Goal: Information Seeking & Learning: Learn about a topic

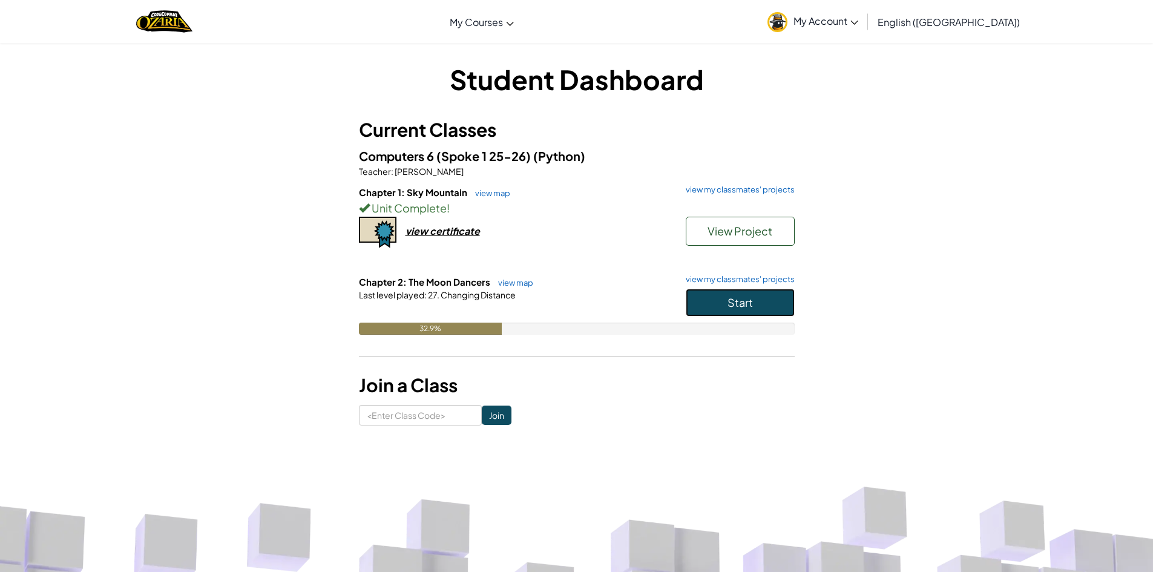
click at [714, 293] on button "Start" at bounding box center [740, 303] width 109 height 28
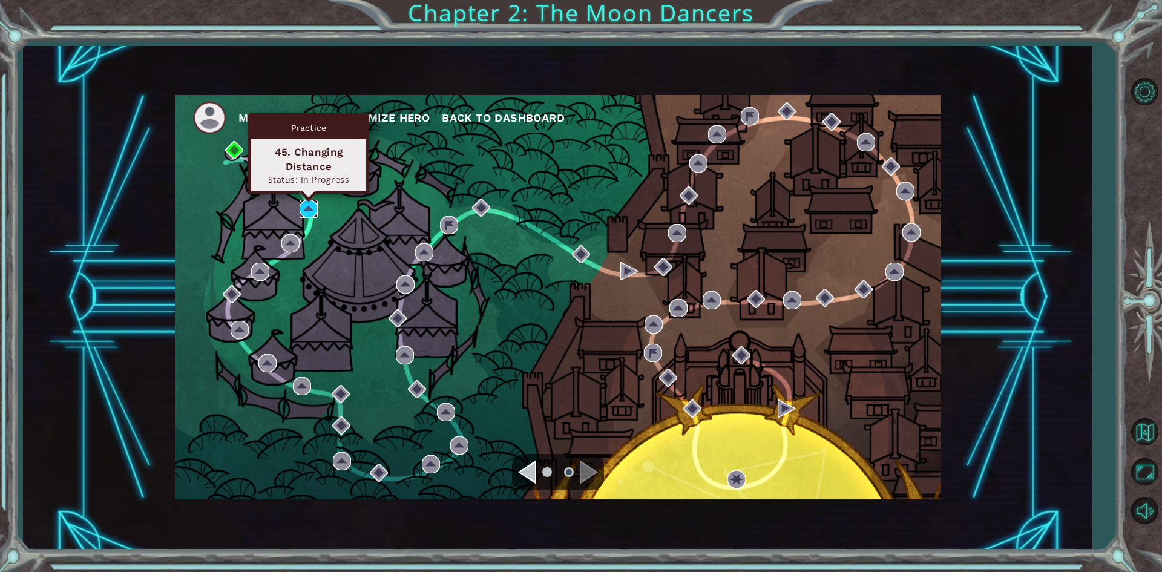
click at [311, 207] on img at bounding box center [309, 209] width 18 height 18
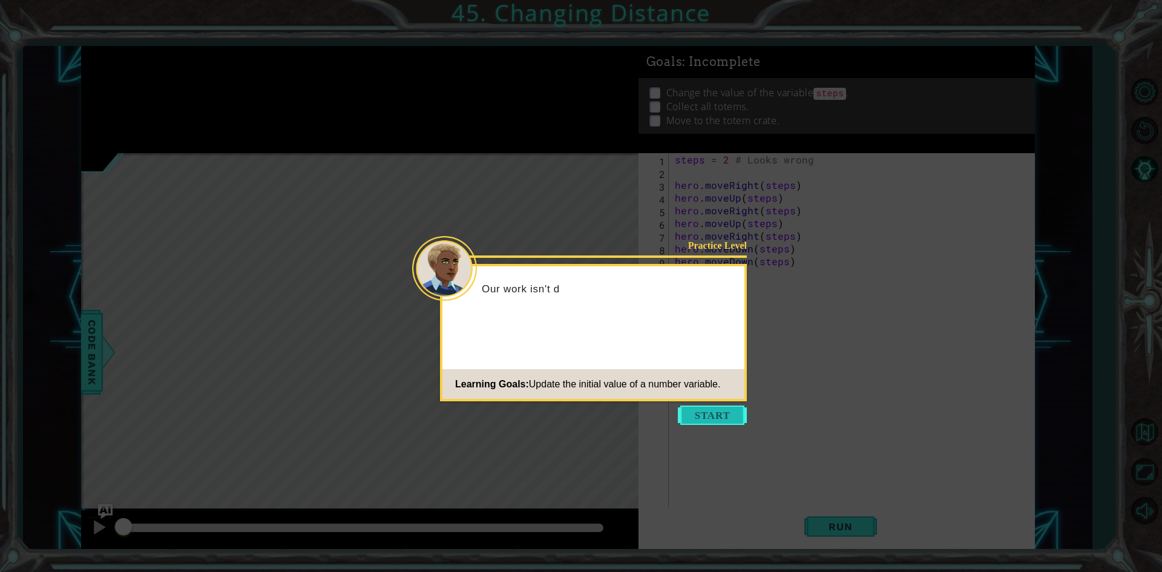
click at [720, 418] on button "Start" at bounding box center [712, 415] width 69 height 19
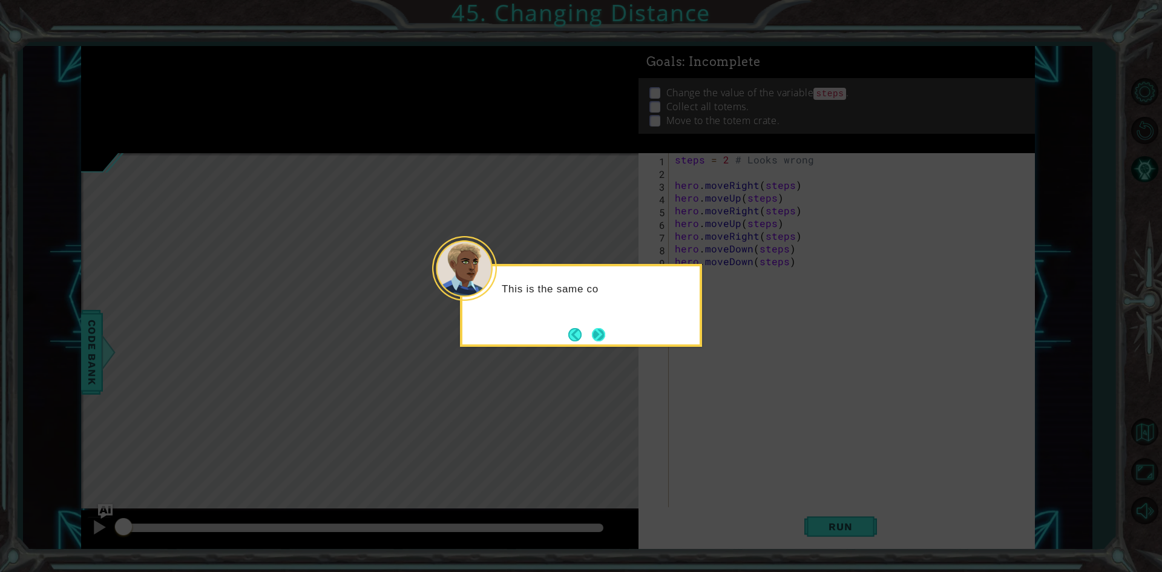
click at [602, 344] on button "Next" at bounding box center [598, 333] width 19 height 19
click at [600, 342] on icon at bounding box center [581, 286] width 1162 height 572
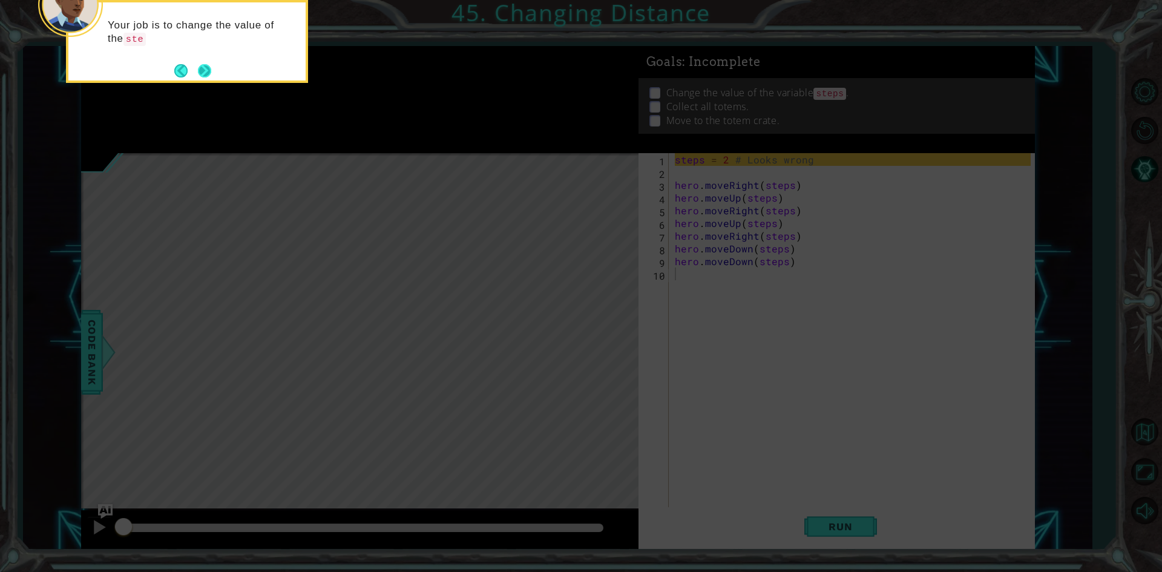
click at [205, 70] on button "Next" at bounding box center [205, 70] width 22 height 22
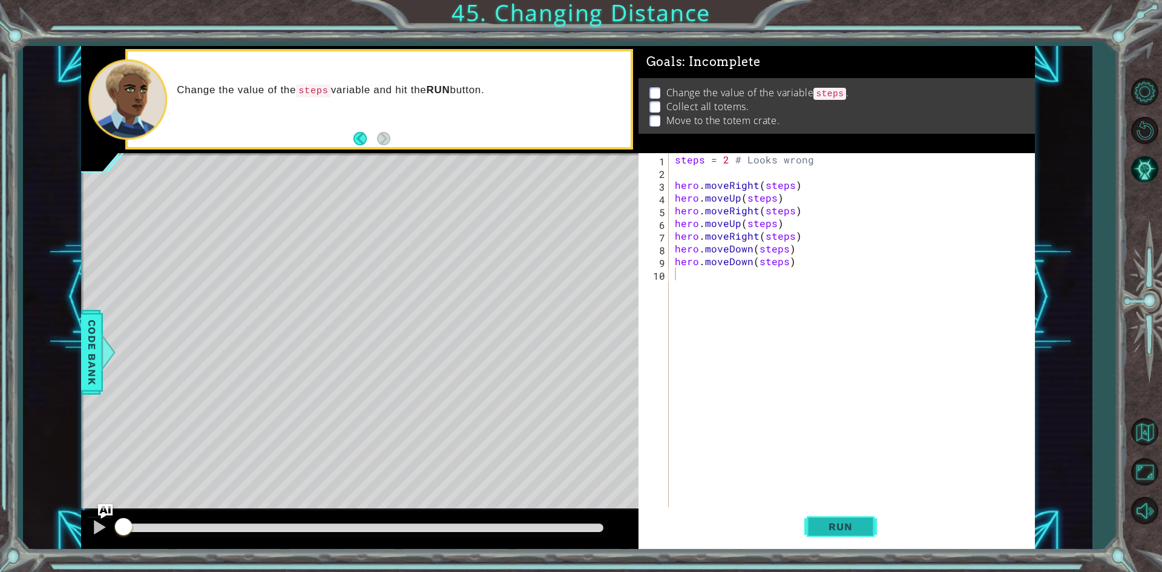
drag, startPoint x: 853, startPoint y: 517, endPoint x: 850, endPoint y: 523, distance: 6.5
click at [853, 517] on button "Run" at bounding box center [840, 526] width 73 height 39
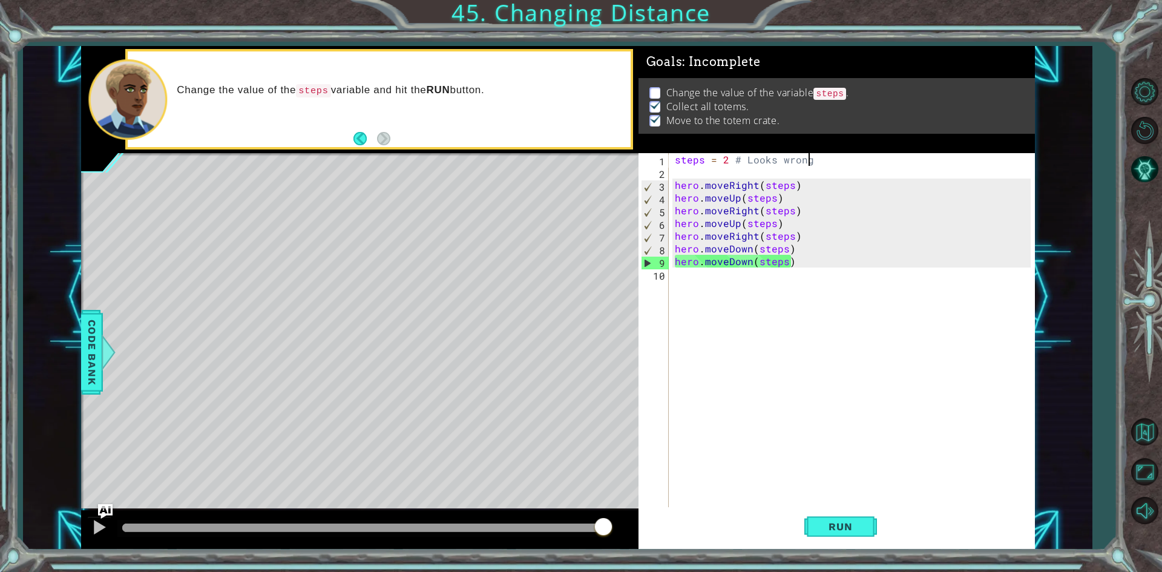
click at [812, 156] on div "steps = 2 # Looks wrong hero . moveRight ( steps ) hero . moveUp ( steps ) hero…" at bounding box center [854, 343] width 364 height 381
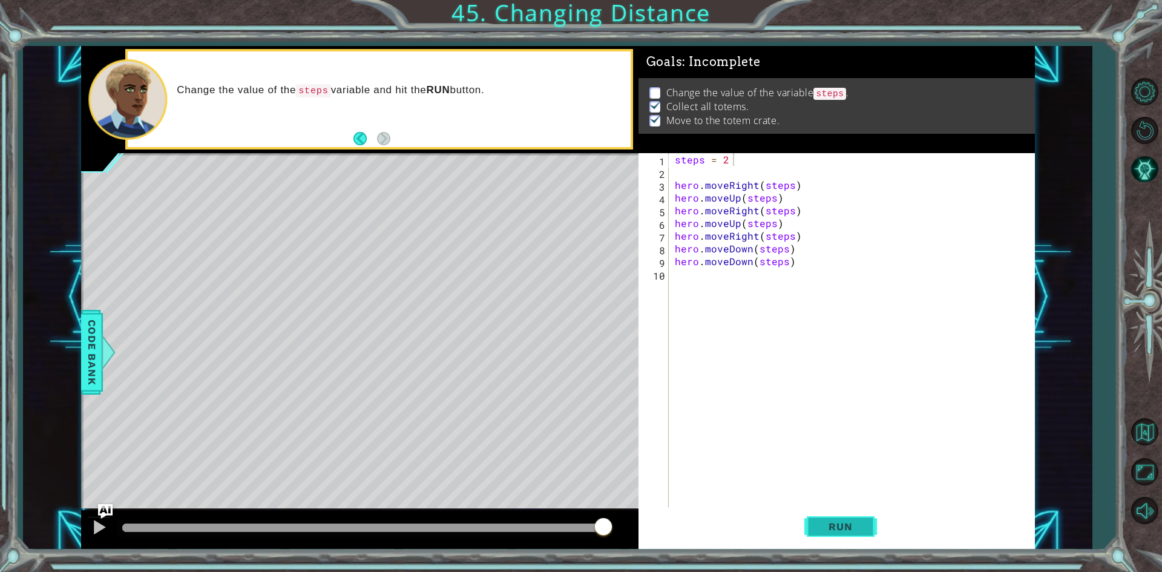
click at [813, 513] on button "Run" at bounding box center [840, 526] width 73 height 39
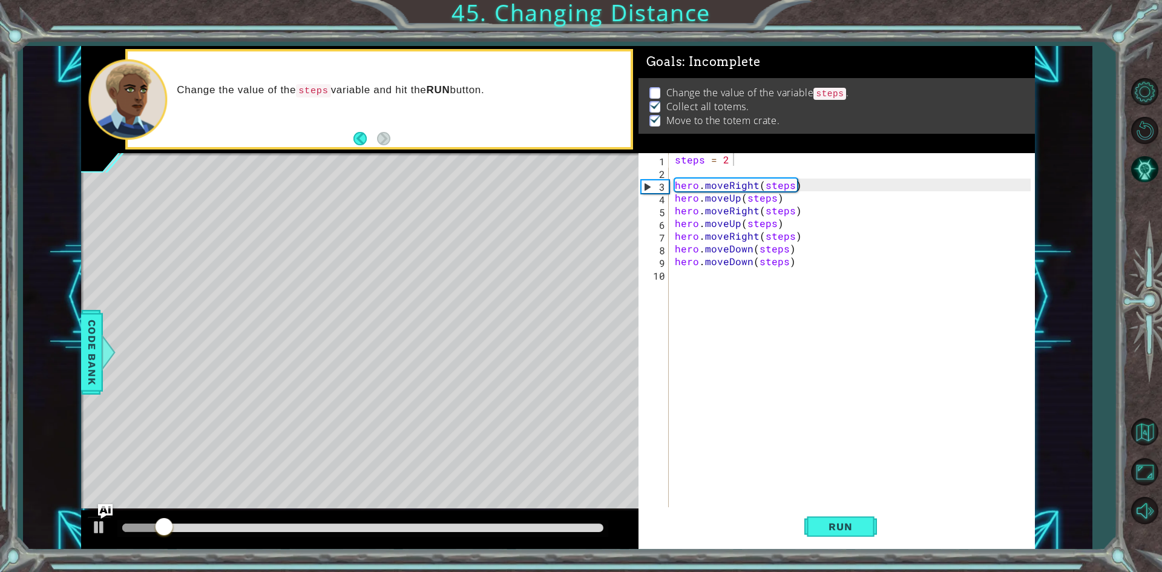
drag, startPoint x: 169, startPoint y: 533, endPoint x: 187, endPoint y: 534, distance: 18.2
click at [187, 534] on div at bounding box center [362, 528] width 491 height 17
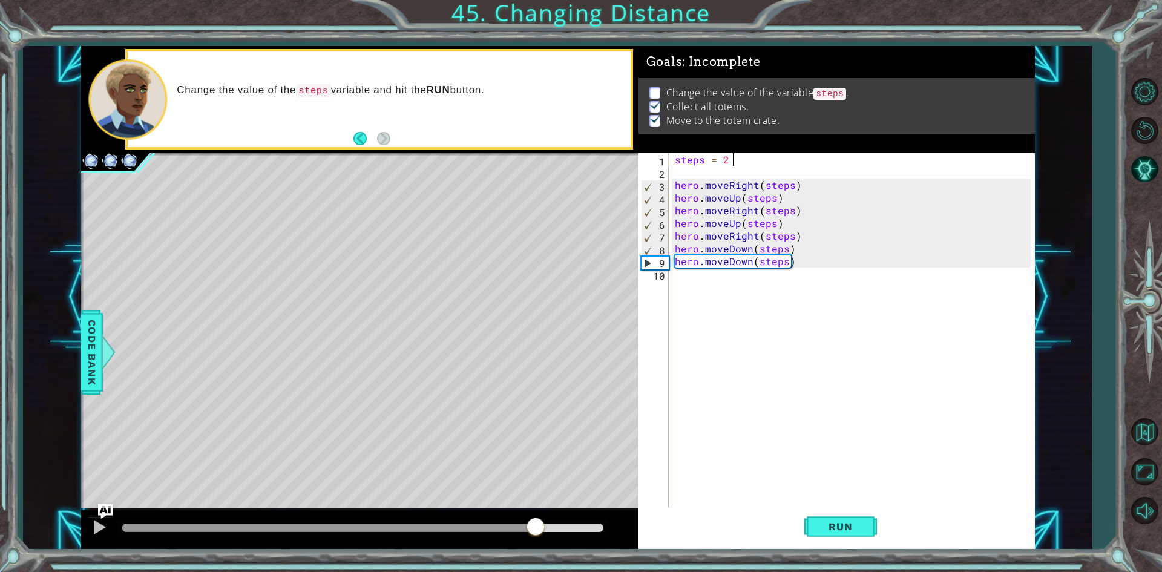
drag, startPoint x: 188, startPoint y: 532, endPoint x: 536, endPoint y: 520, distance: 348.2
click at [536, 520] on div at bounding box center [536, 528] width 22 height 22
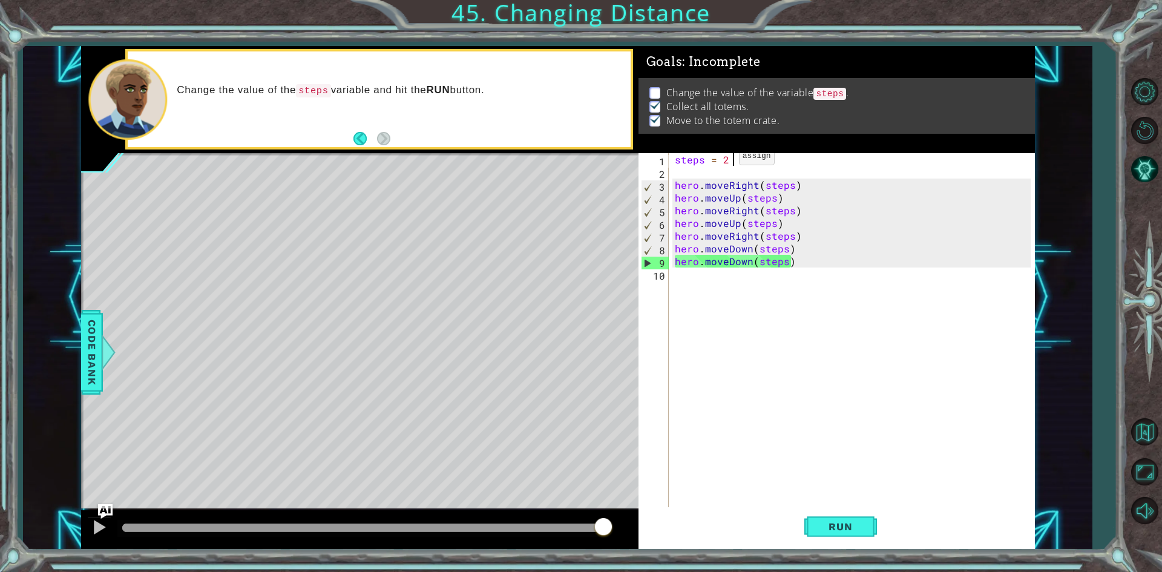
click at [725, 159] on div "steps = 2 hero . moveRight ( steps ) hero . moveUp ( steps ) hero . moveRight (…" at bounding box center [854, 343] width 364 height 381
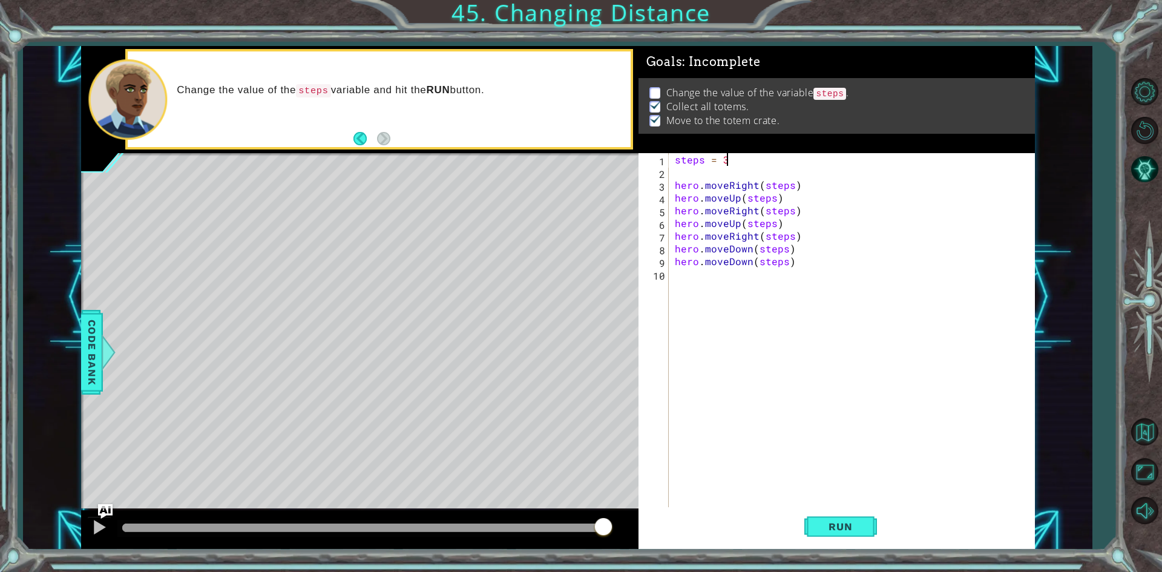
scroll to position [0, 3]
click at [847, 528] on span "Run" at bounding box center [840, 526] width 48 height 12
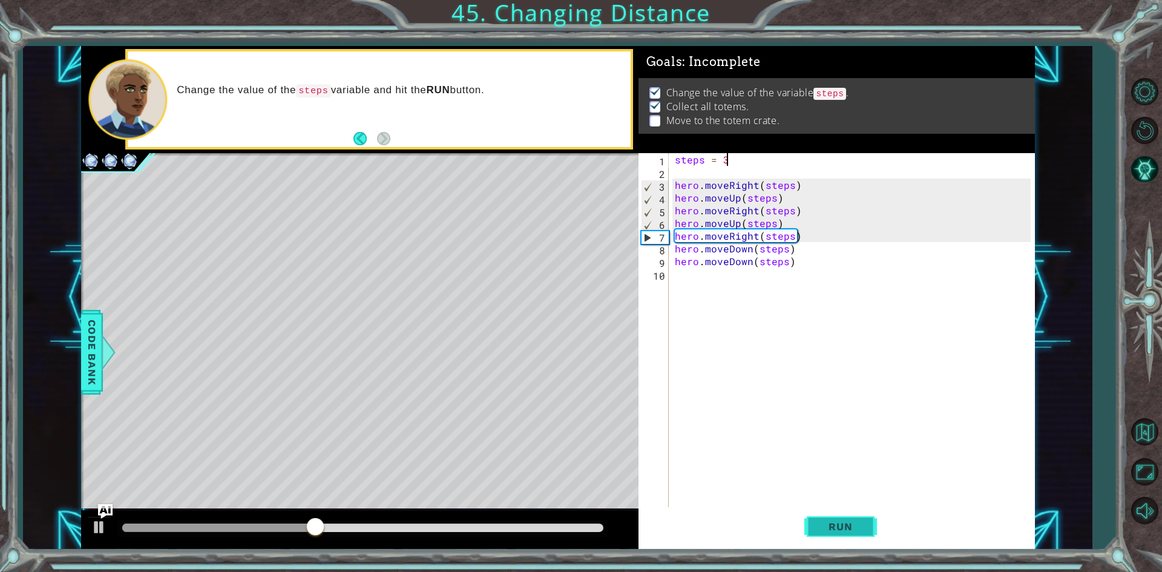
click at [846, 525] on span "Run" at bounding box center [840, 526] width 48 height 12
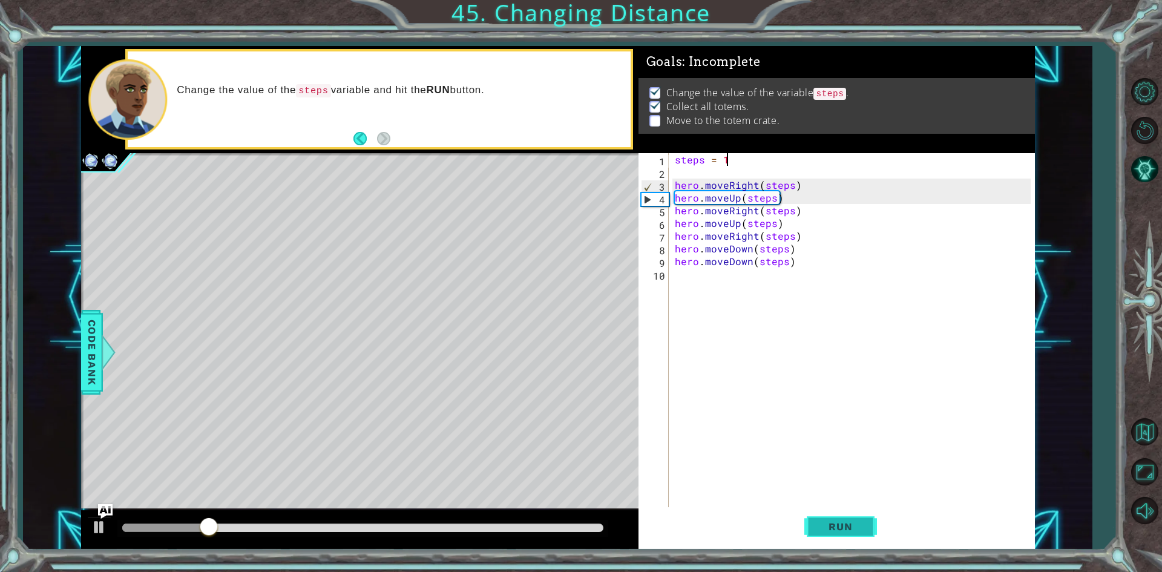
click at [852, 517] on button "Run" at bounding box center [840, 526] width 73 height 39
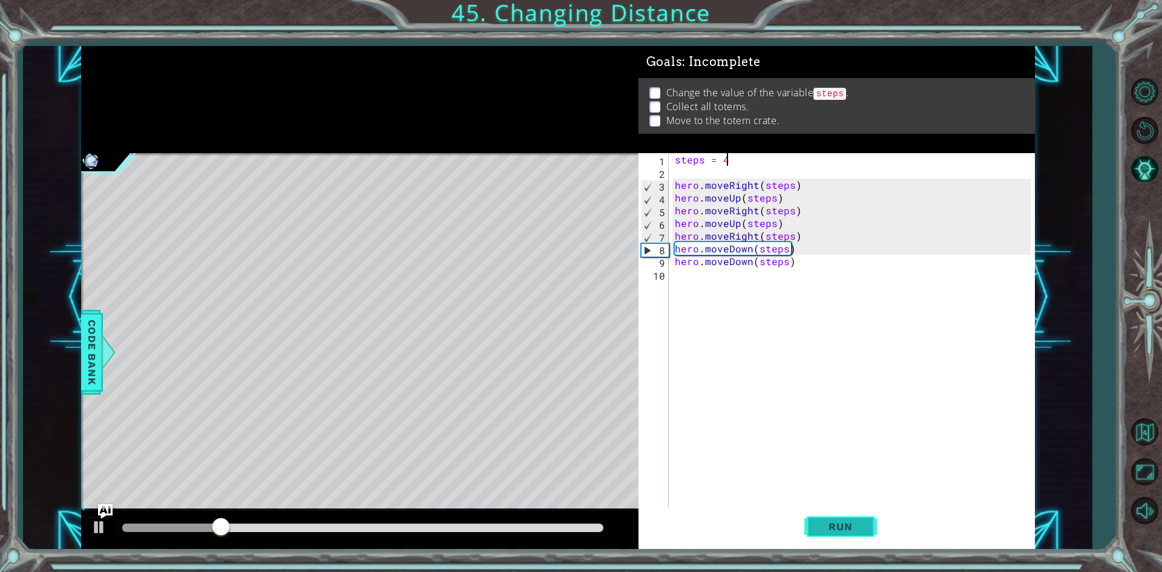
click at [864, 530] on span "Run" at bounding box center [840, 526] width 48 height 12
type textarea "steps = 2"
click at [832, 533] on span "Run" at bounding box center [840, 526] width 48 height 12
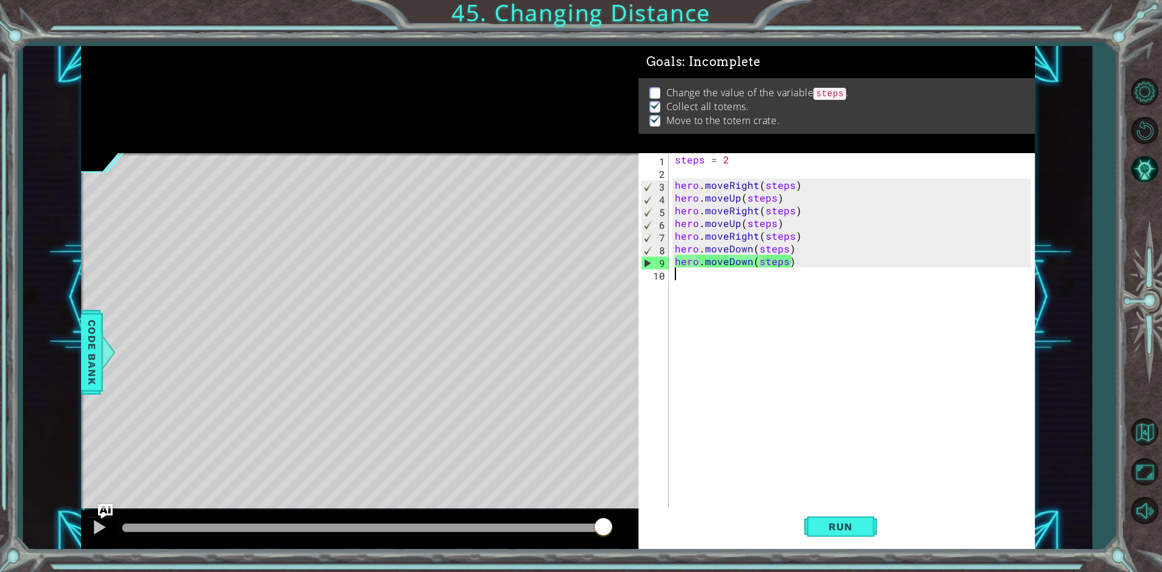
click at [729, 160] on div "steps = 2 hero . moveRight ( steps ) hero . moveUp ( steps ) hero . moveRight (…" at bounding box center [854, 343] width 364 height 381
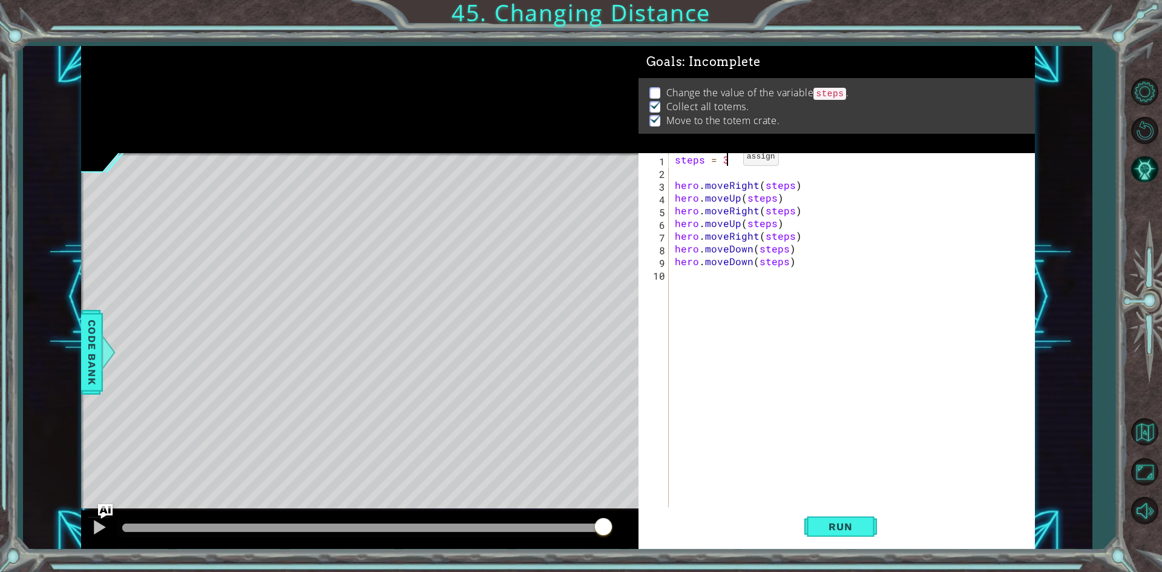
scroll to position [0, 3]
click at [842, 523] on span "Run" at bounding box center [840, 526] width 48 height 12
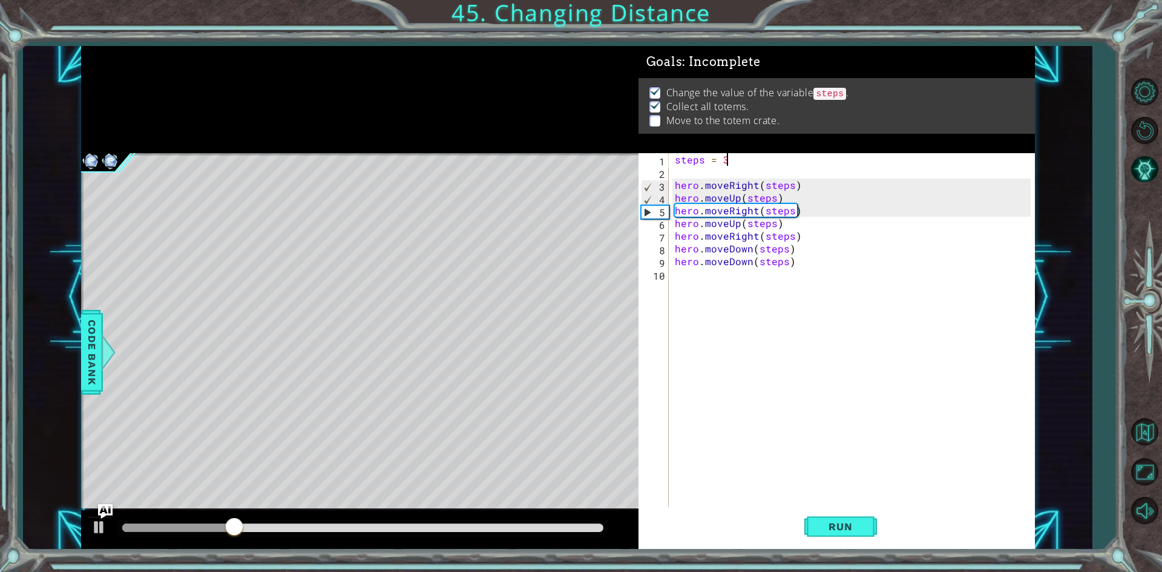
click at [778, 220] on div "steps = 3 hero . moveRight ( steps ) hero . moveUp ( steps ) hero . moveRight (…" at bounding box center [854, 343] width 364 height 381
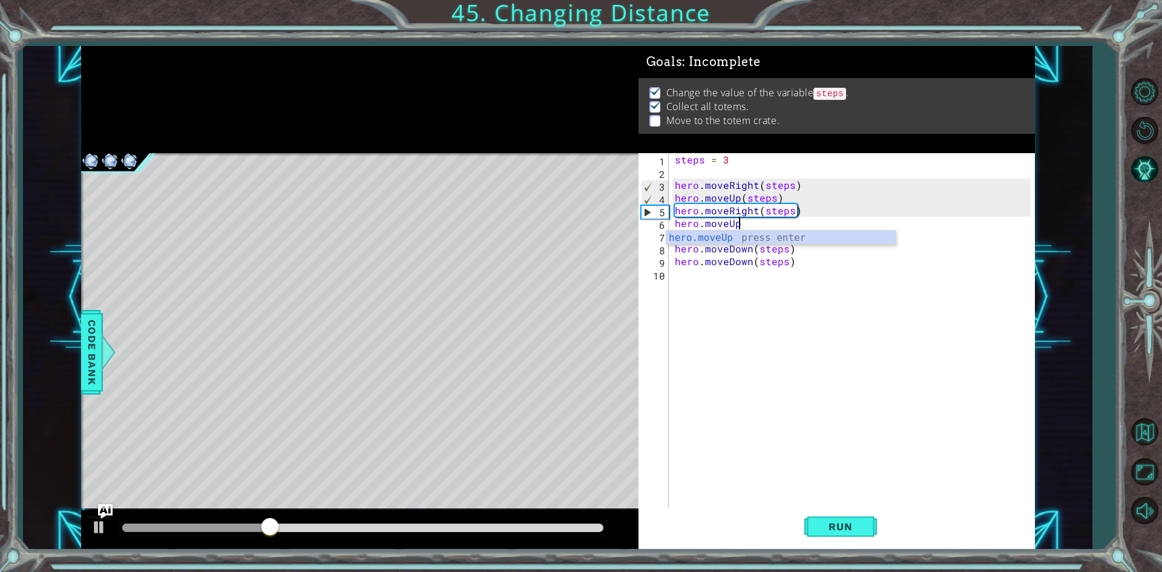
scroll to position [0, 1]
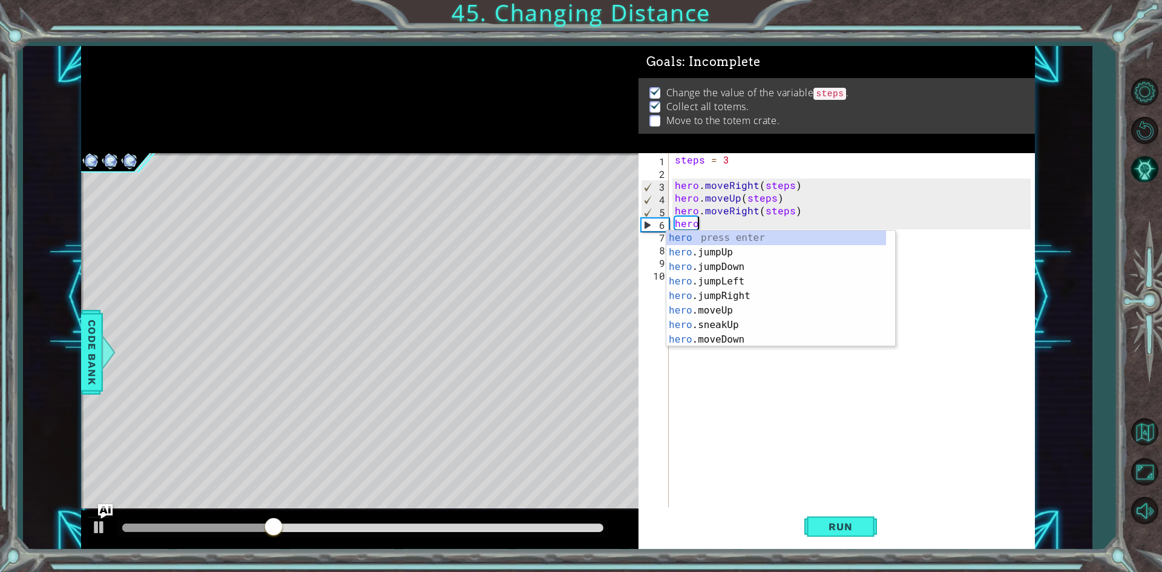
type textarea "h"
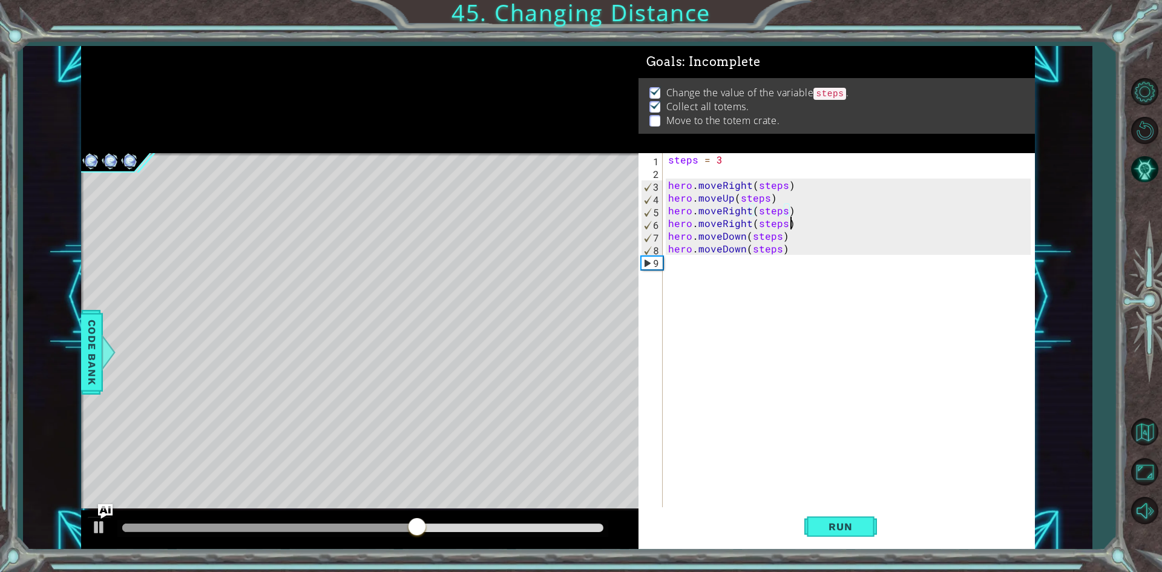
click at [800, 224] on div "steps = 3 hero . moveRight ( steps ) hero . moveUp ( steps ) hero . moveRight (…" at bounding box center [851, 343] width 370 height 381
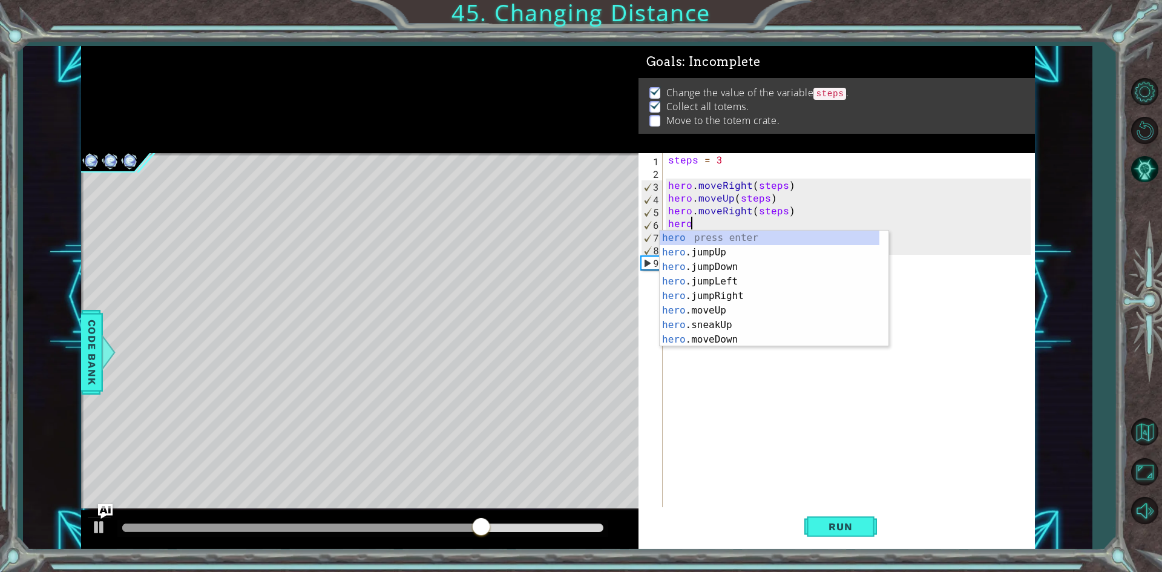
scroll to position [0, 1]
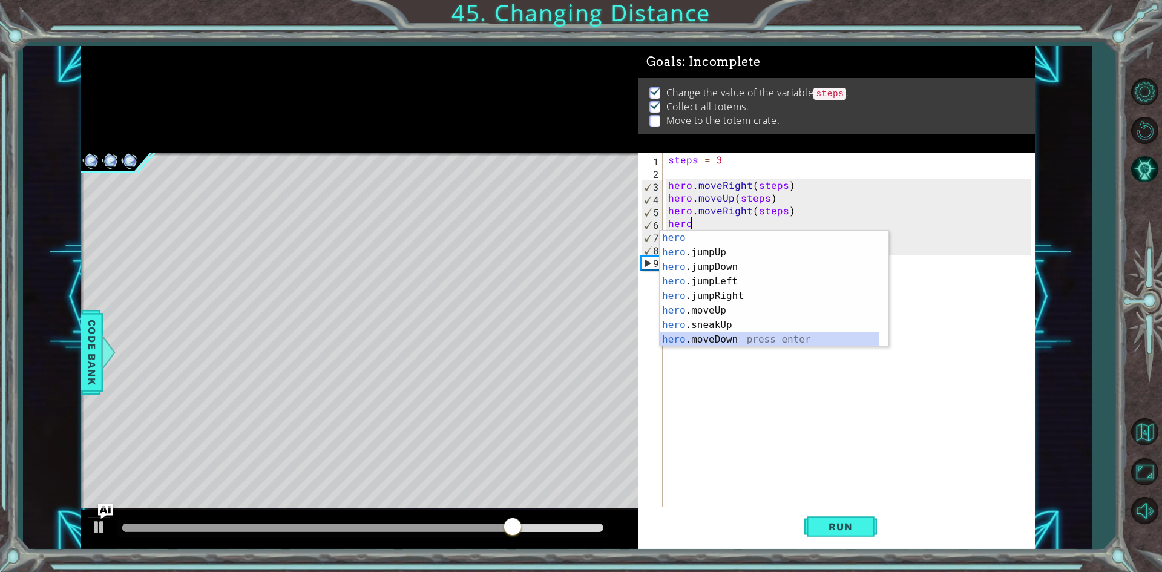
click at [724, 343] on div "hero press enter hero .jumpUp press enter hero .jumpDown press enter hero .jump…" at bounding box center [770, 303] width 220 height 145
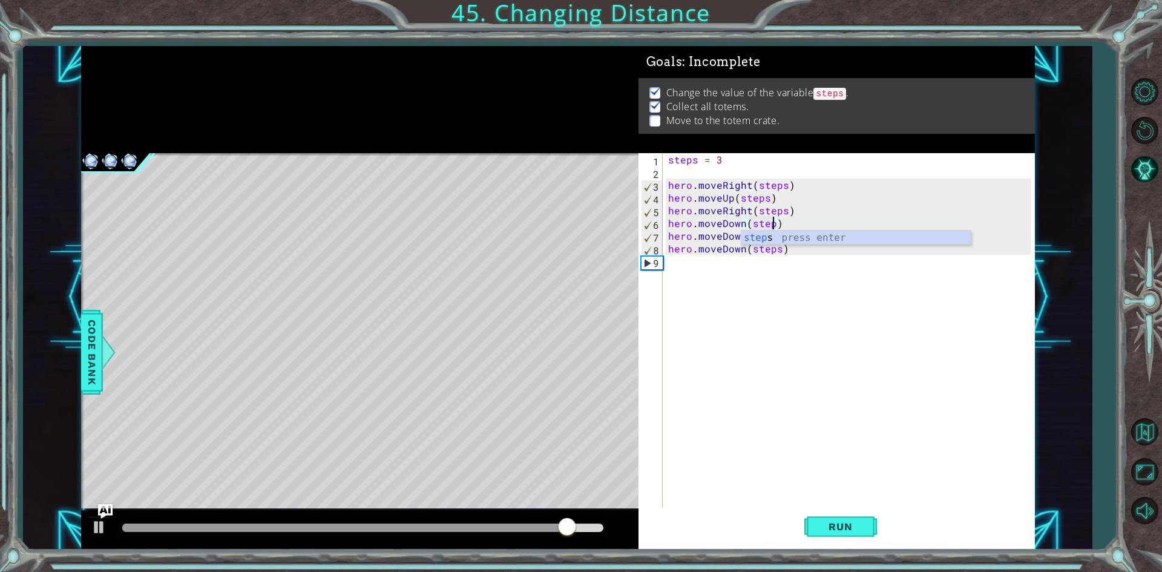
type textarea "hero.moveDown(steps)"
click at [741, 278] on div "steps = 3 hero . moveRight ( steps ) hero . moveUp ( steps ) hero . moveRight (…" at bounding box center [851, 343] width 370 height 381
drag, startPoint x: 796, startPoint y: 237, endPoint x: 663, endPoint y: 232, distance: 133.2
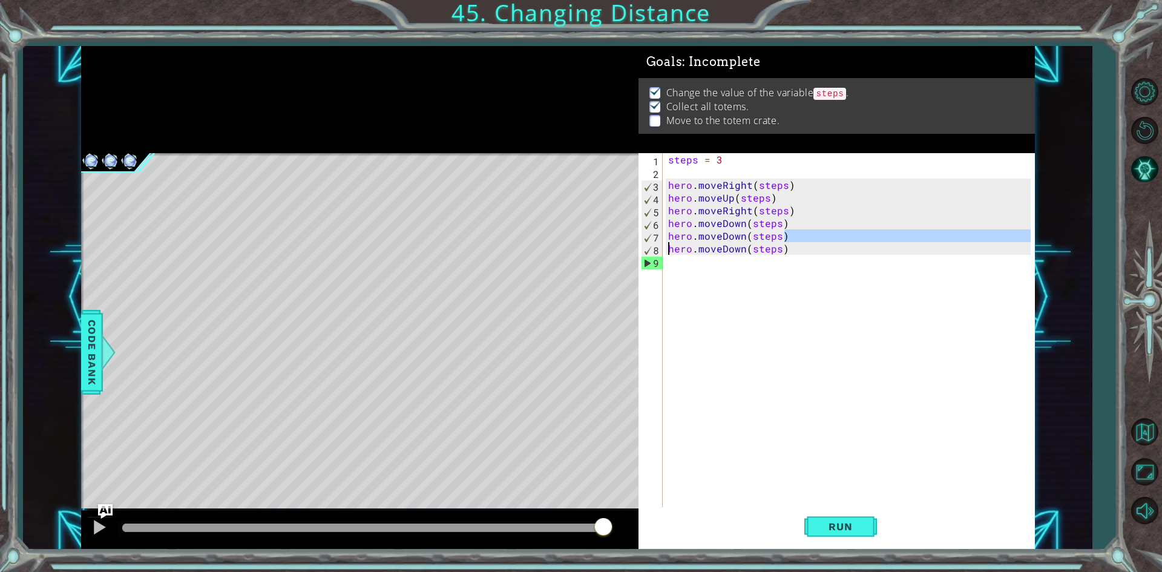
click at [663, 232] on div "1 2 3 4 5 6 7 8 9 steps = 3 hero . moveRight ( steps ) hero . moveUp ( steps ) …" at bounding box center [835, 331] width 392 height 356
drag, startPoint x: 663, startPoint y: 232, endPoint x: 725, endPoint y: 255, distance: 65.9
click at [725, 255] on div "hero.moveDown(steps) 1 2 3 4 5 6 7 8 9 steps = 3 hero . moveRight ( steps ) her…" at bounding box center [835, 331] width 392 height 356
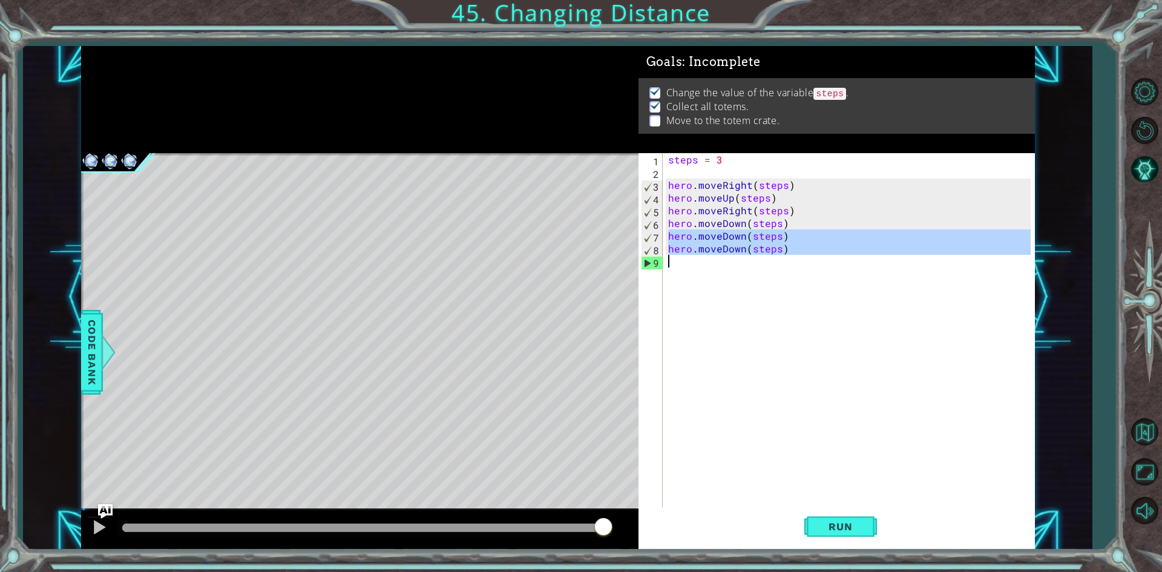
drag, startPoint x: 667, startPoint y: 234, endPoint x: 767, endPoint y: 268, distance: 105.8
click at [767, 268] on div "steps = 3 hero . moveRight ( steps ) hero . moveUp ( steps ) hero . moveRight (…" at bounding box center [851, 343] width 370 height 381
type textarea "hero.moveDown(steps)"
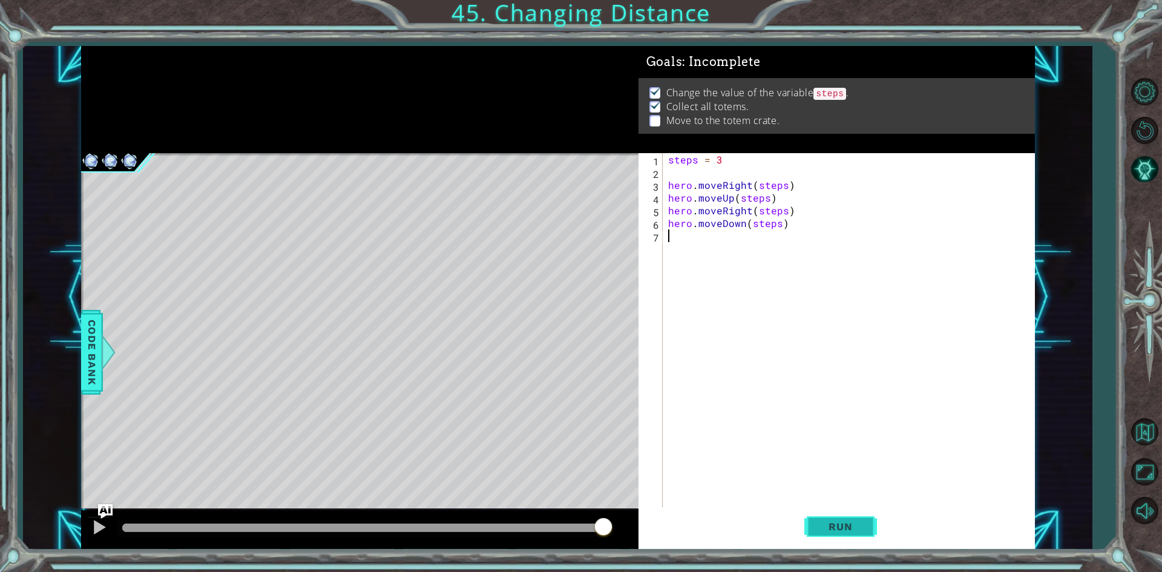
drag, startPoint x: 849, startPoint y: 543, endPoint x: 850, endPoint y: 531, distance: 12.2
click at [850, 540] on button "Run" at bounding box center [840, 526] width 73 height 39
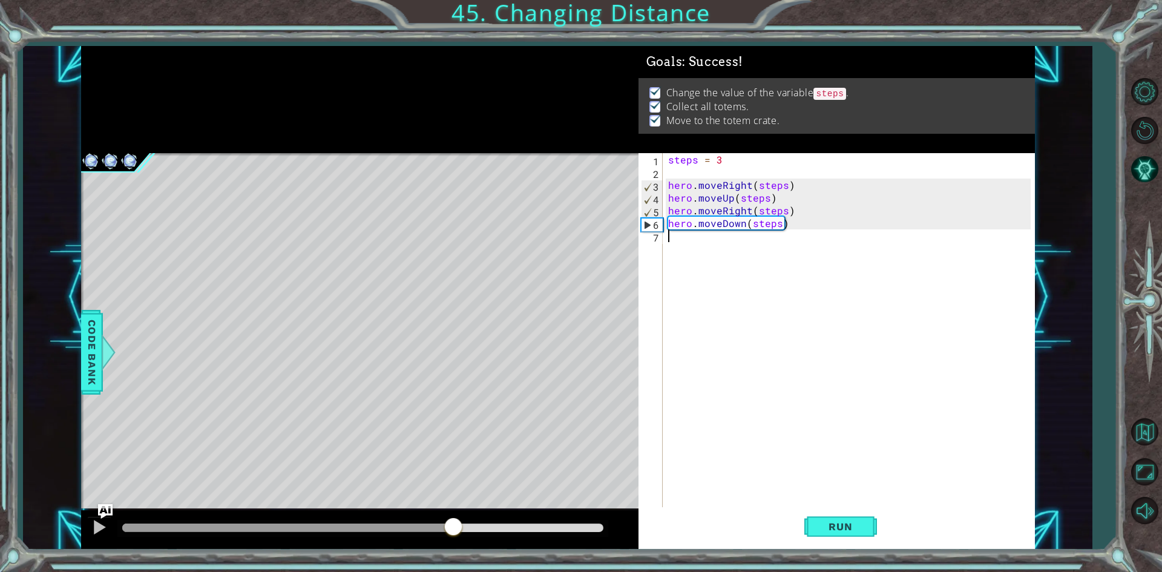
drag, startPoint x: 167, startPoint y: 533, endPoint x: 454, endPoint y: 536, distance: 286.9
click at [454, 536] on div at bounding box center [453, 528] width 22 height 22
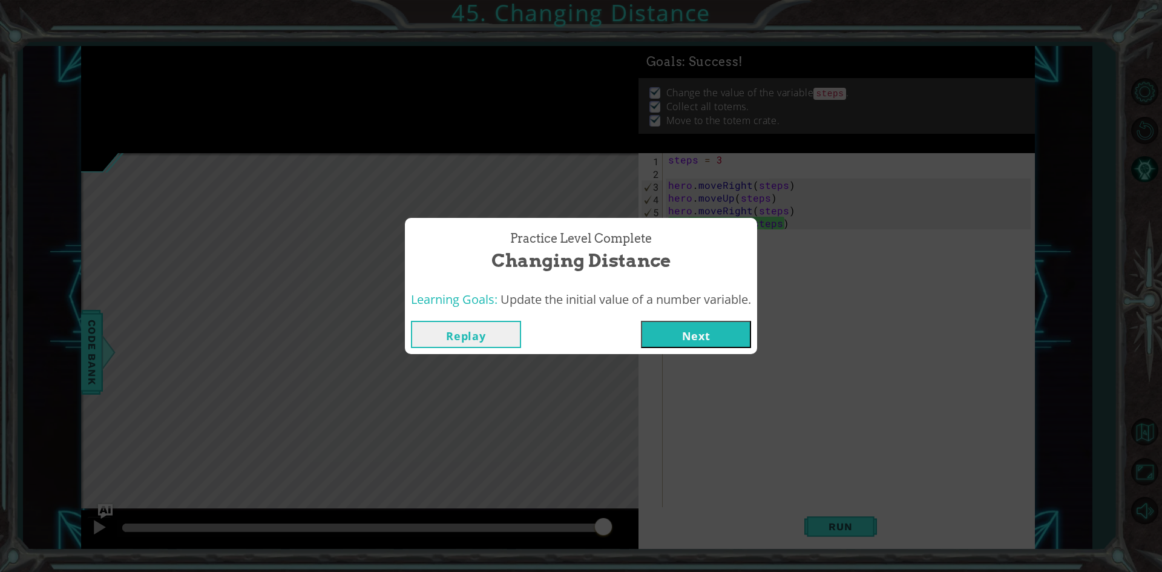
click at [672, 324] on button "Next" at bounding box center [696, 334] width 110 height 27
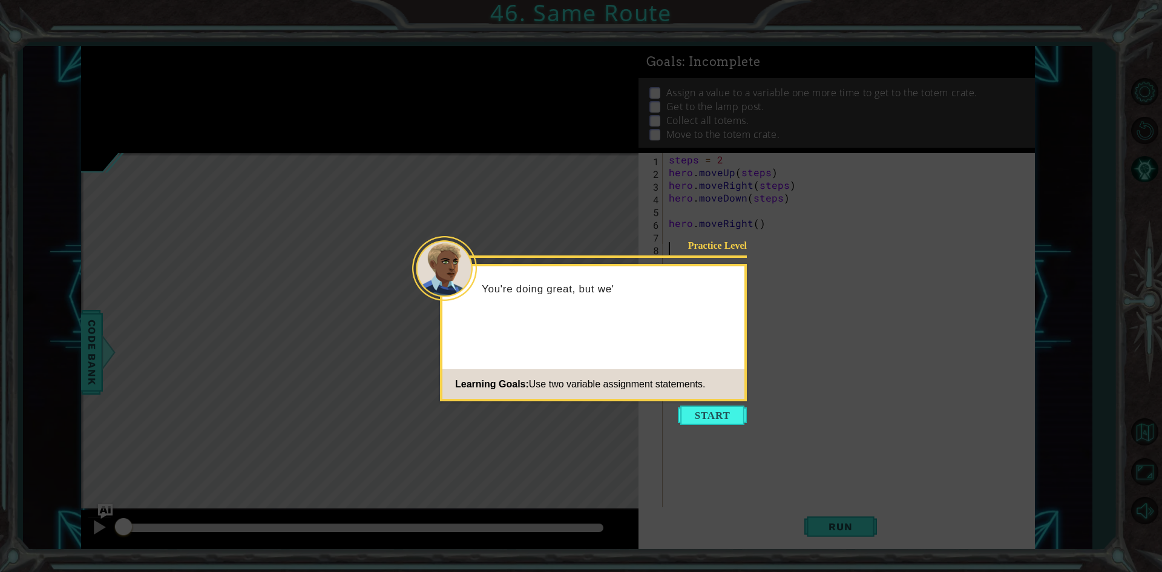
click at [708, 402] on icon at bounding box center [581, 286] width 1162 height 572
click at [706, 408] on button "Start" at bounding box center [712, 415] width 69 height 19
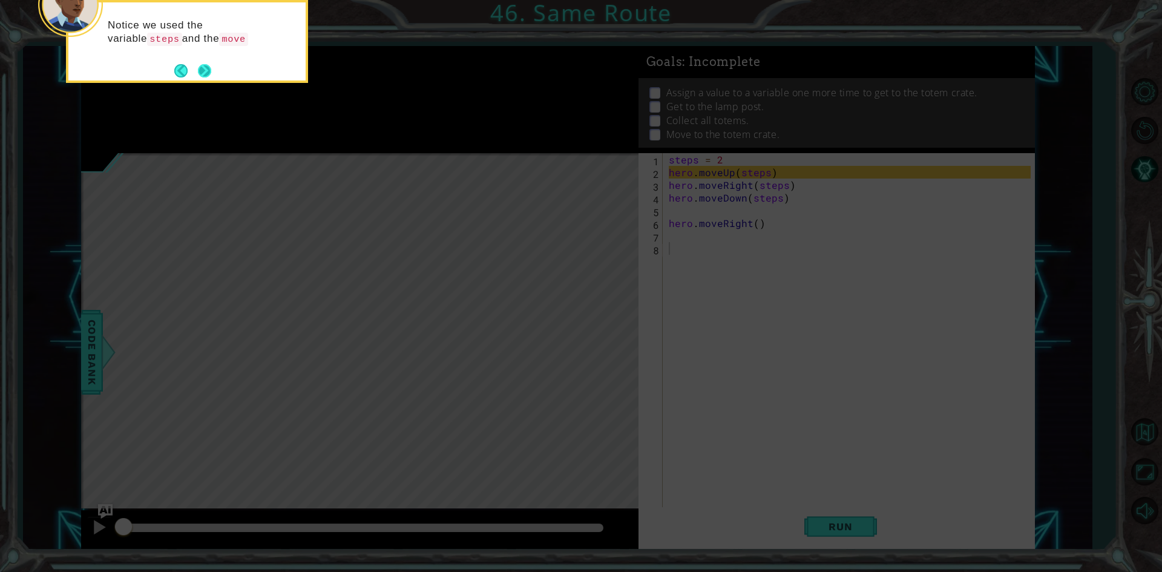
click at [201, 65] on button "Next" at bounding box center [204, 70] width 22 height 22
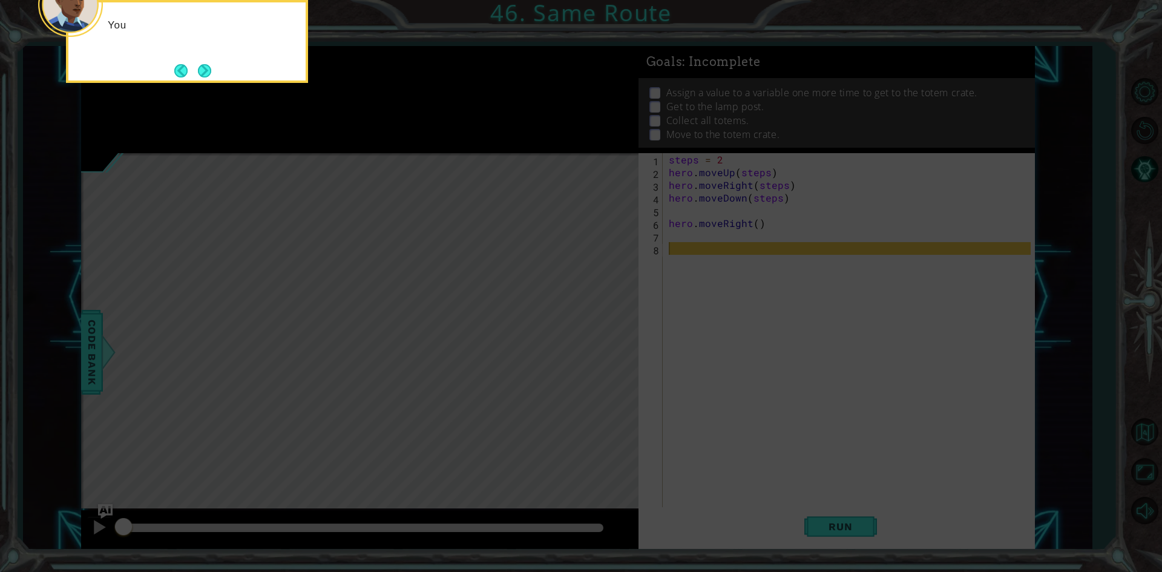
click at [201, 65] on button "Next" at bounding box center [204, 70] width 13 height 13
click at [201, 65] on button "Next" at bounding box center [204, 70] width 16 height 16
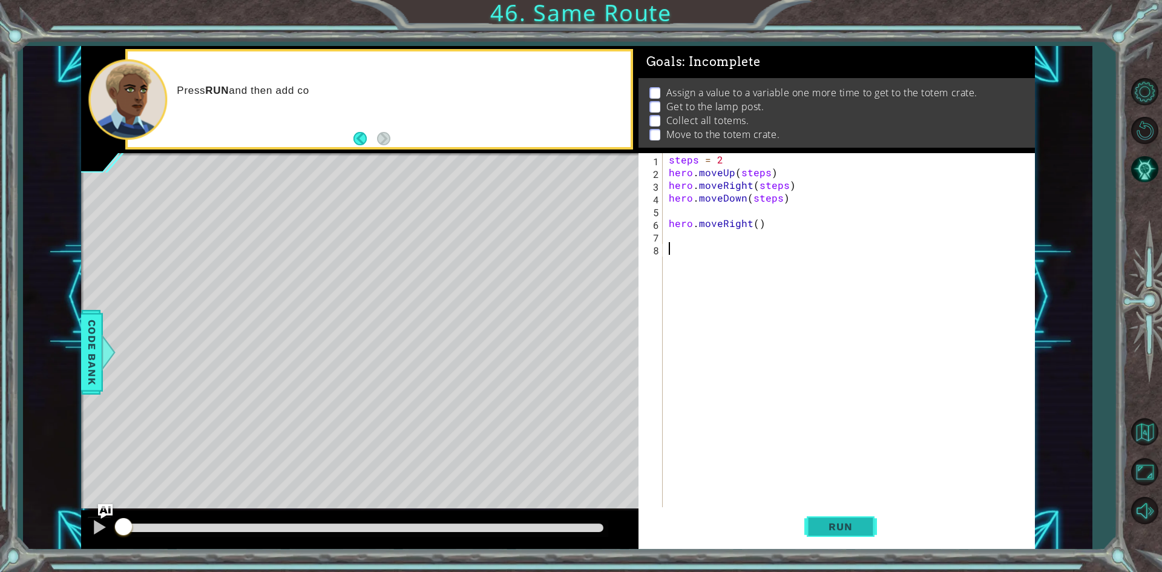
click at [844, 528] on span "Run" at bounding box center [840, 526] width 48 height 12
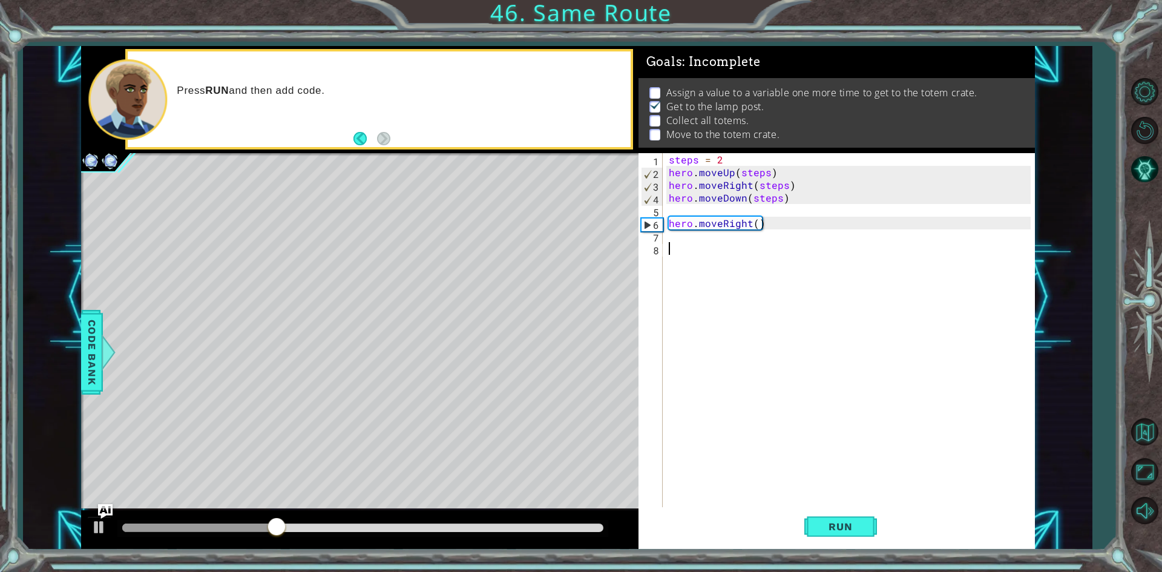
click at [770, 228] on div "steps = 2 hero . moveUp ( steps ) hero . moveRight ( steps ) hero . moveDown ( …" at bounding box center [851, 343] width 370 height 381
type textarea "hero.moveRight()"
click at [767, 228] on div "steps = 2 hero . moveUp ( steps ) hero . moveRight ( steps ) hero . moveDown ( …" at bounding box center [851, 343] width 370 height 381
click at [766, 221] on div "steps = 2 hero . moveUp ( steps ) hero . moveRight ( steps ) hero . moveDown ( …" at bounding box center [851, 343] width 370 height 381
click at [731, 279] on div "steps = 2 hero . moveUp ( steps ) hero . moveRight ( steps ) hero . moveDown ( …" at bounding box center [851, 343] width 370 height 381
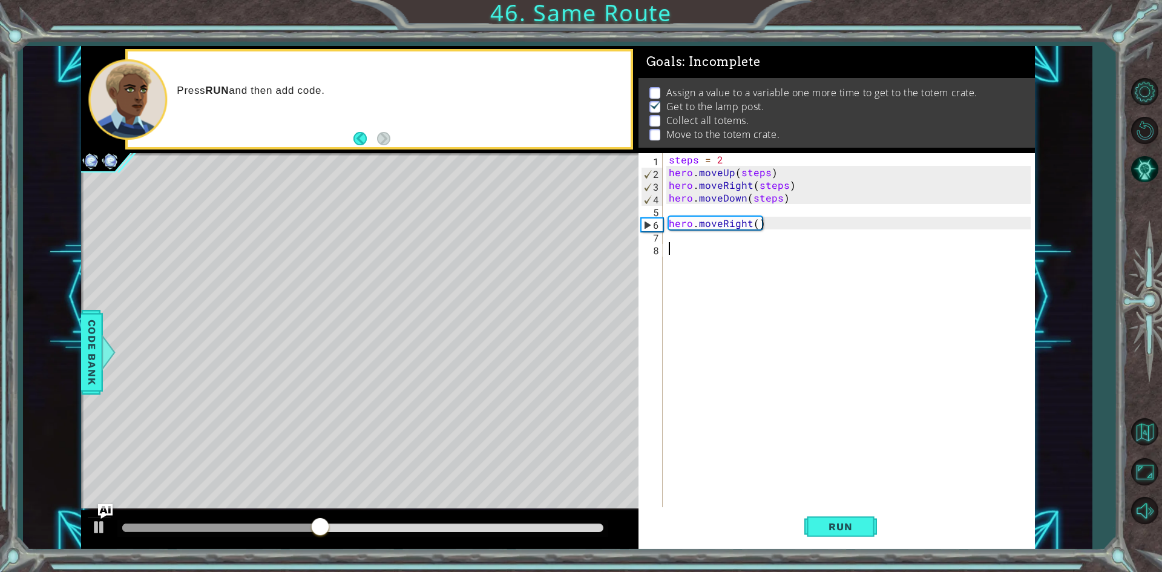
click at [786, 229] on div "steps = 2 hero . moveUp ( steps ) hero . moveRight ( steps ) hero . moveDown ( …" at bounding box center [851, 343] width 370 height 381
drag, startPoint x: 779, startPoint y: 214, endPoint x: 780, endPoint y: 207, distance: 6.7
click at [779, 209] on div "steps = 2 hero . moveUp ( steps ) hero . moveRight ( steps ) hero . moveDown ( …" at bounding box center [851, 343] width 370 height 381
drag, startPoint x: 665, startPoint y: 218, endPoint x: 802, endPoint y: 233, distance: 138.2
click at [802, 233] on div "1 2 3 4 5 6 7 8 steps = 2 hero . moveUp ( steps ) hero . moveRight ( steps ) he…" at bounding box center [835, 331] width 392 height 356
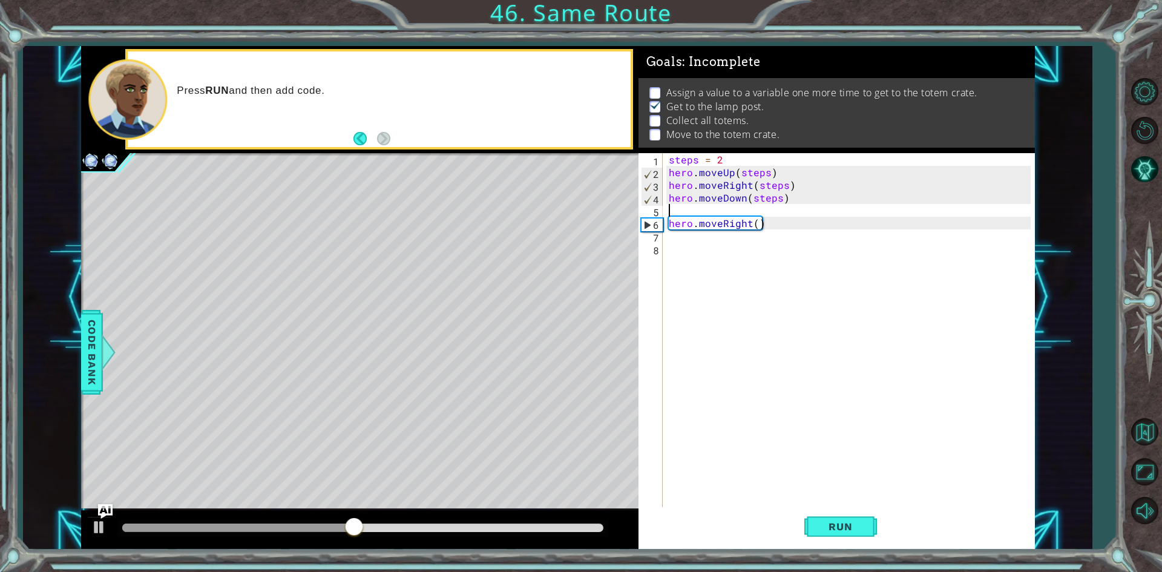
click at [650, 224] on div "6" at bounding box center [652, 224] width 21 height 13
click at [692, 222] on div "steps = 2 hero . moveUp ( steps ) hero . moveRight ( steps ) hero . moveDown ( …" at bounding box center [851, 343] width 370 height 381
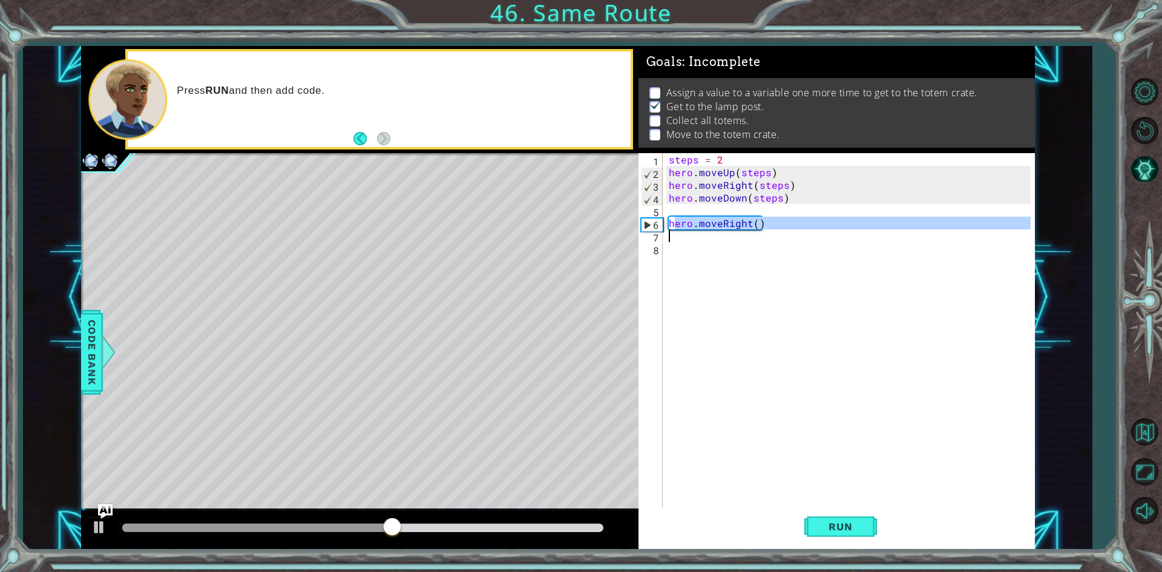
drag, startPoint x: 677, startPoint y: 222, endPoint x: 753, endPoint y: 230, distance: 76.7
click at [753, 230] on div "steps = 2 hero . moveUp ( steps ) hero . moveRight ( steps ) hero . moveDown ( …" at bounding box center [851, 343] width 370 height 381
type textarea "h"
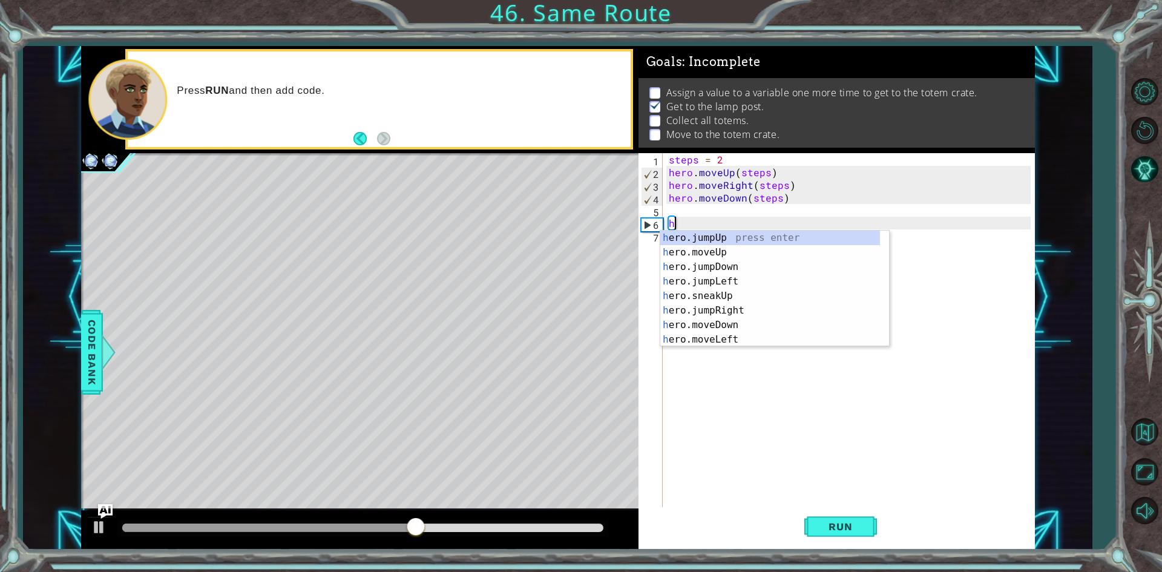
click at [671, 226] on div "steps = 2 hero . moveUp ( steps ) hero . moveRight ( steps ) hero . moveDown ( …" at bounding box center [851, 343] width 370 height 381
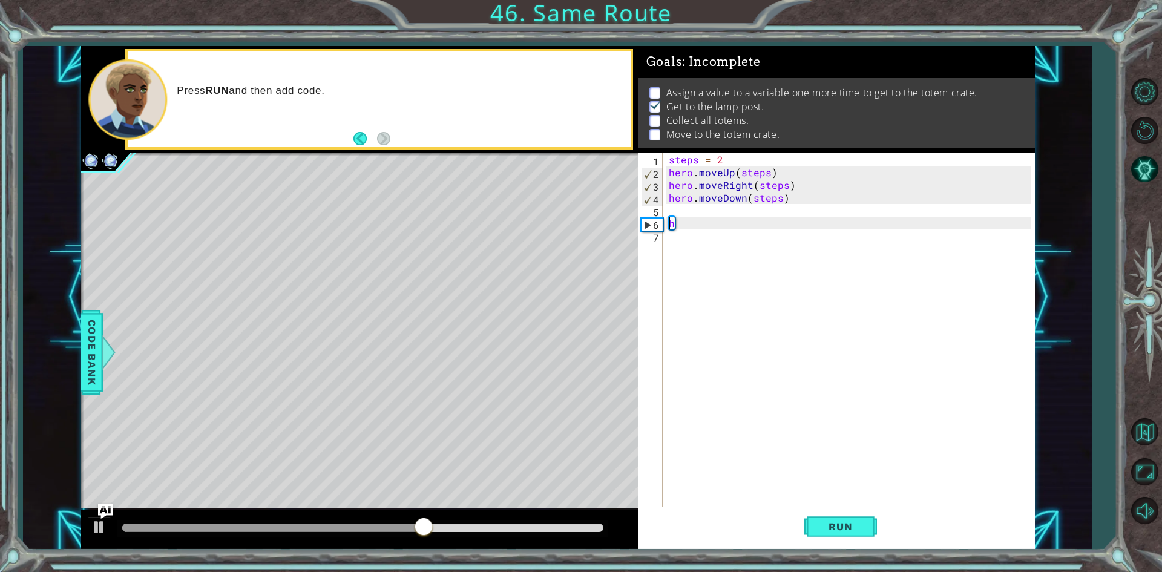
click at [686, 222] on div "steps = 2 hero . moveUp ( steps ) hero . moveRight ( steps ) hero . moveDown ( …" at bounding box center [851, 343] width 370 height 381
click at [710, 204] on div "steps = 2 hero . moveUp ( steps ) hero . moveRight ( steps ) hero . moveDown ( …" at bounding box center [851, 343] width 370 height 381
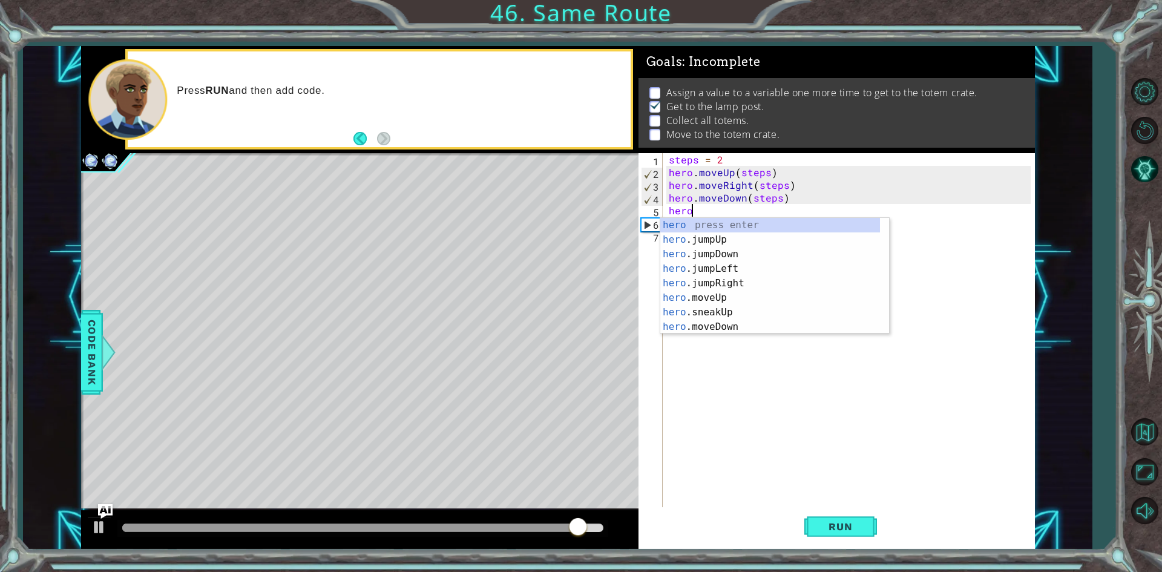
scroll to position [0, 1]
click at [731, 295] on div "hero press enter hero .jumpUp press enter hero .jumpDown press enter hero .jump…" at bounding box center [770, 290] width 220 height 145
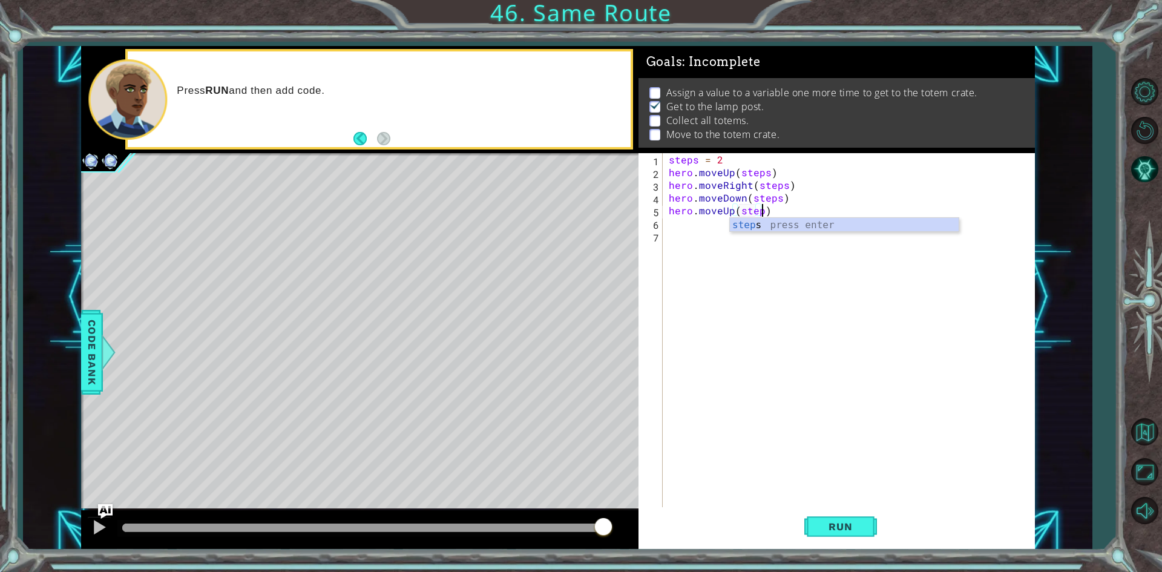
scroll to position [0, 5]
type textarea "hero.moveUp(steps)"
click at [709, 228] on div "steps = 2 hero . moveUp ( steps ) hero . moveRight ( steps ) hero . moveDown ( …" at bounding box center [851, 343] width 370 height 381
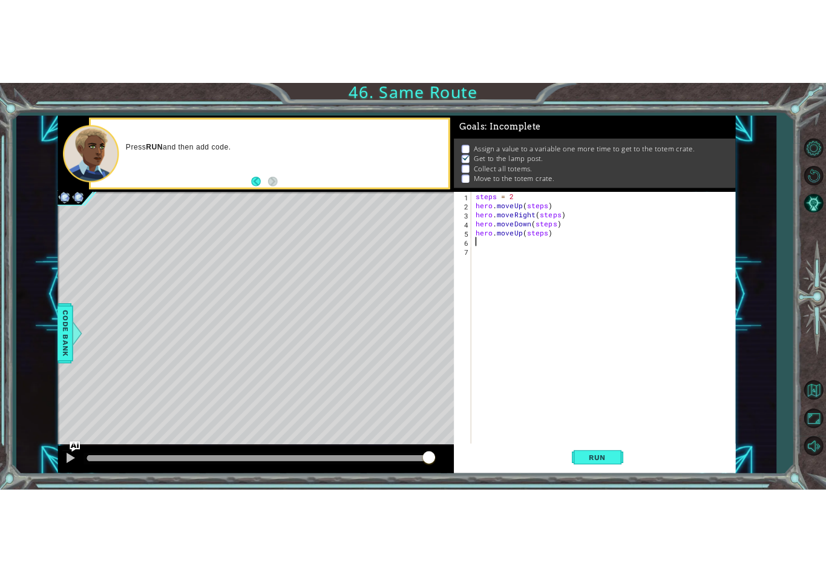
scroll to position [0, 0]
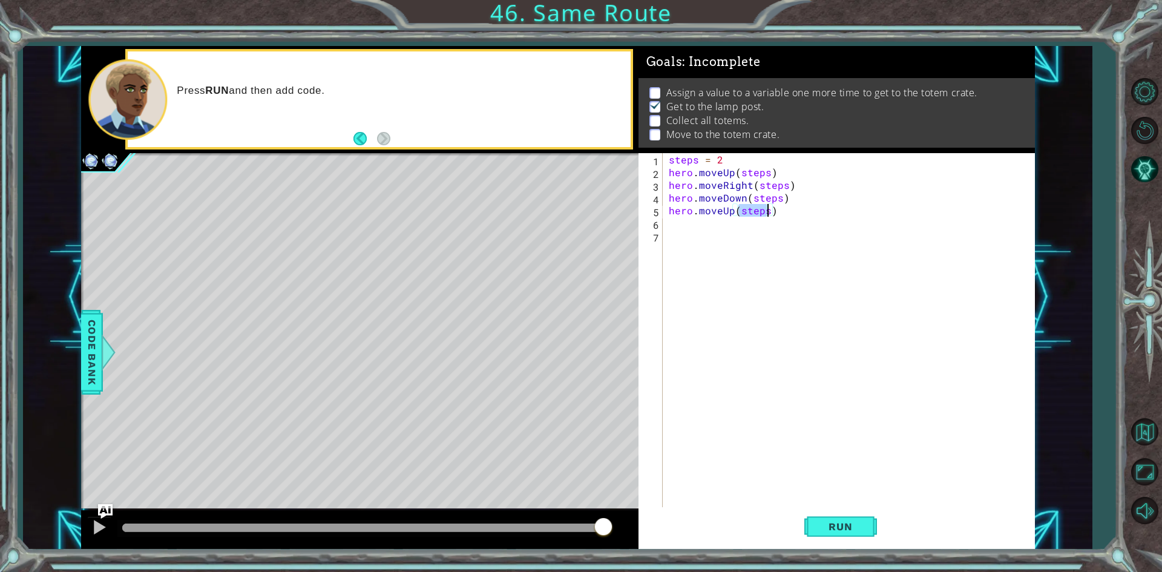
drag, startPoint x: 738, startPoint y: 212, endPoint x: 766, endPoint y: 209, distance: 27.9
click at [766, 209] on div "steps = 2 hero . moveUp ( steps ) hero . moveRight ( steps ) hero . moveDown ( …" at bounding box center [851, 343] width 370 height 381
type textarea "hero.moveUp(steps)"
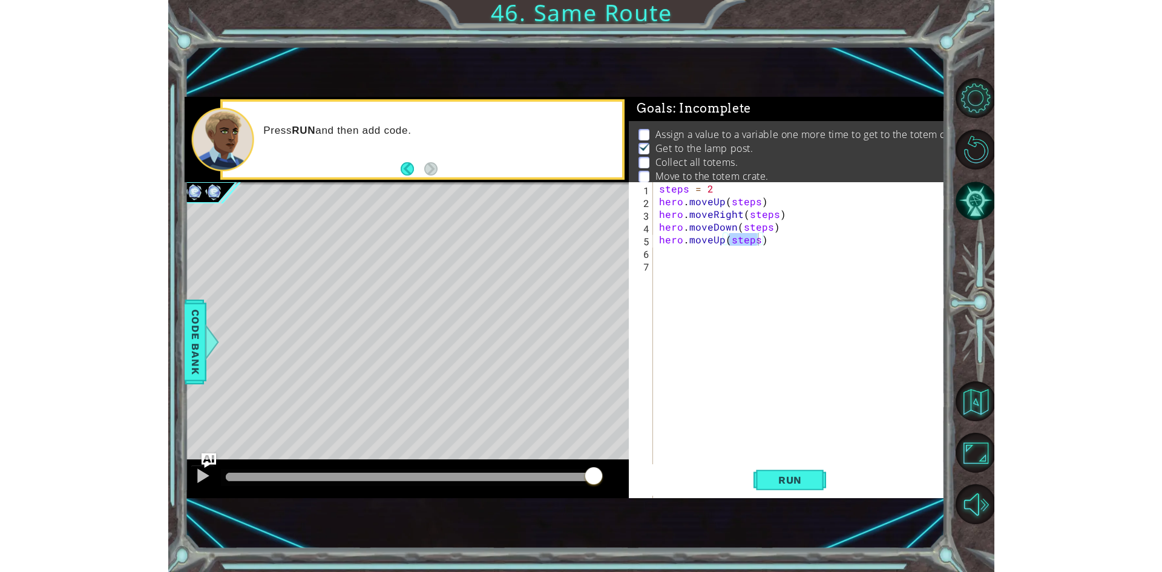
scroll to position [5, 0]
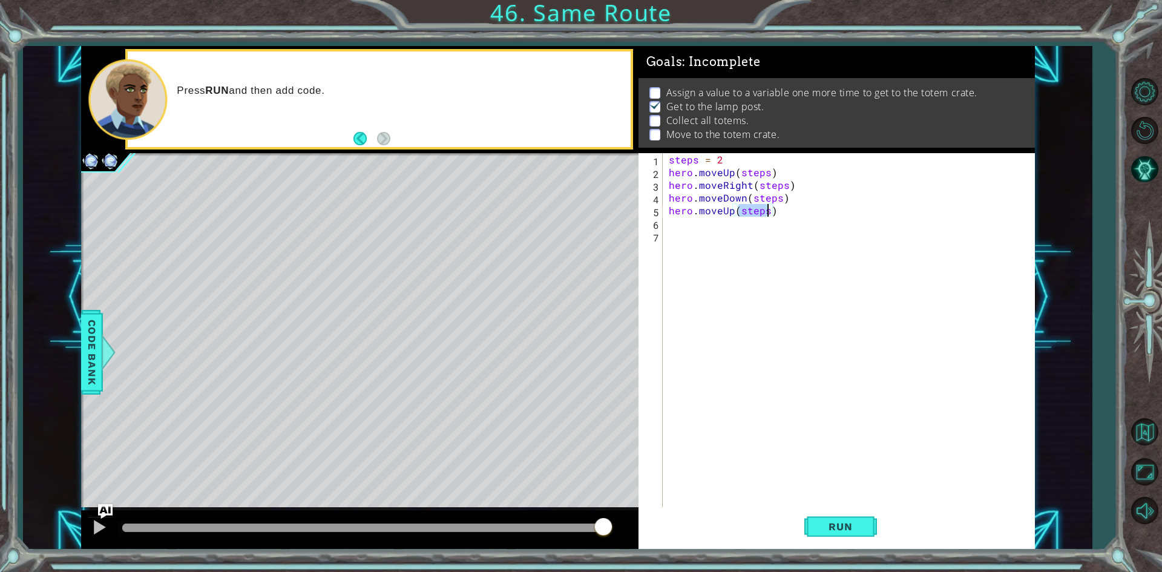
click at [728, 220] on div "steps = 2 hero . moveUp ( steps ) hero . moveRight ( steps ) hero . moveDown ( …" at bounding box center [851, 343] width 370 height 381
click at [723, 155] on div "steps = 2 hero . moveUp ( steps ) hero . moveRight ( steps ) hero . moveDown ( …" at bounding box center [851, 343] width 370 height 381
click at [862, 520] on button "Run" at bounding box center [840, 526] width 73 height 39
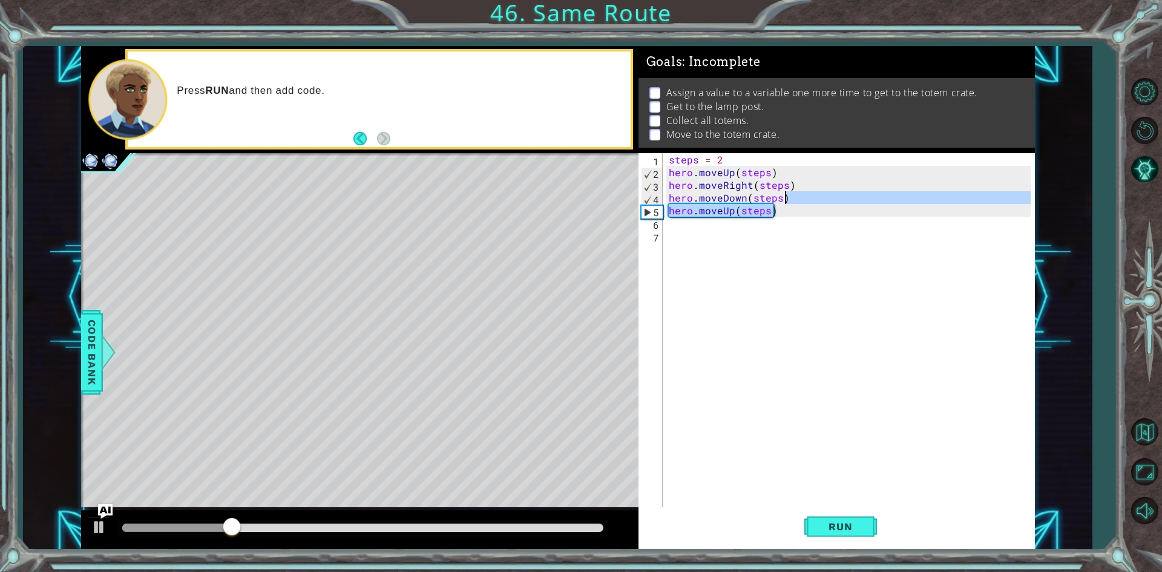
click at [795, 203] on div "steps = 2 hero . moveUp ( steps ) hero . moveRight ( steps ) hero . moveDown ( …" at bounding box center [851, 343] width 370 height 381
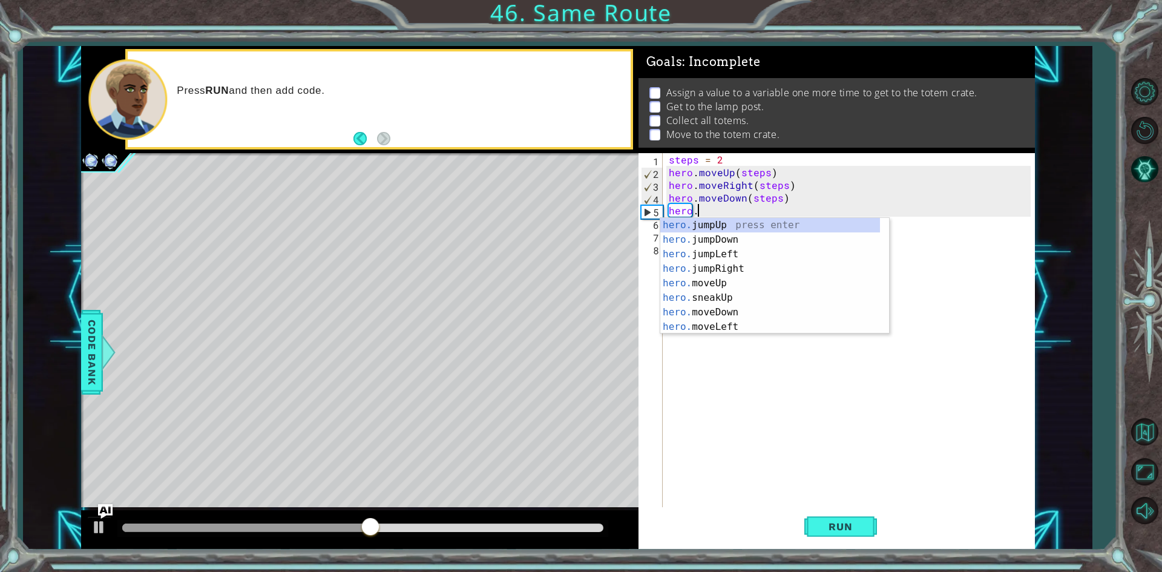
scroll to position [0, 8]
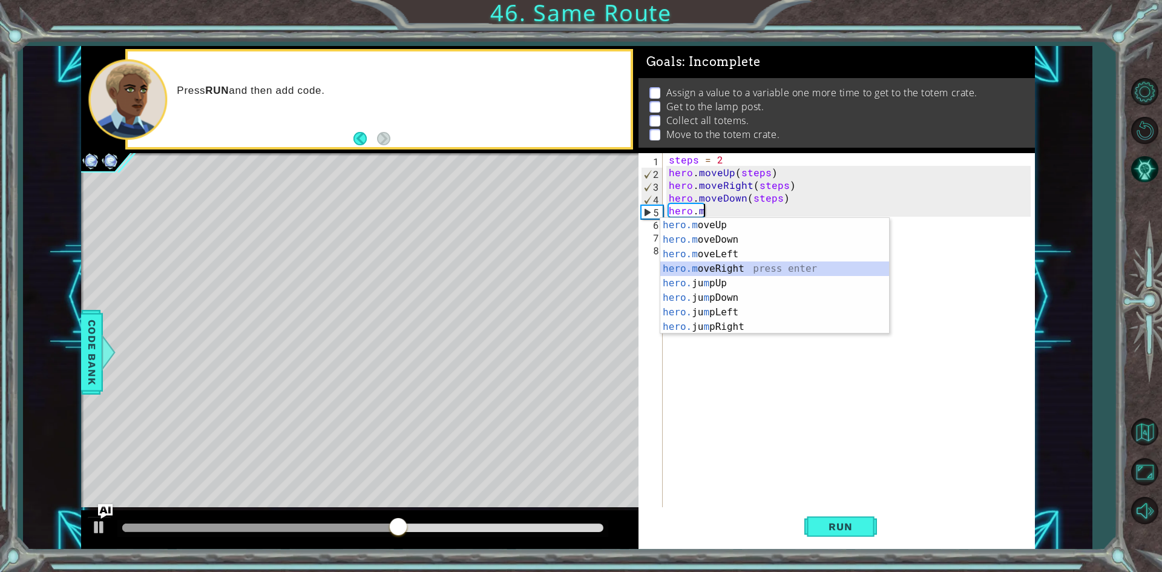
click at [735, 267] on div "hero.m oveUp press enter hero.m oveDown press enter hero.m oveLeft press enter …" at bounding box center [774, 290] width 229 height 145
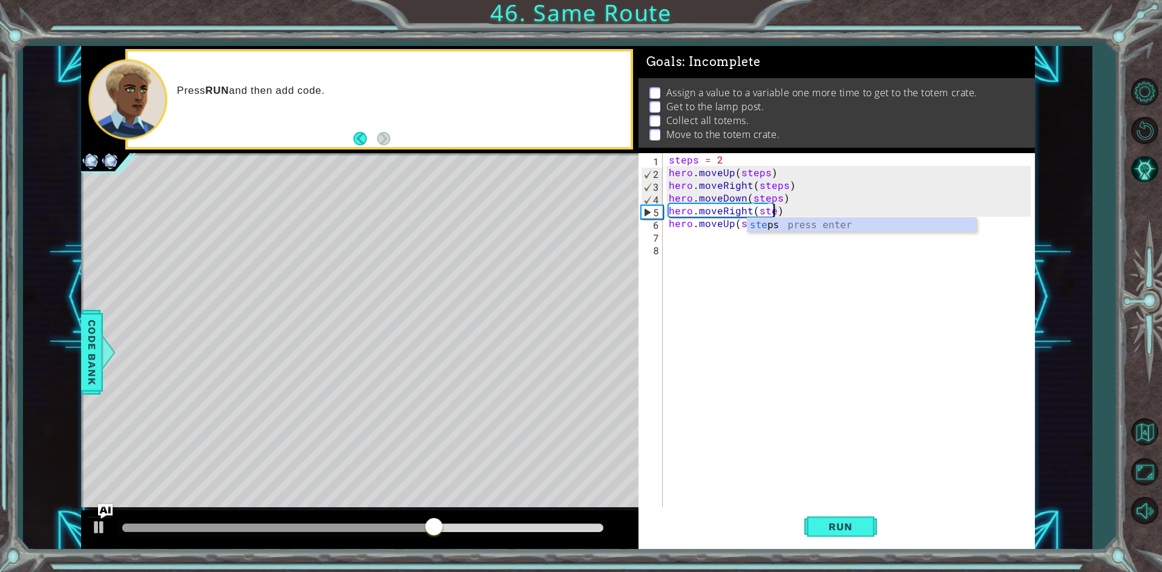
scroll to position [0, 7]
type textarea "hero.moveRight(steps)"
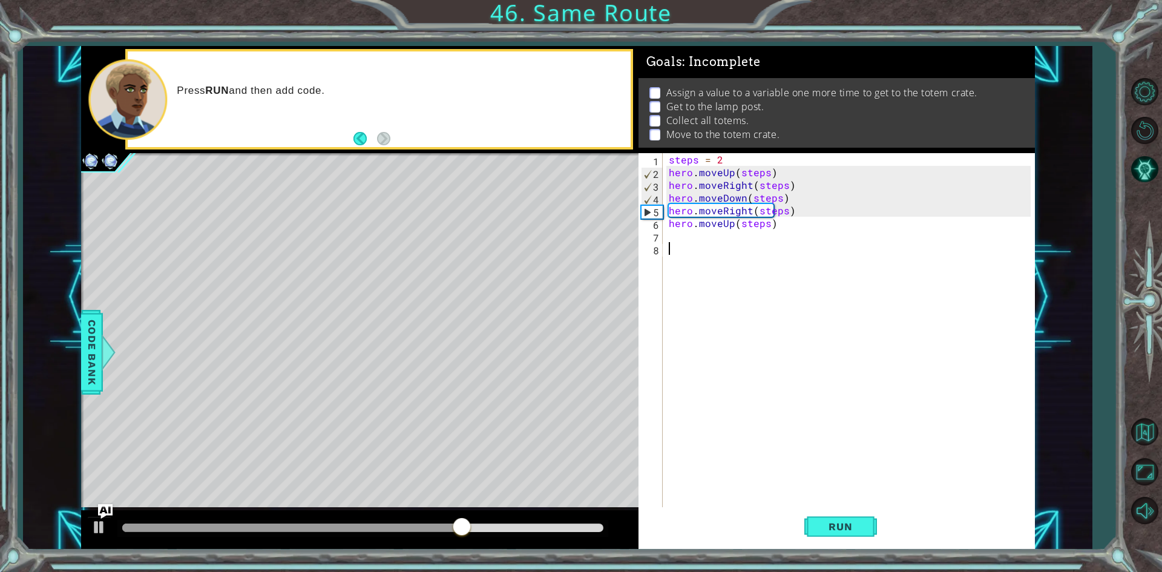
click at [697, 258] on div "steps = 2 hero . moveUp ( steps ) hero . moveRight ( steps ) hero . moveDown ( …" at bounding box center [851, 343] width 370 height 381
click at [709, 257] on div "steps = 2 hero . moveUp ( steps ) hero . moveRight ( steps ) hero . moveDown ( …" at bounding box center [851, 343] width 370 height 381
click at [680, 241] on div "steps = 2 hero . moveUp ( steps ) hero . moveRight ( steps ) hero . moveDown ( …" at bounding box center [851, 343] width 370 height 381
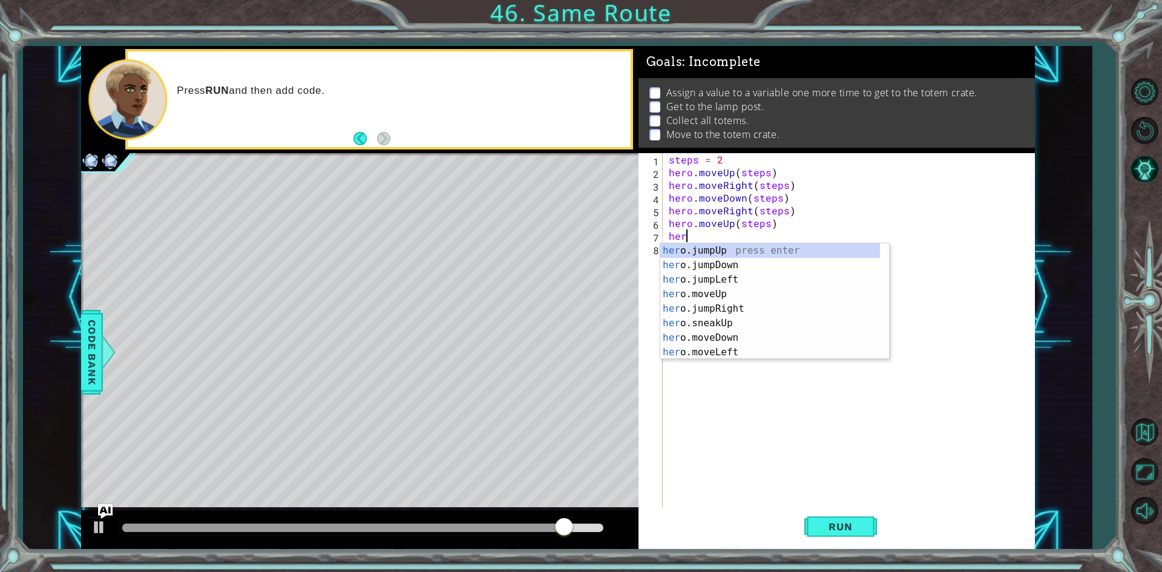
scroll to position [0, 1]
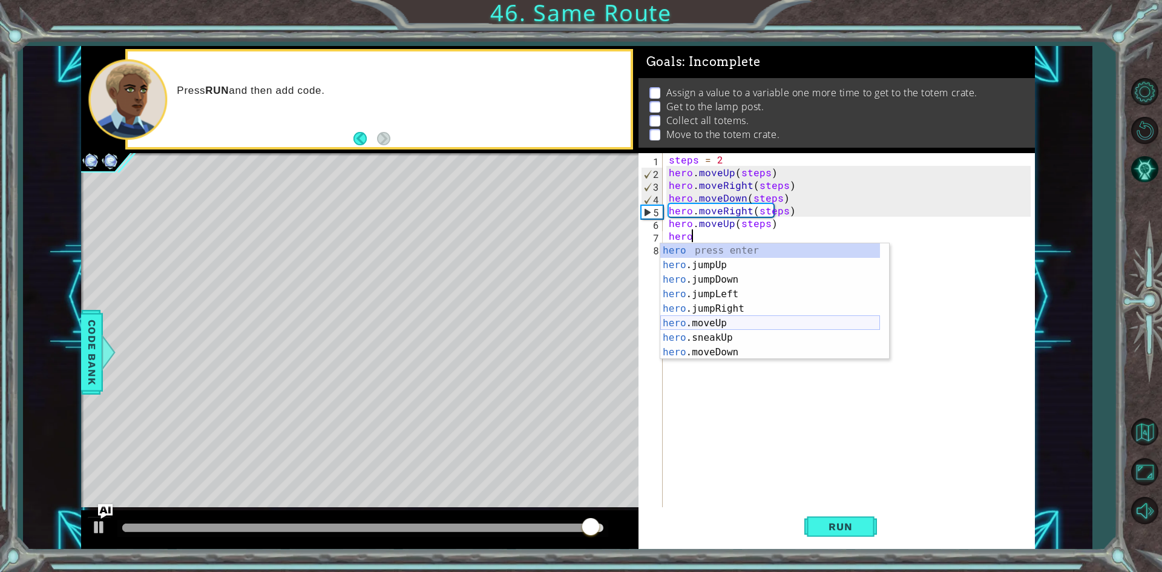
click at [746, 323] on div "hero press enter hero .jumpUp press enter hero .jumpDown press enter hero .jump…" at bounding box center [770, 315] width 220 height 145
type textarea "hero.moveUp(1)"
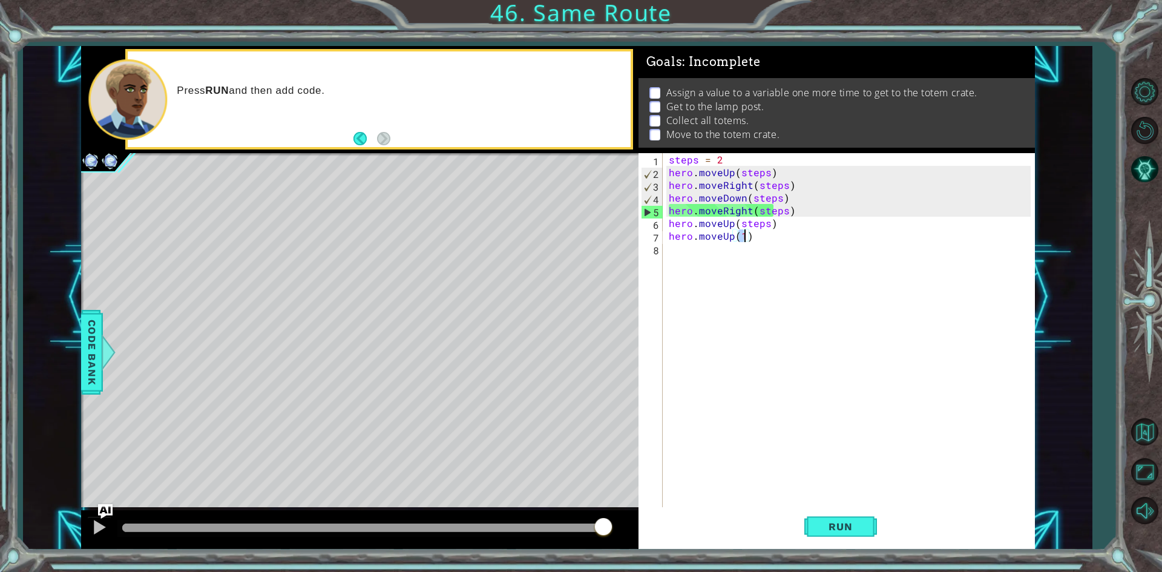
click at [683, 245] on div "steps = 2 hero . moveUp ( steps ) hero . moveRight ( steps ) hero . moveDown ( …" at bounding box center [851, 343] width 370 height 381
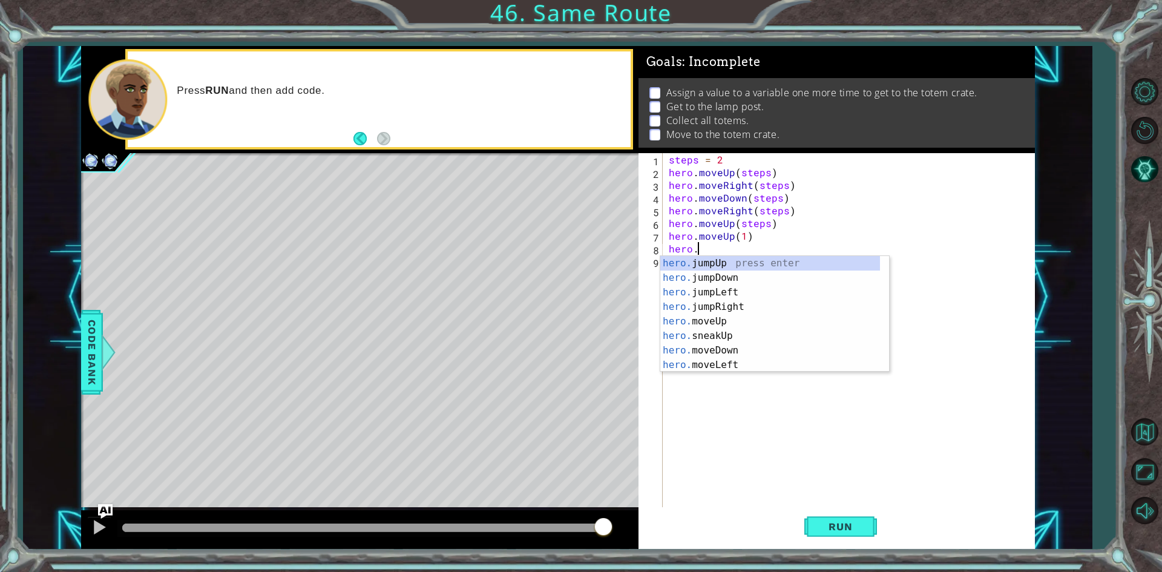
scroll to position [0, 1]
click at [739, 306] on div "hero.m oveUp press enter hero.m oveDown press enter hero.m oveLeft press enter …" at bounding box center [774, 328] width 229 height 145
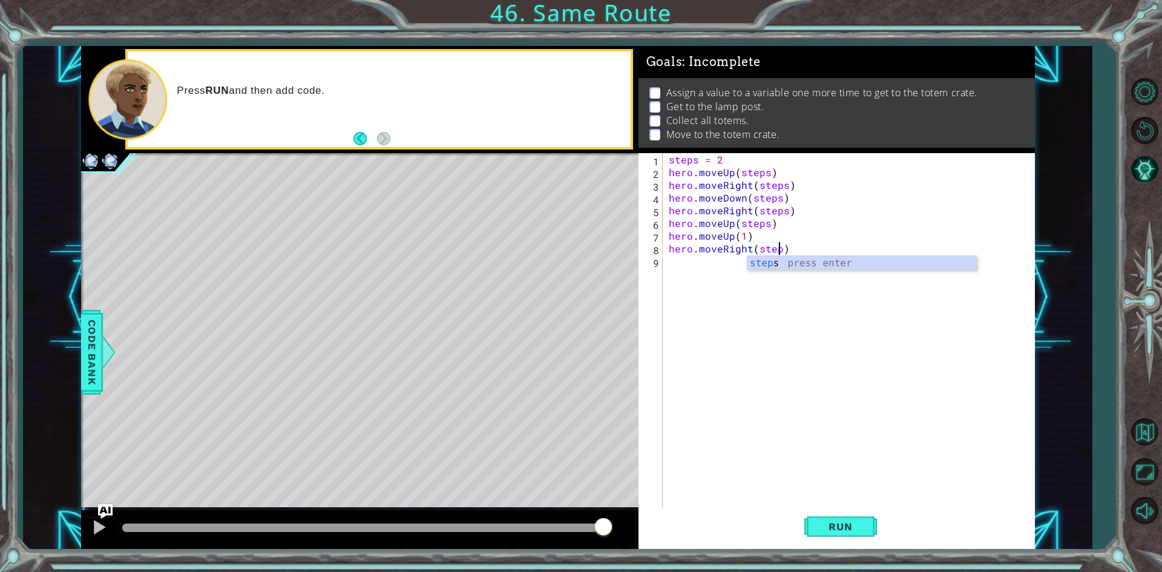
scroll to position [0, 7]
type textarea "hero.moveRight(steps)"
click at [694, 272] on div "steps = 2 hero . moveUp ( steps ) hero . moveRight ( steps ) hero . moveDown ( …" at bounding box center [851, 343] width 370 height 381
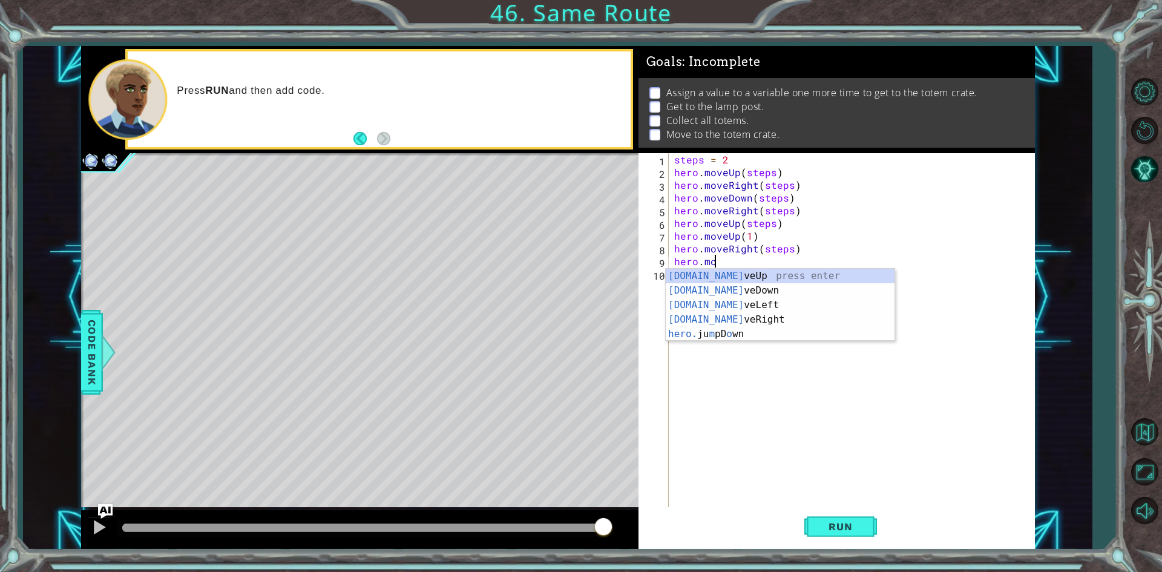
scroll to position [0, 2]
click at [719, 323] on div "[DOMAIN_NAME] veUp press enter [DOMAIN_NAME] veDown press enter [DOMAIN_NAME] v…" at bounding box center [780, 320] width 229 height 102
type textarea "hero.moveRight(1)"
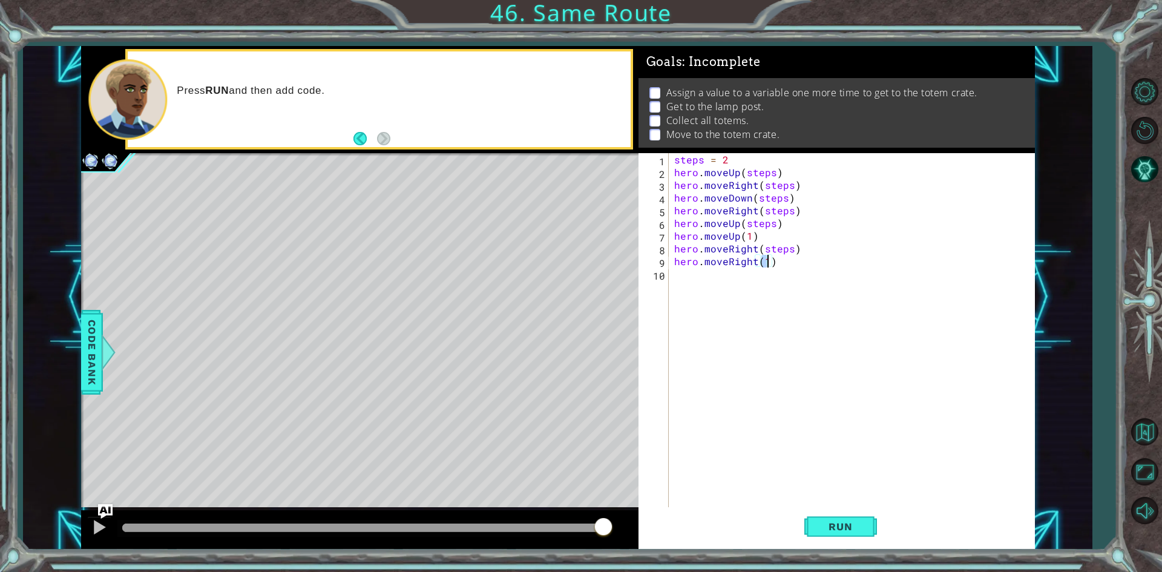
click at [699, 287] on div "steps = 2 hero . moveUp ( steps ) hero . moveRight ( steps ) hero . moveDown ( …" at bounding box center [854, 343] width 365 height 381
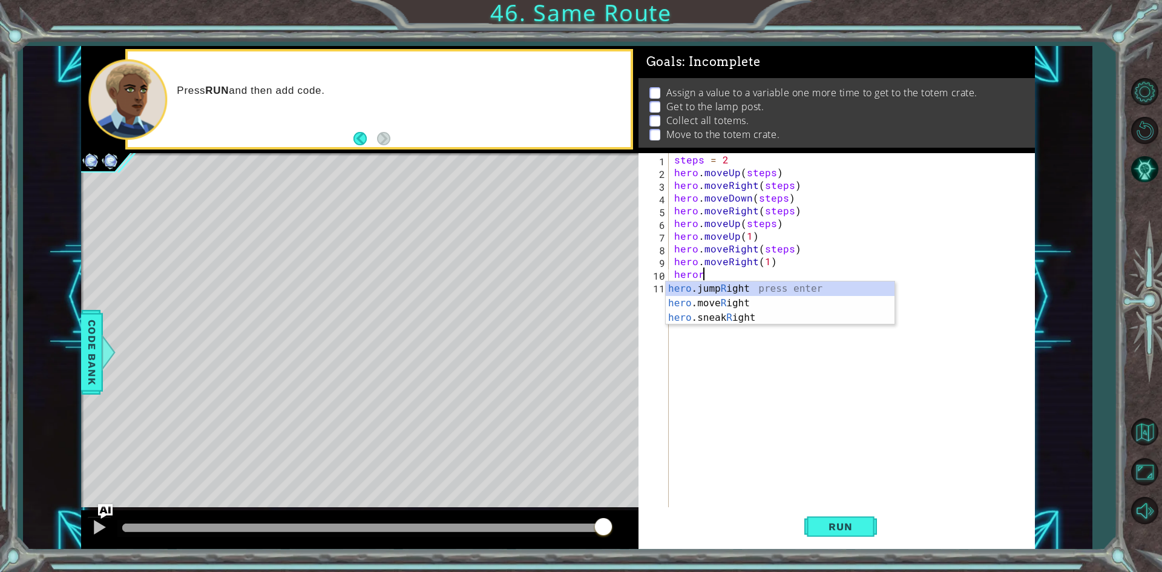
scroll to position [0, 1]
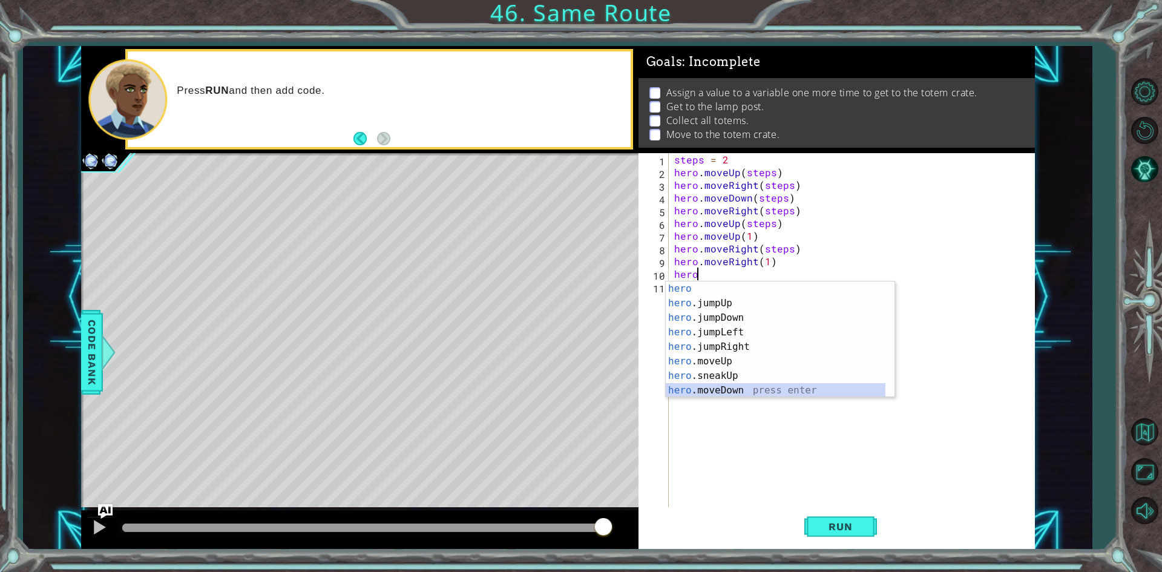
click at [703, 385] on div "hero press enter hero .jumpUp press enter hero .jumpDown press enter hero .jump…" at bounding box center [776, 353] width 220 height 145
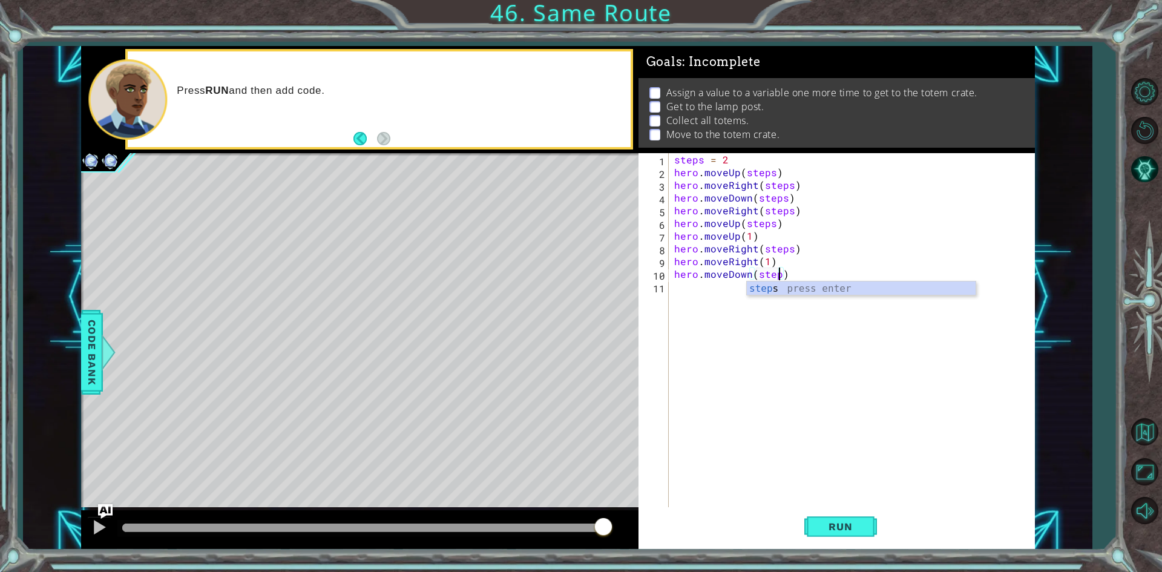
type textarea "hero.moveDown(steps)"
click at [735, 316] on div "steps = 2 hero . moveUp ( steps ) hero . moveRight ( steps ) hero . moveDown ( …" at bounding box center [854, 343] width 365 height 381
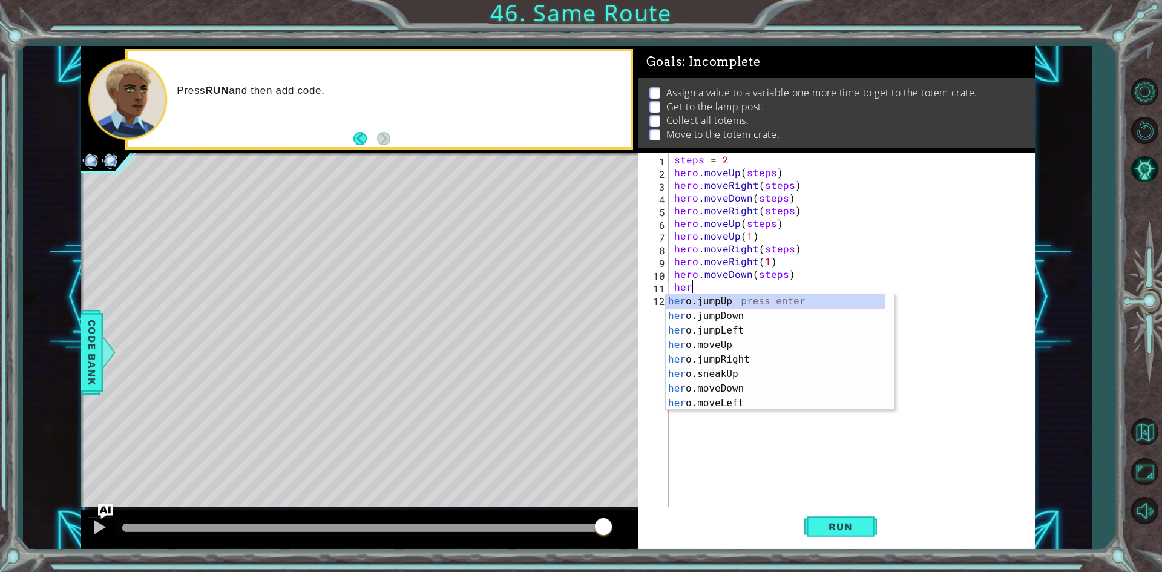
scroll to position [0, 1]
click at [734, 398] on div "hero press enter hero .jumpUp press enter hero .jumpDown press enter hero .jump…" at bounding box center [776, 366] width 220 height 145
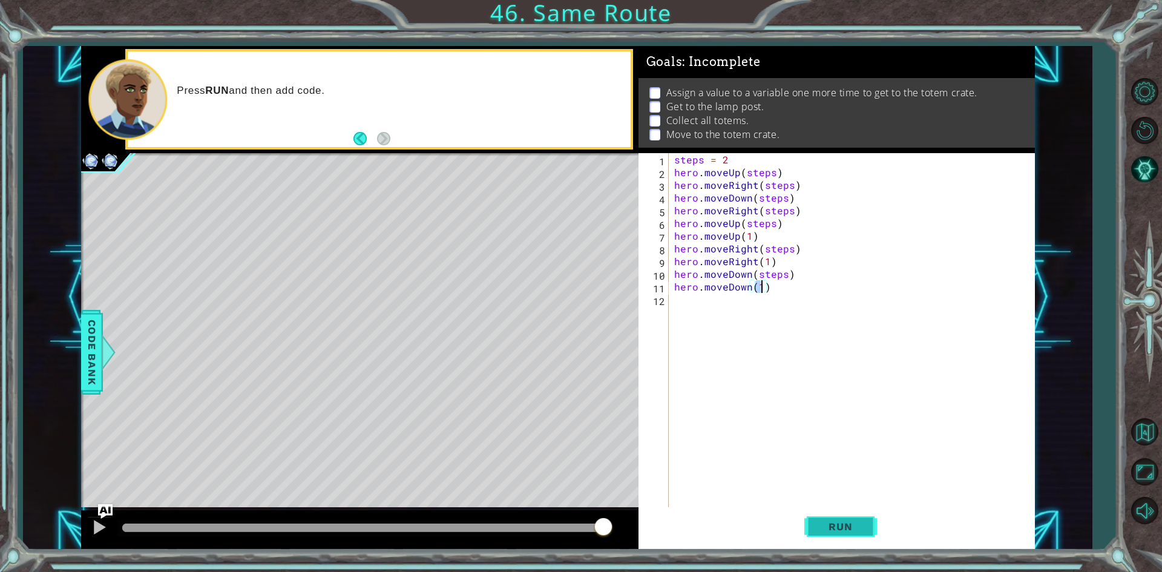
click at [816, 528] on span "Run" at bounding box center [840, 526] width 48 height 12
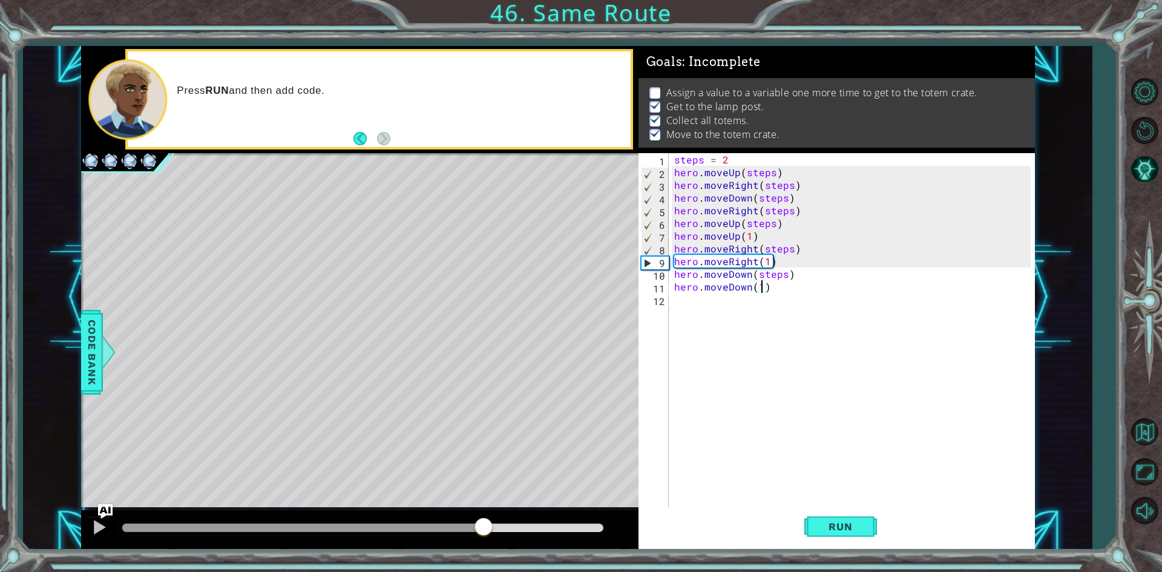
drag, startPoint x: 148, startPoint y: 531, endPoint x: 494, endPoint y: 527, distance: 346.2
click at [494, 527] on div at bounding box center [484, 528] width 22 height 22
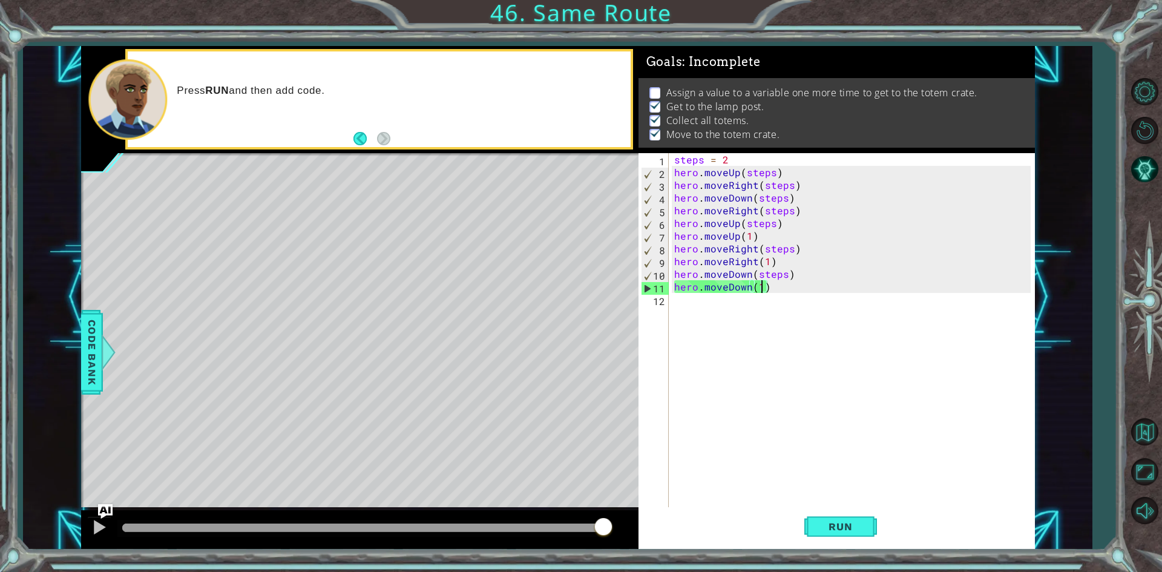
click at [361, 151] on div "Press RUN and then add code." at bounding box center [359, 99] width 557 height 107
click at [361, 146] on footer at bounding box center [371, 139] width 37 height 18
click at [353, 144] on button "Back" at bounding box center [365, 138] width 24 height 13
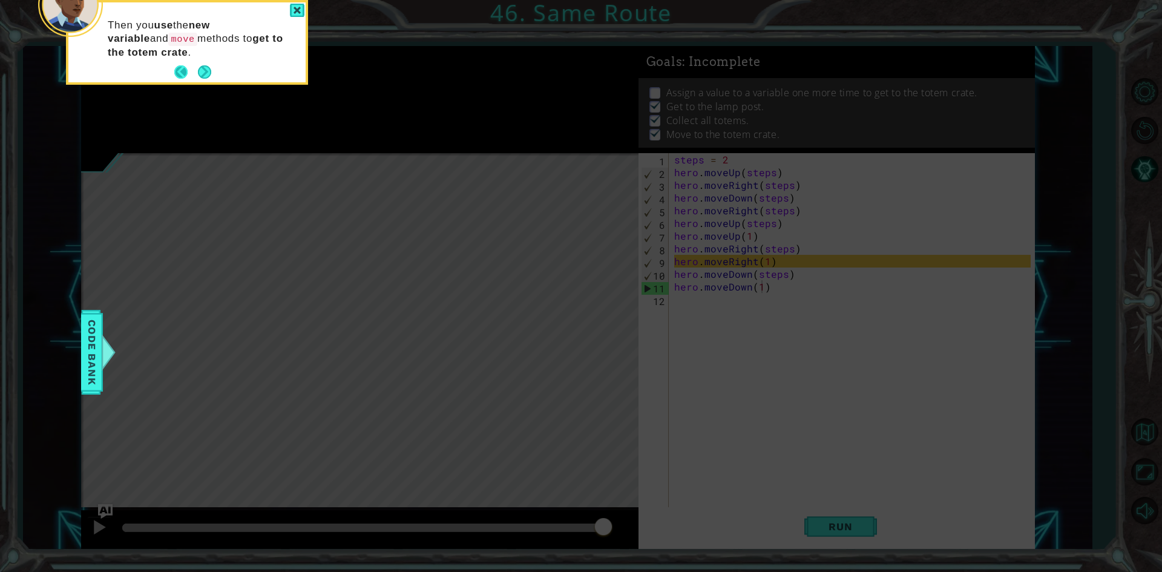
click at [195, 71] on button "Back" at bounding box center [186, 71] width 24 height 13
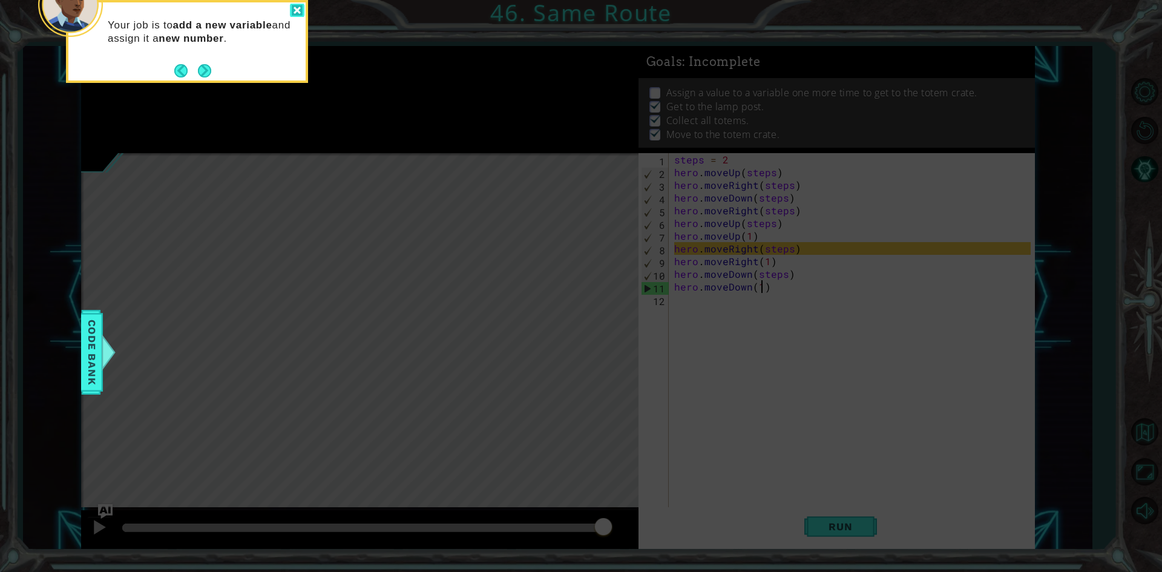
drag, startPoint x: 304, startPoint y: 4, endPoint x: 293, endPoint y: 4, distance: 11.5
click at [304, 4] on div "Your job is to add a new variable and assign it a new number ." at bounding box center [187, 41] width 242 height 83
click at [287, 4] on header at bounding box center [186, 4] width 237 height 5
click at [289, 4] on header at bounding box center [186, 4] width 237 height 5
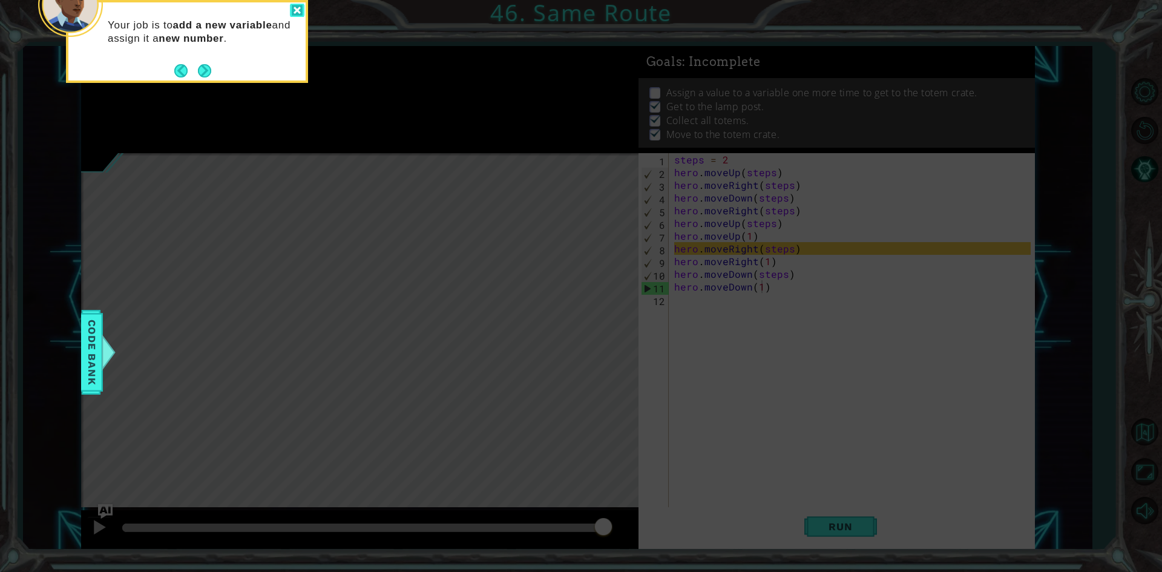
click at [303, 5] on div at bounding box center [297, 11] width 15 height 14
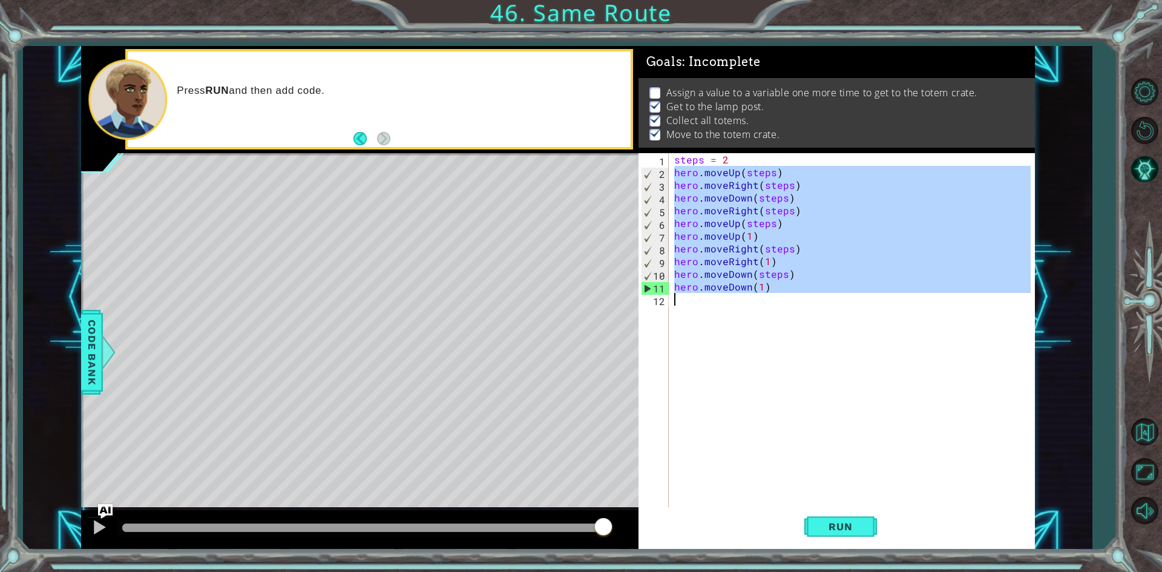
drag, startPoint x: 675, startPoint y: 169, endPoint x: 743, endPoint y: 309, distance: 155.1
click at [743, 309] on div "steps = 2 hero . moveUp ( steps ) hero . moveRight ( steps ) hero . moveDown ( …" at bounding box center [854, 343] width 365 height 381
type textarea "hero.moveDown(1)"
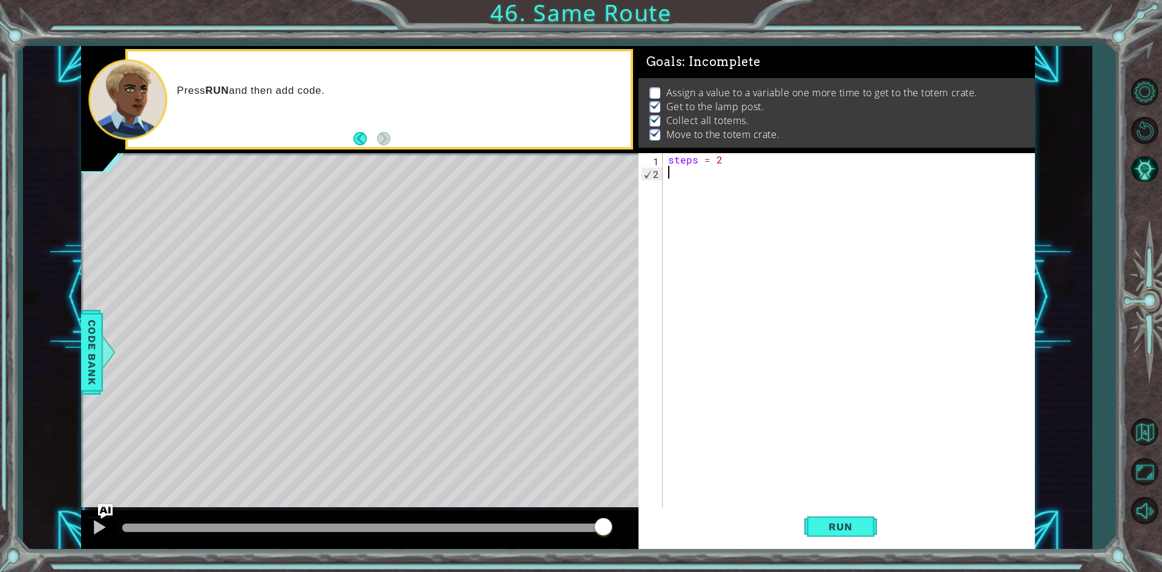
scroll to position [0, 0]
click at [731, 159] on div "steps = 2" at bounding box center [851, 343] width 370 height 381
type textarea "steps = 2"
click at [671, 171] on div "steps = 2 1 2 steps = 2 ההההההההההההההההההההההההההההההההההההההההההההההההההההההה…" at bounding box center [835, 331] width 392 height 356
click at [671, 171] on div "steps = 2" at bounding box center [851, 343] width 370 height 381
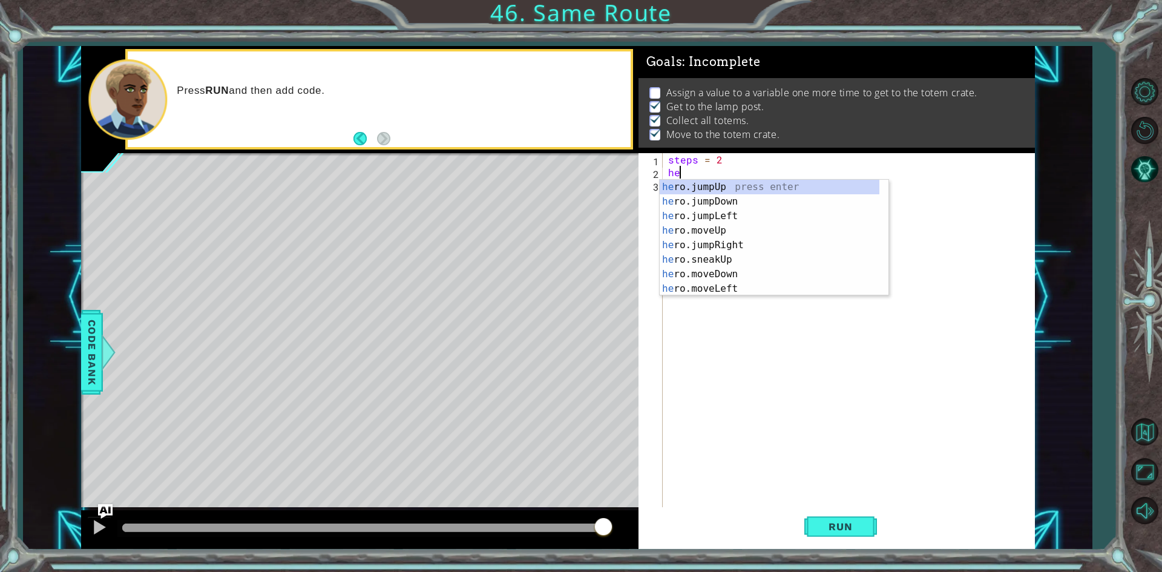
type textarea "hero"
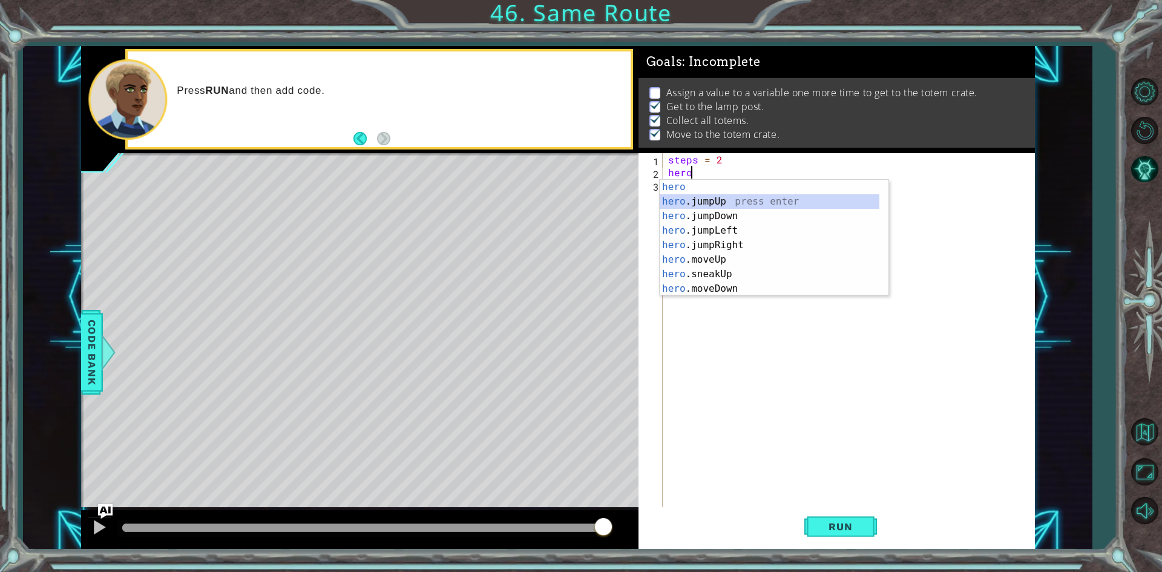
click at [719, 202] on div "hero press enter hero .jumpUp press enter hero .jumpDown press enter hero .jump…" at bounding box center [770, 252] width 220 height 145
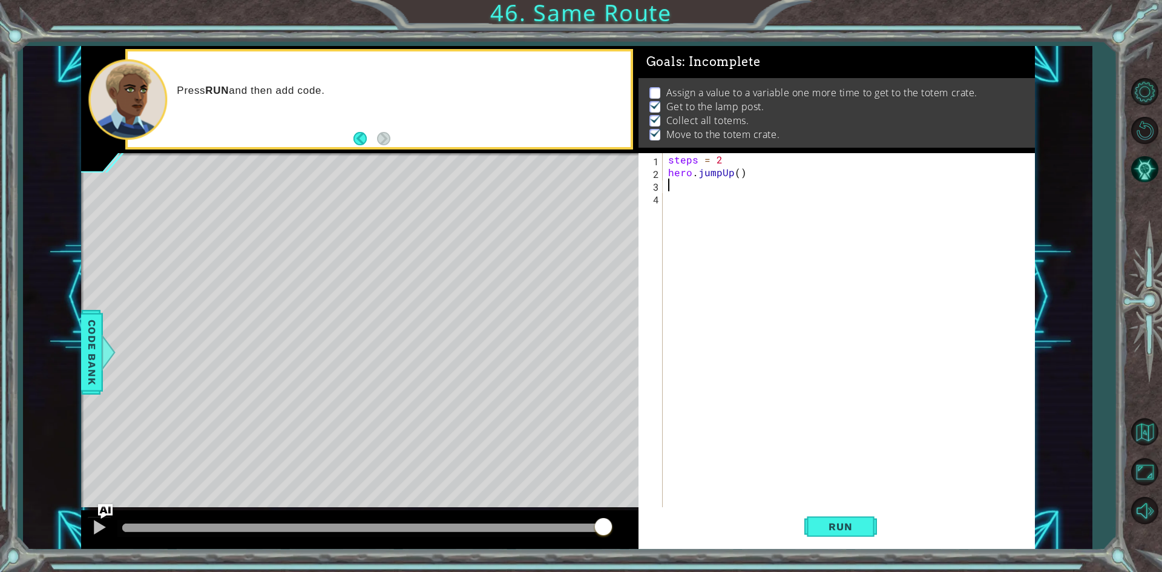
click at [741, 173] on div "steps = 2 hero . jumpUp ( )" at bounding box center [851, 343] width 370 height 381
type textarea "hero.jumpUp(steps)"
click at [685, 189] on div "steps = 2 hero . jumpUp ( steps )" at bounding box center [851, 343] width 370 height 381
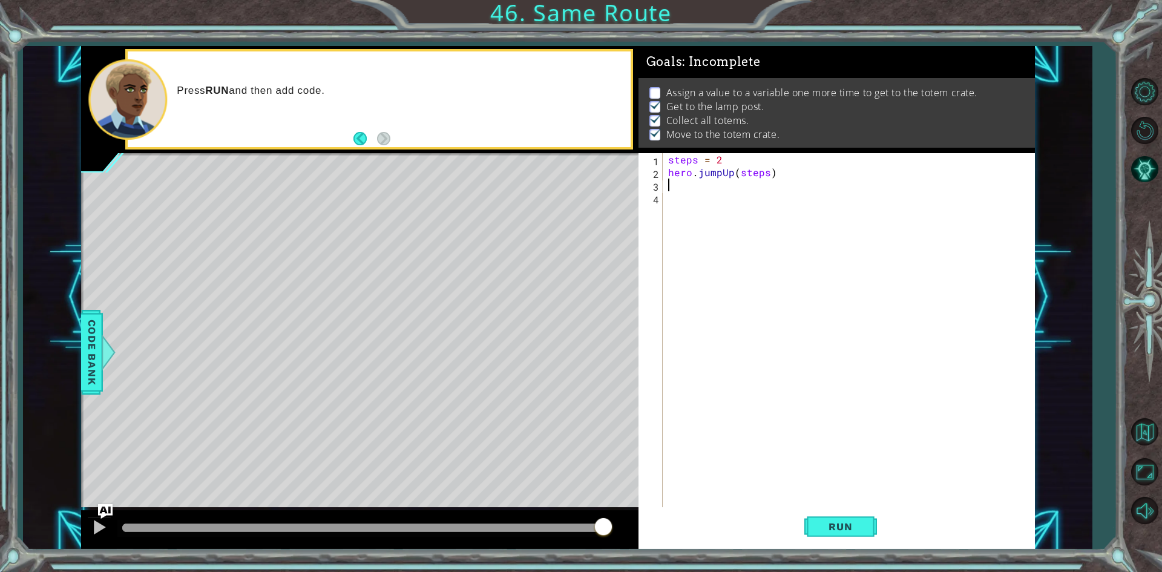
click at [718, 174] on div "steps = 2 hero . jumpUp ( steps )" at bounding box center [851, 343] width 370 height 381
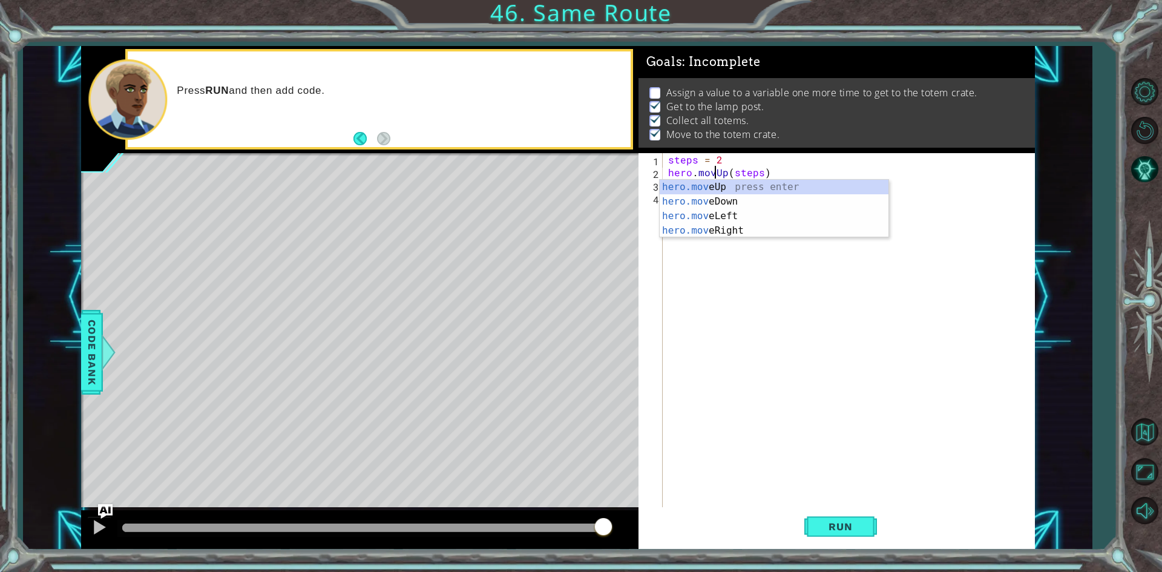
type textarea "hero.moveUp(steps)"
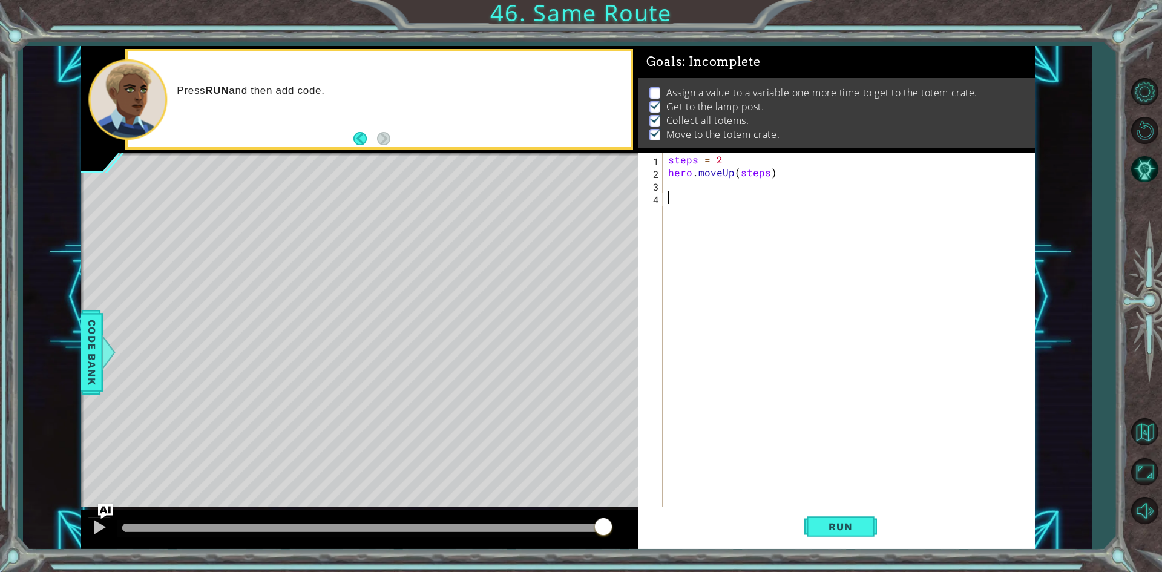
click at [712, 310] on div "steps = 2 hero . moveUp ( steps )" at bounding box center [851, 343] width 370 height 381
click at [693, 188] on div "steps = 2 hero . moveUp ( steps )" at bounding box center [851, 343] width 370 height 381
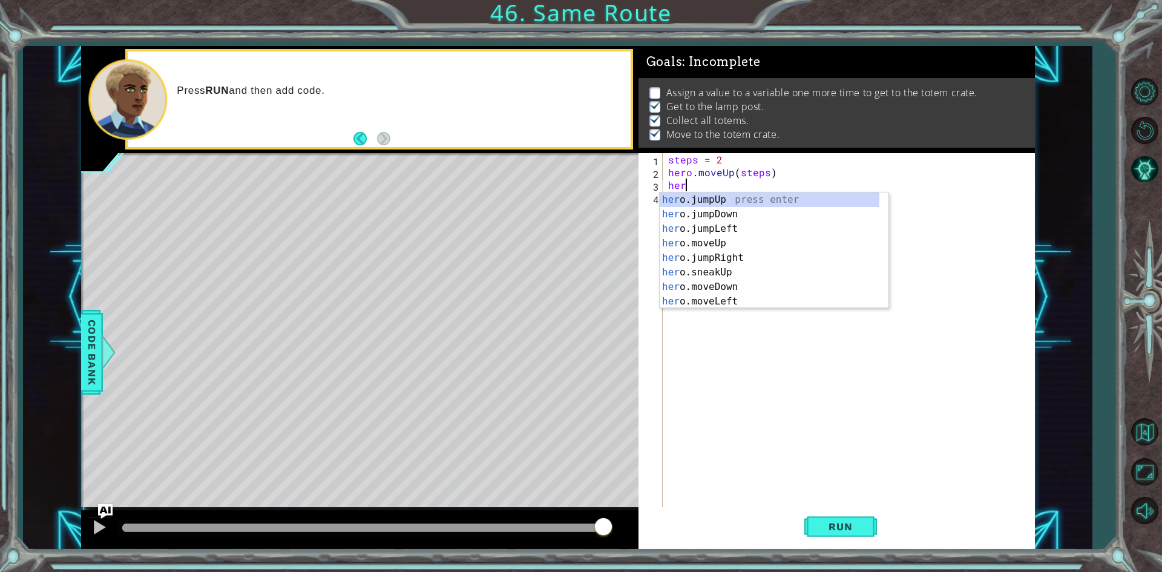
type textarea "hero"
click at [732, 249] on div "hero press enter hero .jumpUp press enter hero .jumpDown press enter hero .jump…" at bounding box center [770, 264] width 220 height 145
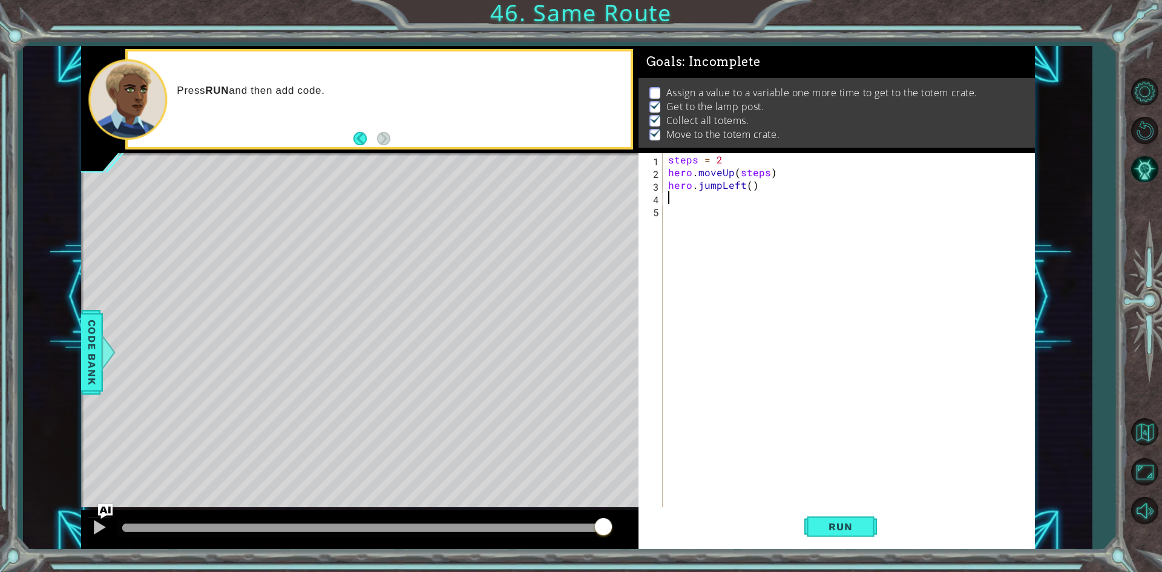
scroll to position [0, 0]
drag, startPoint x: 663, startPoint y: 183, endPoint x: 681, endPoint y: 183, distance: 17.6
click at [681, 183] on div "1 2 3 4 5 steps = 2 hero . moveUp ( steps ) hero . jumpLeft ( ) ההההההההההההההה…" at bounding box center [835, 331] width 392 height 356
drag, startPoint x: 667, startPoint y: 183, endPoint x: 755, endPoint y: 195, distance: 89.1
click at [755, 195] on div "steps = 2 hero . moveUp ( steps ) hero . jumpLeft ( )" at bounding box center [851, 343] width 370 height 381
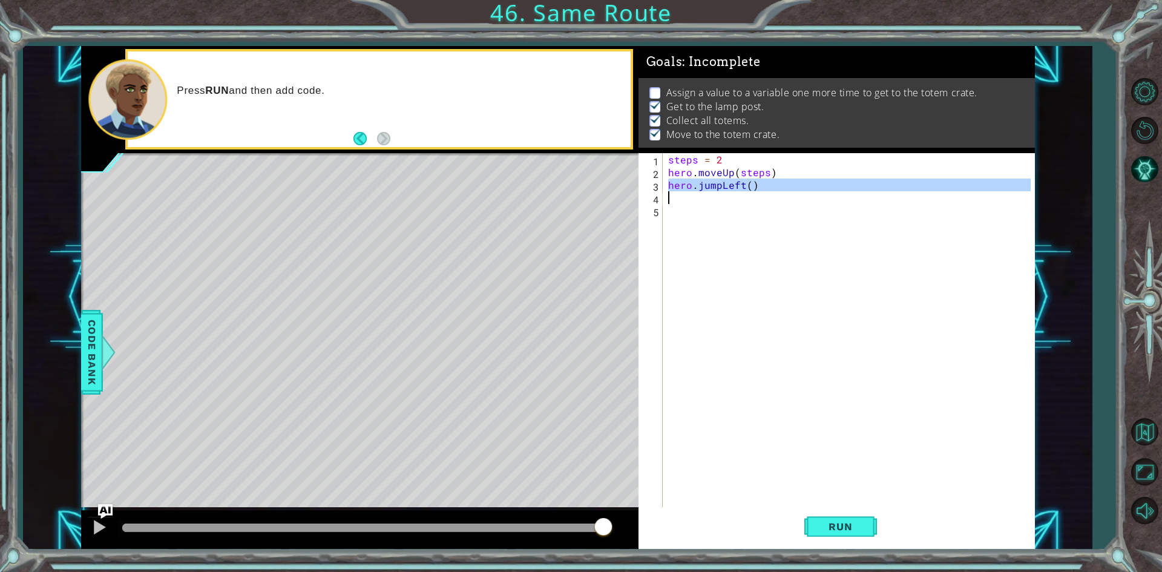
type textarea "hero.jumpLeft()"
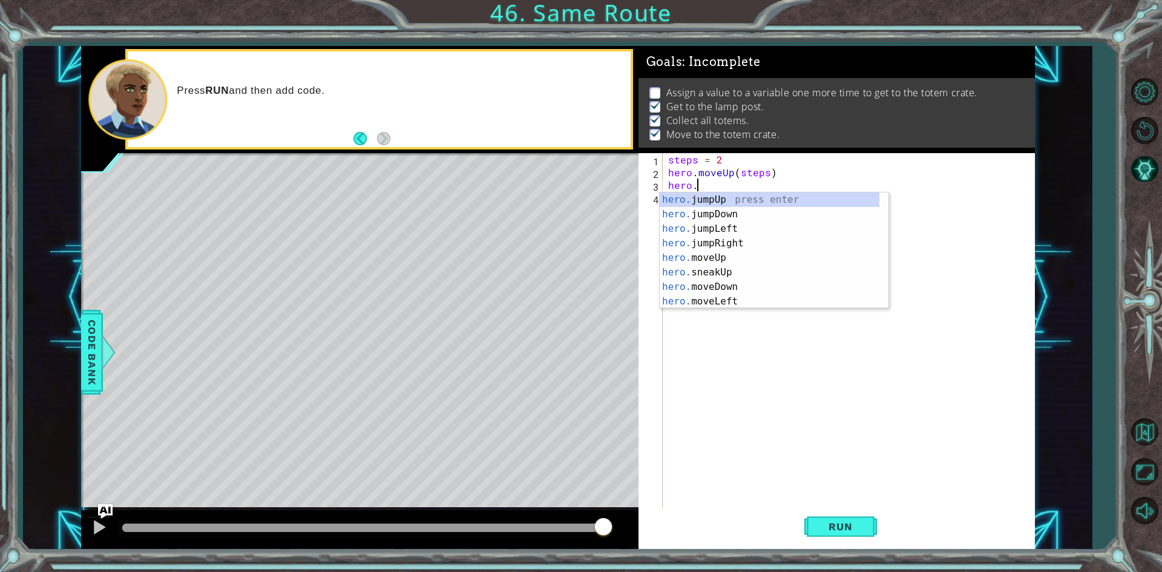
scroll to position [0, 1]
click at [724, 241] on div "hero.m oveUp press enter hero.m oveDown press enter hero.m oveLeft press enter …" at bounding box center [774, 264] width 229 height 145
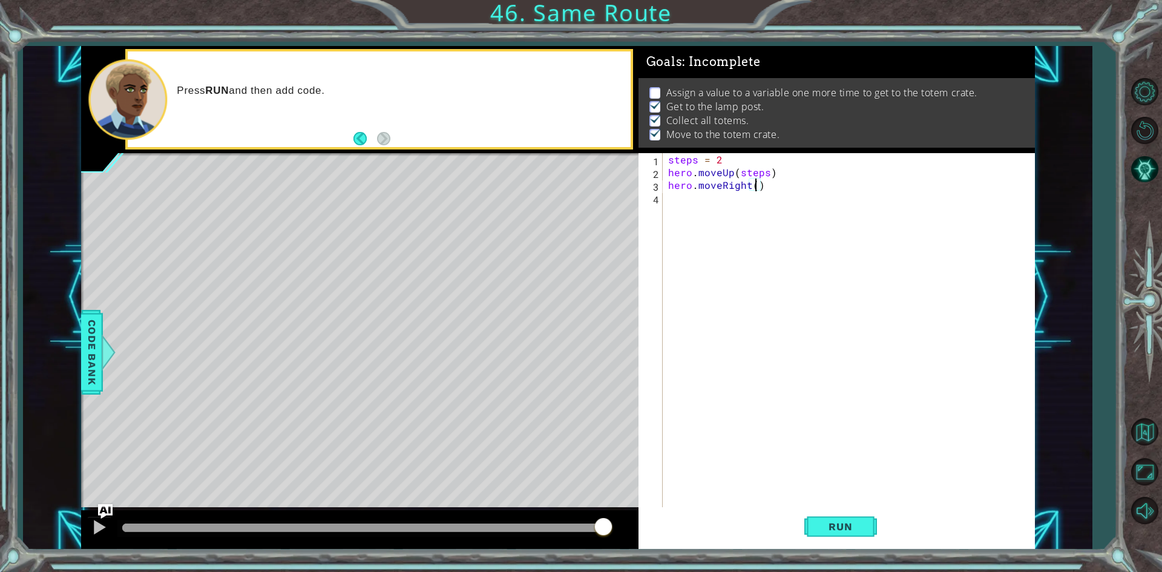
paste textarea "steps"
type textarea "hero.moveRight(steps)"
click at [680, 209] on div "steps = 2 hero . moveUp ( steps ) hero . moveRight ( steps )" at bounding box center [851, 343] width 370 height 381
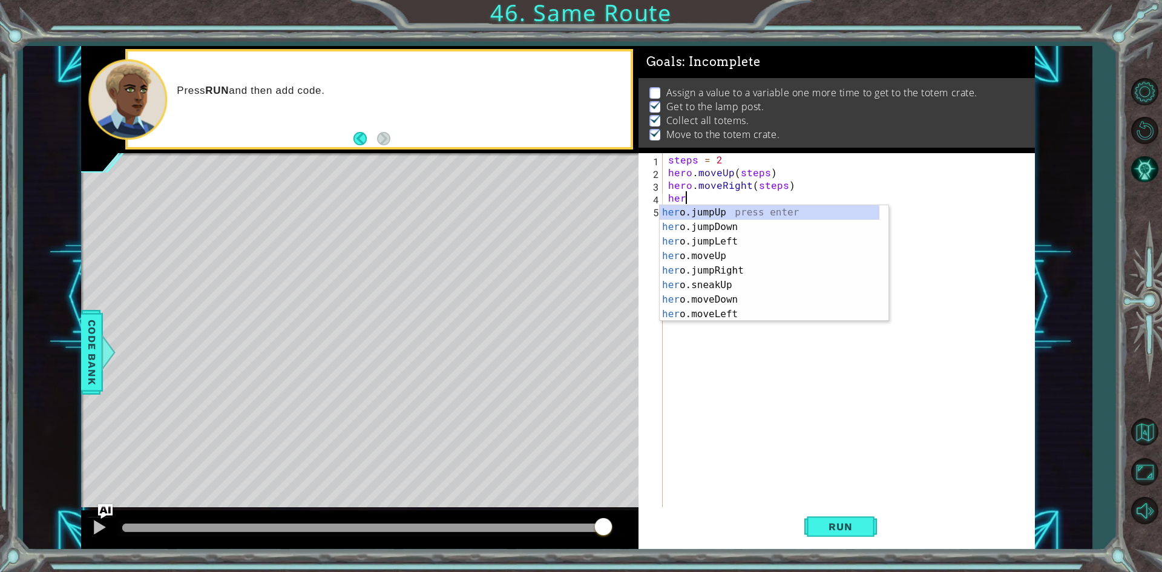
scroll to position [0, 1]
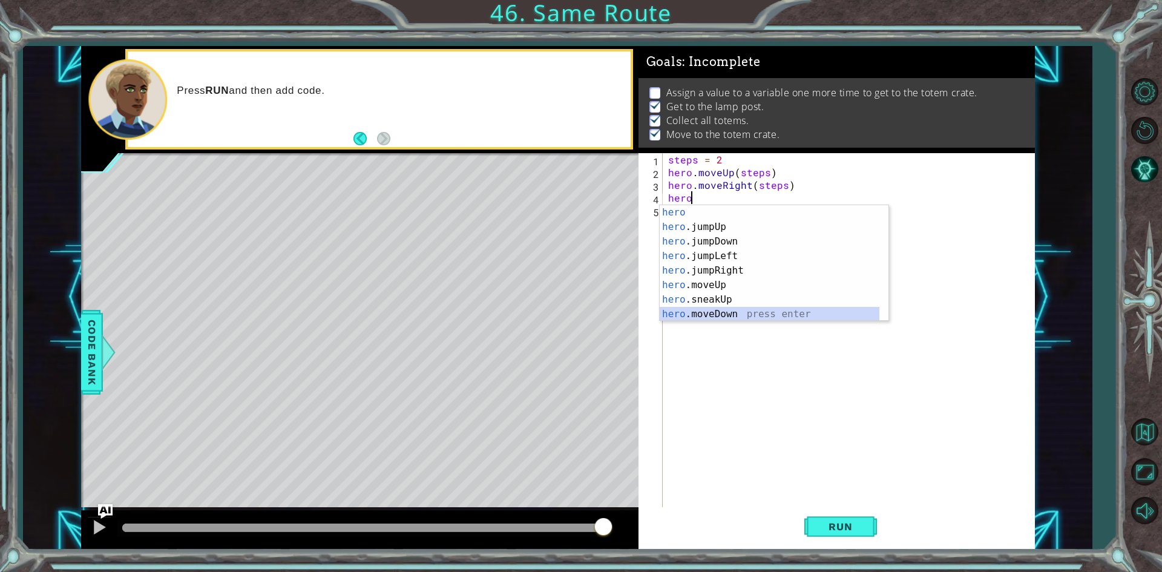
click at [714, 317] on div "hero press enter hero .jumpUp press enter hero .jumpDown press enter hero .jump…" at bounding box center [770, 277] width 220 height 145
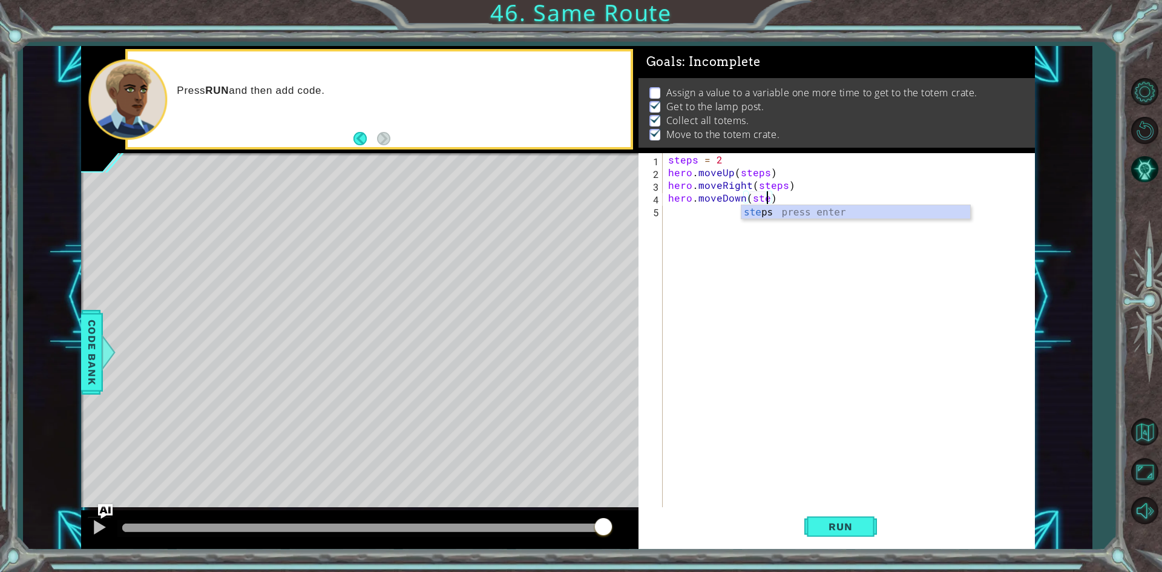
scroll to position [0, 7]
type textarea "hero.moveDown(steps)"
click at [694, 225] on div "steps = 2 hero . moveUp ( steps ) hero . moveRight ( steps ) hero . moveDown ( …" at bounding box center [851, 343] width 370 height 381
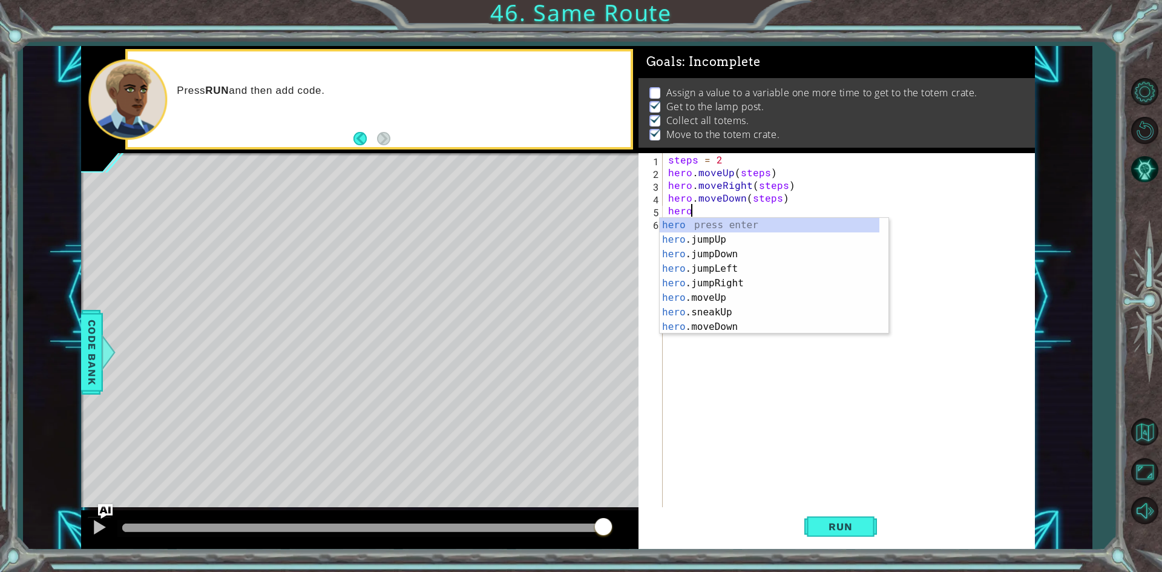
scroll to position [0, 1]
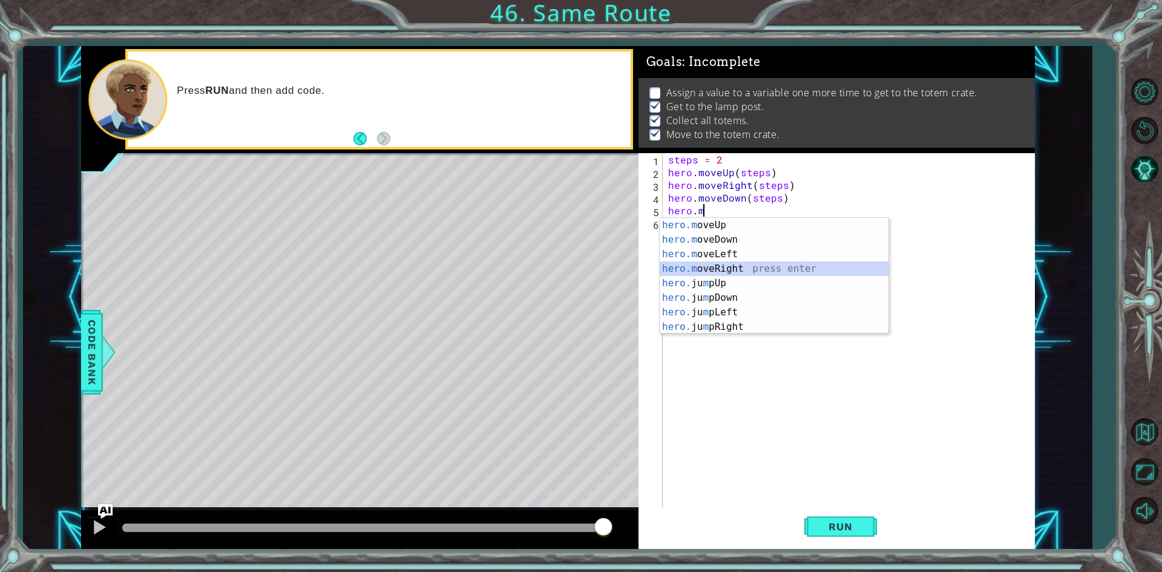
click at [731, 261] on div "hero.m oveUp press enter hero.m oveDown press enter hero.m oveLeft press enter …" at bounding box center [774, 290] width 229 height 145
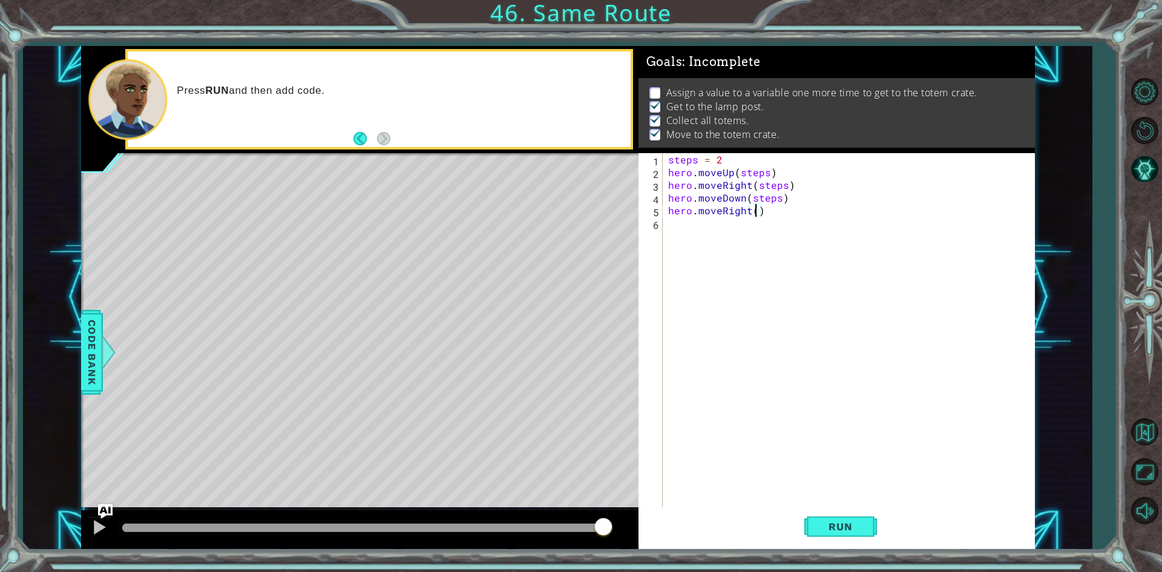
paste textarea "steps"
type textarea "hero.moveRight(steps)"
click at [677, 217] on div "steps = 2 hero . moveUp ( steps ) hero . moveRight ( steps ) hero . moveDown ( …" at bounding box center [851, 343] width 370 height 381
type textarea "steps = 3"
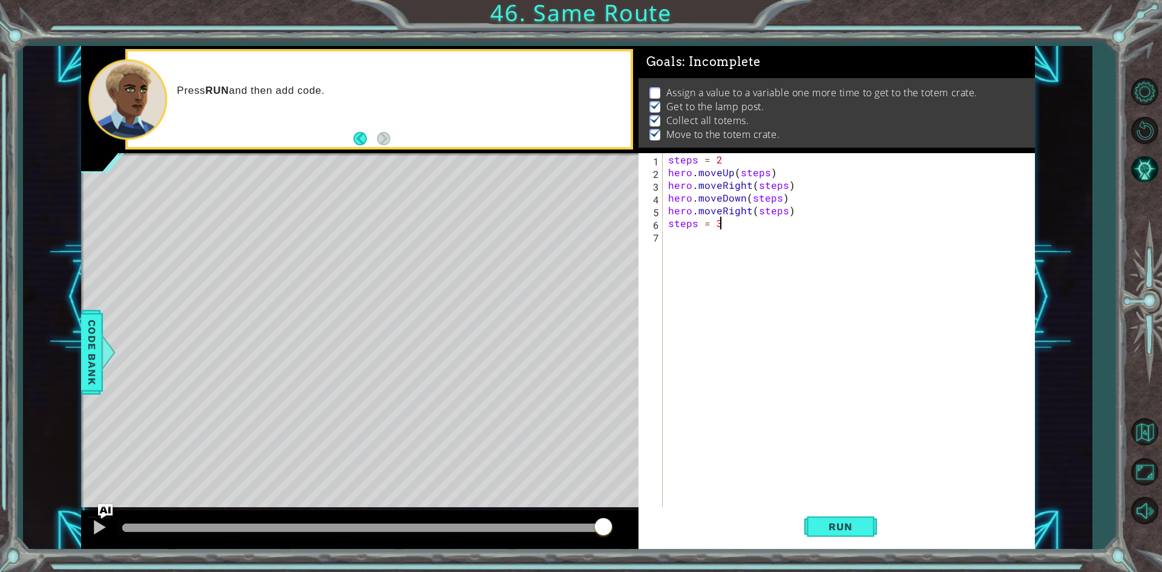
scroll to position [0, 2]
click at [738, 317] on div "steps = 2 hero . moveUp ( steps ) hero . moveRight ( steps ) hero . moveDown ( …" at bounding box center [851, 343] width 370 height 381
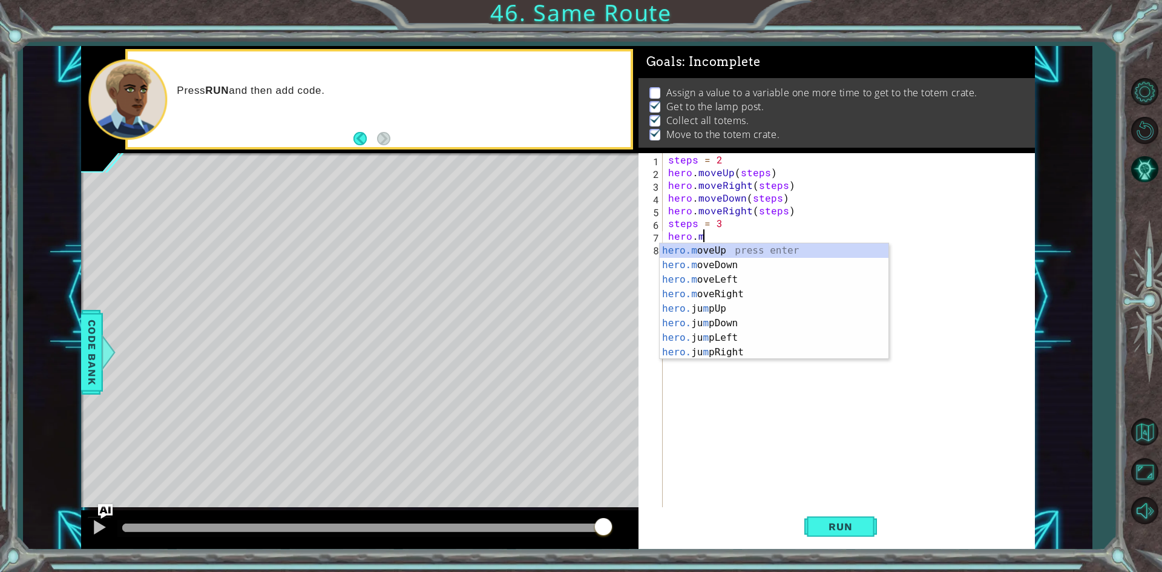
scroll to position [0, 2]
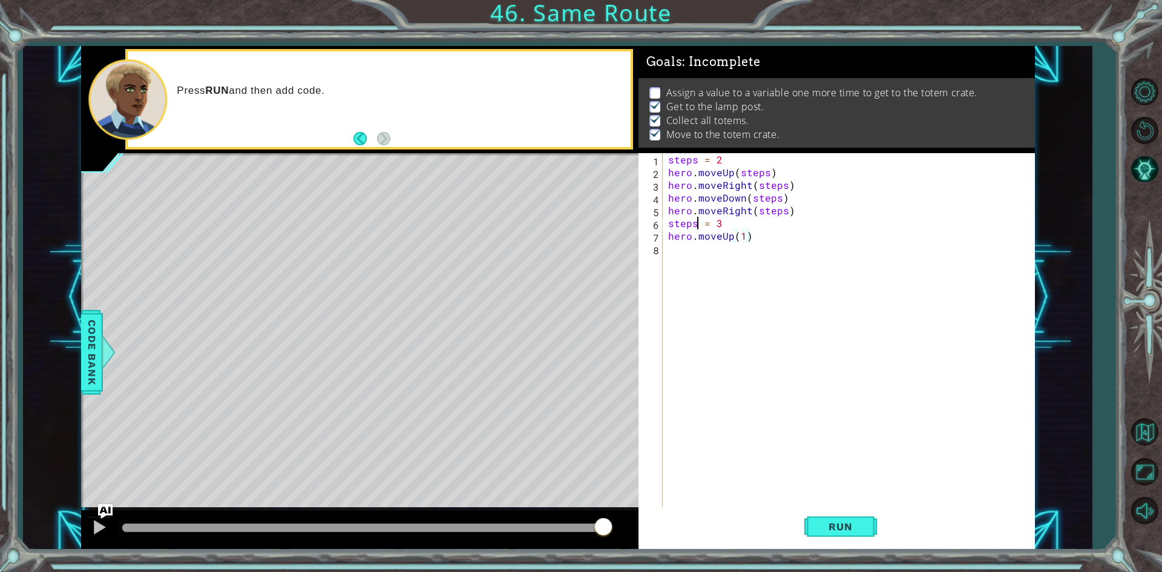
click at [697, 222] on div "steps = 2 hero . moveUp ( steps ) hero . moveRight ( steps ) hero . moveDown ( …" at bounding box center [851, 343] width 370 height 381
click at [744, 235] on div "steps = 2 hero . moveUp ( steps ) hero . moveRight ( steps ) hero . moveDown ( …" at bounding box center [851, 343] width 370 height 381
paste textarea "steps"
type textarea "hero.moveUp(steps2)"
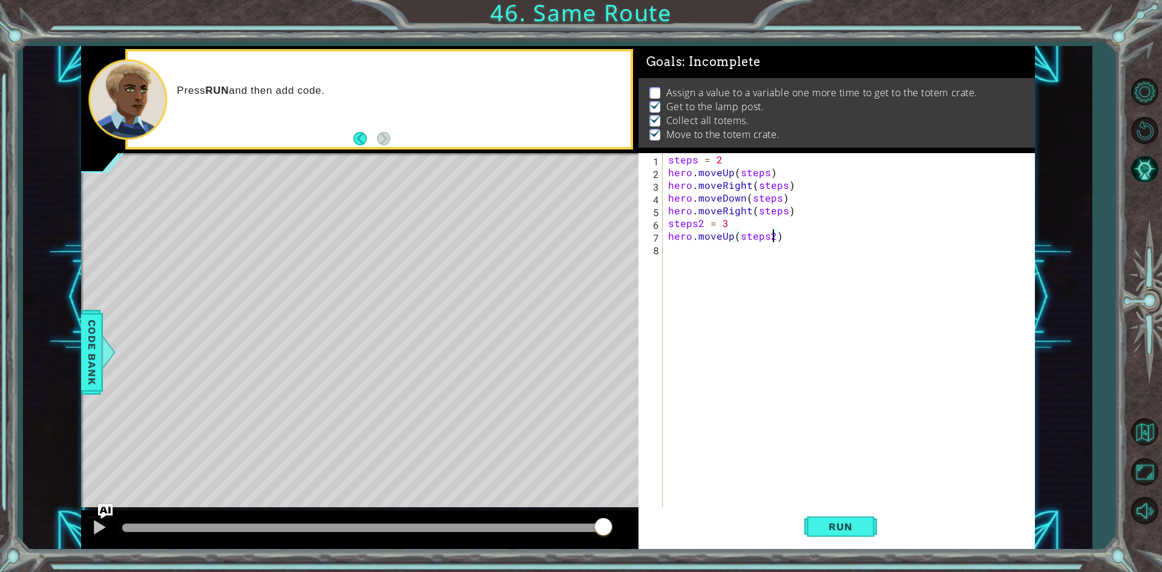
click at [670, 253] on div "steps = 2 hero . moveUp ( steps ) hero . moveRight ( steps ) hero . moveDown ( …" at bounding box center [851, 343] width 370 height 381
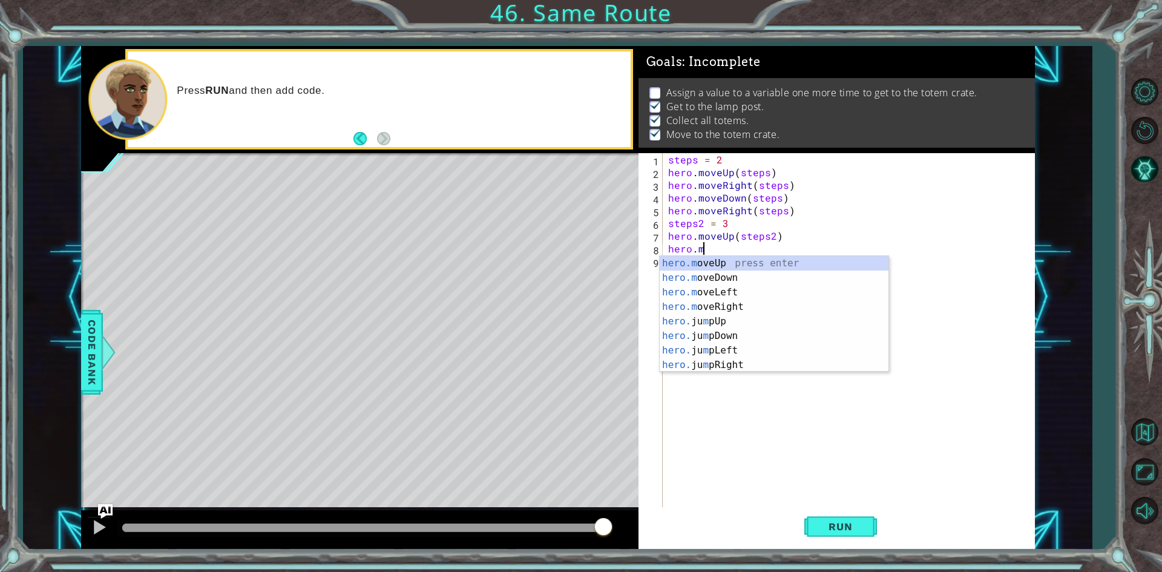
scroll to position [0, 2]
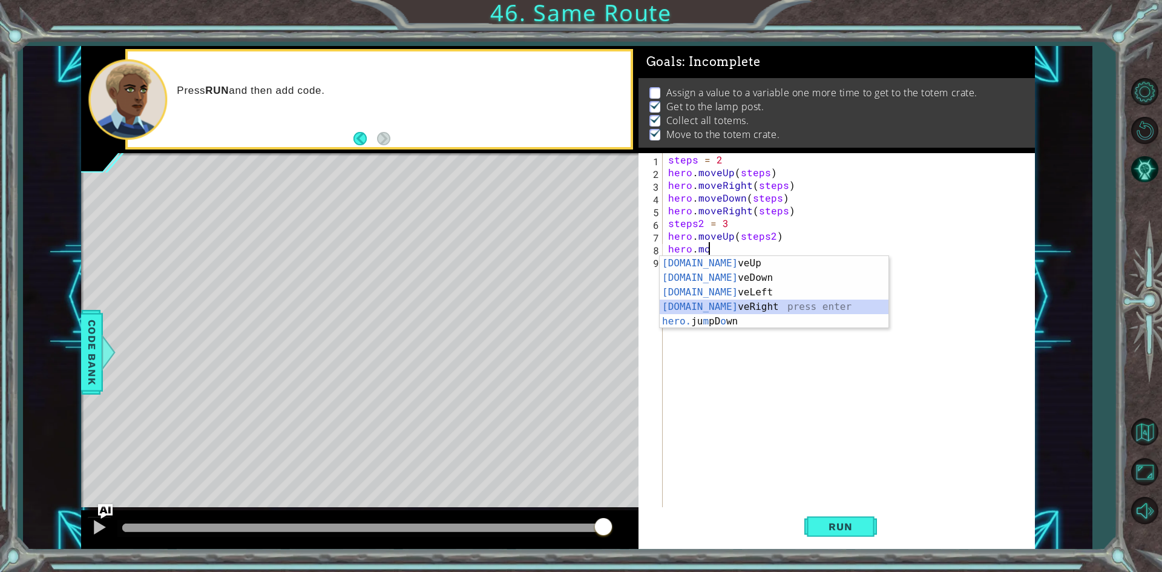
click at [735, 301] on div "[DOMAIN_NAME] veUp press enter [DOMAIN_NAME] veDown press enter [DOMAIN_NAME] v…" at bounding box center [774, 307] width 229 height 102
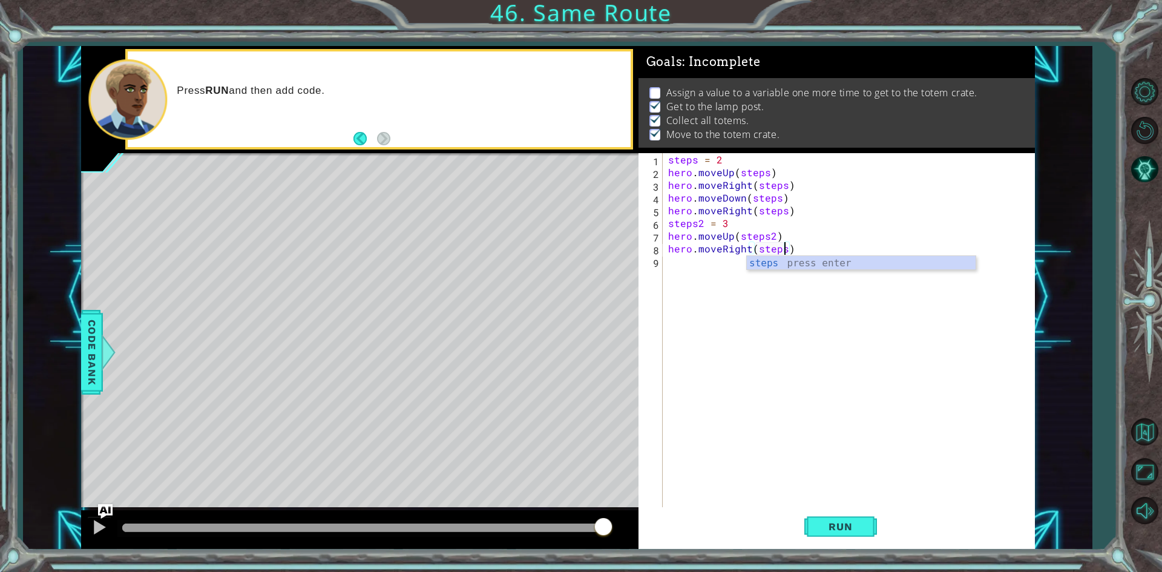
type textarea "hero.moveRight(steps2)"
click at [700, 272] on div "steps = 2 hero . moveUp ( steps ) hero . moveRight ( steps ) hero . moveDown ( …" at bounding box center [851, 343] width 370 height 381
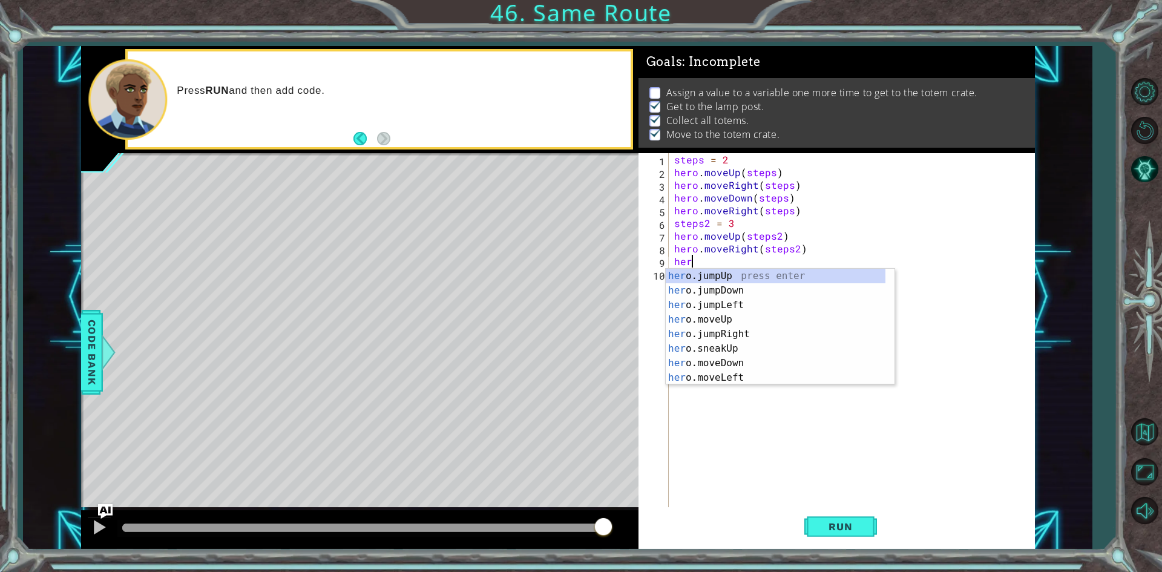
scroll to position [0, 1]
click at [712, 378] on div "hero press enter hero .jumpUp press enter hero .jumpDown press enter hero .jump…" at bounding box center [776, 341] width 220 height 145
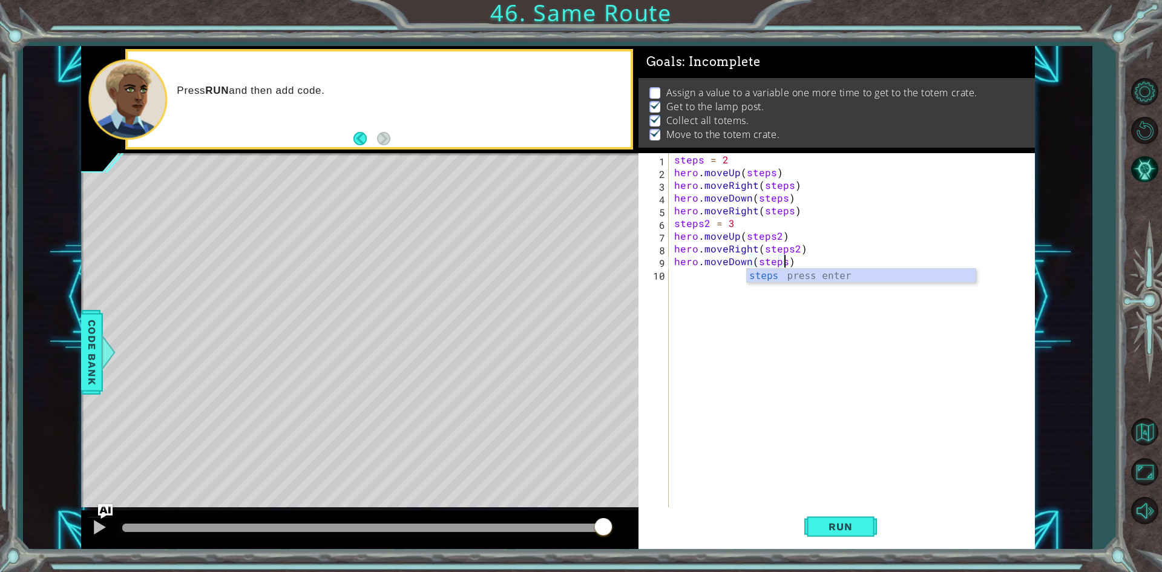
scroll to position [0, 7]
type textarea "hero.moveDown(steps2)"
click at [811, 527] on button "Run" at bounding box center [840, 526] width 73 height 39
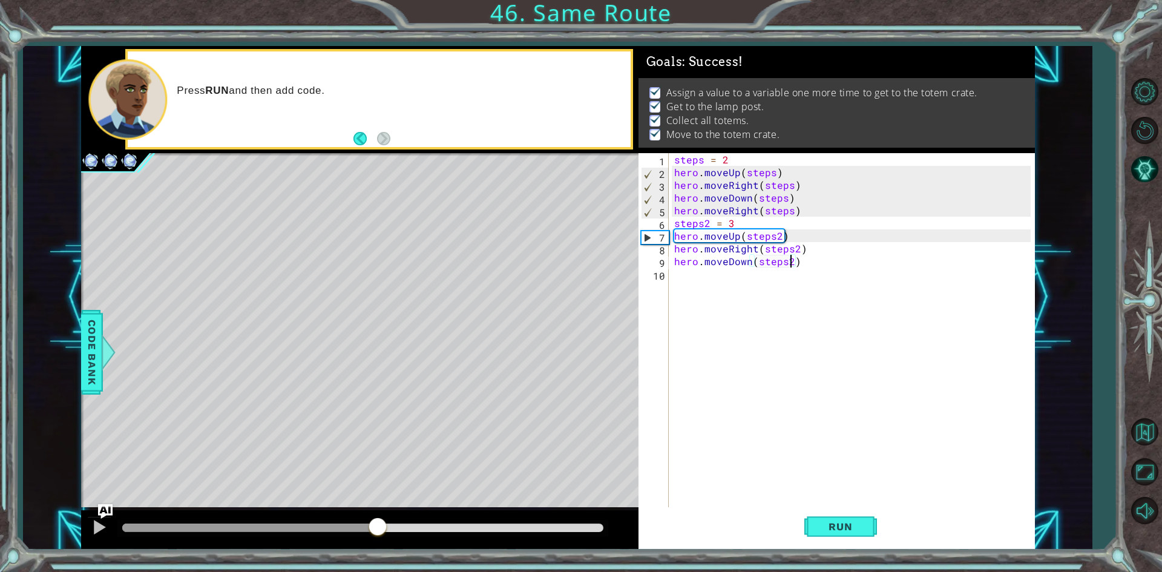
drag, startPoint x: 157, startPoint y: 529, endPoint x: 389, endPoint y: 526, distance: 231.8
click at [389, 526] on div at bounding box center [378, 528] width 22 height 22
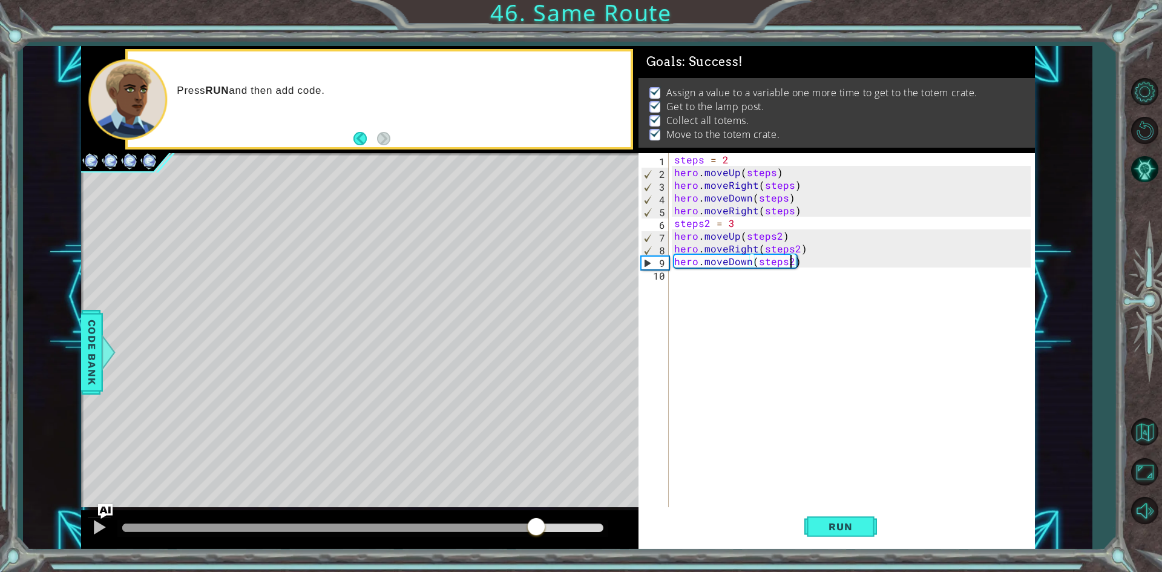
drag, startPoint x: 393, startPoint y: 525, endPoint x: 543, endPoint y: 534, distance: 149.8
click at [537, 532] on div at bounding box center [329, 528] width 415 height 8
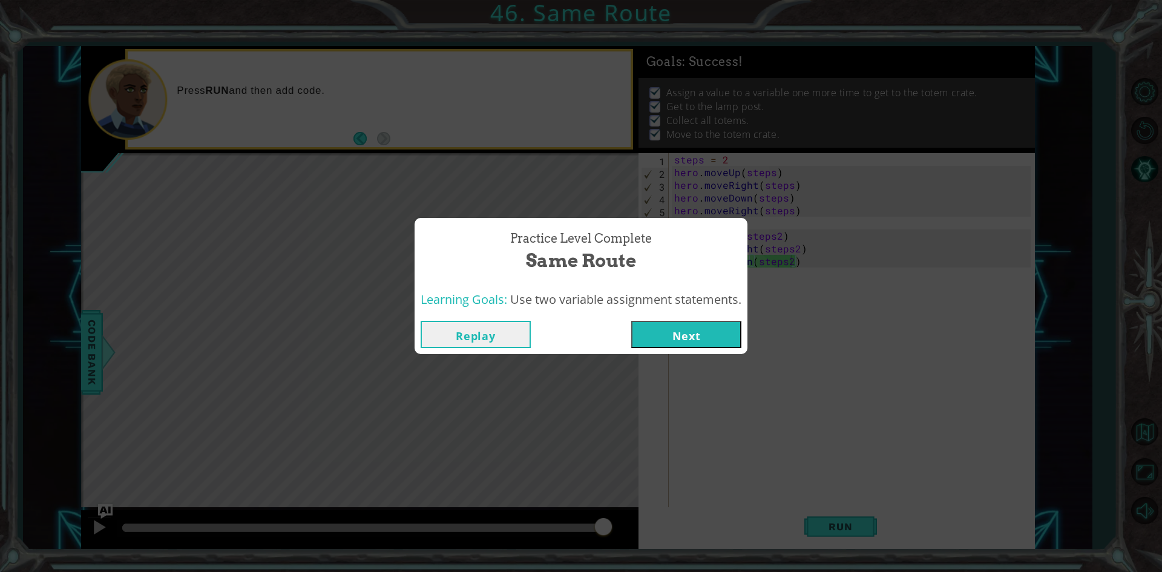
click at [690, 331] on button "Next" at bounding box center [686, 334] width 110 height 27
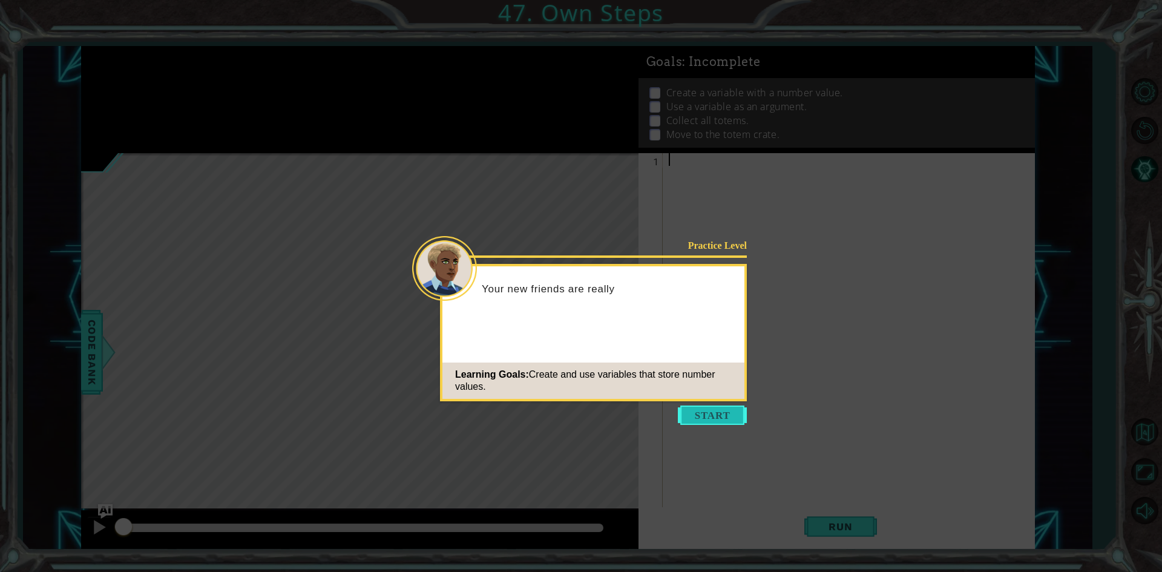
click at [715, 408] on button "Start" at bounding box center [712, 415] width 69 height 19
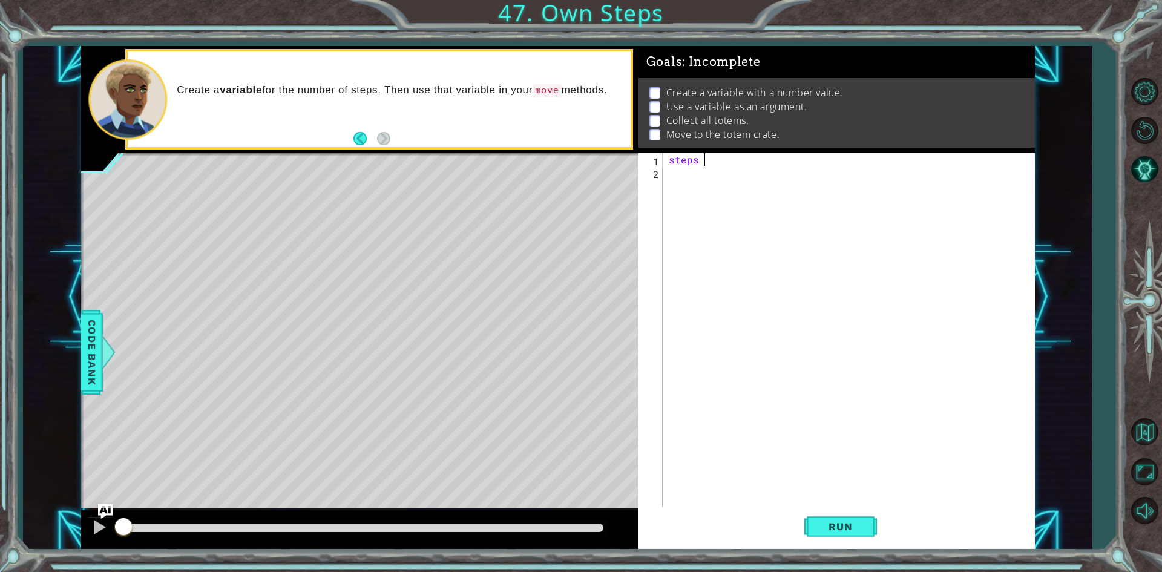
scroll to position [0, 2]
type textarea "steps = 3"
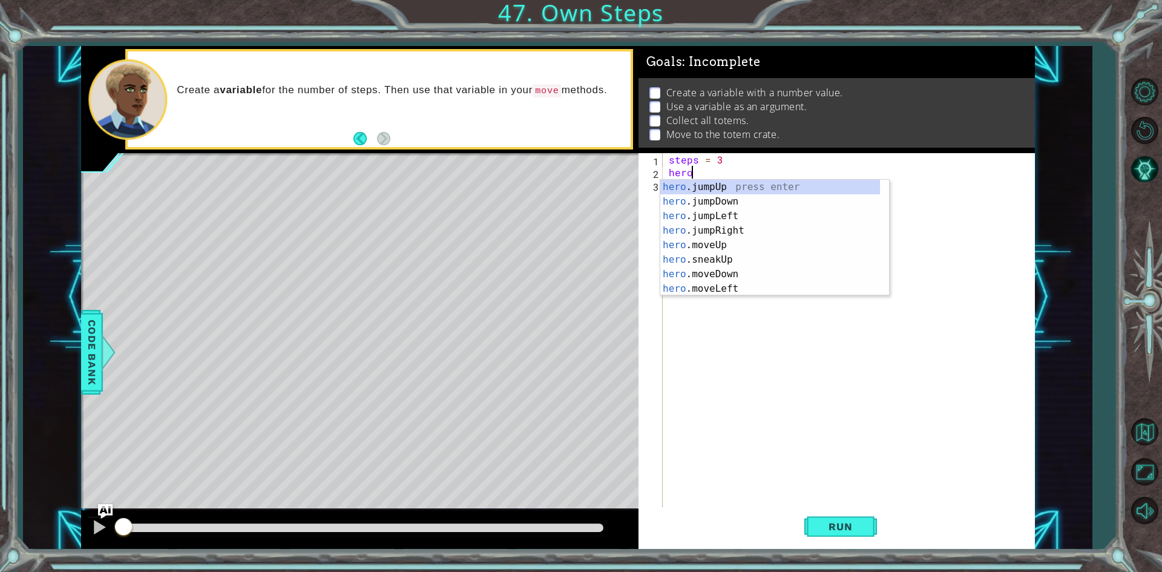
scroll to position [0, 1]
click at [718, 238] on div "hero .jumpUp press enter hero .jumpDown press enter hero .jumpLeft press enter …" at bounding box center [770, 252] width 220 height 145
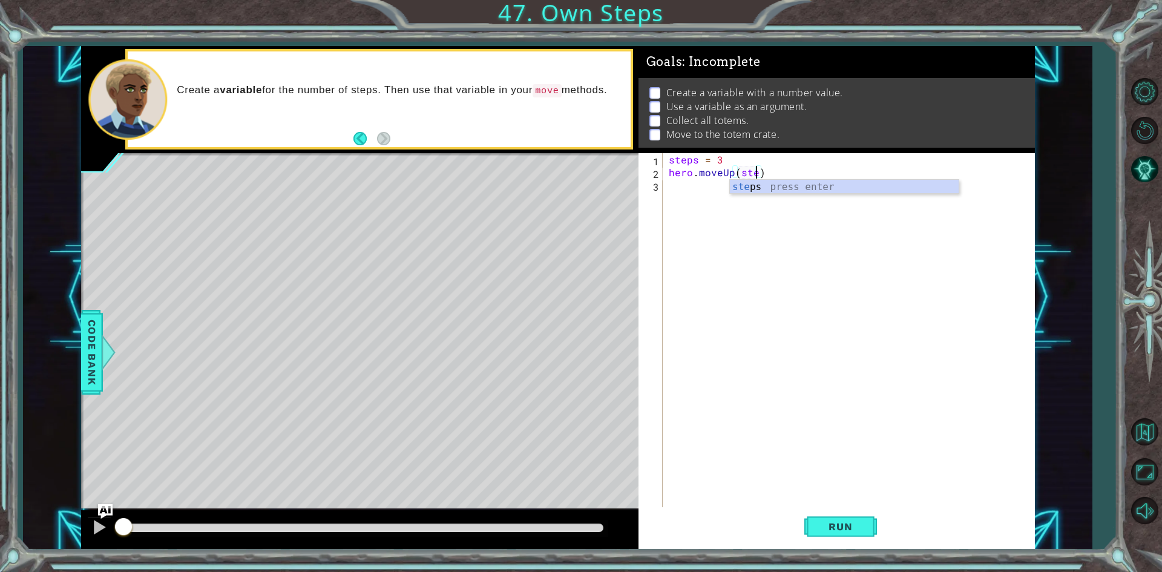
scroll to position [0, 5]
type textarea "hero.moveUp(steps)"
drag, startPoint x: 737, startPoint y: 169, endPoint x: 768, endPoint y: 171, distance: 31.5
click at [768, 171] on div "steps = 3 hero . moveUp ( steps )" at bounding box center [851, 343] width 370 height 381
click at [671, 180] on div "steps = 3 hero . moveUp ( steps )" at bounding box center [851, 343] width 370 height 381
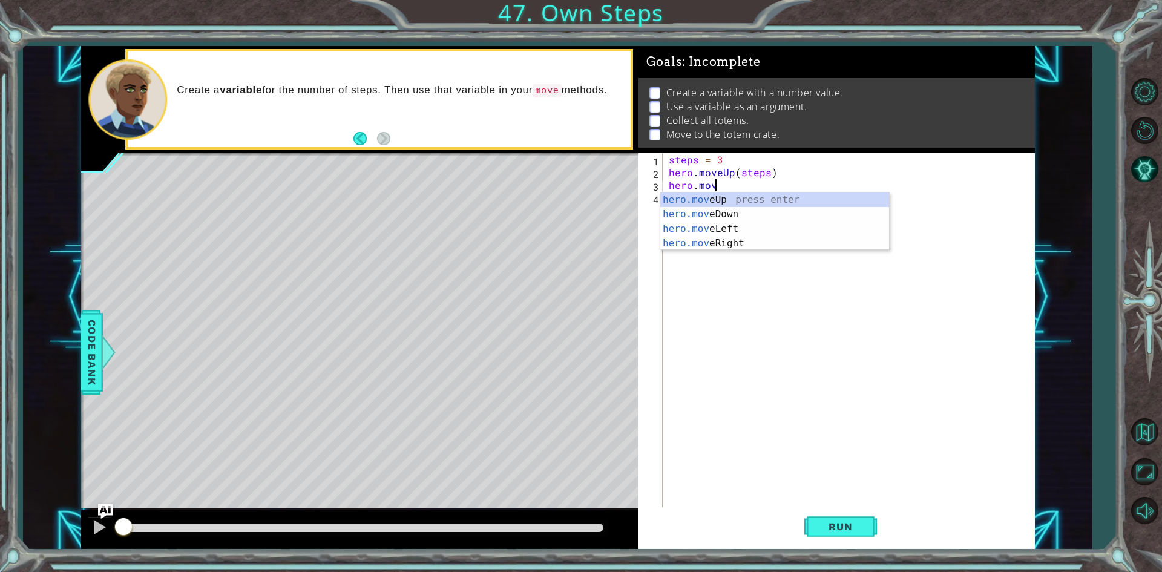
scroll to position [0, 2]
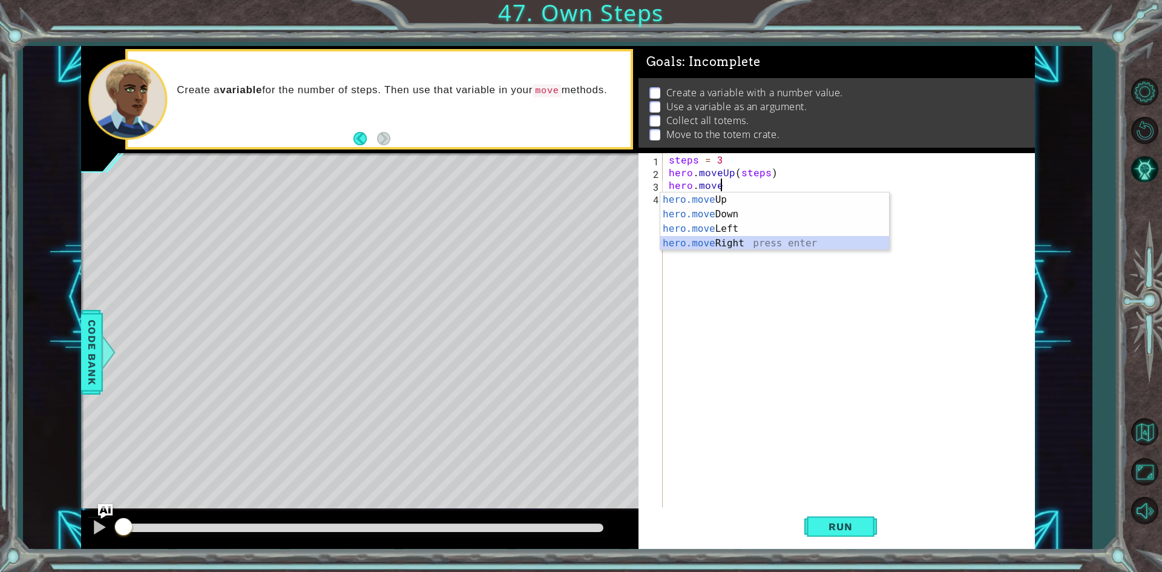
click at [755, 245] on div "hero.move Up press enter hero.move Down press enter hero.move Left press enter …" at bounding box center [774, 235] width 229 height 87
paste textarea "steps"
type textarea "hero.moveRight(steps)"
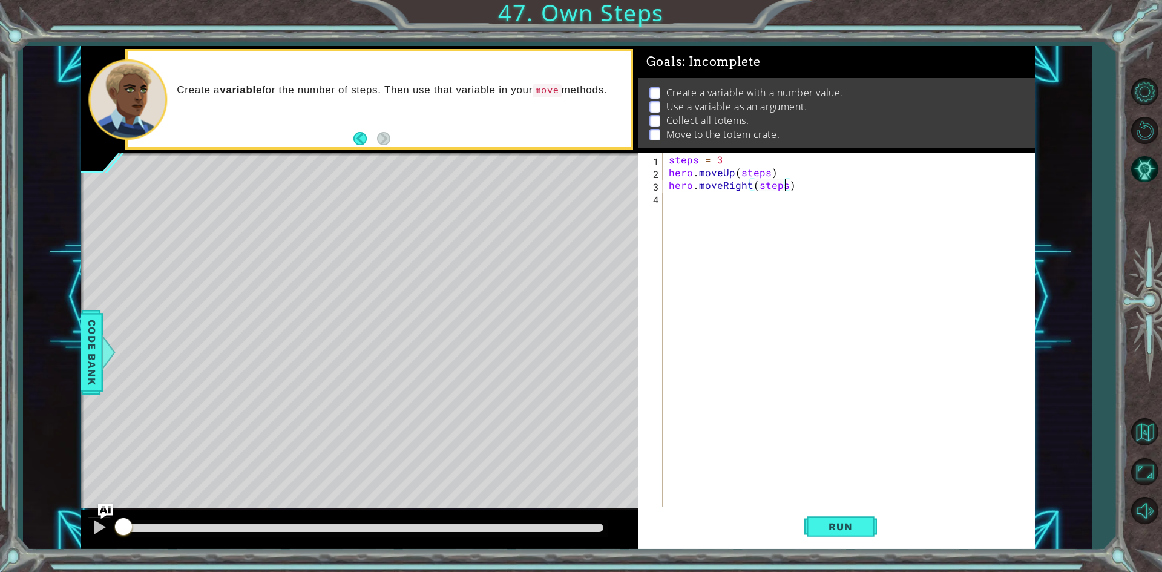
click at [699, 202] on div "steps = 3 hero . moveUp ( steps ) hero . moveRight ( steps )" at bounding box center [851, 343] width 370 height 381
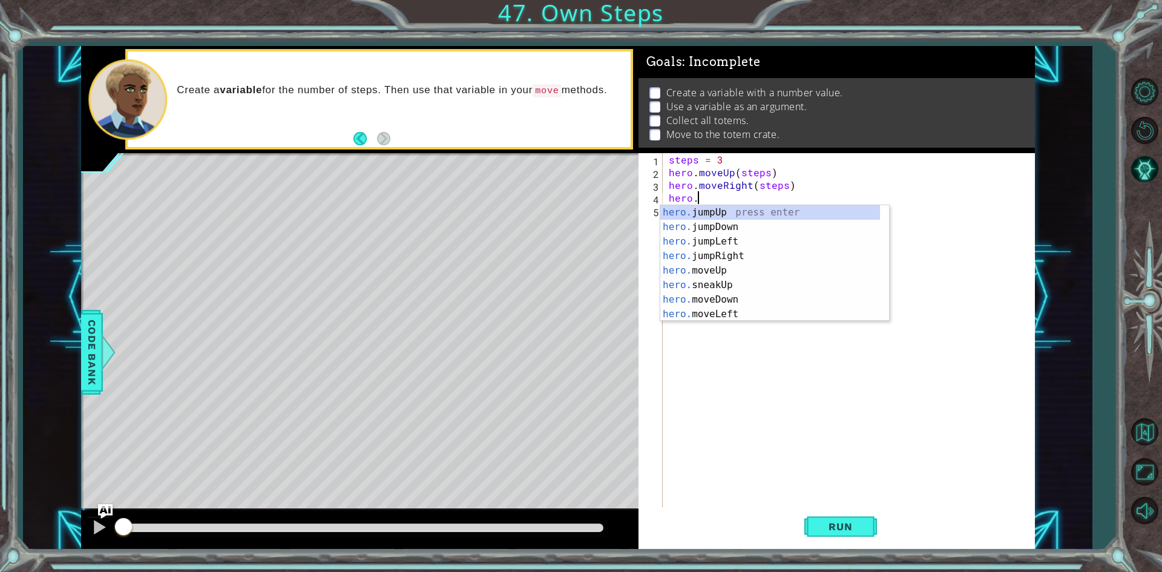
scroll to position [0, 1]
click at [720, 223] on div "hero.m oveUp press enter hero.m oveDown press enter hero.m oveLeft press enter …" at bounding box center [774, 277] width 229 height 145
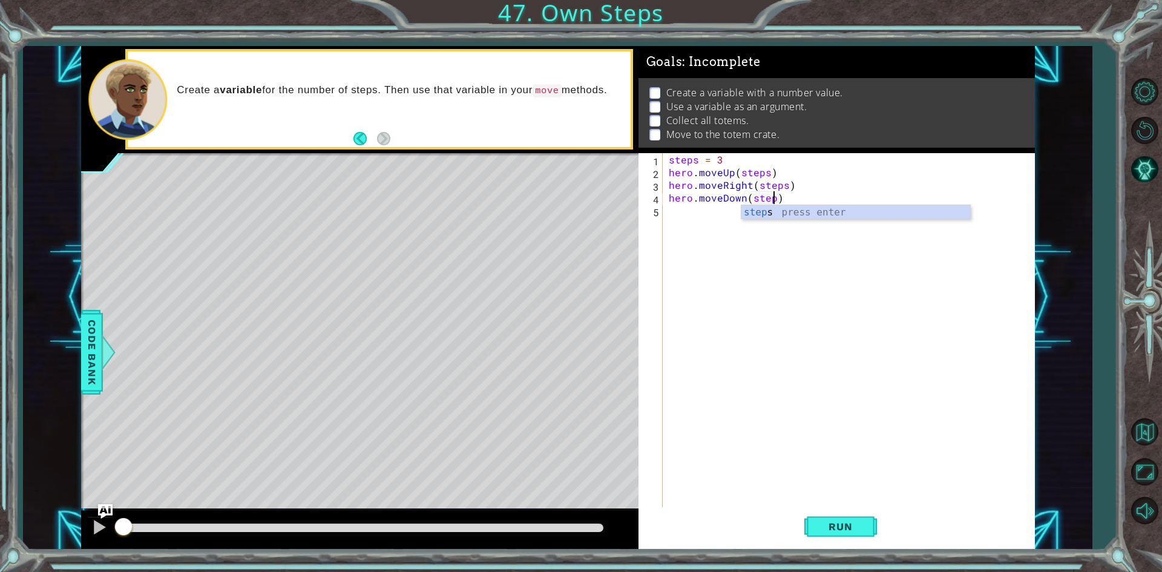
type textarea "hero.moveDown(steps)"
click at [721, 223] on div "steps = 3 hero . moveUp ( steps ) hero . moveRight ( steps ) hero . moveDown ( …" at bounding box center [851, 343] width 370 height 381
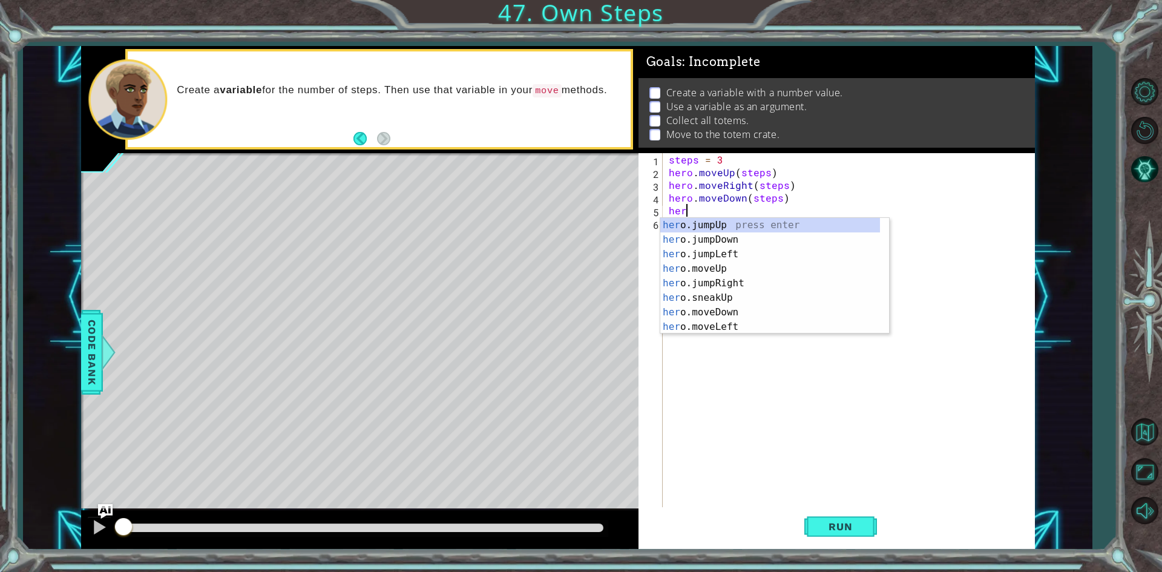
scroll to position [0, 1]
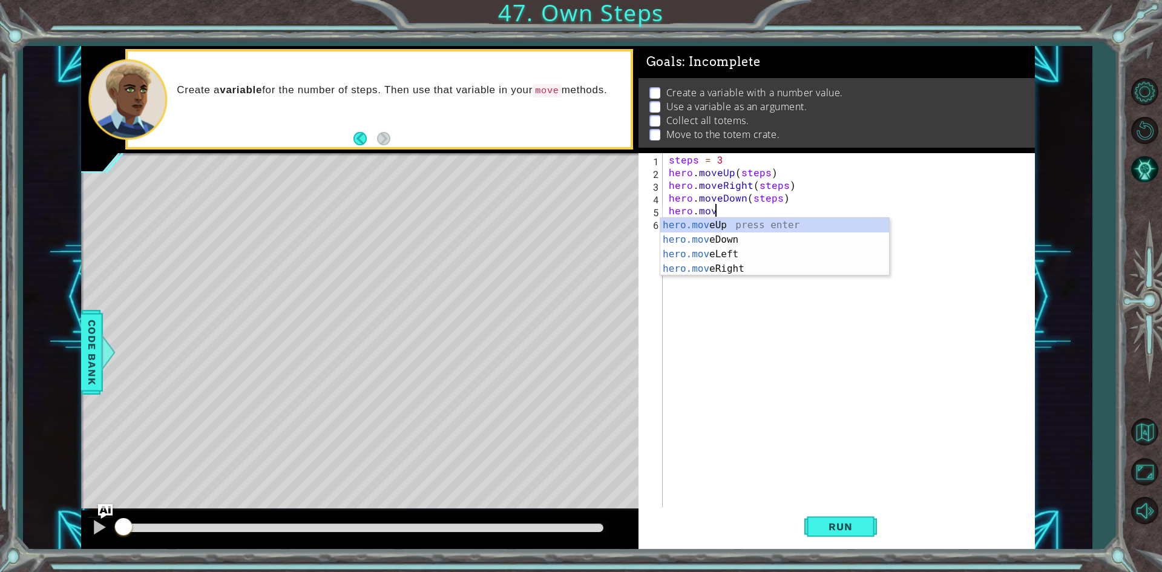
type textarea "hero.move"
click at [707, 275] on div "steps = 3 hero . moveUp ( steps ) hero . moveRight ( steps ) hero . moveDown ( …" at bounding box center [851, 343] width 370 height 381
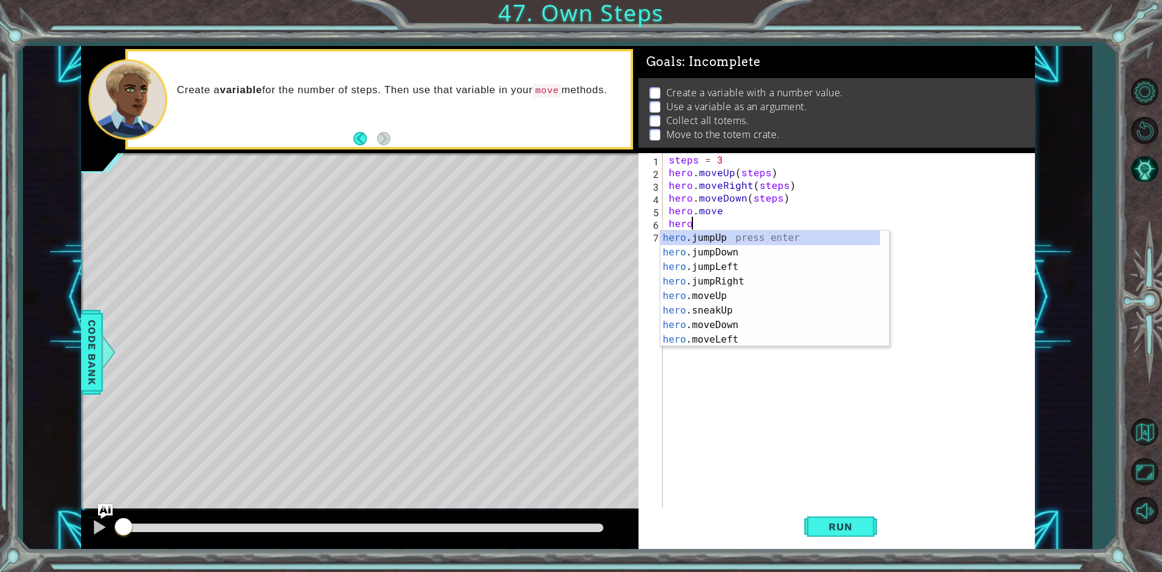
scroll to position [0, 1]
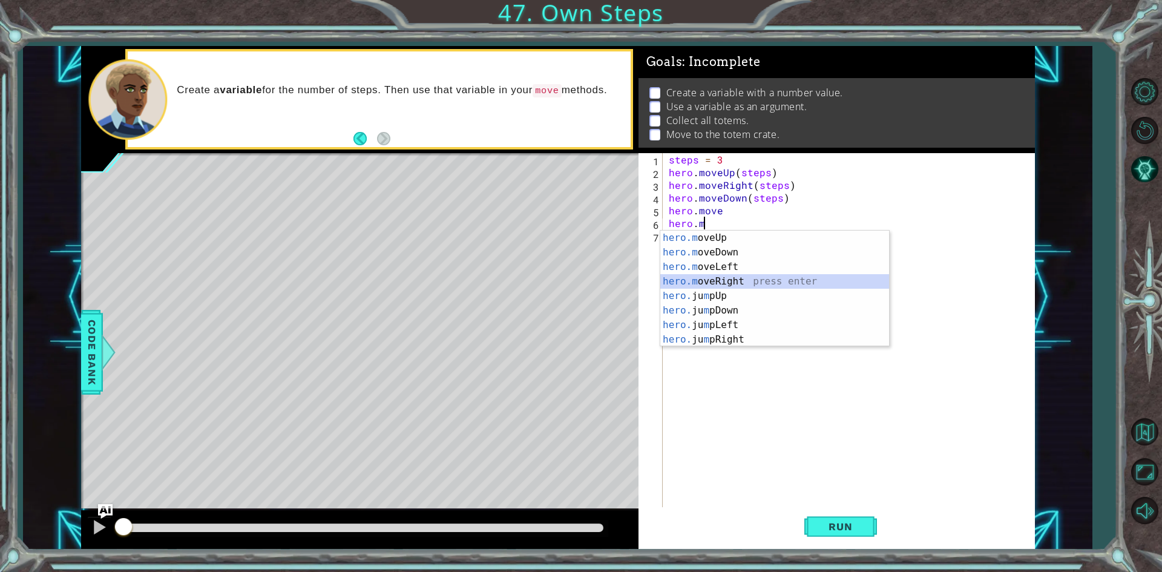
click at [738, 280] on div "hero.m oveUp press enter hero.m oveDown press enter hero.m oveLeft press enter …" at bounding box center [774, 303] width 229 height 145
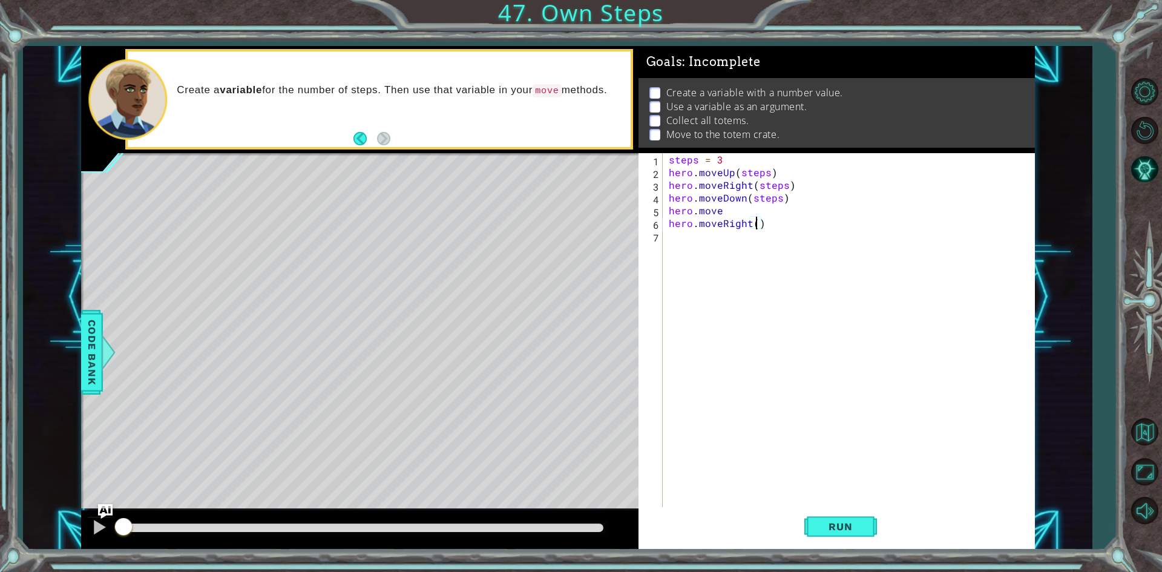
paste textarea "steps"
click at [738, 208] on div "steps = 3 hero . moveUp ( steps ) hero . moveRight ( steps ) hero . moveDown ( …" at bounding box center [851, 343] width 370 height 381
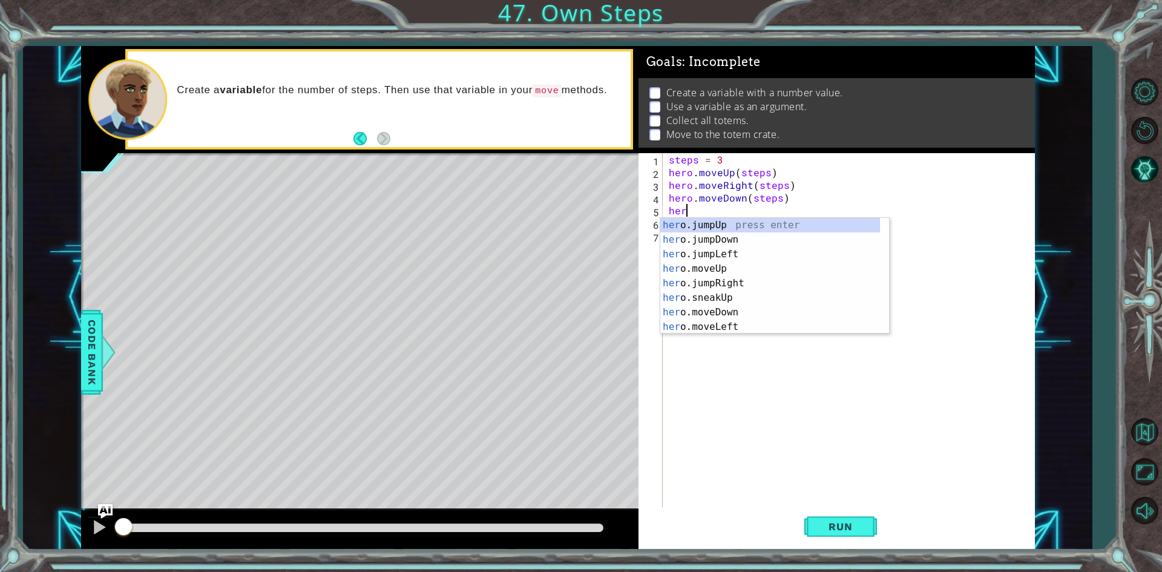
scroll to position [0, 0]
type textarea "h"
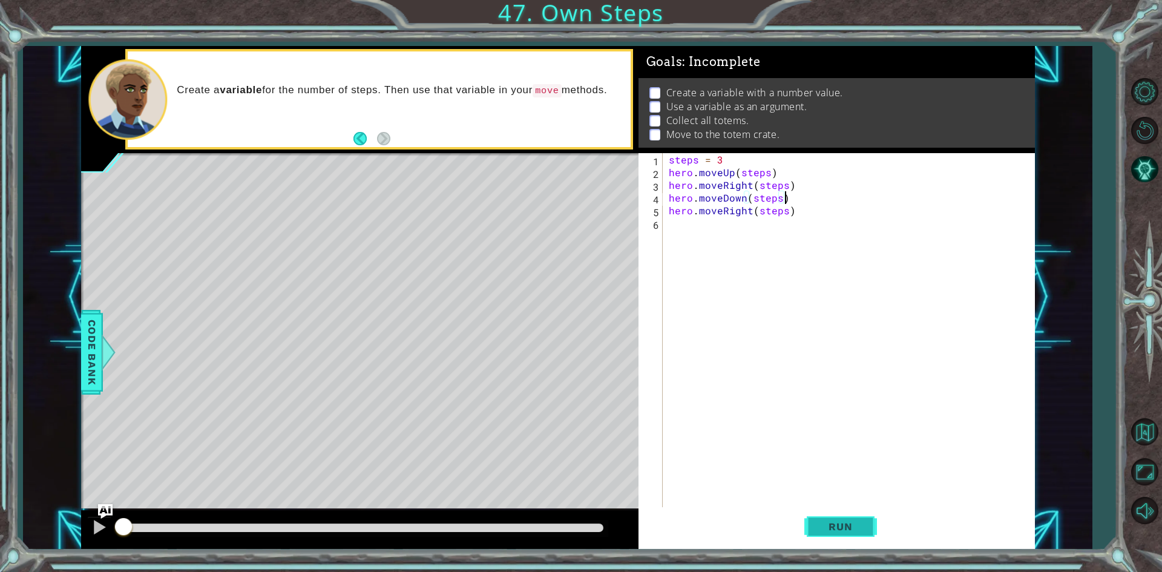
type textarea "hero.moveDown(steps)"
click at [835, 533] on span "Run" at bounding box center [840, 526] width 48 height 12
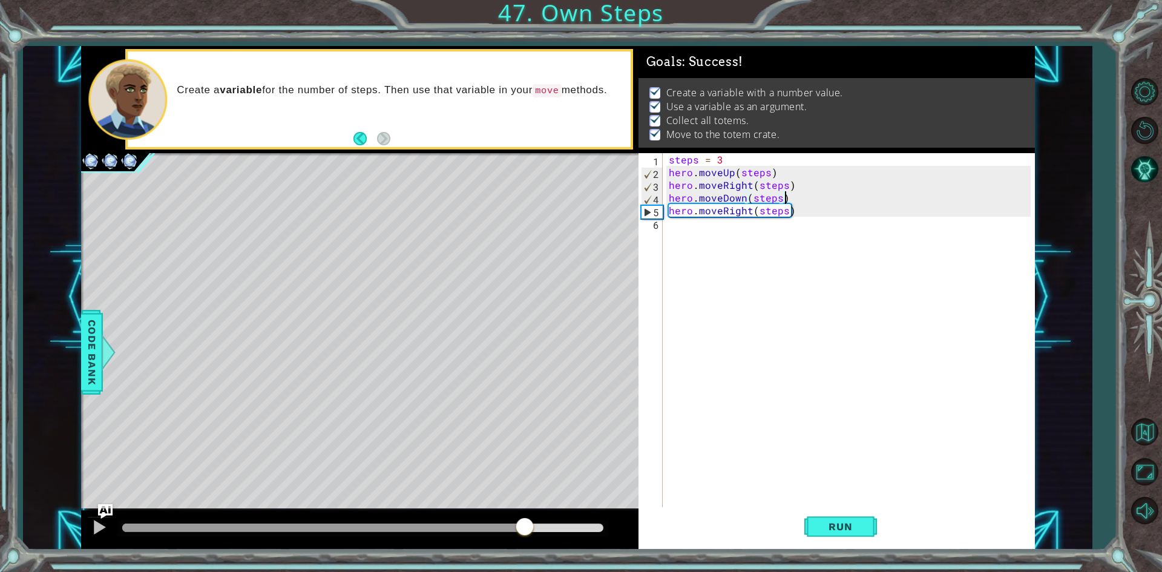
drag, startPoint x: 155, startPoint y: 527, endPoint x: 507, endPoint y: 504, distance: 353.0
click at [540, 504] on div "methods hero use(thing) moveUp(steps) moveDown(steps) moveLeft(steps) moveRight…" at bounding box center [558, 298] width 954 height 504
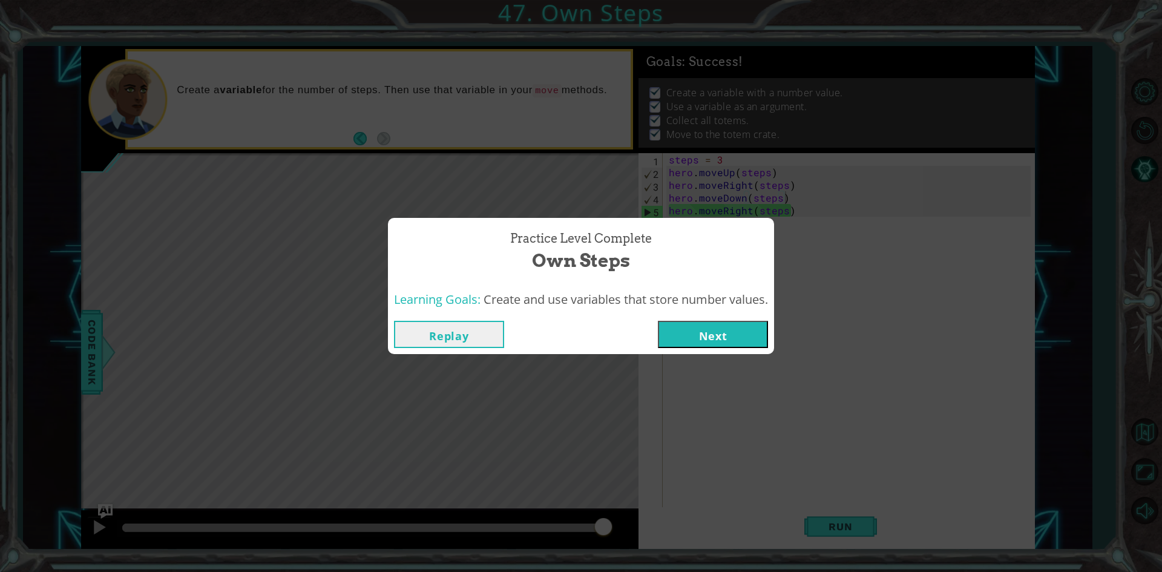
click at [691, 323] on button "Next" at bounding box center [713, 334] width 110 height 27
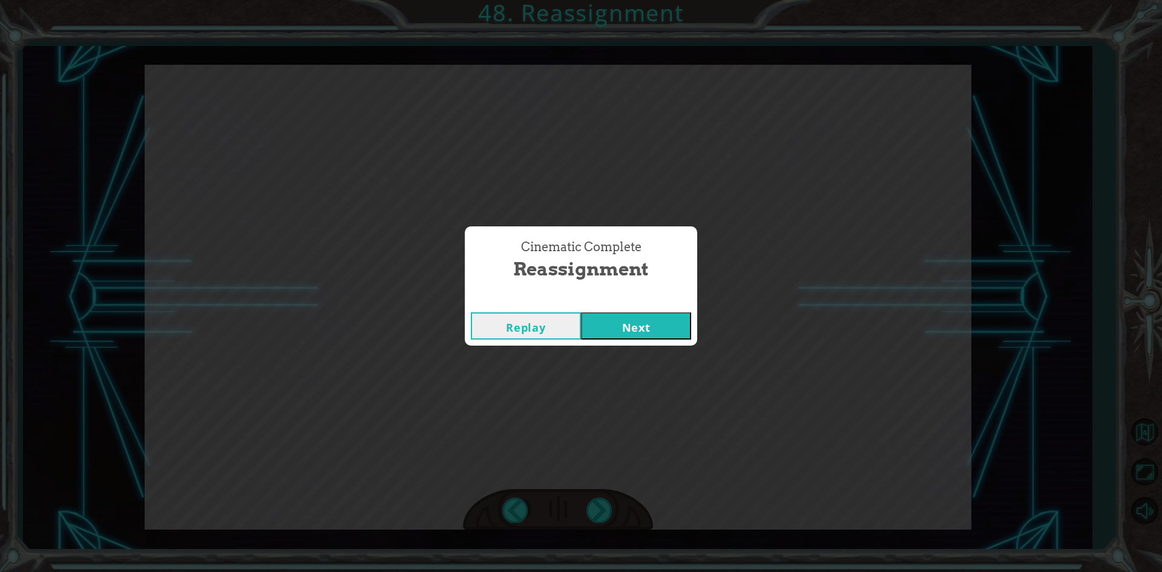
click at [622, 311] on div "Replay Next" at bounding box center [581, 325] width 232 height 39
click at [627, 318] on button "Next" at bounding box center [636, 325] width 110 height 27
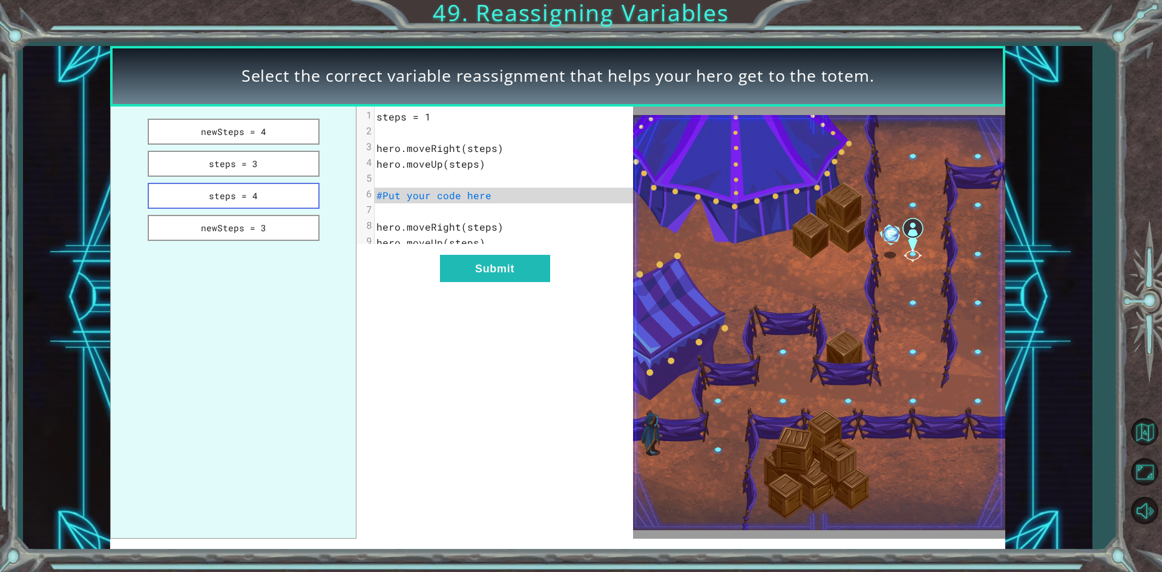
click at [300, 191] on button "steps = 4" at bounding box center [234, 196] width 172 height 26
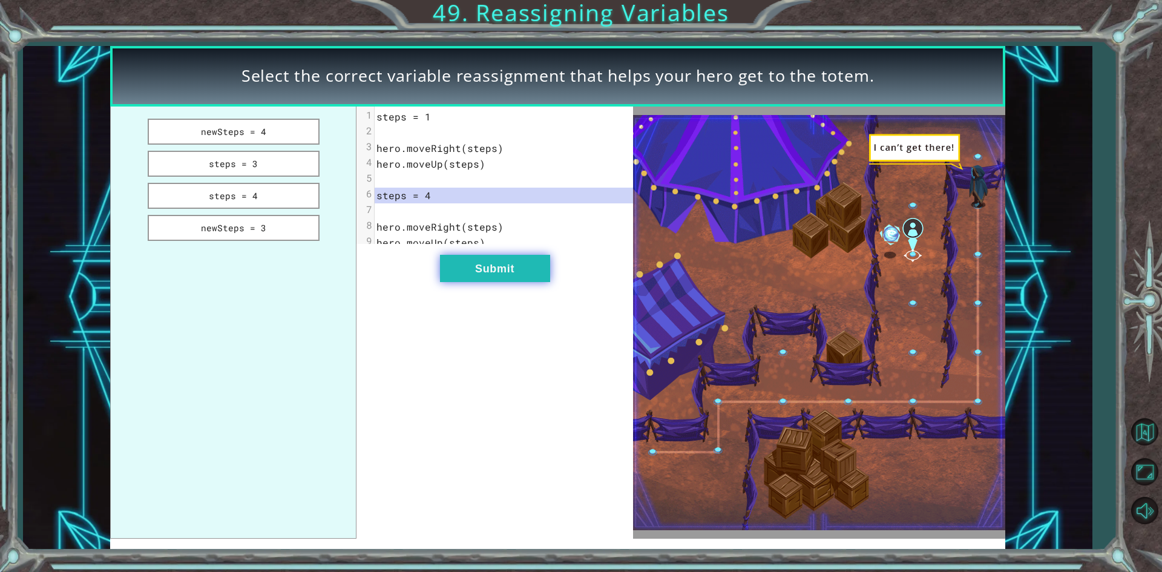
click at [542, 282] on button "Submit" at bounding box center [495, 268] width 110 height 27
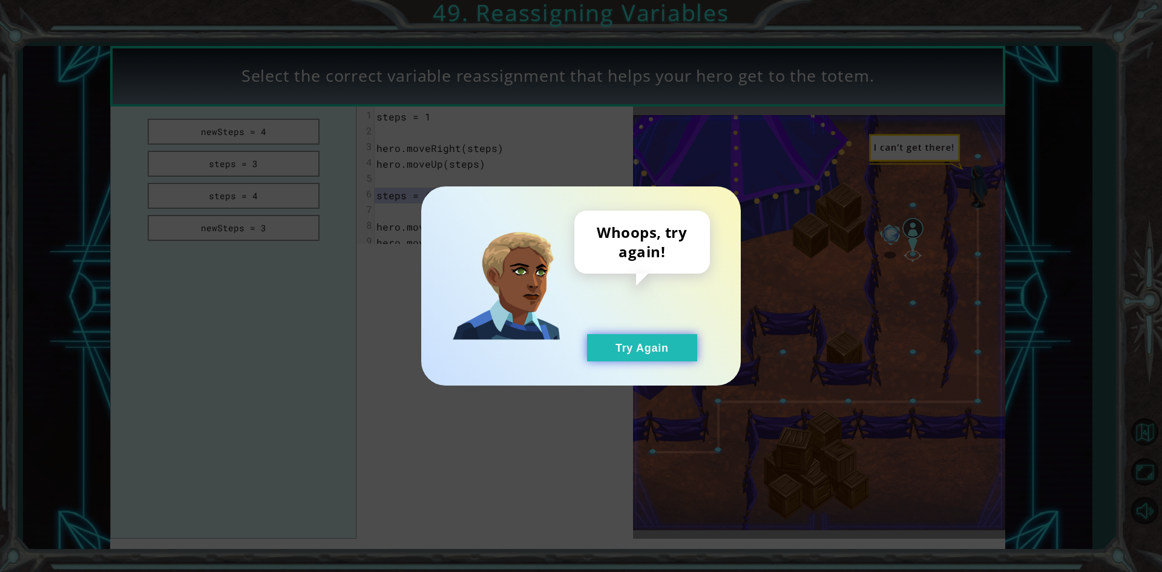
click at [622, 346] on button "Try Again" at bounding box center [642, 347] width 110 height 27
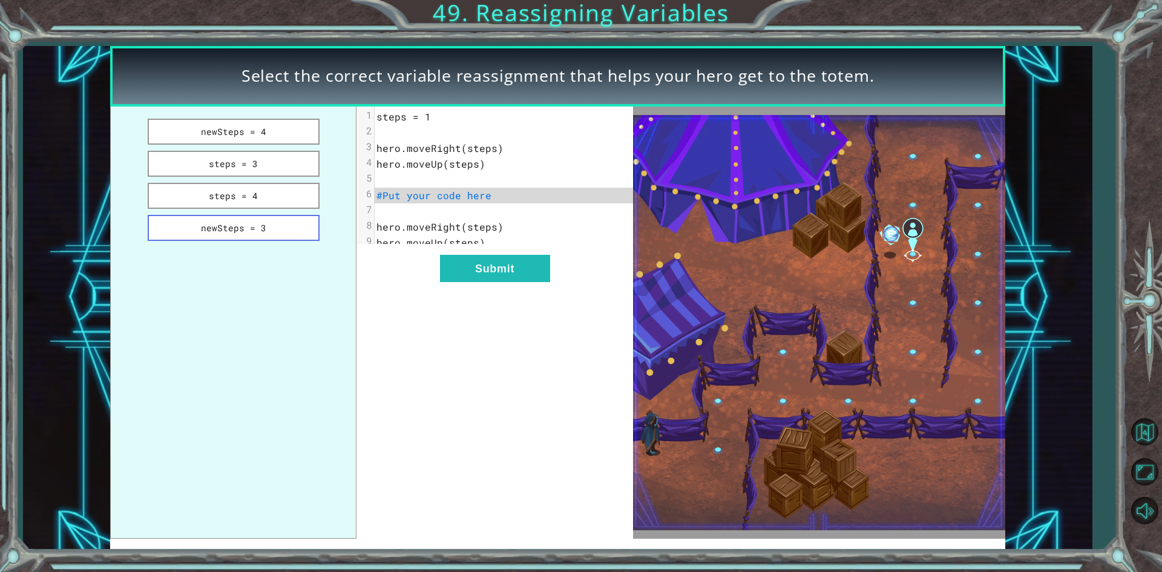
click at [228, 234] on button "newSteps = 3" at bounding box center [234, 228] width 172 height 26
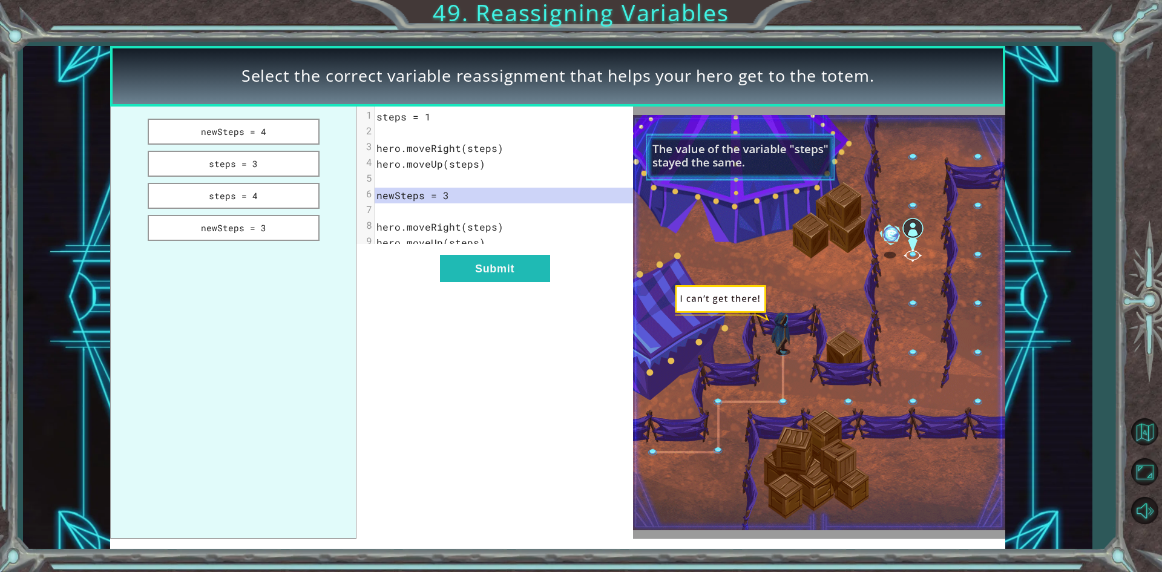
click at [230, 182] on ul "newSteps = 4 steps = 3 steps = 4 newSteps = 3" at bounding box center [233, 323] width 246 height 432
click at [222, 191] on button "steps = 4" at bounding box center [234, 196] width 172 height 26
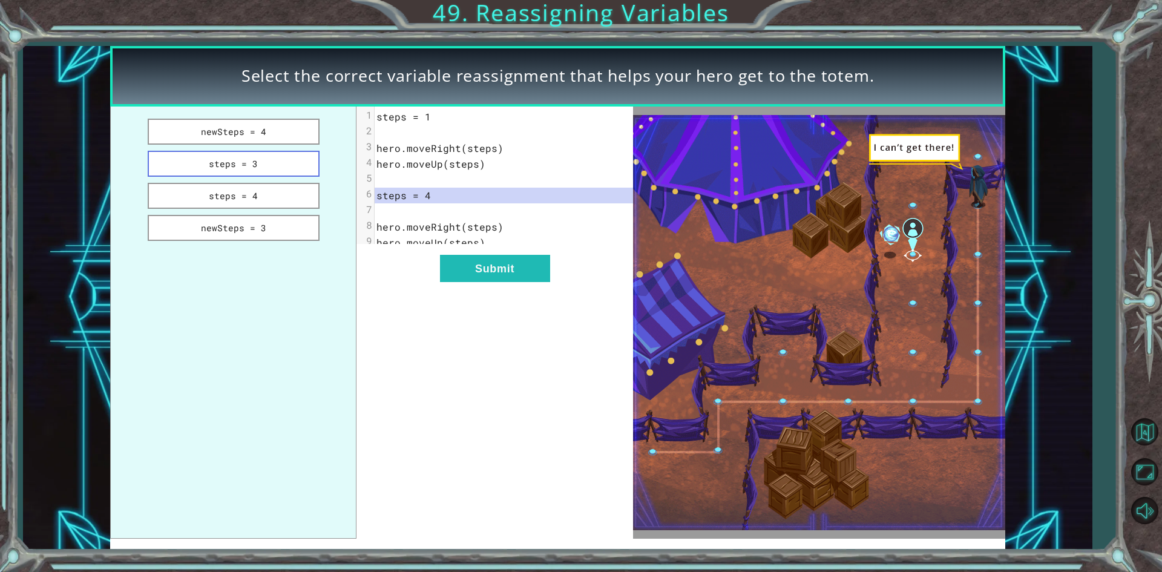
click at [218, 164] on button "steps = 3" at bounding box center [234, 164] width 172 height 26
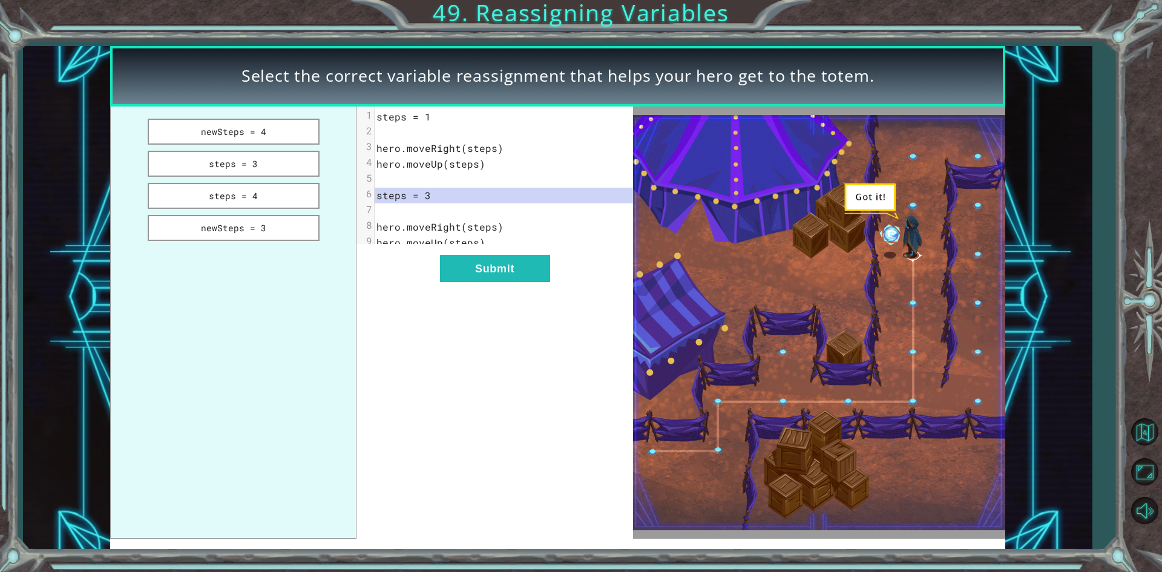
click at [458, 293] on div "xxxxxxxxxx 9 1 steps = 1 2 ​ 3 hero.moveRight(steps) 4 hero.moveUp(steps) 5 ​ 6…" at bounding box center [494, 323] width 276 height 432
drag, startPoint x: 517, startPoint y: 260, endPoint x: 517, endPoint y: 270, distance: 10.3
click at [517, 268] on div "xxxxxxxxxx 9 1 steps = 1 2 ​ 3 hero.moveRight(steps) 4 hero.moveUp(steps) 5 ​ 6…" at bounding box center [494, 323] width 276 height 432
click at [518, 269] on button "Submit" at bounding box center [495, 268] width 110 height 27
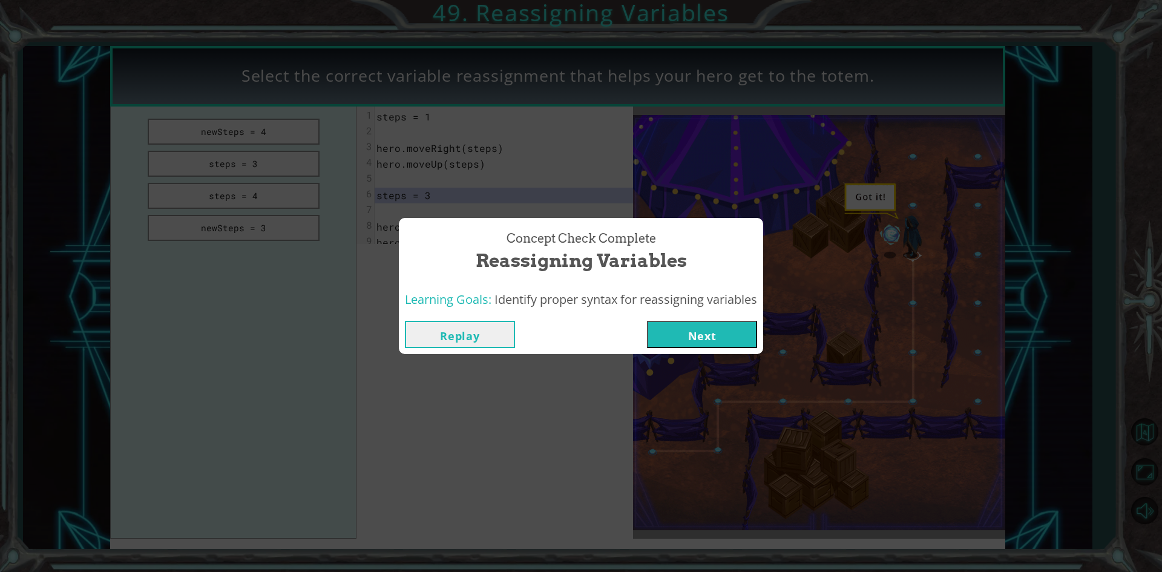
click at [691, 340] on button "Next" at bounding box center [702, 334] width 110 height 27
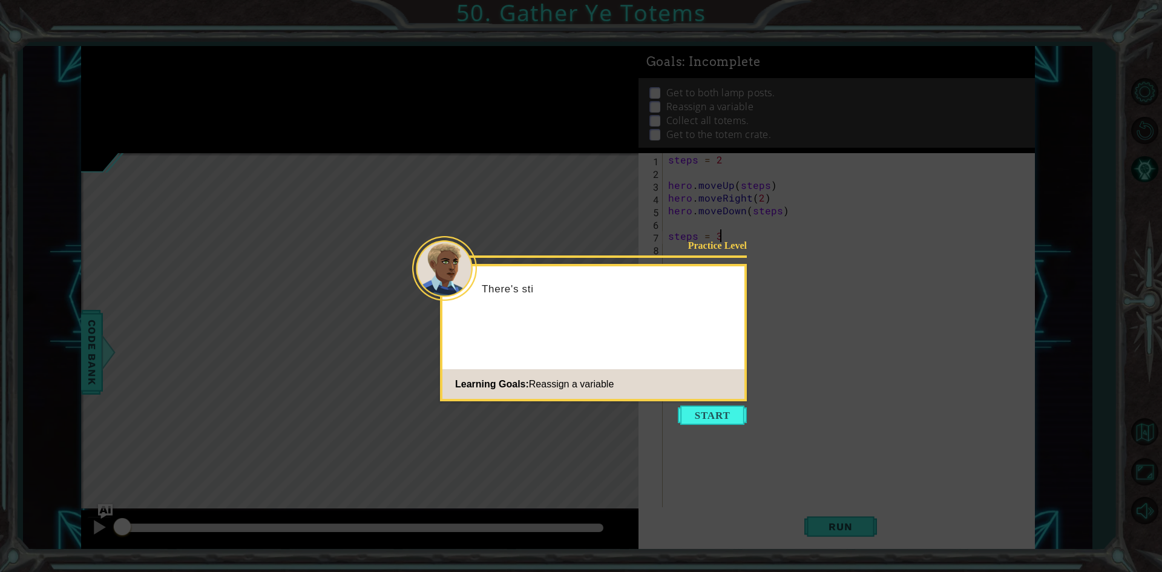
click at [725, 422] on button "Start" at bounding box center [712, 415] width 69 height 19
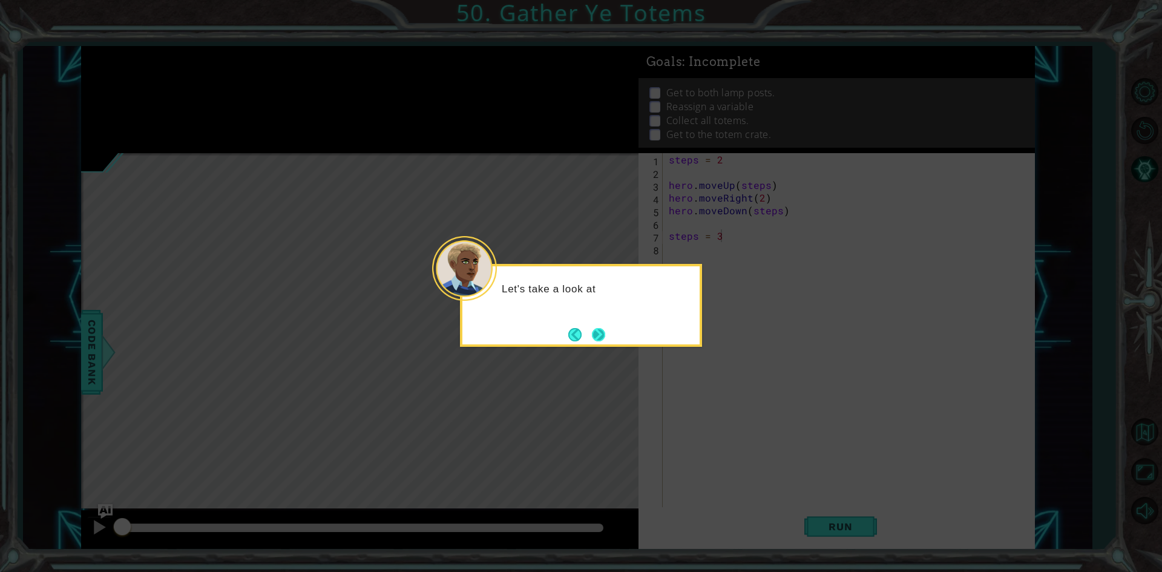
click at [608, 339] on button "Next" at bounding box center [598, 334] width 19 height 19
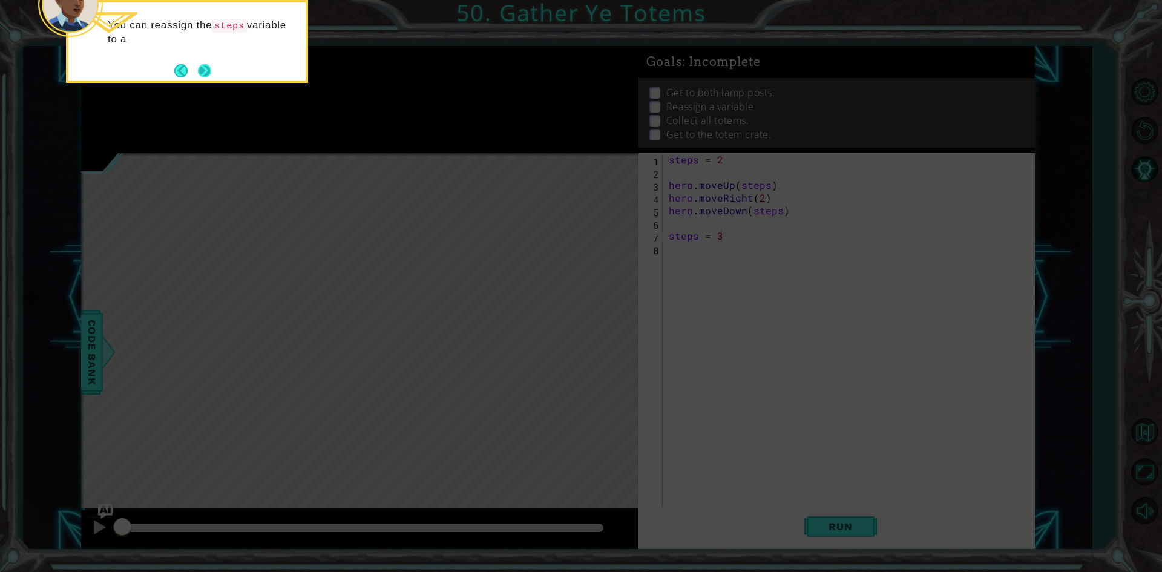
click at [206, 62] on button "Next" at bounding box center [204, 70] width 22 height 22
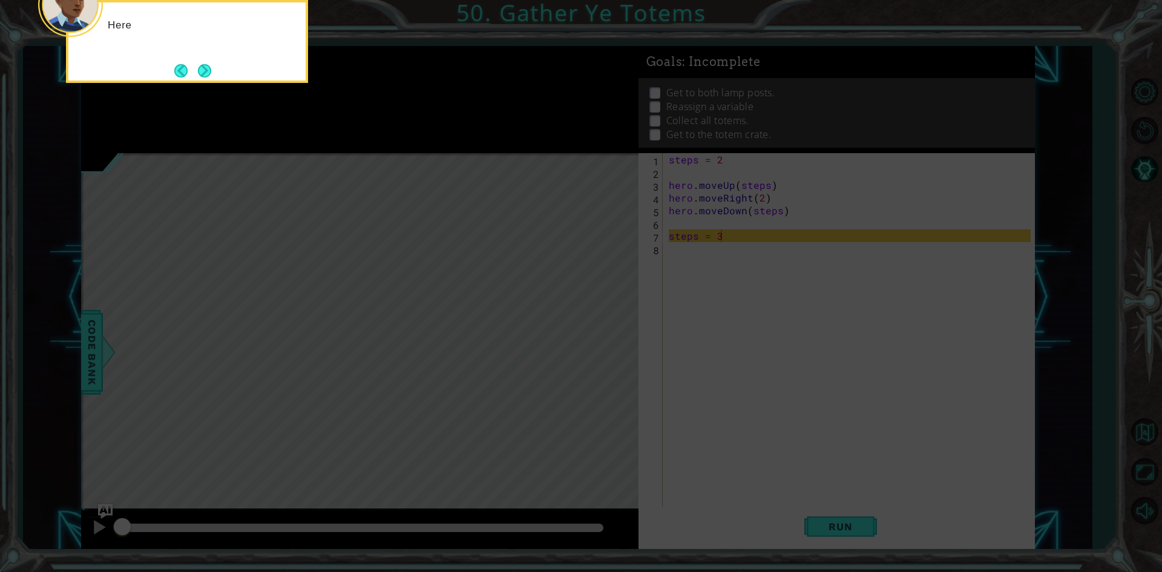
click at [206, 62] on button "Next" at bounding box center [205, 70] width 22 height 22
click at [206, 63] on button "Next" at bounding box center [204, 70] width 15 height 15
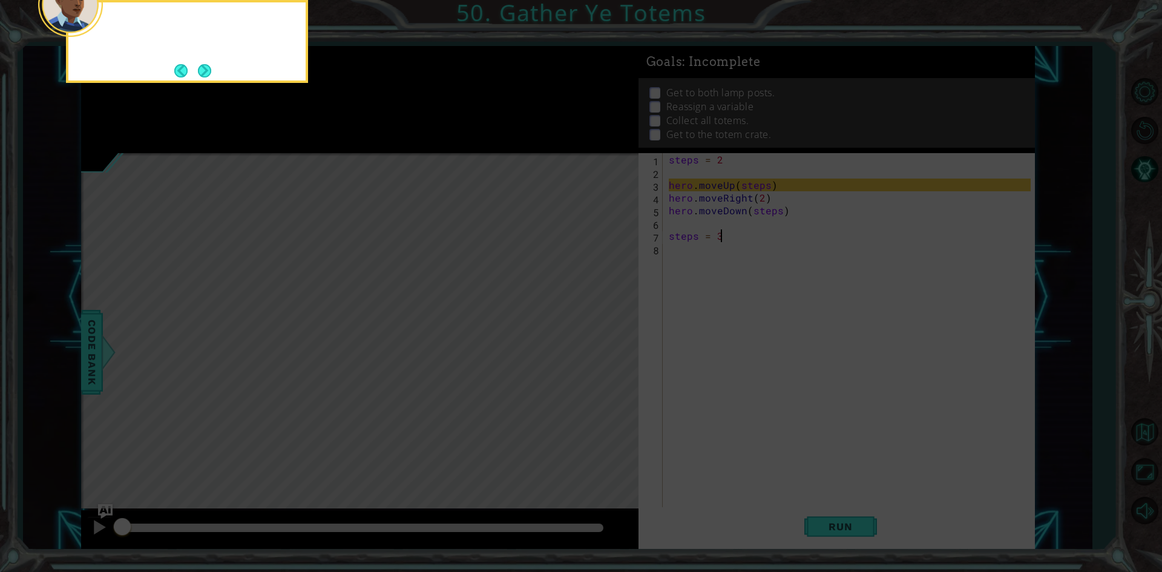
click at [206, 62] on button "Next" at bounding box center [204, 71] width 21 height 21
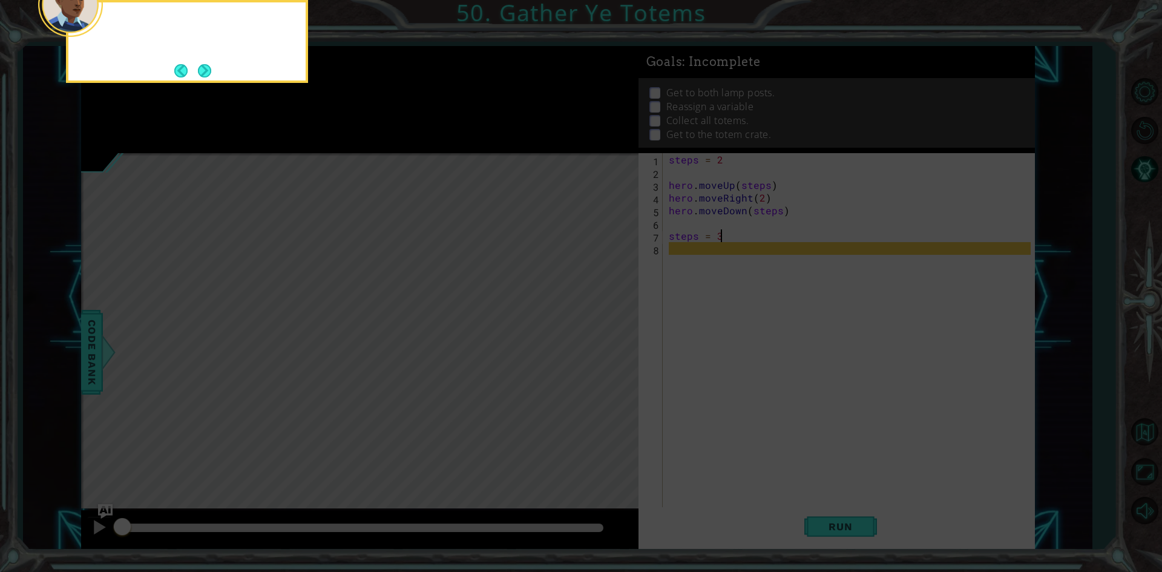
click at [206, 62] on button "Next" at bounding box center [204, 70] width 22 height 22
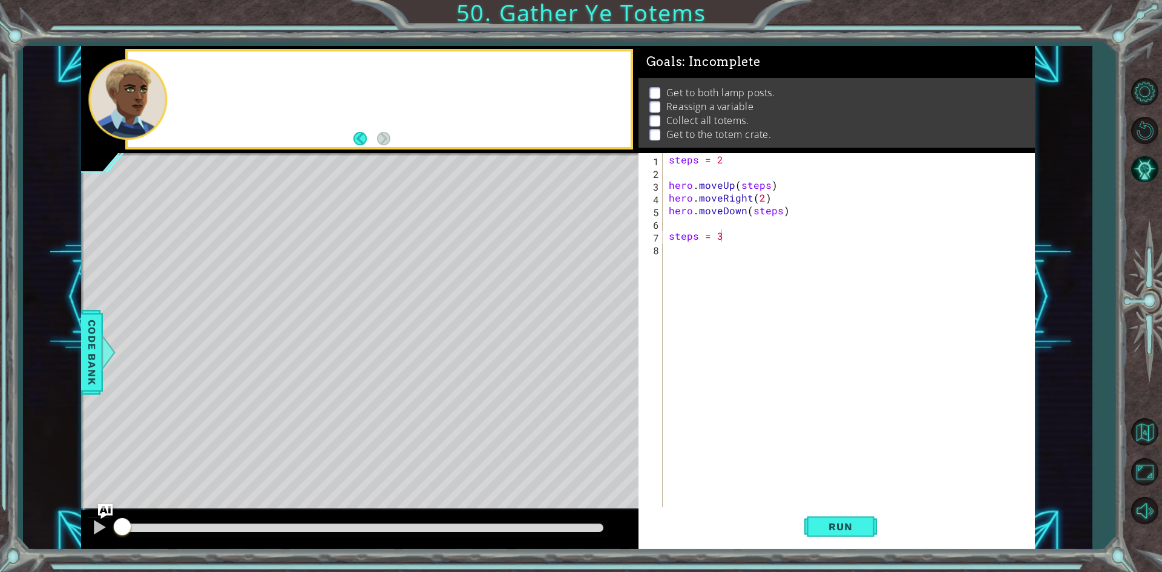
click at [206, 56] on div at bounding box center [379, 99] width 502 height 96
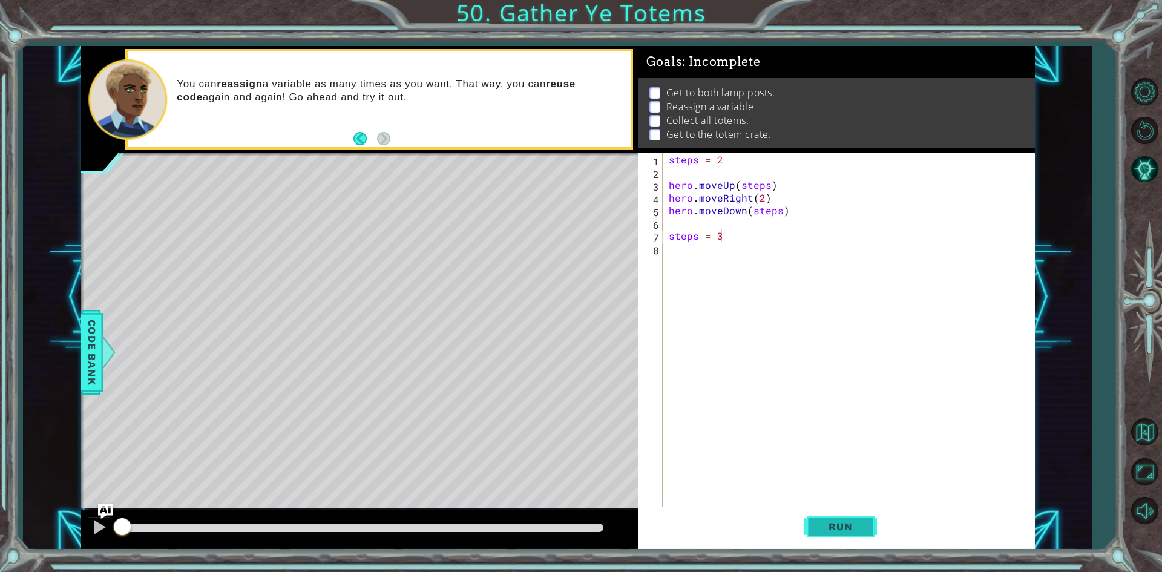
click at [867, 524] on button "Run" at bounding box center [840, 526] width 73 height 39
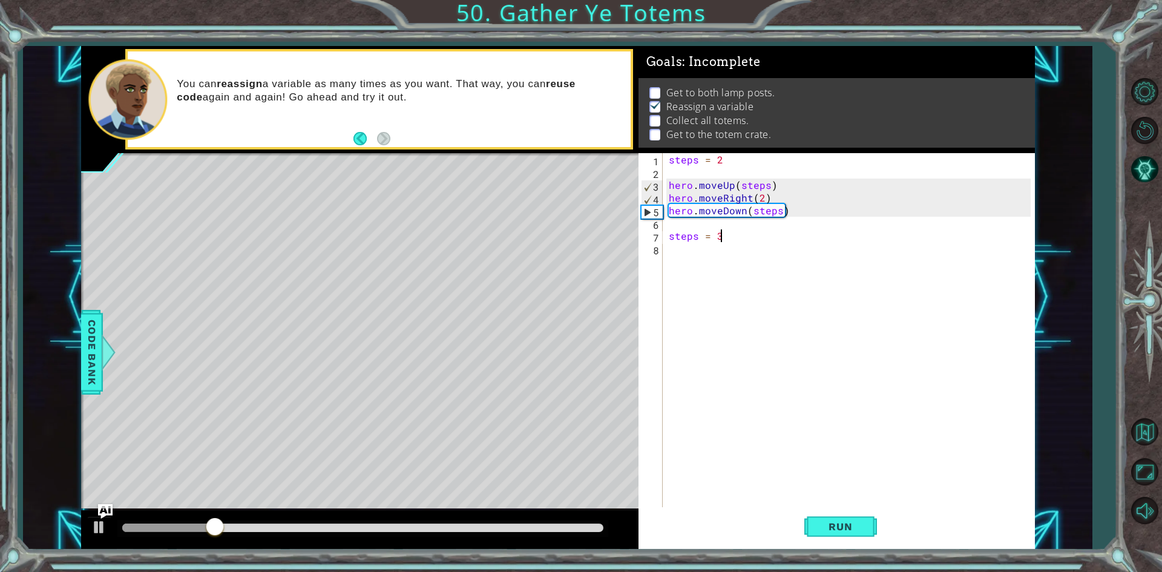
click at [686, 251] on div "steps = 2 hero . moveUp ( steps ) hero . moveRight ( 2 ) hero . moveDown ( step…" at bounding box center [851, 343] width 370 height 381
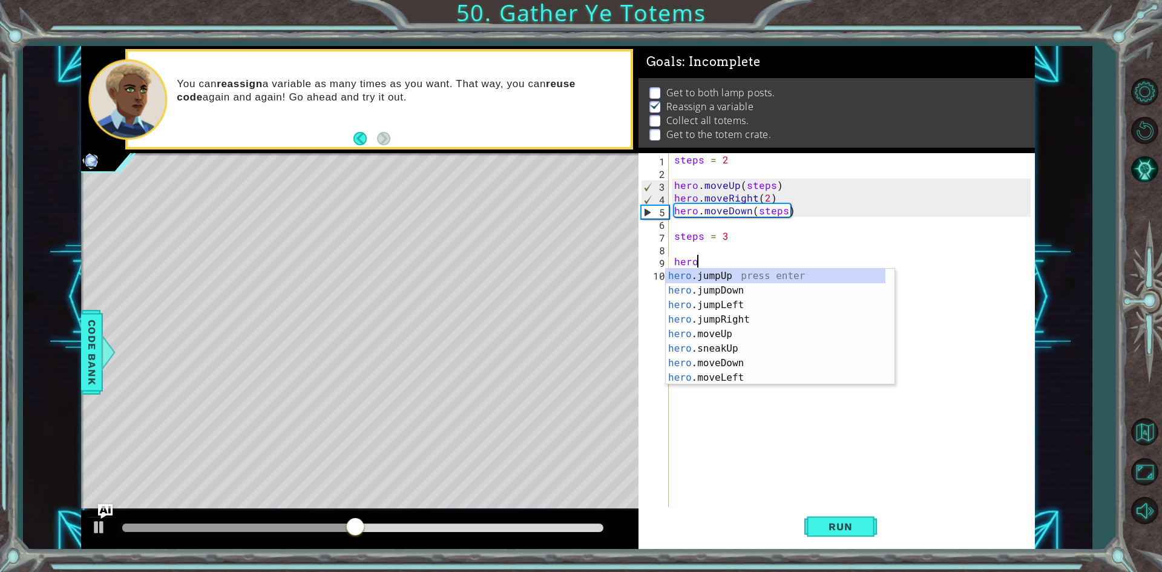
scroll to position [0, 1]
click at [742, 276] on div "hero.m oveUp press enter hero.m oveDown press enter hero.m oveLeft press enter …" at bounding box center [780, 341] width 229 height 145
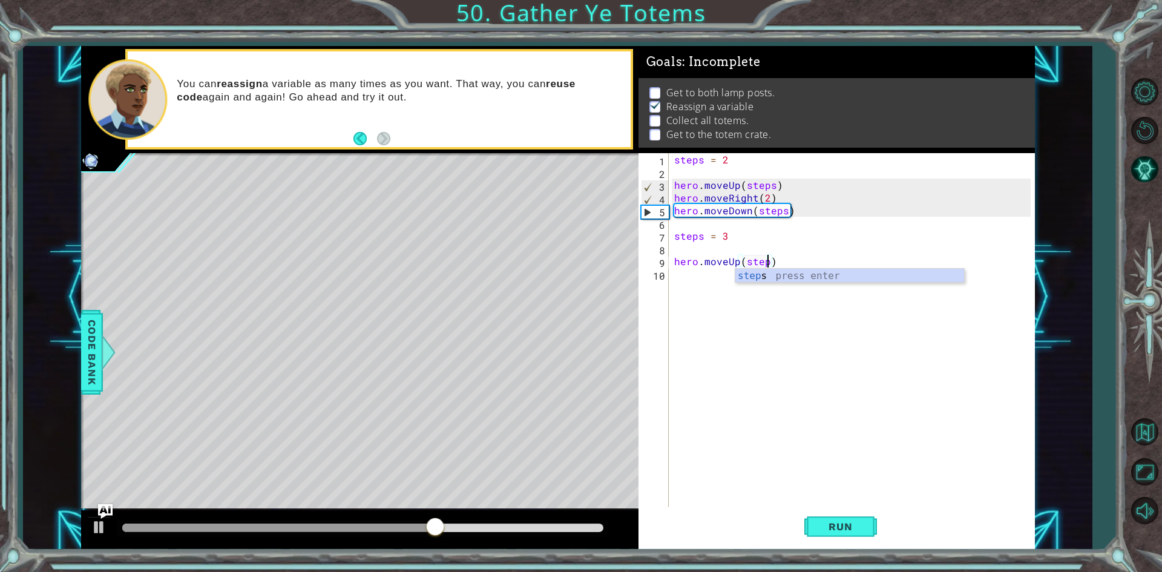
scroll to position [0, 5]
type textarea "hero.moveUp(steps)"
drag, startPoint x: 743, startPoint y: 264, endPoint x: 773, endPoint y: 265, distance: 30.3
click at [773, 265] on div "steps = 2 hero . moveUp ( steps ) hero . moveRight ( 2 ) hero . moveDown ( step…" at bounding box center [854, 343] width 365 height 381
click at [703, 278] on div "steps = 2 hero . moveUp ( steps ) hero . moveRight ( 2 ) hero . moveDown ( step…" at bounding box center [854, 343] width 365 height 381
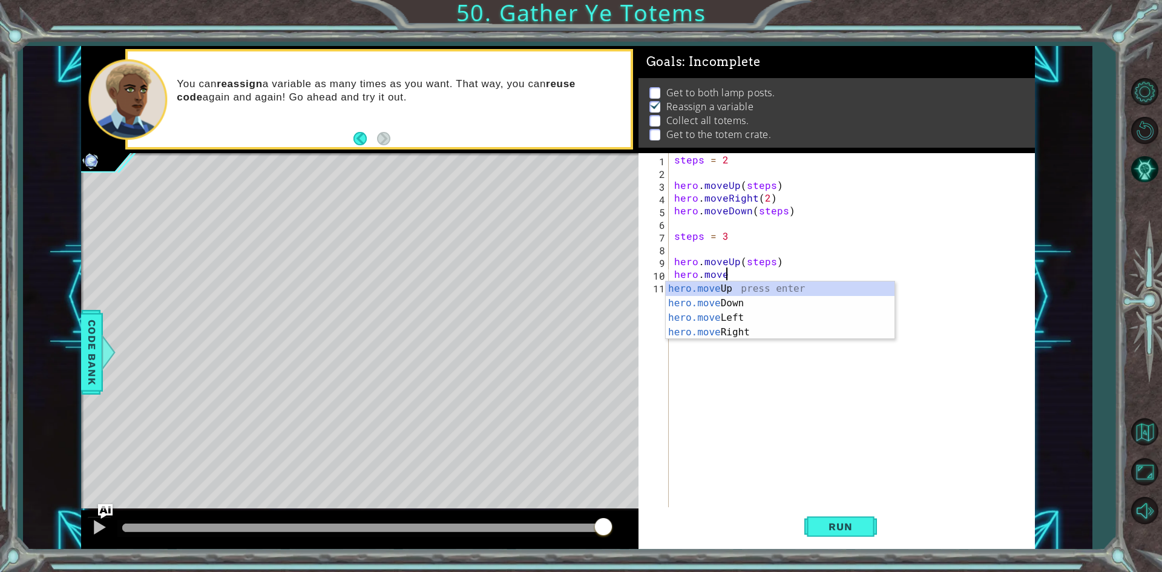
scroll to position [0, 2]
click at [778, 333] on div "hero.move Up press enter hero.move Down press enter hero.move Left press enter …" at bounding box center [780, 324] width 229 height 87
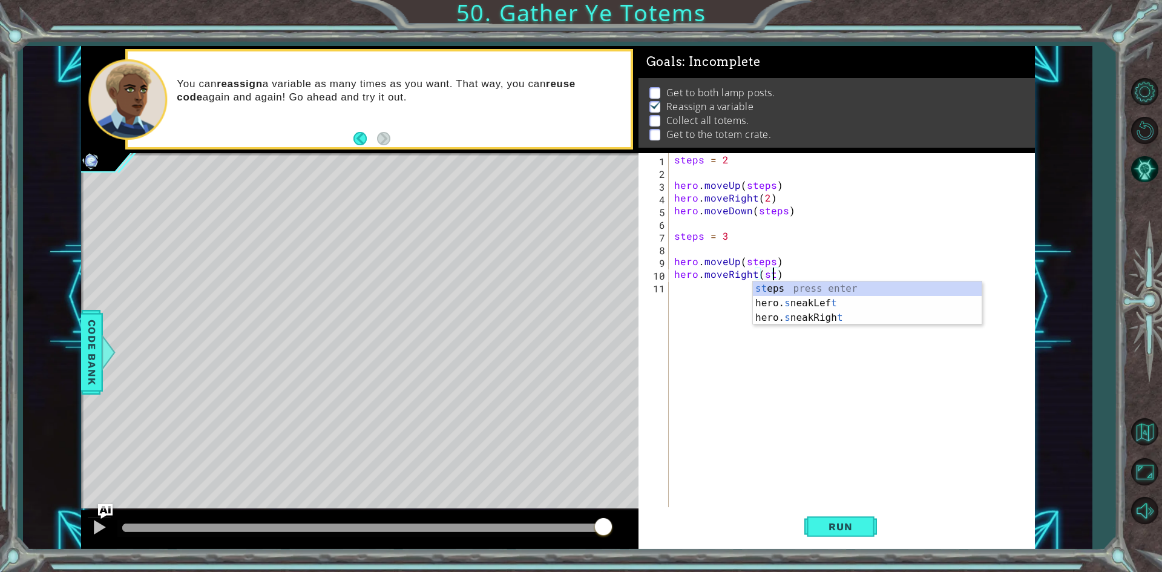
scroll to position [0, 7]
type textarea "hero.moveRight(steps)"
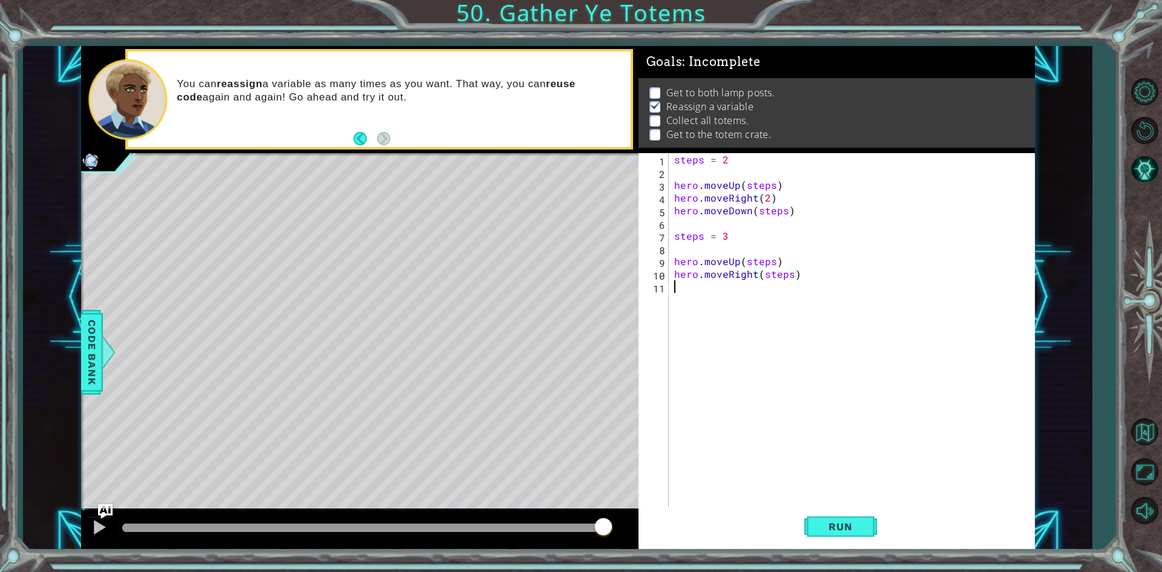
click at [712, 294] on div "steps = 2 hero . moveUp ( steps ) hero . moveRight ( 2 ) hero . moveDown ( step…" at bounding box center [854, 343] width 365 height 381
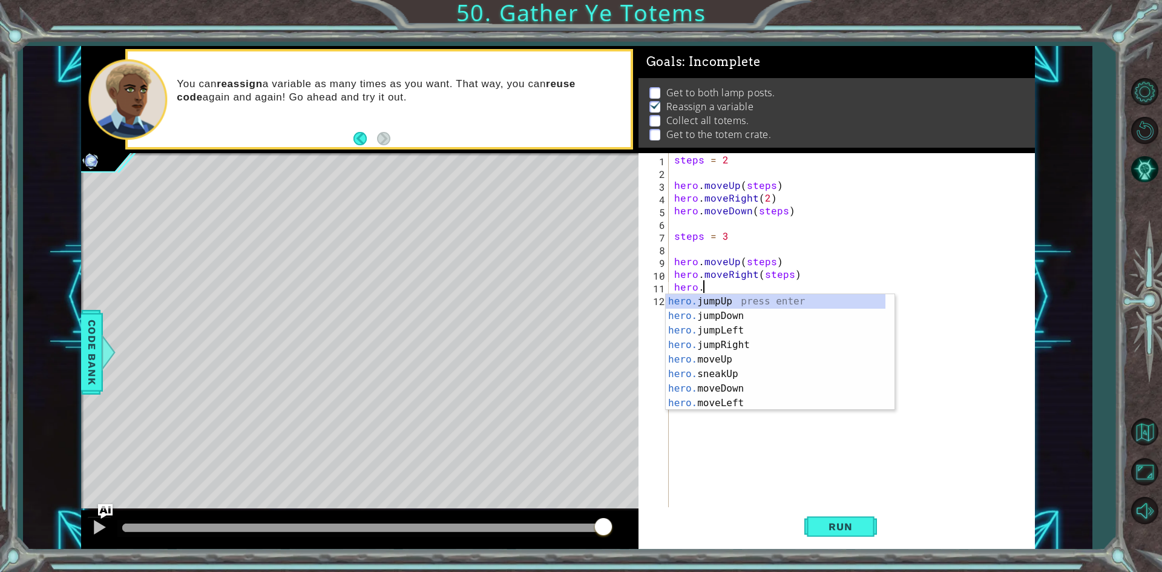
scroll to position [0, 1]
click at [736, 305] on div "hero.m oveUp press enter hero.m oveDown press enter hero.m oveLeft press enter …" at bounding box center [780, 366] width 229 height 145
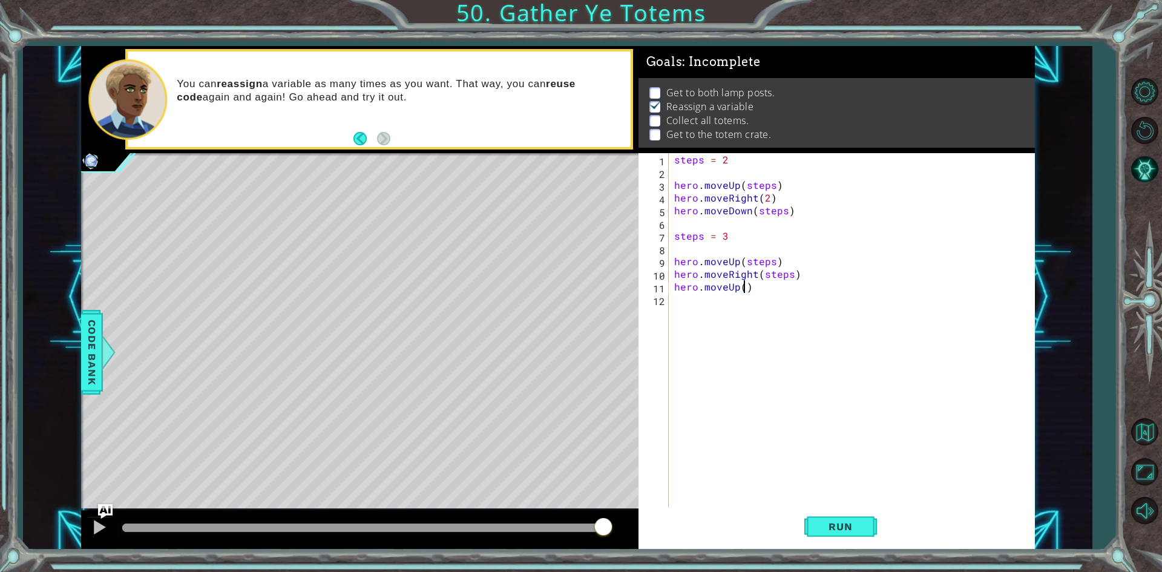
paste textarea "steps"
type textarea "hero.moveUp(steps)"
click at [736, 305] on div "steps = 2 hero . moveUp ( steps ) hero . moveRight ( 2 ) hero . moveDown ( step…" at bounding box center [854, 343] width 365 height 381
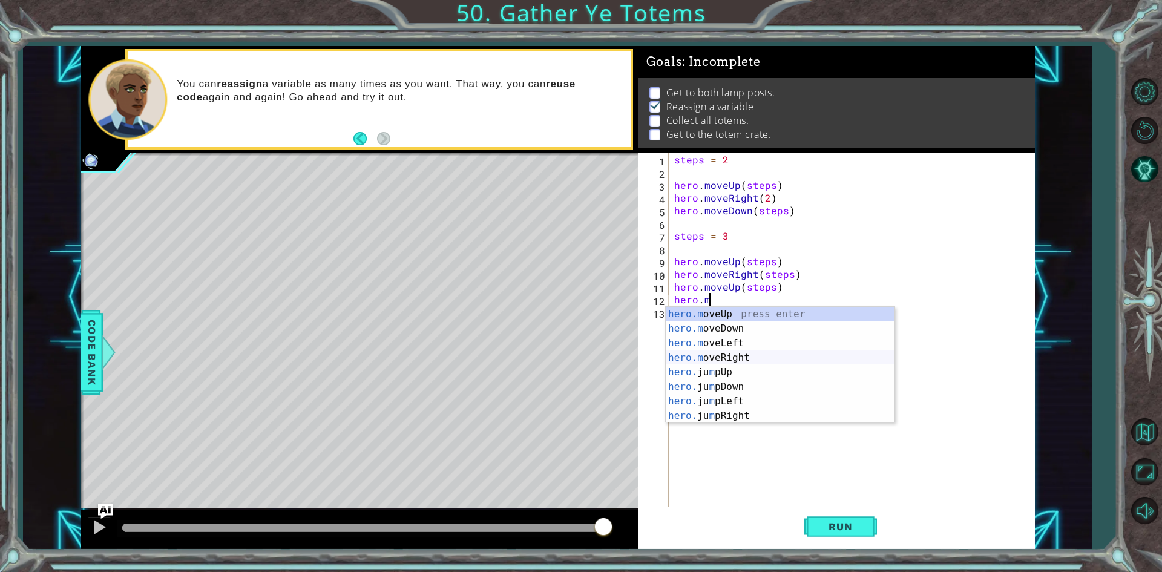
click at [732, 355] on div "hero.m oveUp press enter hero.m oveDown press enter hero.m oveLeft press enter …" at bounding box center [780, 379] width 229 height 145
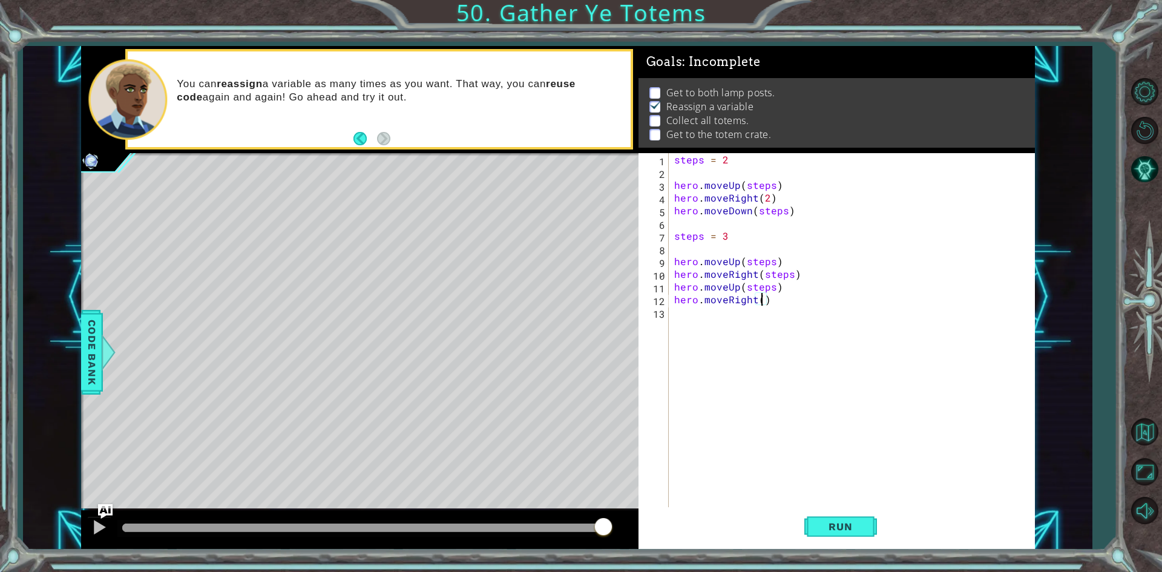
paste textarea "steps"
type textarea "hero.moveRight(steps)"
click at [695, 320] on div "steps = 2 hero . moveUp ( steps ) hero . moveRight ( 2 ) hero . moveDown ( step…" at bounding box center [854, 343] width 365 height 381
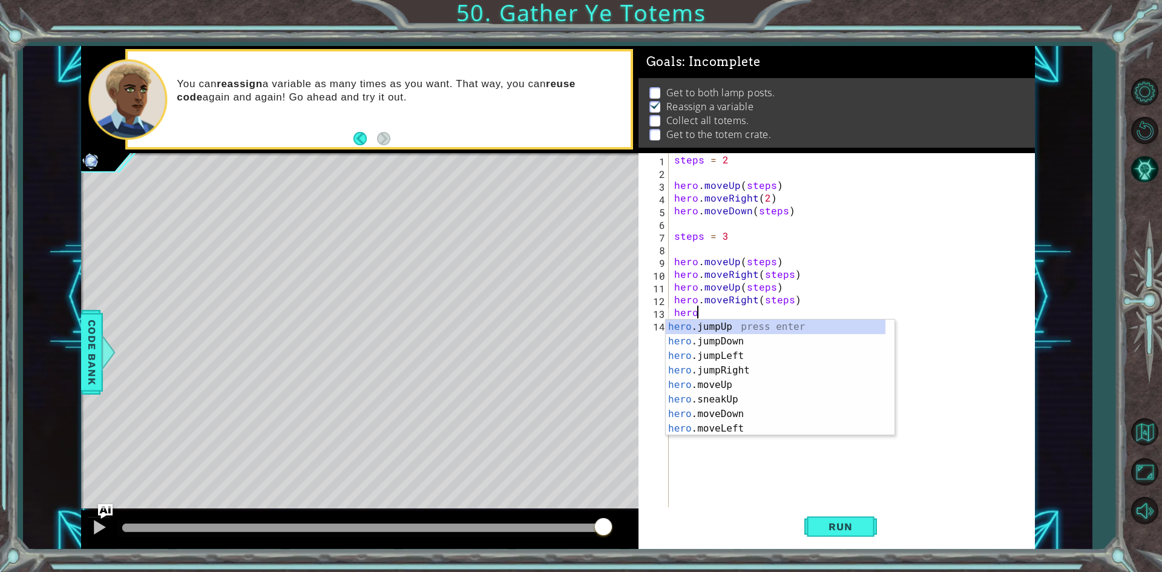
scroll to position [0, 1]
click at [727, 413] on div "hero .jumpUp press enter hero .jumpDown press enter hero .jumpLeft press enter …" at bounding box center [776, 392] width 220 height 145
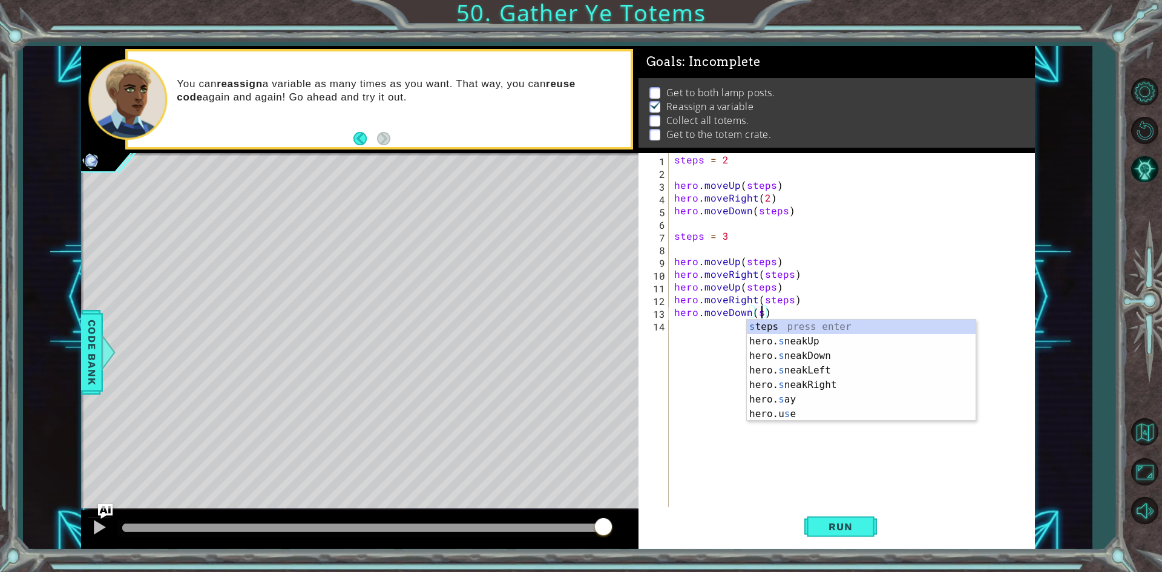
scroll to position [0, 5]
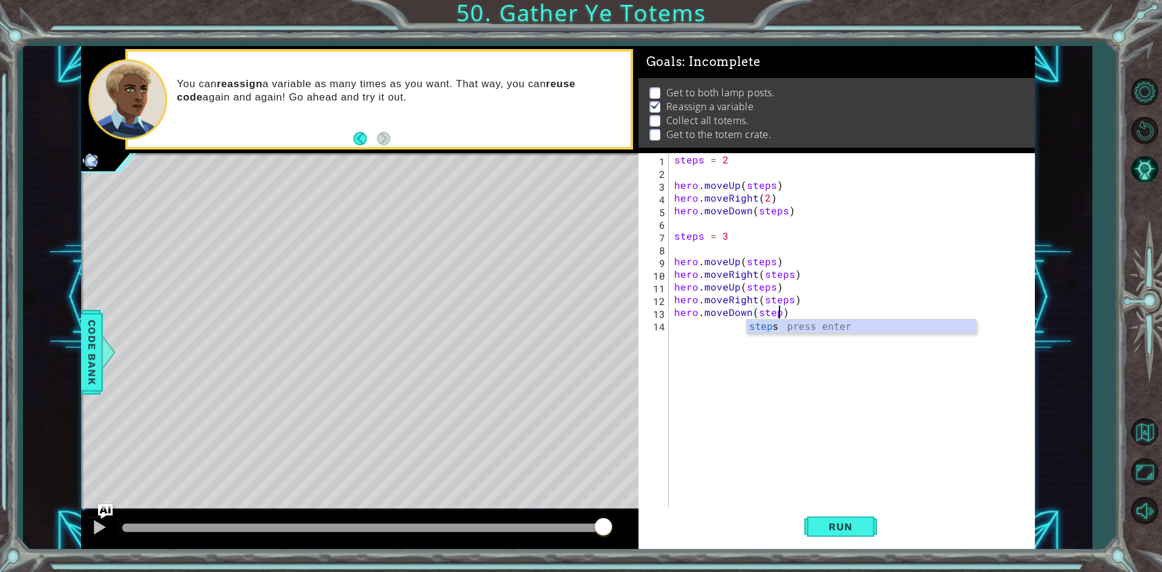
type textarea "hero.moveDown(steps)"
click at [717, 344] on div "steps = 2 hero . moveUp ( steps ) hero . moveRight ( 2 ) hero . moveDown ( step…" at bounding box center [854, 343] width 365 height 381
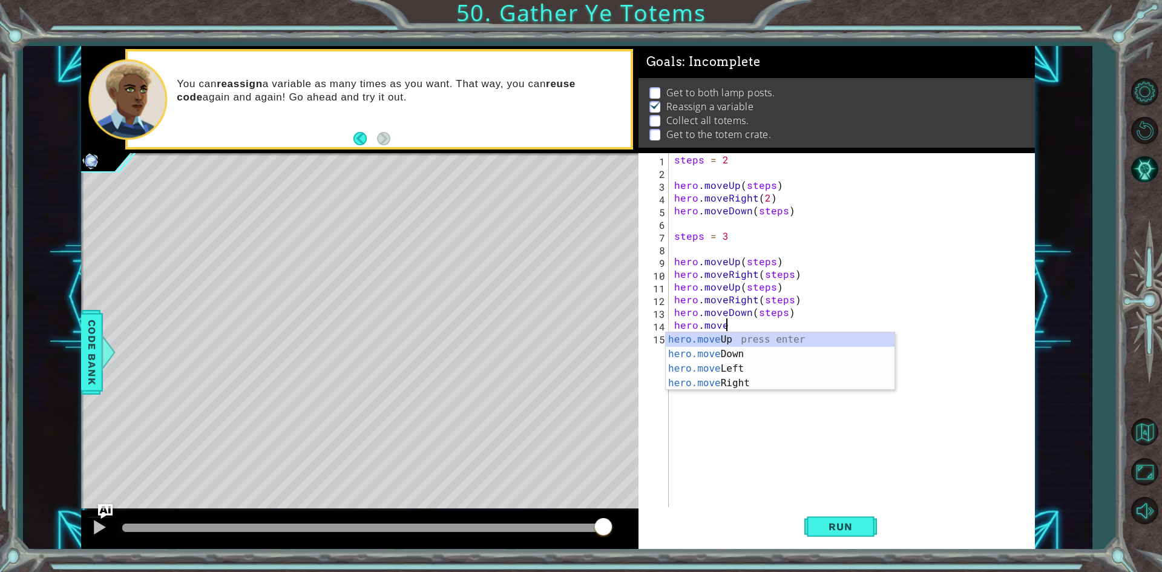
scroll to position [0, 2]
click at [769, 361] on div "hero.move Up press enter hero.move Down press enter hero.move Left press enter …" at bounding box center [780, 375] width 229 height 87
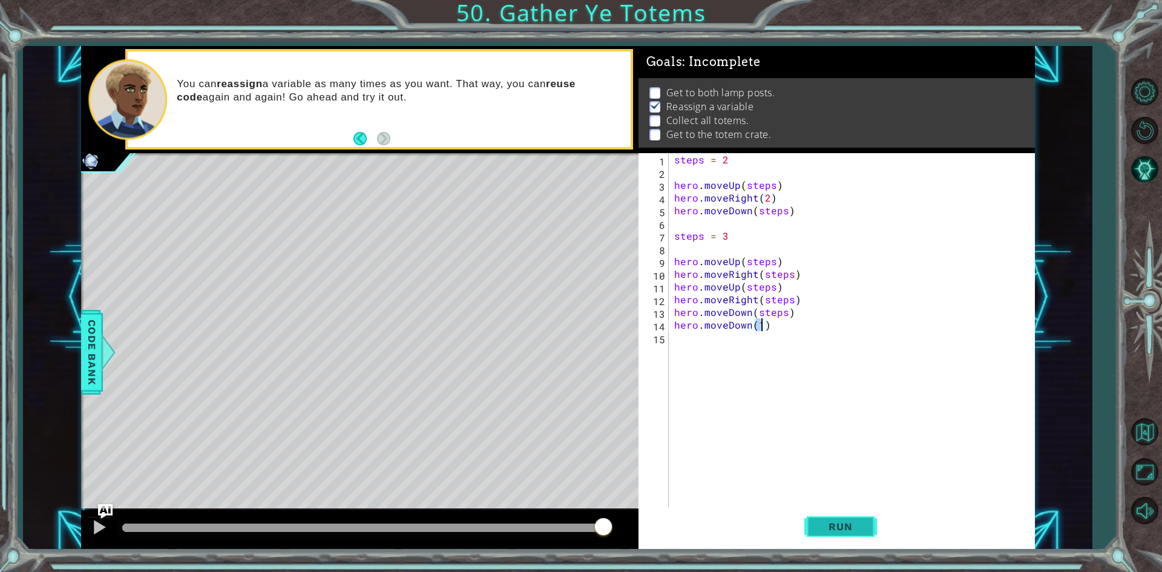
click at [864, 531] on span "Run" at bounding box center [840, 526] width 48 height 12
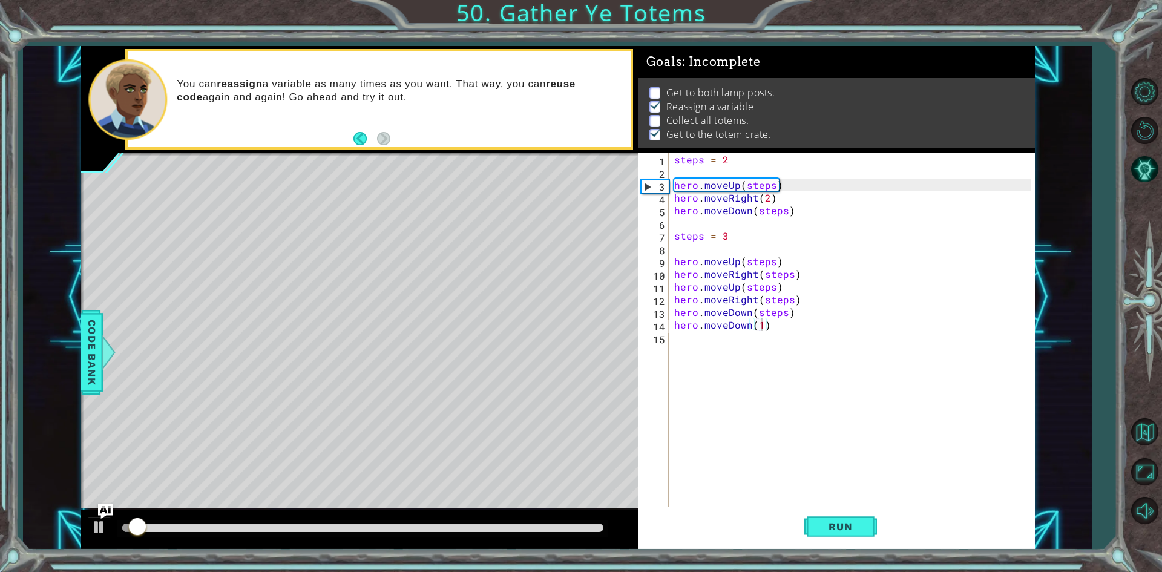
drag, startPoint x: 131, startPoint y: 514, endPoint x: 144, endPoint y: 522, distance: 14.6
click at [144, 522] on div at bounding box center [359, 529] width 557 height 39
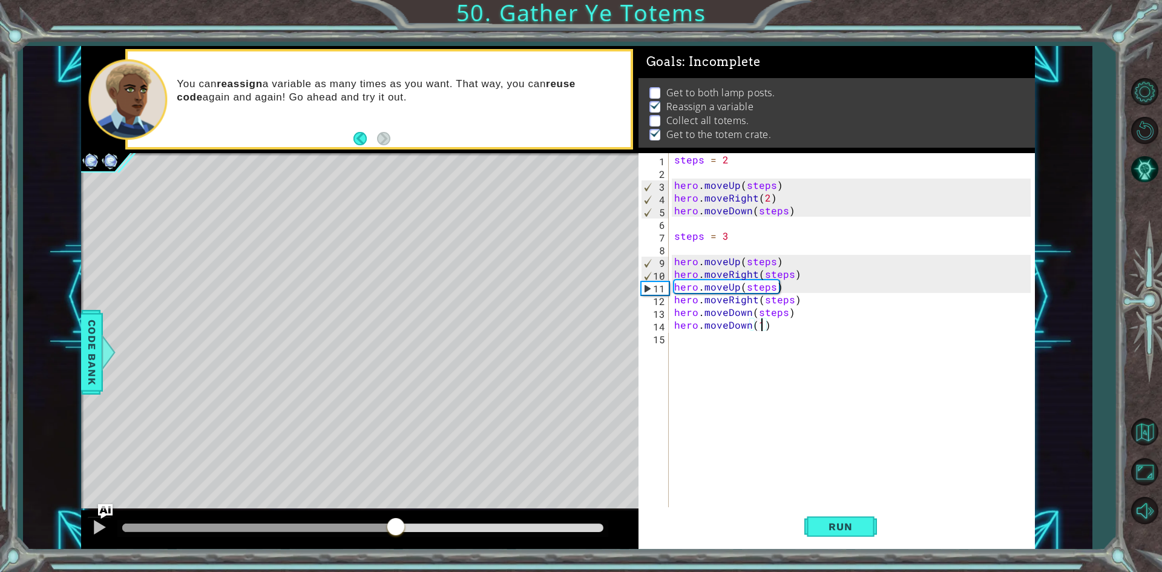
drag, startPoint x: 146, startPoint y: 525, endPoint x: 409, endPoint y: 520, distance: 262.7
click at [407, 520] on div at bounding box center [396, 528] width 22 height 22
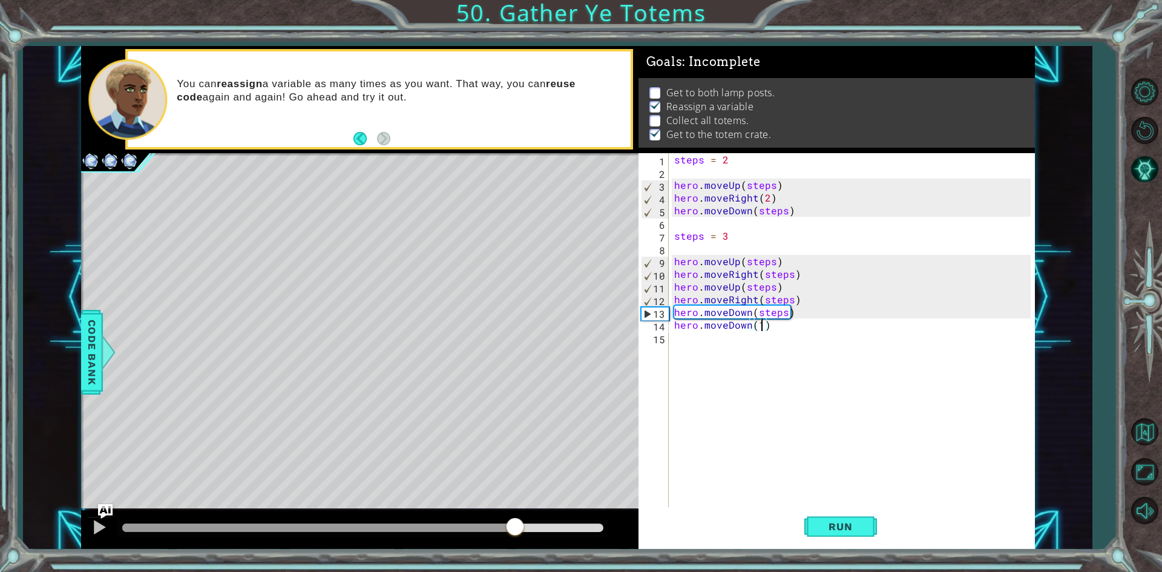
drag, startPoint x: 464, startPoint y: 526, endPoint x: 517, endPoint y: 517, distance: 54.0
click at [517, 517] on div at bounding box center [515, 528] width 22 height 22
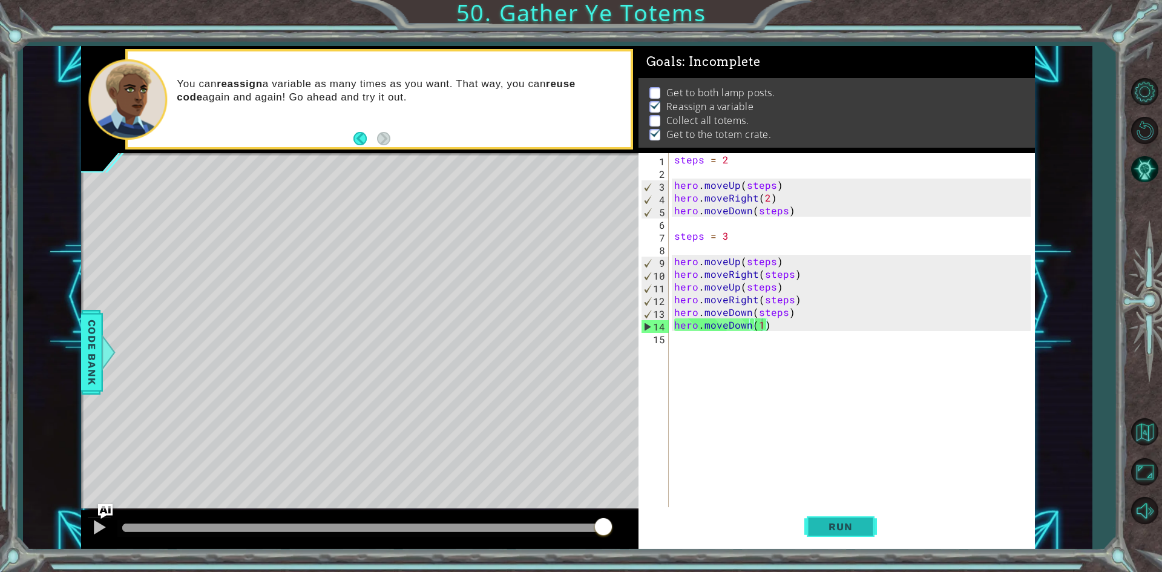
click at [870, 526] on button "Run" at bounding box center [840, 526] width 73 height 39
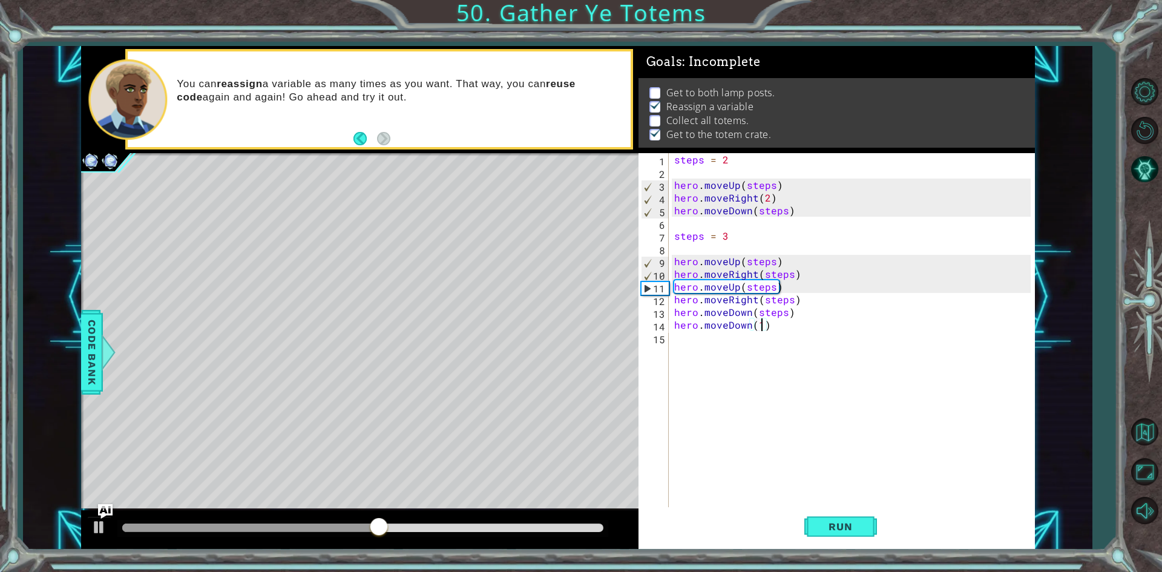
click at [797, 277] on div "steps = 2 hero . moveUp ( steps ) hero . moveRight ( 2 ) hero . moveDown ( step…" at bounding box center [854, 343] width 365 height 381
type textarea "hero.moveRight(steps)"
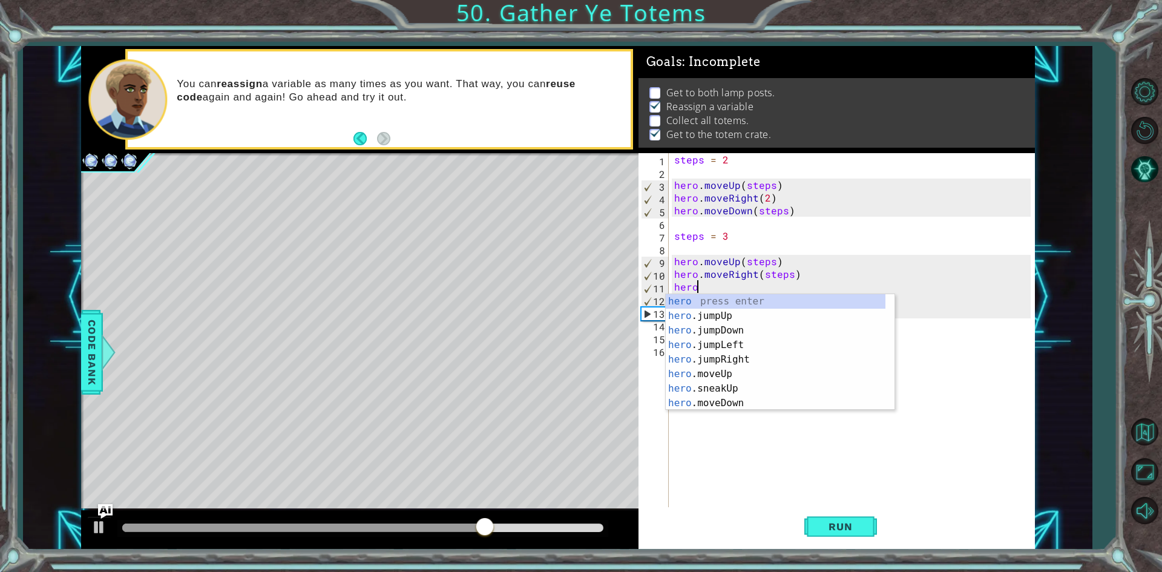
scroll to position [0, 1]
click at [750, 385] on div "hero. jumpUp press enter hero. jumpDown press enter hero. jumpLeft press enter …" at bounding box center [776, 366] width 220 height 145
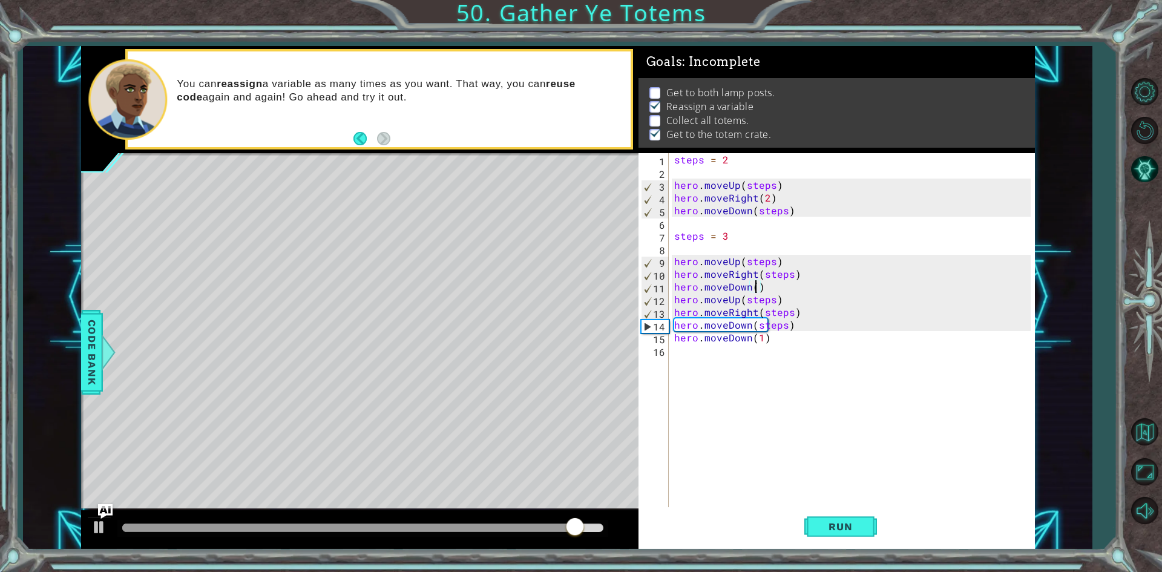
paste textarea "steps"
click at [816, 261] on div "steps = 2 hero . moveUp ( steps ) hero . moveRight ( 2 ) hero . moveDown ( step…" at bounding box center [854, 343] width 365 height 381
click at [809, 275] on div "steps = 2 hero . moveUp ( steps ) hero . moveRight ( 2 ) hero . moveDown ( step…" at bounding box center [854, 343] width 365 height 381
type textarea "hero.moveRight(steps)"
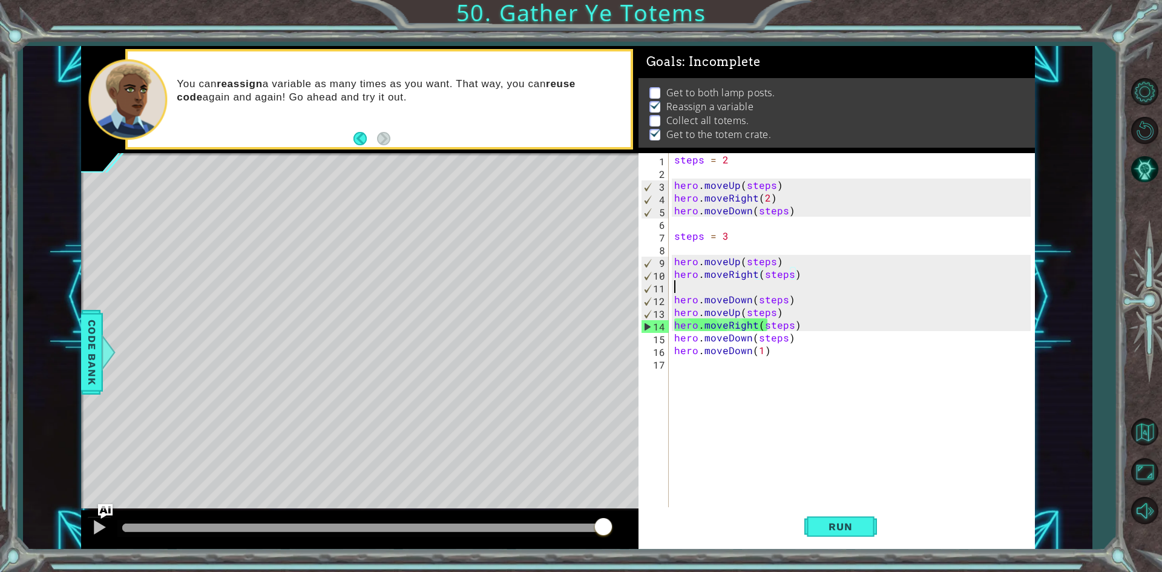
scroll to position [0, 0]
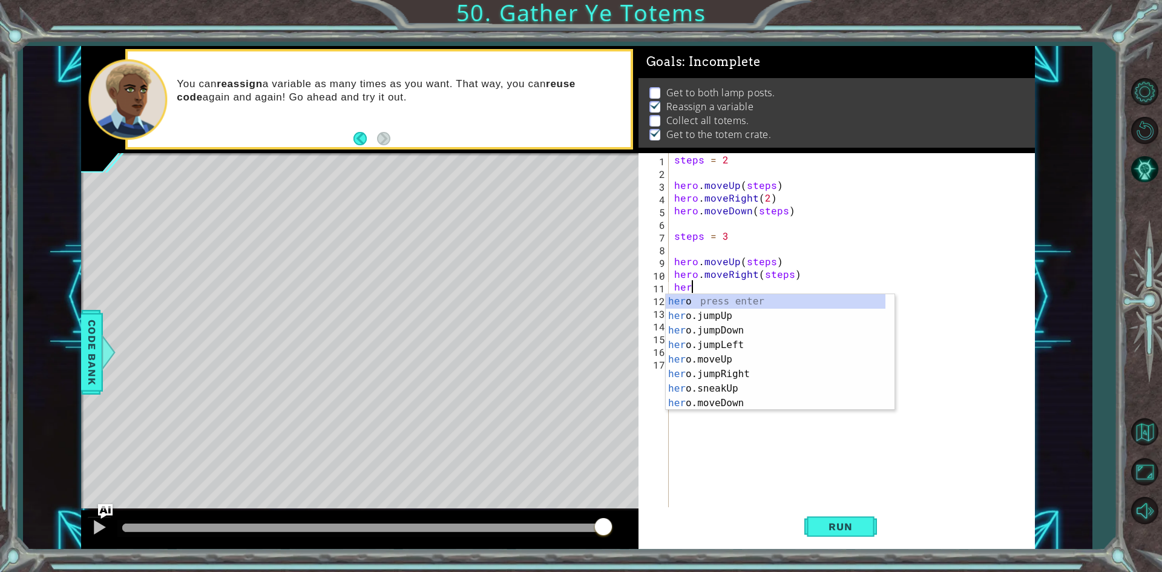
type textarea "hero"
click at [717, 366] on div "hero press enter hero .jumpUp press enter hero .jumpDown press enter hero .jump…" at bounding box center [776, 366] width 220 height 145
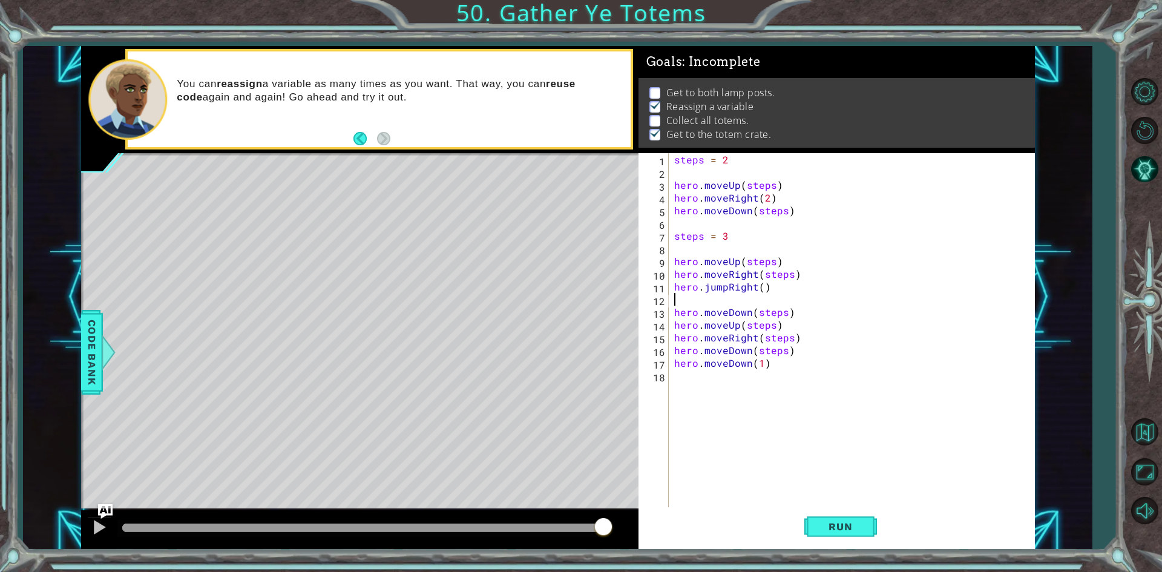
scroll to position [0, 0]
drag, startPoint x: 770, startPoint y: 289, endPoint x: 672, endPoint y: 284, distance: 98.1
click at [674, 284] on div "steps = 2 hero . moveUp ( steps ) hero . moveRight ( 2 ) hero . moveDown ( step…" at bounding box center [854, 343] width 365 height 381
type textarea "hero.jumpRight()"
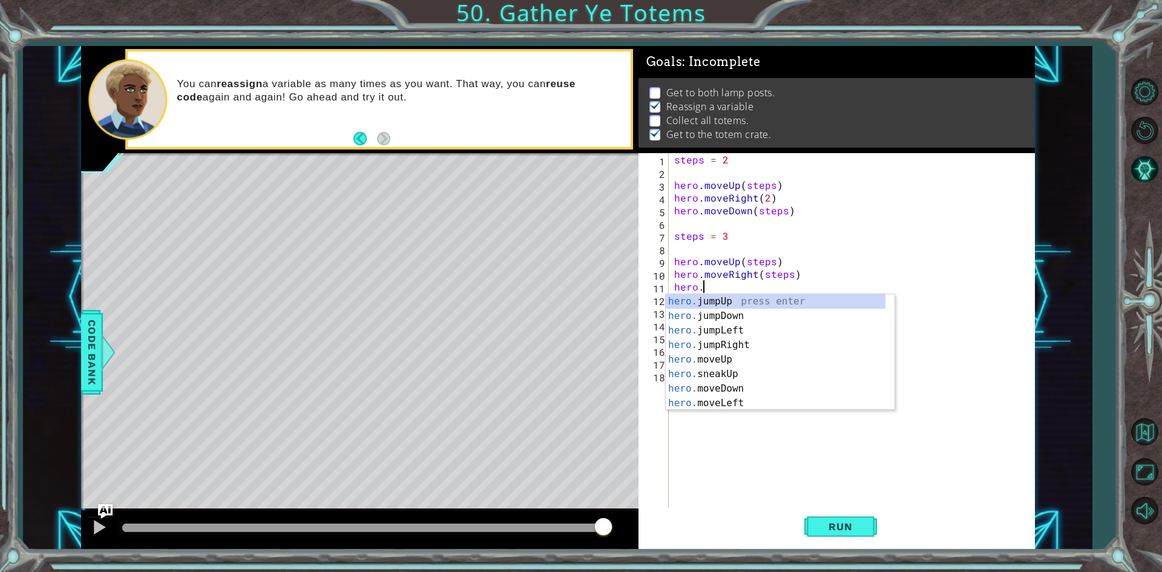
scroll to position [0, 1]
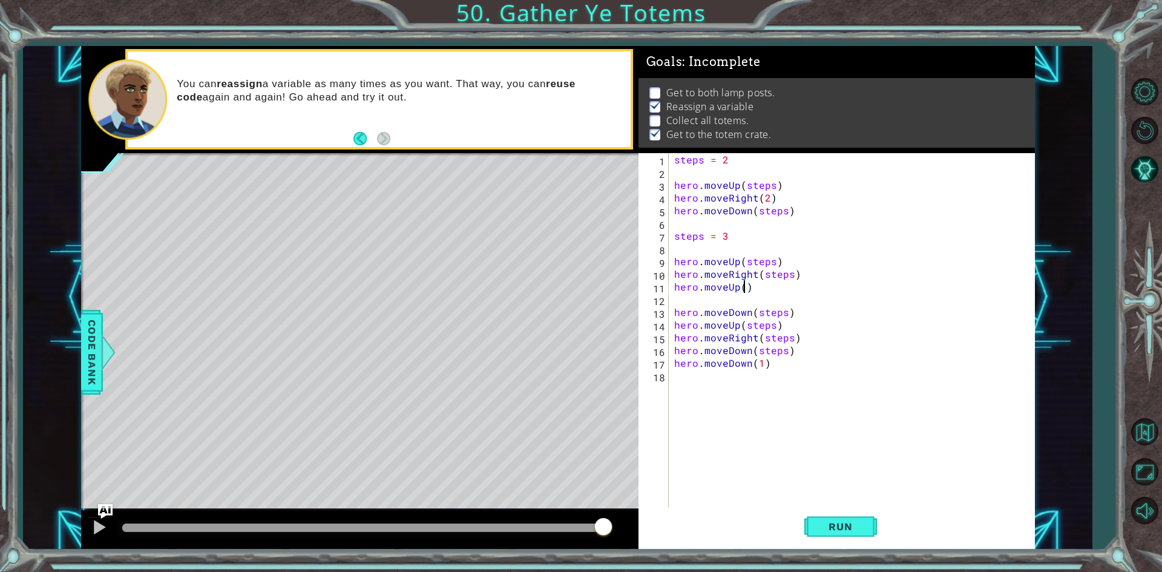
paste textarea "steps"
drag, startPoint x: 819, startPoint y: 508, endPoint x: 827, endPoint y: 513, distance: 8.4
click at [824, 512] on button "Run" at bounding box center [840, 526] width 73 height 39
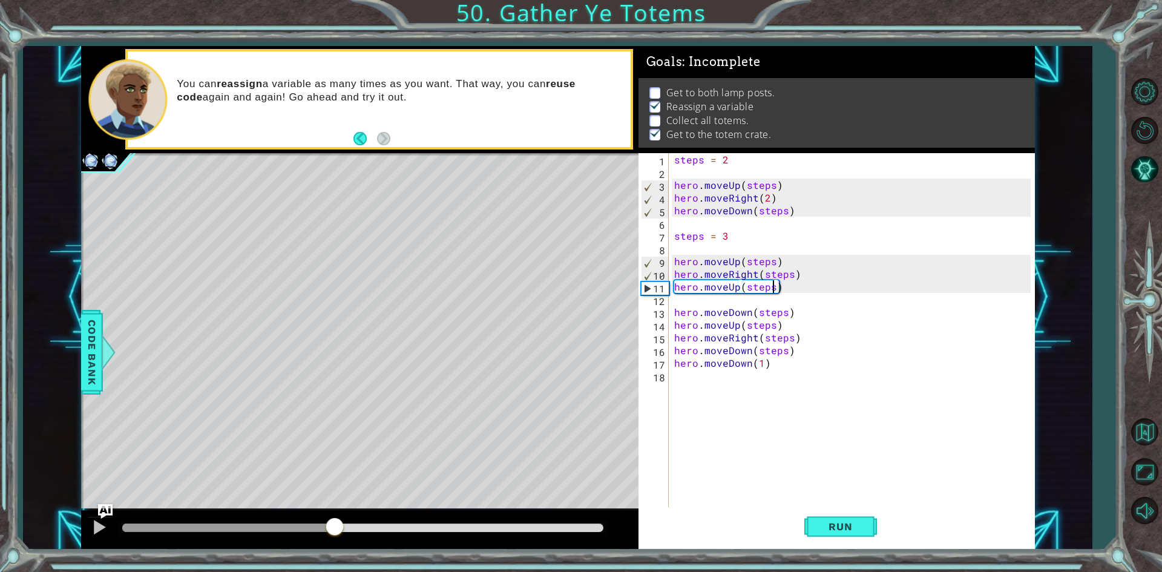
drag, startPoint x: 149, startPoint y: 531, endPoint x: 335, endPoint y: 533, distance: 185.8
click at [335, 532] on div at bounding box center [362, 528] width 481 height 8
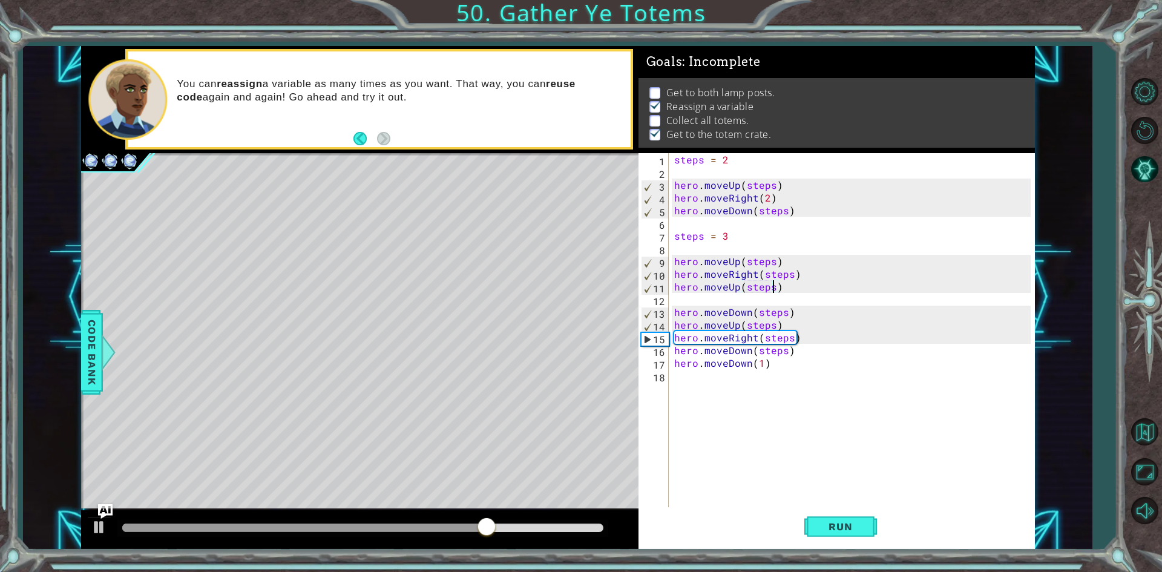
click at [788, 291] on div "steps = 2 hero . moveUp ( steps ) hero . moveRight ( 2 ) hero . moveDown ( step…" at bounding box center [854, 343] width 365 height 381
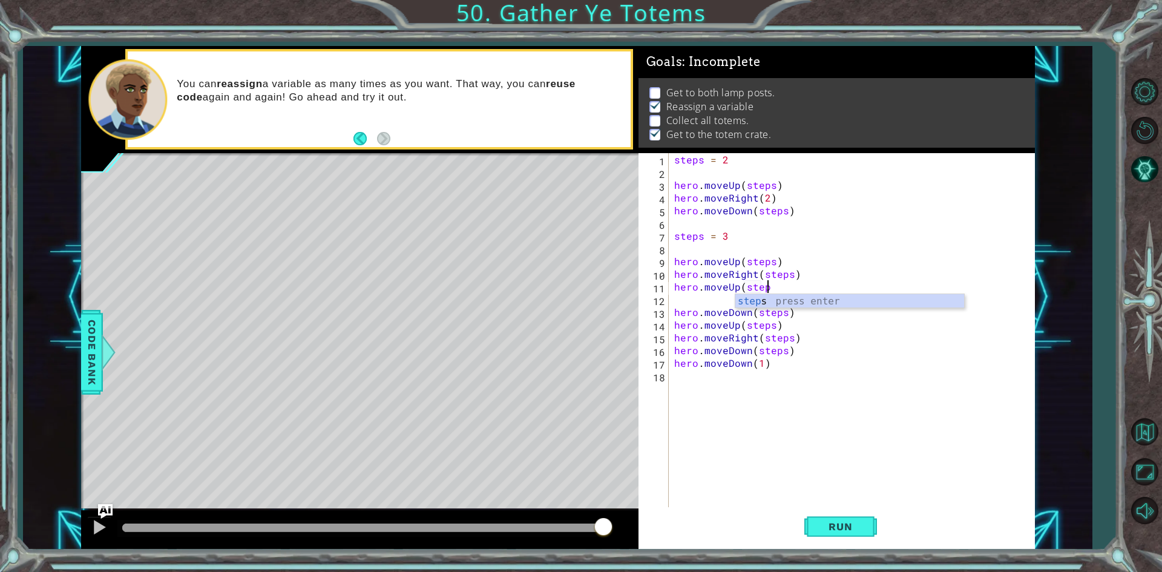
scroll to position [0, 5]
click at [792, 262] on div "steps = 2 hero . moveUp ( steps ) hero . moveRight ( 2 ) hero . moveDown ( step…" at bounding box center [854, 343] width 365 height 381
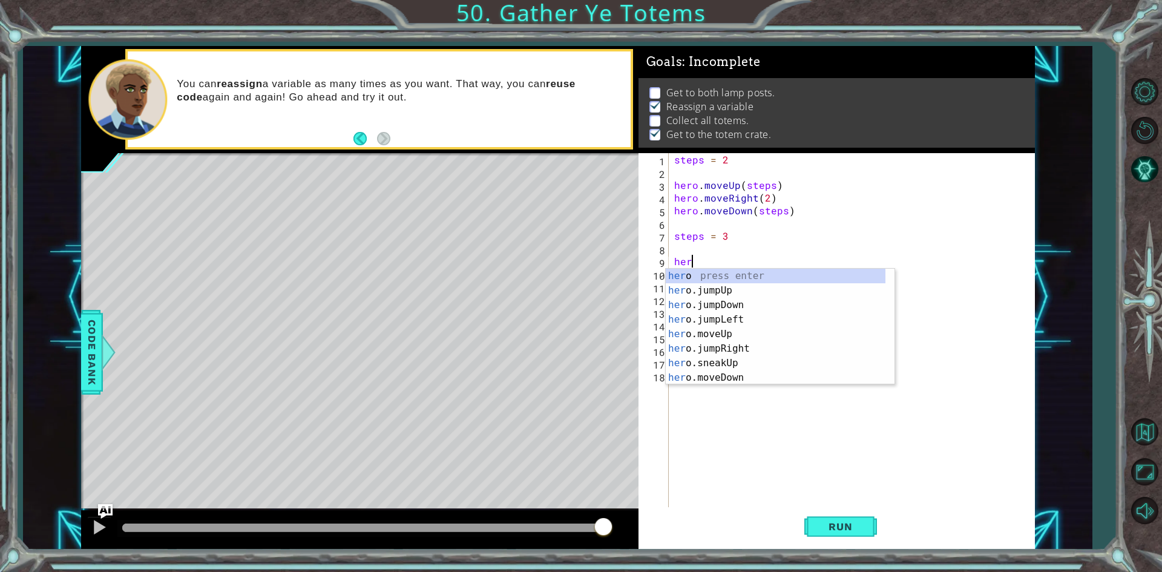
scroll to position [0, 0]
type textarea "h"
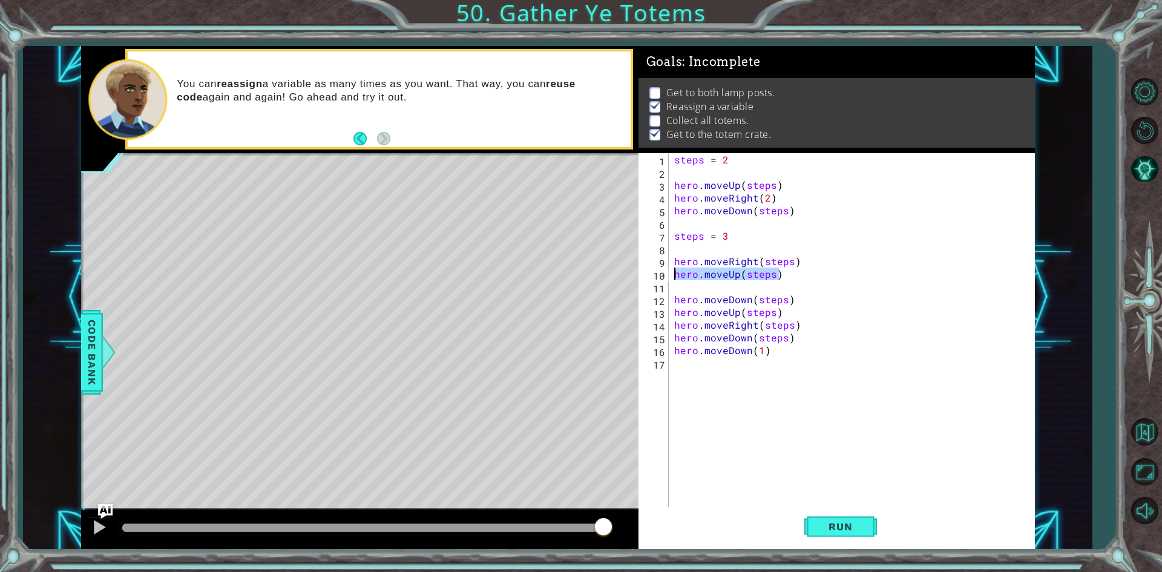
drag, startPoint x: 790, startPoint y: 277, endPoint x: 664, endPoint y: 275, distance: 126.5
click at [664, 275] on div "1 2 3 4 5 6 7 8 9 10 11 12 13 14 15 16 17 steps = 2 hero . moveUp ( steps ) her…" at bounding box center [835, 331] width 392 height 356
click at [732, 295] on div "steps = 2 hero . moveUp ( steps ) hero . moveRight ( 2 ) hero . moveDown ( step…" at bounding box center [854, 343] width 365 height 381
type textarea "hero.moveDown(steps)"
click at [700, 292] on div "steps = 2 hero . moveUp ( steps ) hero . moveRight ( 2 ) hero . moveDown ( step…" at bounding box center [854, 343] width 365 height 381
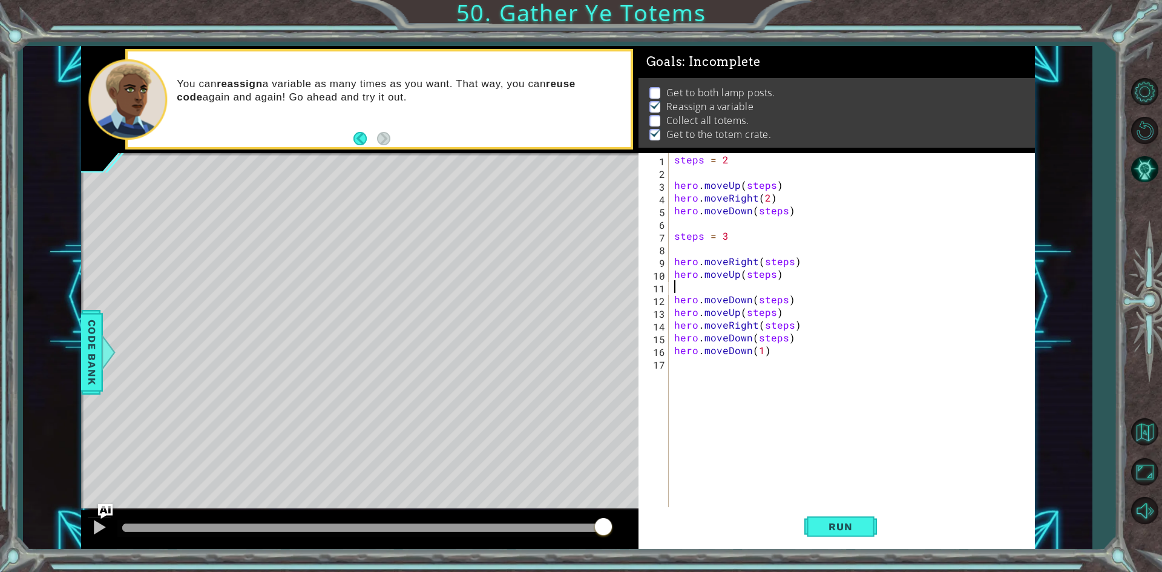
paste textarea "hero.moveUp(steps)"
click at [847, 521] on span "Run" at bounding box center [840, 526] width 48 height 12
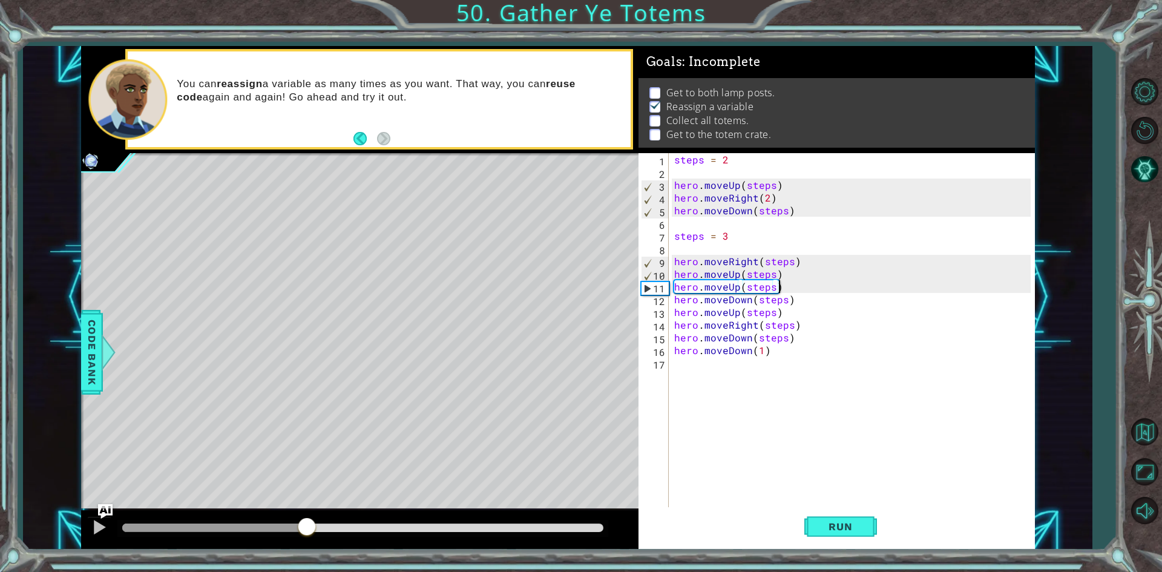
drag, startPoint x: 142, startPoint y: 527, endPoint x: 308, endPoint y: 533, distance: 166.5
click at [308, 533] on div at bounding box center [307, 528] width 22 height 22
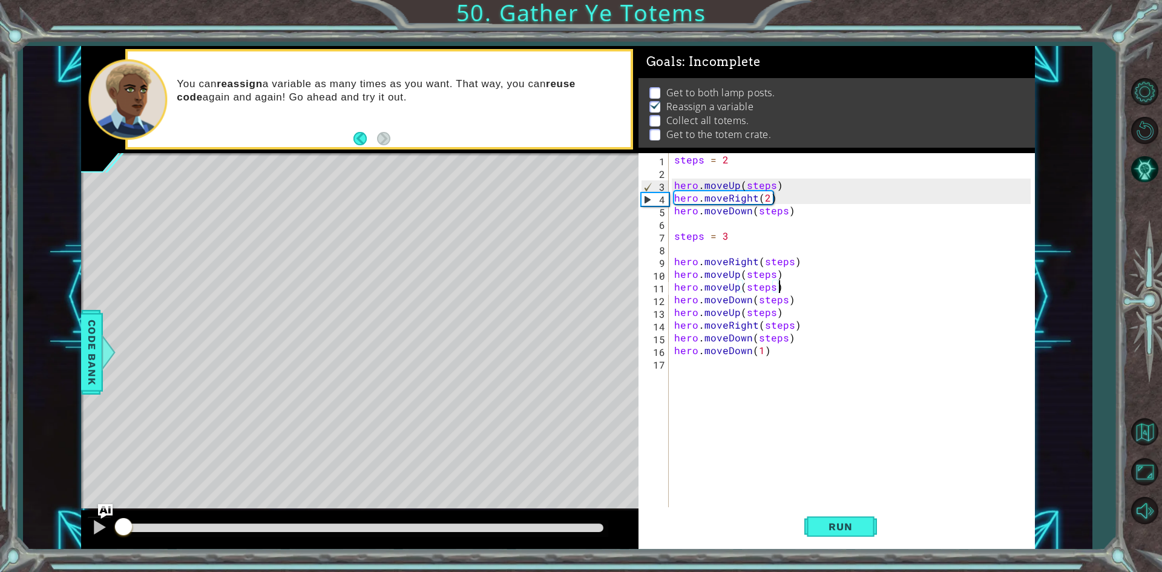
drag, startPoint x: 354, startPoint y: 537, endPoint x: 0, endPoint y: 444, distance: 366.1
click at [0, 449] on div "1 ההההההההההההההההההההההההההההההההההההההההההההההההההההההההההההההההההההההההההההה…" at bounding box center [581, 286] width 1162 height 572
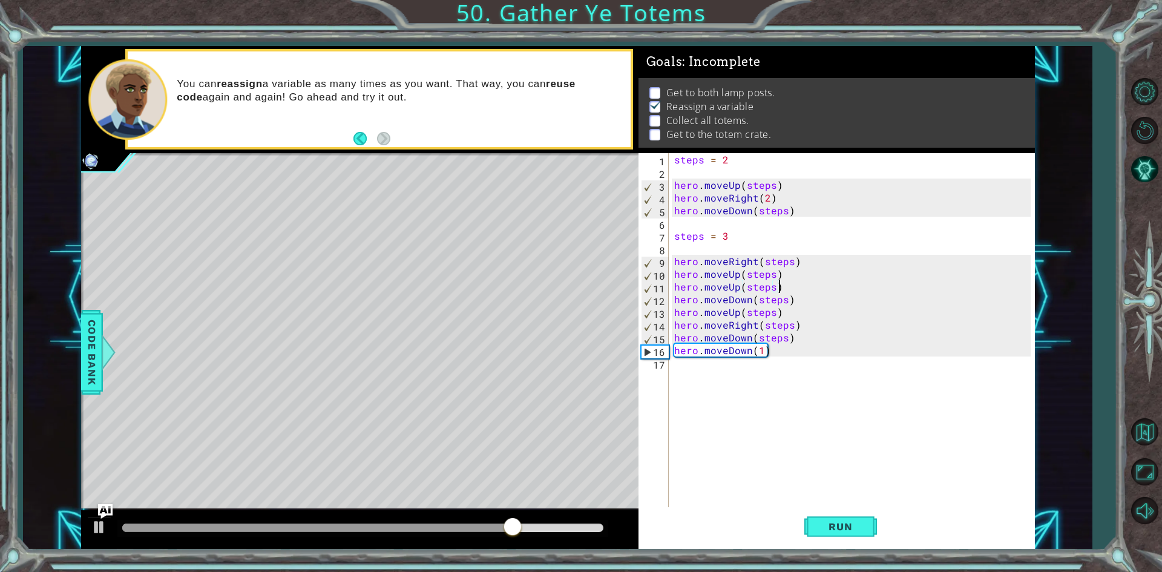
click at [795, 269] on div "steps = 2 hero . moveUp ( steps ) hero . moveRight ( 2 ) hero . moveDown ( step…" at bounding box center [854, 343] width 365 height 381
click at [806, 260] on div "steps = 2 hero . moveUp ( steps ) hero . moveRight ( 2 ) hero . moveDown ( step…" at bounding box center [854, 343] width 365 height 381
drag, startPoint x: 779, startPoint y: 277, endPoint x: 665, endPoint y: 268, distance: 114.1
click at [665, 268] on div "hero.moveRight(steps) 1 2 3 4 5 6 7 8 9 10 11 12 13 14 15 16 17 steps = 2 hero …" at bounding box center [835, 331] width 392 height 356
type textarea "hero.moveUp(steps)"
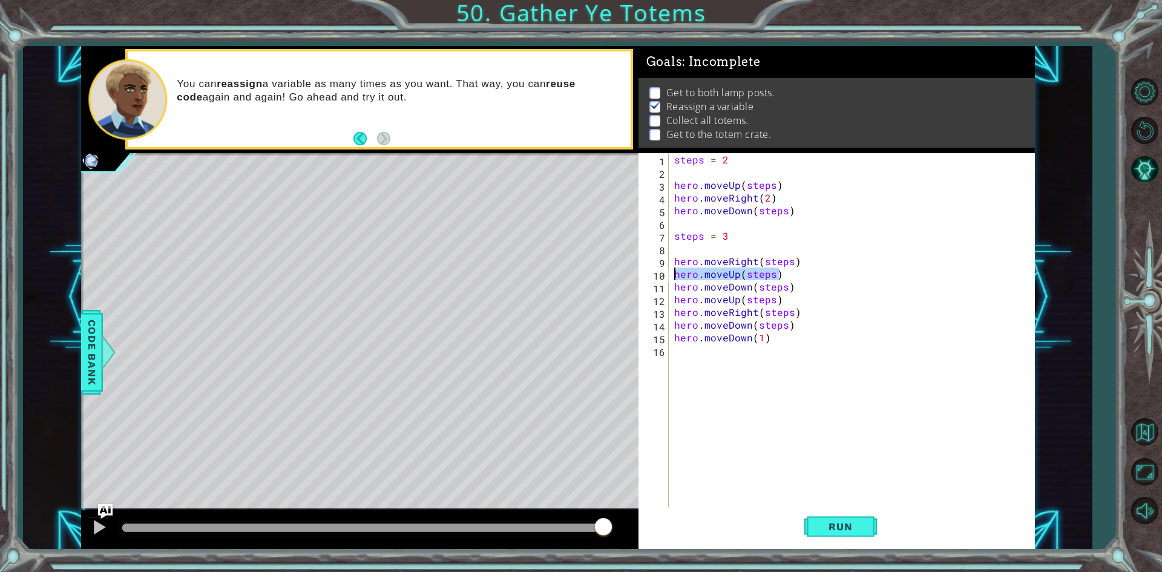
drag, startPoint x: 783, startPoint y: 278, endPoint x: 645, endPoint y: 278, distance: 138.6
click at [645, 278] on div "hero.moveRight(steps) 1 2 3 4 5 6 7 8 9 10 11 12 13 14 15 16 steps = 2 hero . m…" at bounding box center [835, 331] width 392 height 356
type textarea "hero.moveUp(steps)"
click at [796, 308] on div "steps = 2 hero . moveUp ( steps ) hero . moveRight ( 2 ) hero . moveDown ( step…" at bounding box center [854, 343] width 365 height 381
type textarea "hero.moveDown(steps)"
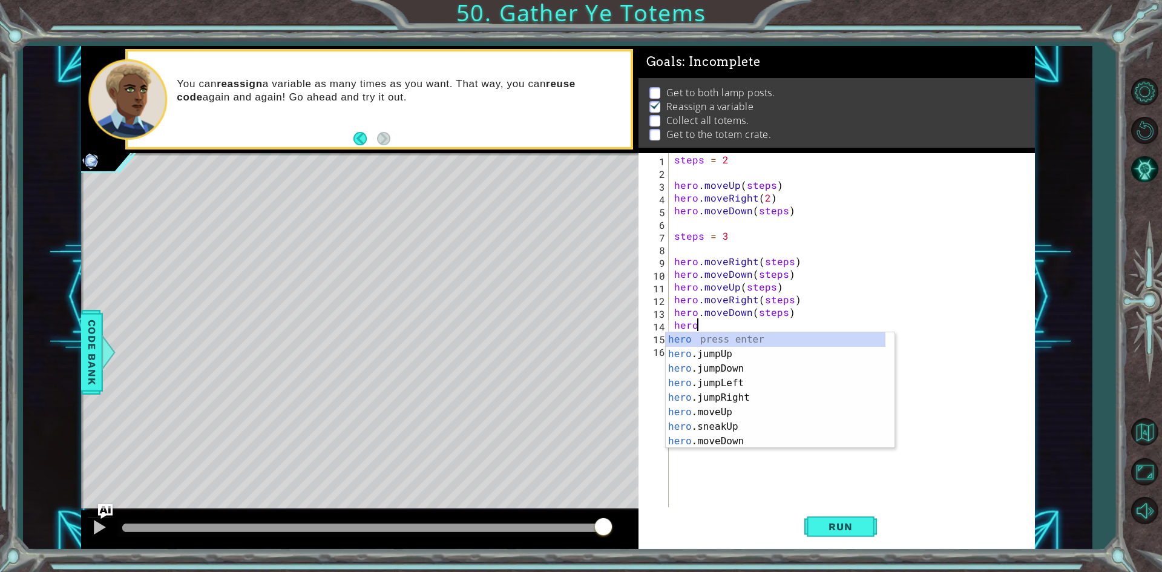
scroll to position [0, 1]
click at [744, 336] on div "hero.m oveUp press enter hero.m oveDown press enter hero.m oveLeft press enter …" at bounding box center [780, 404] width 229 height 145
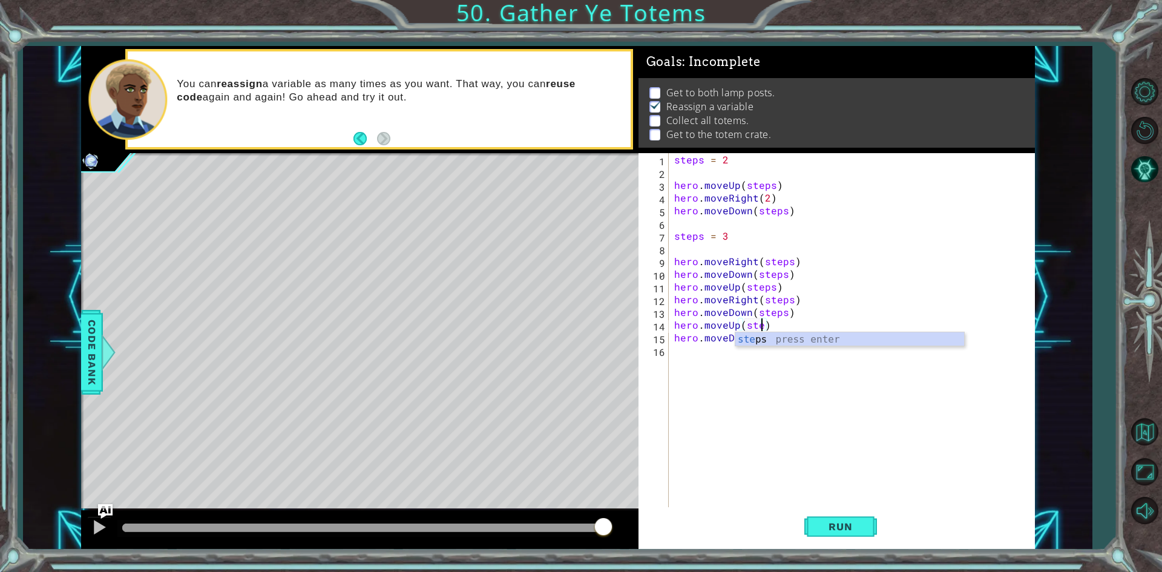
scroll to position [0, 5]
type textarea "hero.moveUp(steps)"
drag, startPoint x: 773, startPoint y: 326, endPoint x: 746, endPoint y: 324, distance: 26.7
click at [746, 324] on div "steps = 2 hero . moveUp ( steps ) hero . moveRight ( 2 ) hero . moveDown ( step…" at bounding box center [854, 343] width 365 height 381
click at [752, 345] on div "steps = 2 hero . moveUp ( steps ) hero . moveRight ( 2 ) hero . moveDown ( step…" at bounding box center [854, 343] width 365 height 381
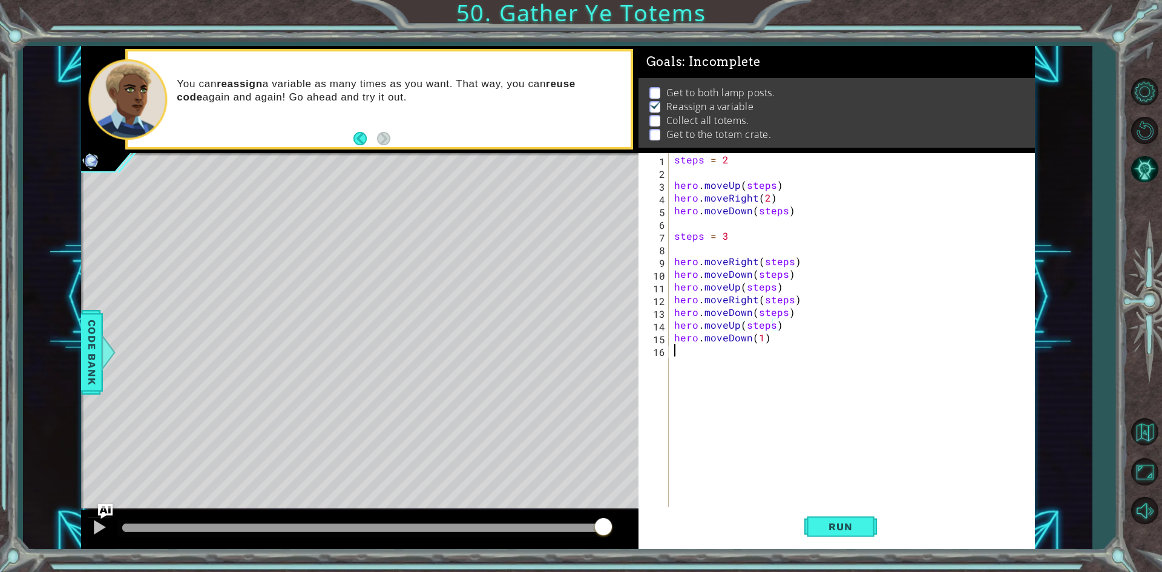
scroll to position [0, 0]
click at [780, 343] on div "steps = 2 hero . moveUp ( steps ) hero . moveRight ( 2 ) hero . moveDown ( step…" at bounding box center [854, 343] width 365 height 381
click at [792, 324] on div "steps = 2 hero . moveUp ( steps ) hero . moveRight ( 2 ) hero . moveDown ( step…" at bounding box center [854, 343] width 365 height 381
type textarea "hero.moveUp(steps)"
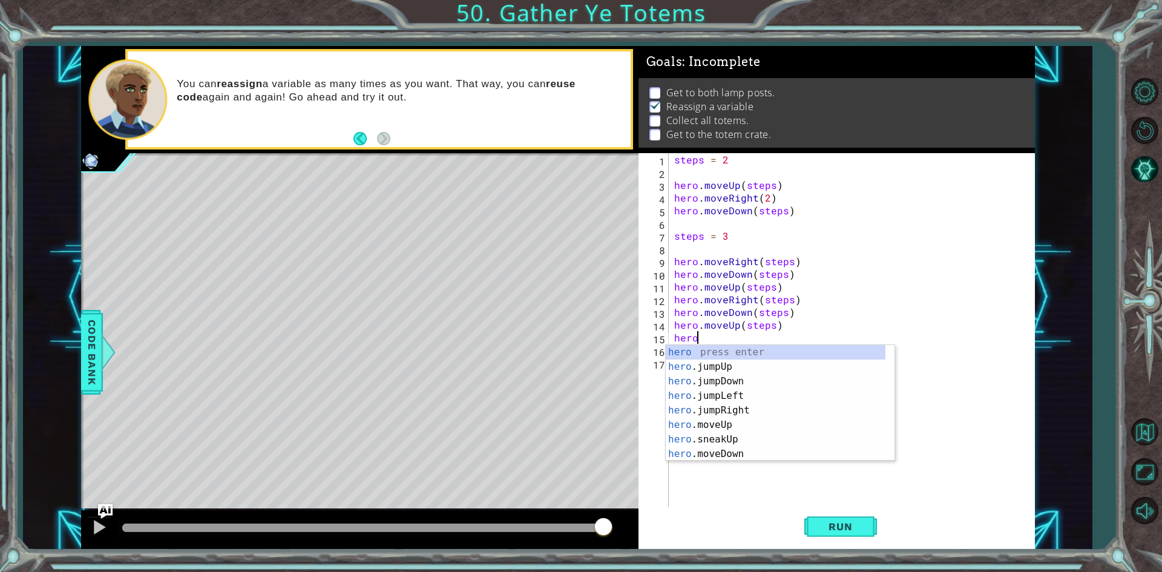
scroll to position [0, 1]
click at [741, 353] on div "hero.m oveUp press enter hero.m oveDown press enter hero.m oveLeft press enter …" at bounding box center [780, 417] width 229 height 145
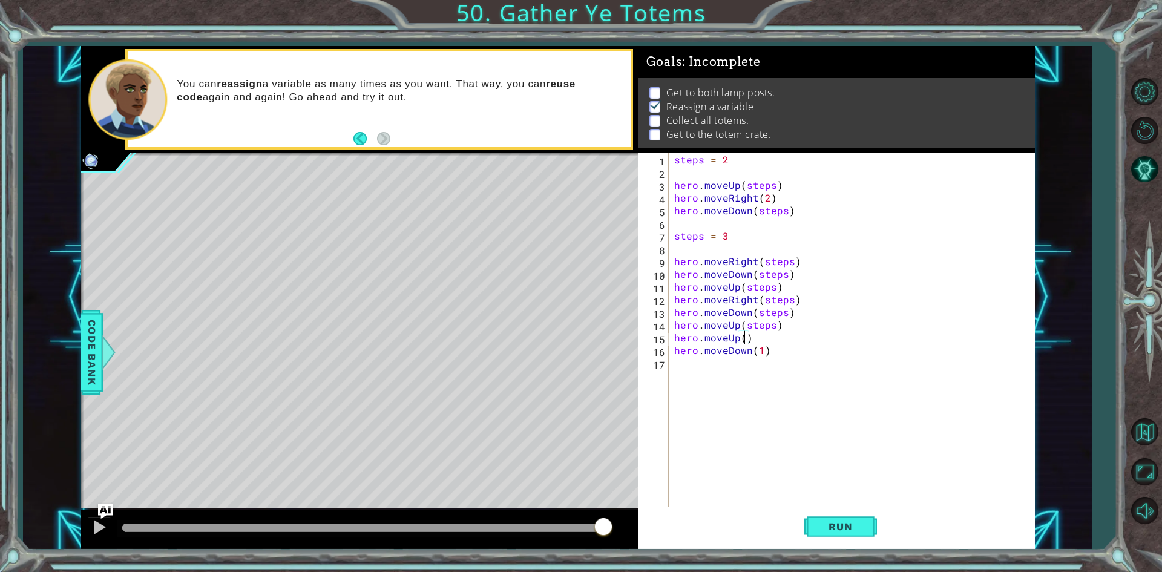
paste textarea "steps"
click at [787, 344] on div "steps = 2 hero . moveUp ( steps ) hero . moveRight ( 2 ) hero . moveDown ( step…" at bounding box center [854, 343] width 365 height 381
click at [787, 336] on div "steps = 2 hero . moveUp ( steps ) hero . moveRight ( 2 ) hero . moveDown ( step…" at bounding box center [854, 343] width 365 height 381
type textarea "hero.moveUp(steps)"
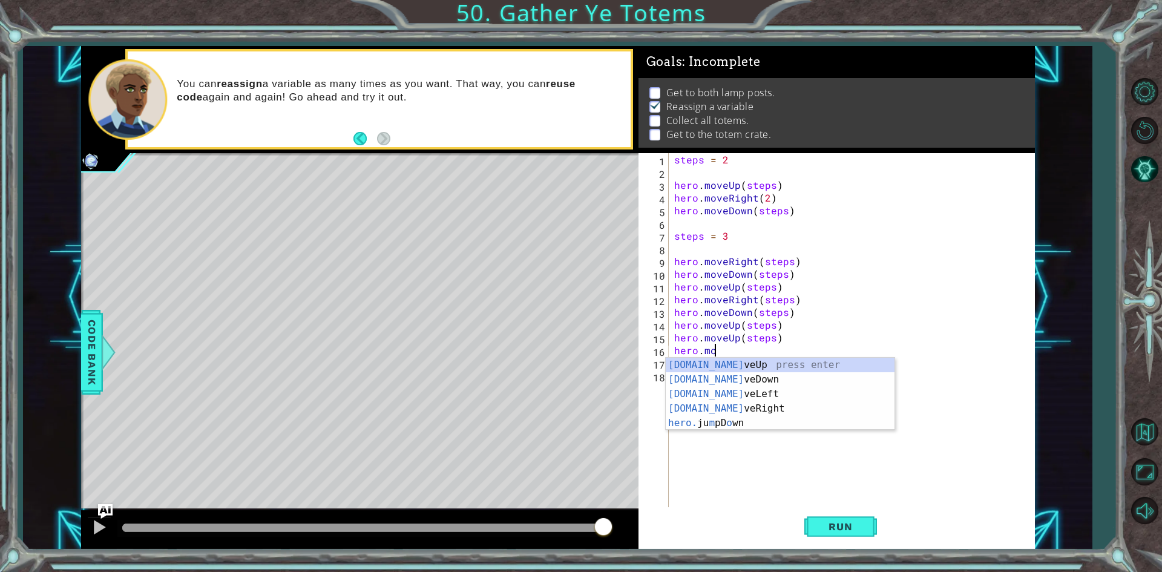
scroll to position [0, 2]
click at [777, 402] on div "[DOMAIN_NAME] veUp press enter [DOMAIN_NAME] veDown press enter [DOMAIN_NAME] v…" at bounding box center [780, 409] width 229 height 102
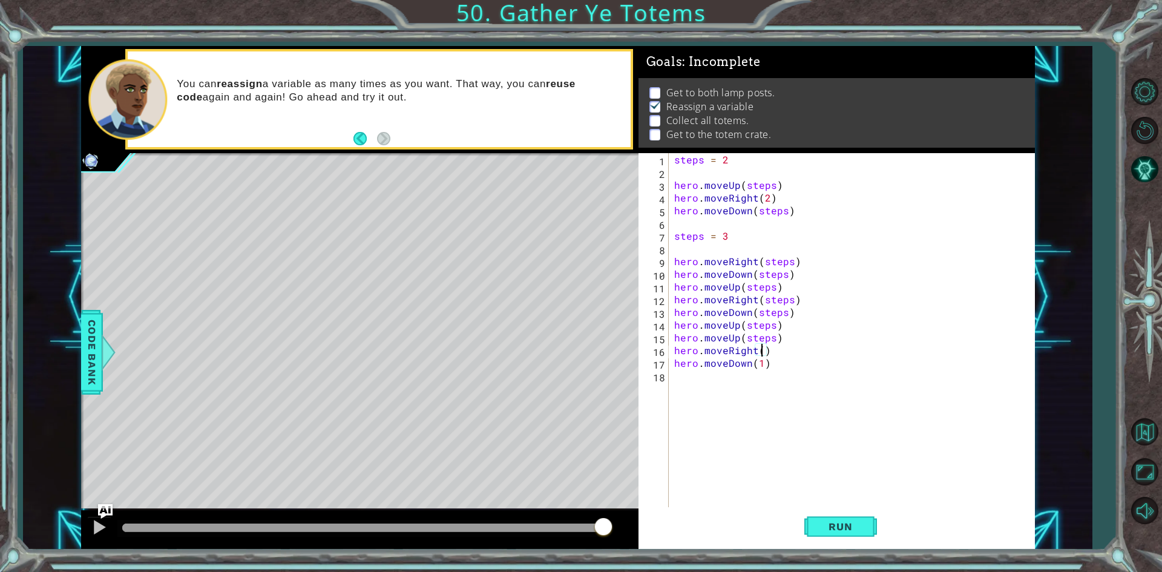
paste textarea "steps"
click at [804, 361] on div "steps = 2 hero . moveUp ( steps ) hero . moveRight ( 2 ) hero . moveDown ( step…" at bounding box center [854, 343] width 365 height 381
click at [807, 356] on div "steps = 2 hero . moveUp ( steps ) hero . moveRight ( 2 ) hero . moveDown ( step…" at bounding box center [854, 343] width 365 height 381
drag, startPoint x: 777, startPoint y: 330, endPoint x: 791, endPoint y: 343, distance: 19.7
click at [780, 334] on div "steps = 2 hero . moveUp ( steps ) hero . moveRight ( 2 ) hero . moveDown ( step…" at bounding box center [854, 343] width 365 height 381
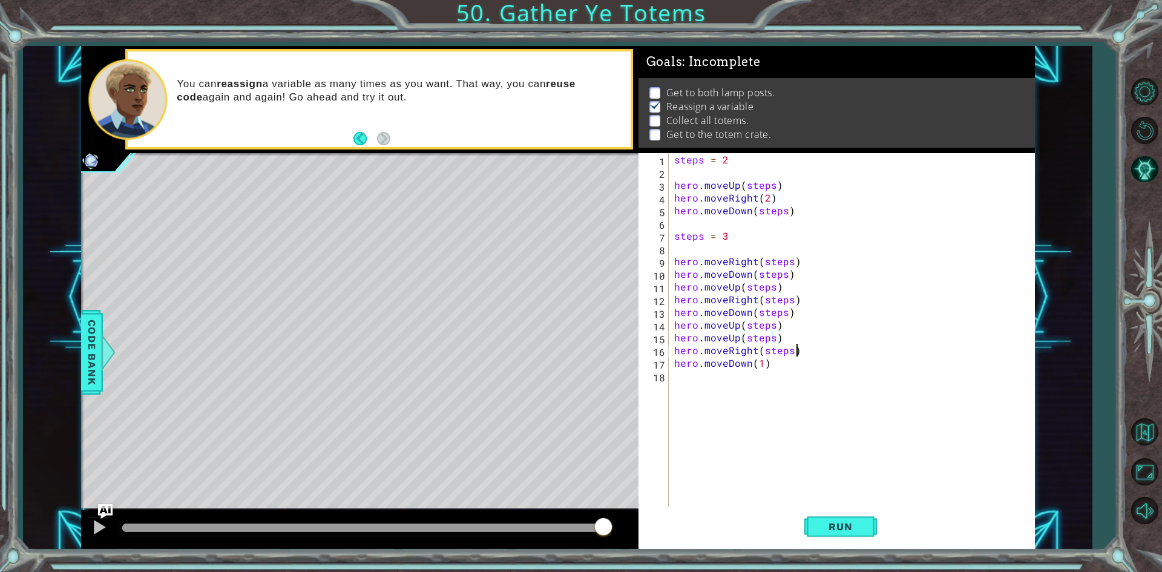
click at [804, 351] on div "steps = 2 hero . moveUp ( steps ) hero . moveRight ( 2 ) hero . moveDown ( step…" at bounding box center [854, 343] width 365 height 381
type textarea "hero.moveRight(steps)"
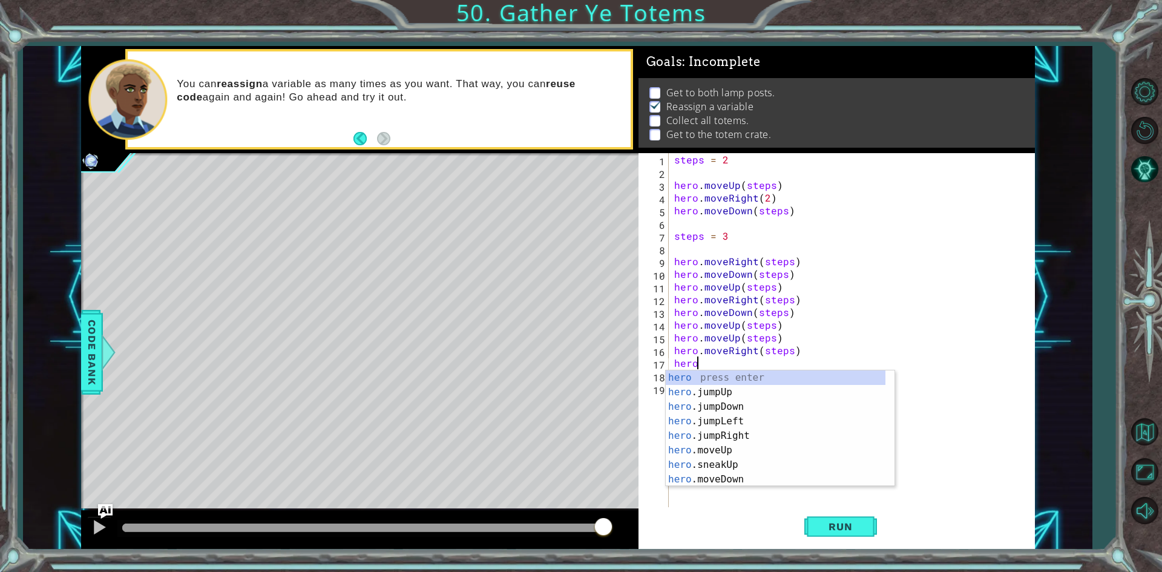
scroll to position [0, 1]
click at [750, 392] on div "hero.m oveUp press enter hero.m oveDown press enter hero.m oveLeft press enter …" at bounding box center [780, 442] width 229 height 145
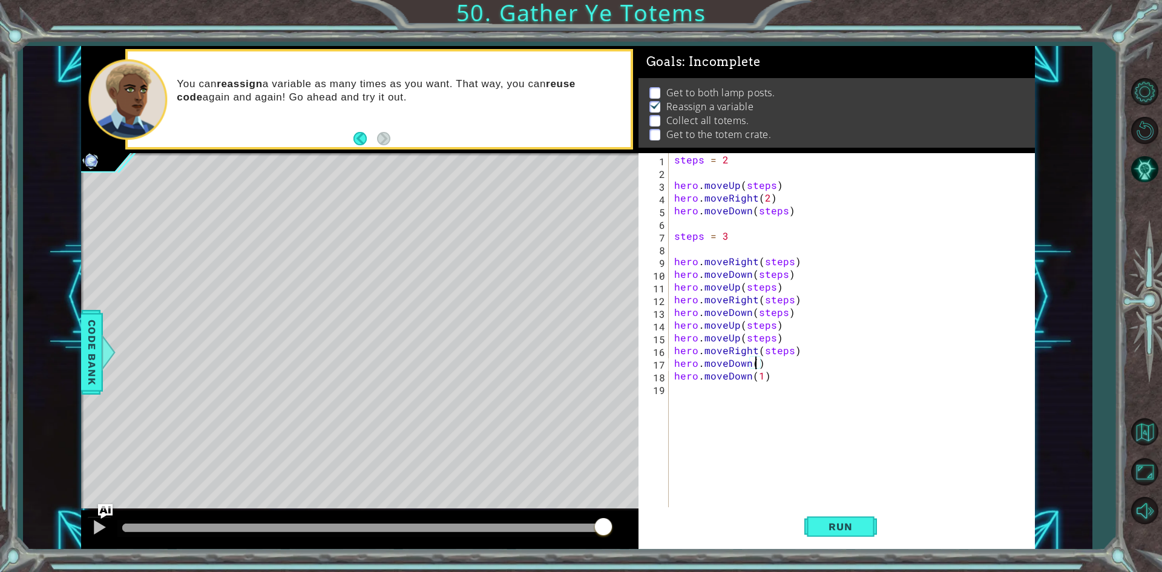
paste textarea "steps"
click at [819, 523] on span "Run" at bounding box center [840, 526] width 48 height 12
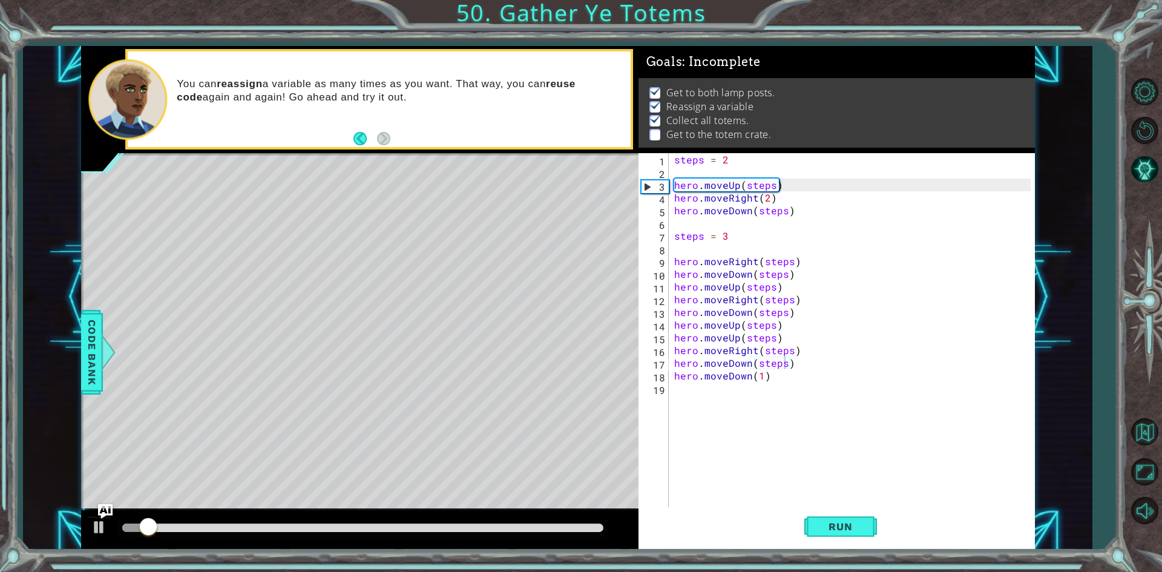
drag, startPoint x: 173, startPoint y: 533, endPoint x: 186, endPoint y: 533, distance: 12.7
click at [186, 533] on div at bounding box center [362, 528] width 491 height 17
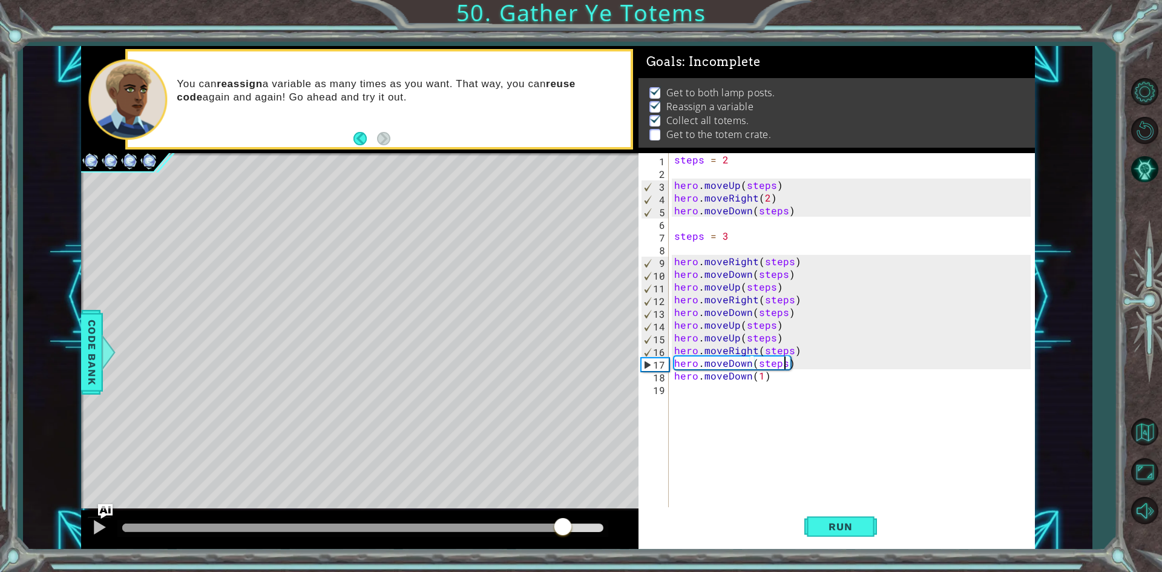
drag, startPoint x: 169, startPoint y: 527, endPoint x: 566, endPoint y: 509, distance: 398.0
click at [566, 509] on div "methods hero use(thing) moveUp(steps) moveDown(steps) moveLeft(steps) moveRight…" at bounding box center [558, 298] width 954 height 504
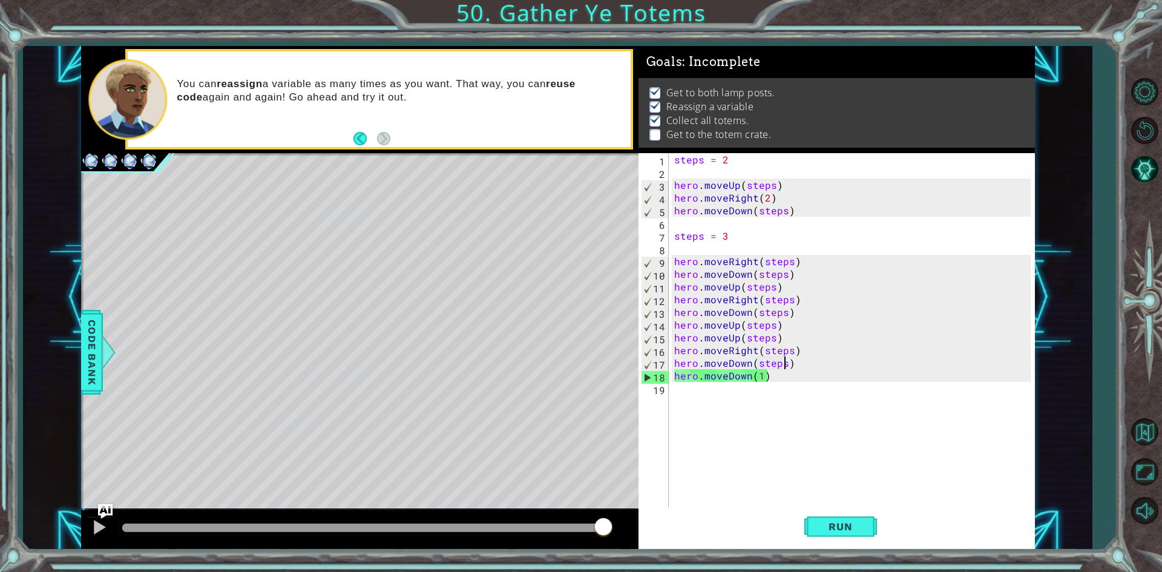
click at [759, 375] on div "steps = 2 hero . moveUp ( steps ) hero . moveRight ( 2 ) hero . moveDown ( step…" at bounding box center [854, 343] width 365 height 381
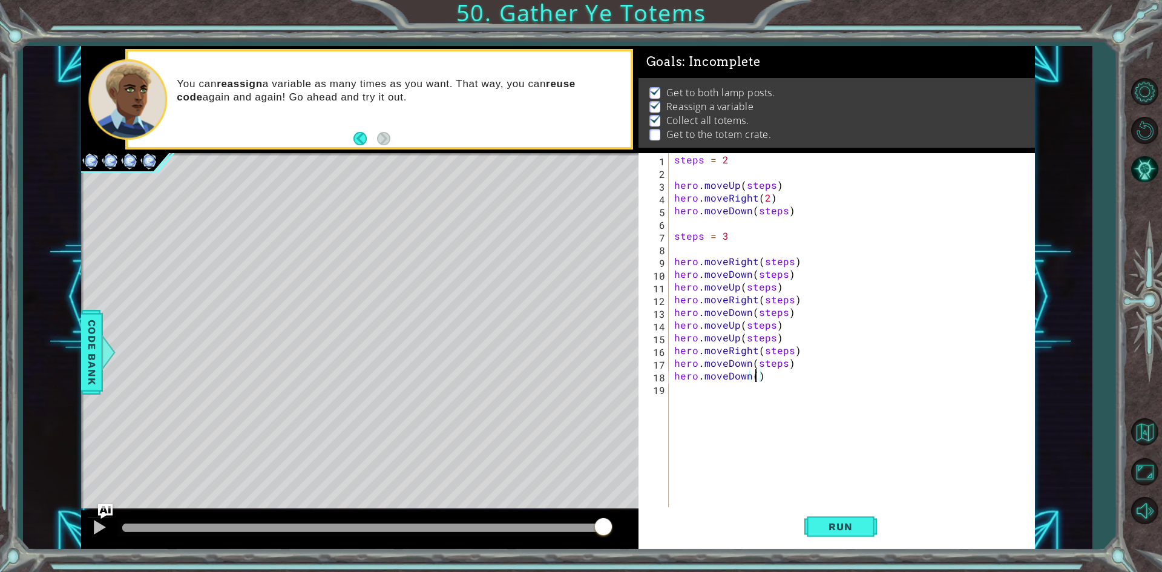
paste textarea "steps"
type textarea "hero.moveDown(steps)"
click at [833, 527] on span "Run" at bounding box center [840, 526] width 48 height 12
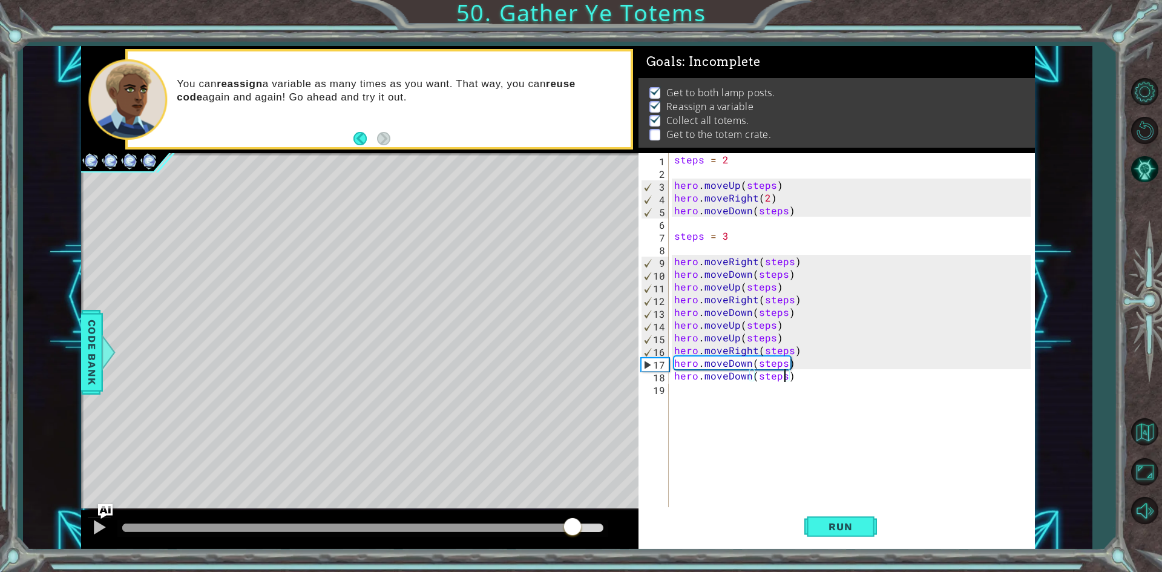
click at [573, 496] on div "methods hero use(thing) moveUp(steps) moveDown(steps) moveLeft(steps) moveRight…" at bounding box center [558, 298] width 954 height 504
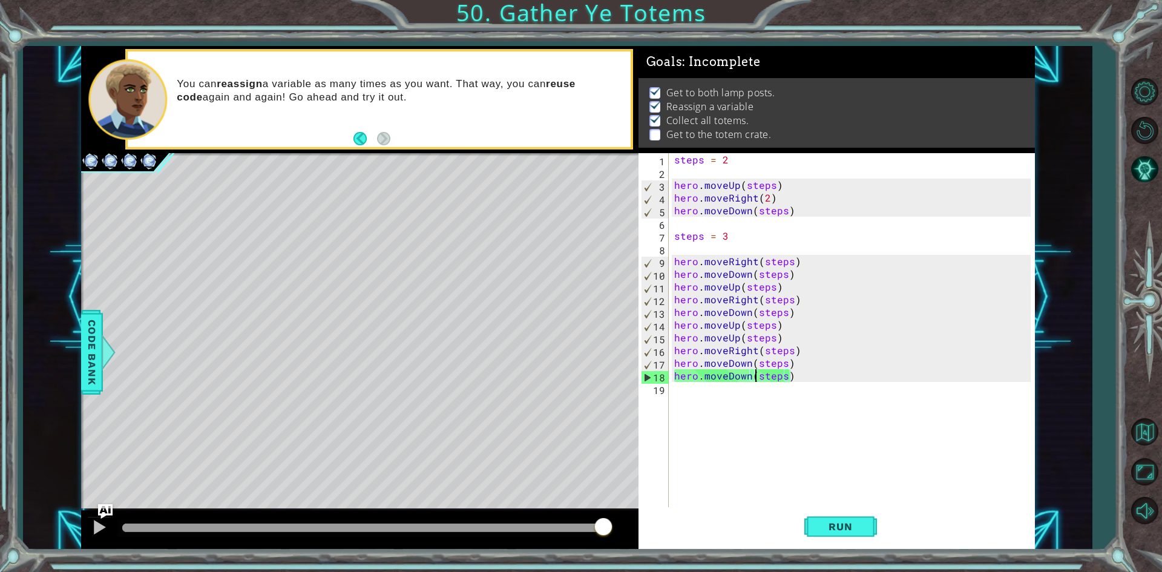
drag, startPoint x: 755, startPoint y: 378, endPoint x: 750, endPoint y: 392, distance: 14.9
click at [754, 381] on div "steps = 2 hero . moveUp ( steps ) hero . moveRight ( 2 ) hero . moveDown ( step…" at bounding box center [854, 343] width 365 height 381
click at [744, 399] on div "steps = 2 hero . moveUp ( steps ) hero . moveRight ( 2 ) hero . moveDown ( step…" at bounding box center [854, 343] width 365 height 381
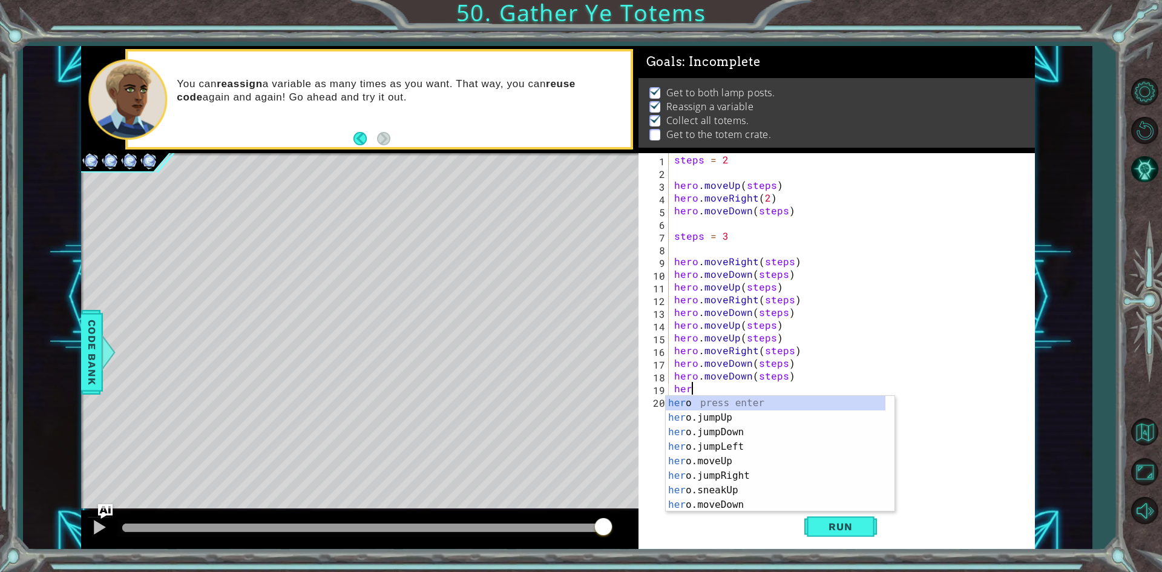
scroll to position [0, 1]
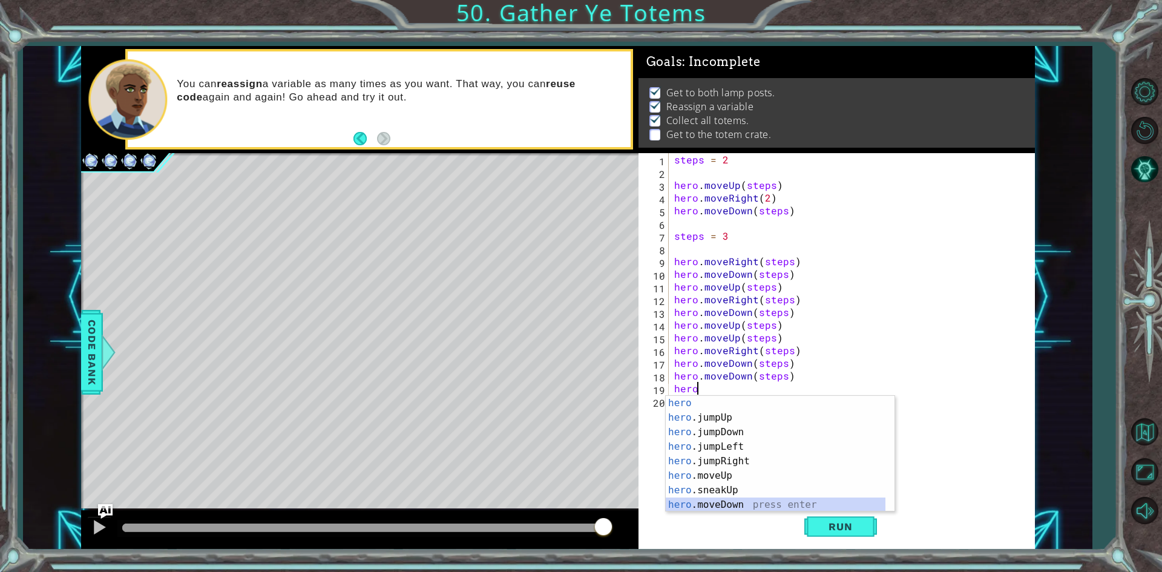
click at [734, 505] on div "hero press enter hero .jumpUp press enter hero .jumpDown press enter hero .jump…" at bounding box center [776, 468] width 220 height 145
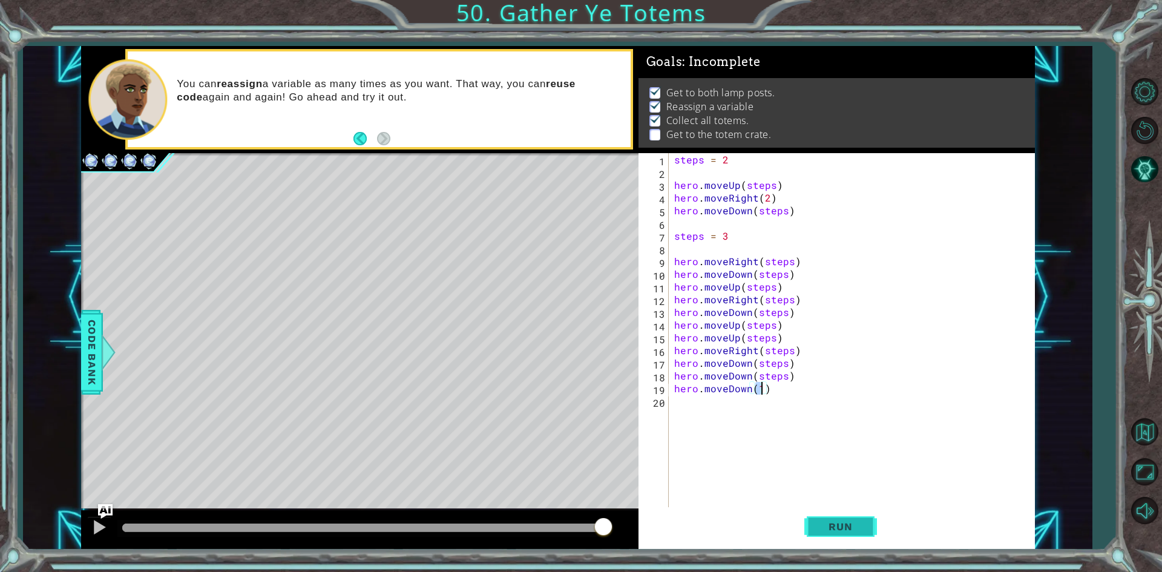
click at [827, 532] on span "Run" at bounding box center [840, 526] width 48 height 12
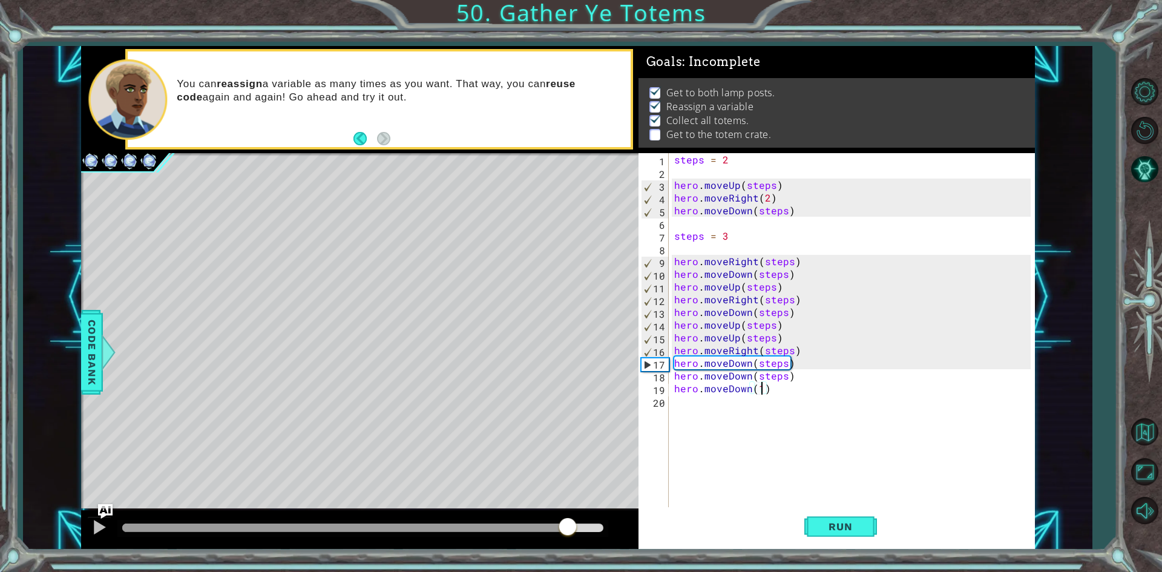
drag, startPoint x: 142, startPoint y: 536, endPoint x: 574, endPoint y: 540, distance: 432.2
click at [574, 540] on div at bounding box center [359, 529] width 557 height 39
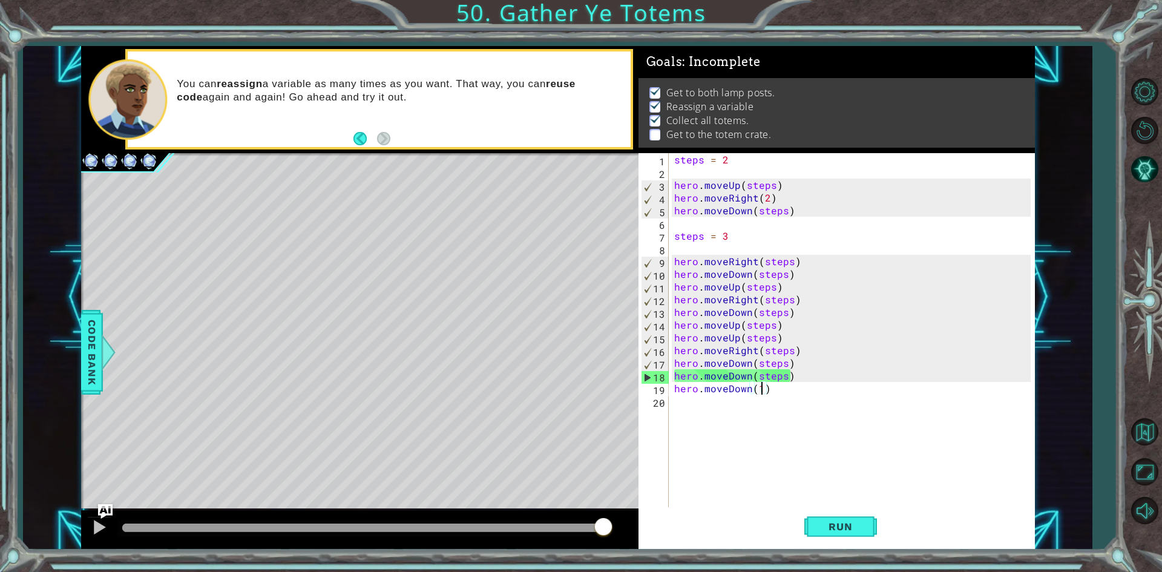
click at [777, 384] on div "steps = 2 hero . moveUp ( steps ) hero . moveRight ( 2 ) hero . moveDown ( step…" at bounding box center [854, 343] width 365 height 381
click at [780, 378] on div "steps = 2 hero . moveUp ( steps ) hero . moveRight ( 2 ) hero . moveDown ( step…" at bounding box center [854, 343] width 365 height 381
drag, startPoint x: 772, startPoint y: 392, endPoint x: 662, endPoint y: 384, distance: 110.4
click at [662, 384] on div "hero.moveDown(steps) 1 2 3 4 5 6 7 8 9 10 11 12 13 14 15 16 17 18 19 20 steps =…" at bounding box center [835, 331] width 392 height 356
type textarea "hero.moveDown(1)"
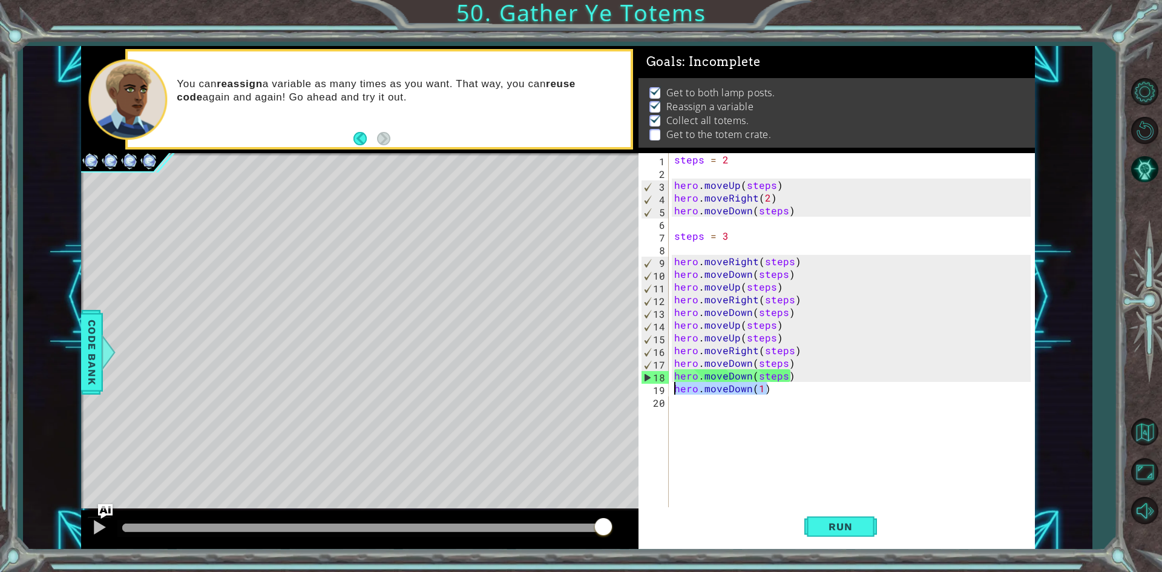
scroll to position [0, 0]
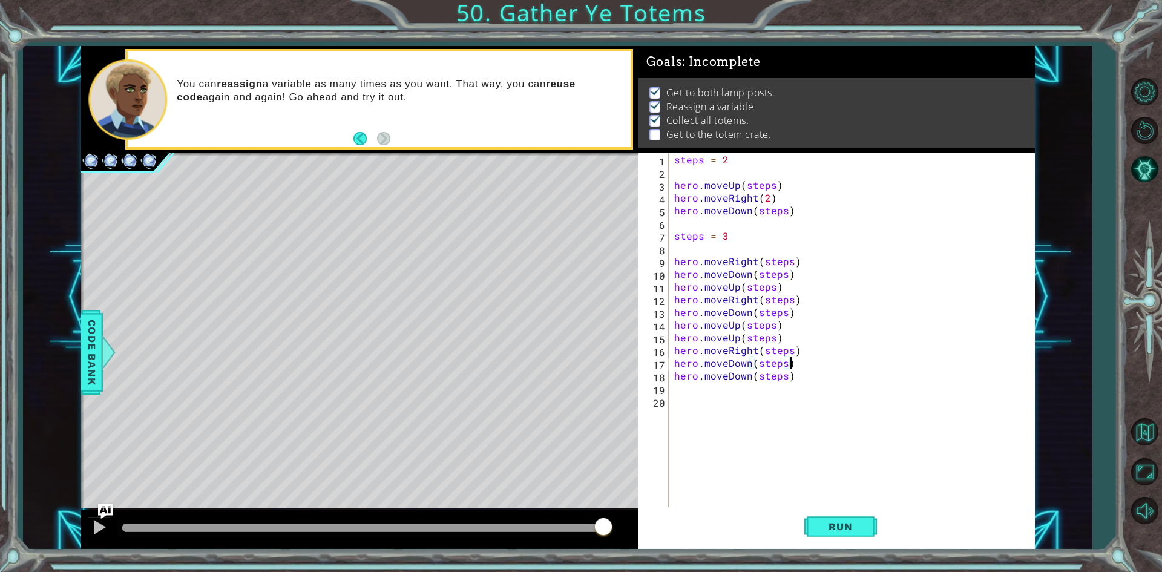
click at [798, 369] on div "steps = 2 hero . moveUp ( steps ) hero . moveRight ( 2 ) hero . moveDown ( step…" at bounding box center [854, 343] width 365 height 381
type textarea "hero.moveDown(steps)"
click at [842, 534] on button "Run" at bounding box center [840, 526] width 73 height 39
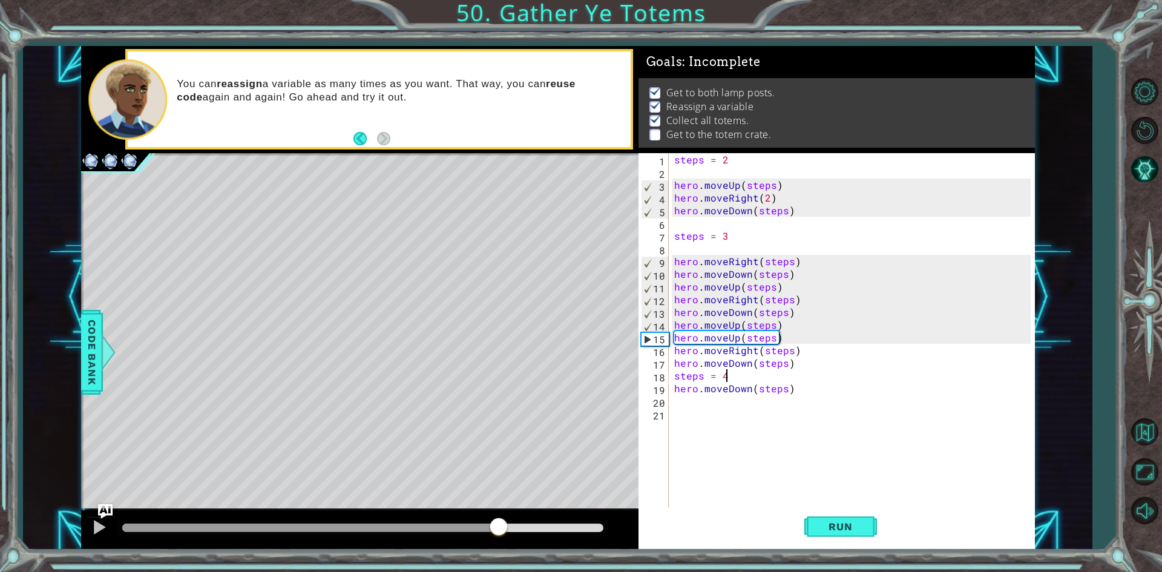
drag, startPoint x: 142, startPoint y: 530, endPoint x: 501, endPoint y: 530, distance: 358.9
click at [501, 530] on div at bounding box center [499, 528] width 22 height 22
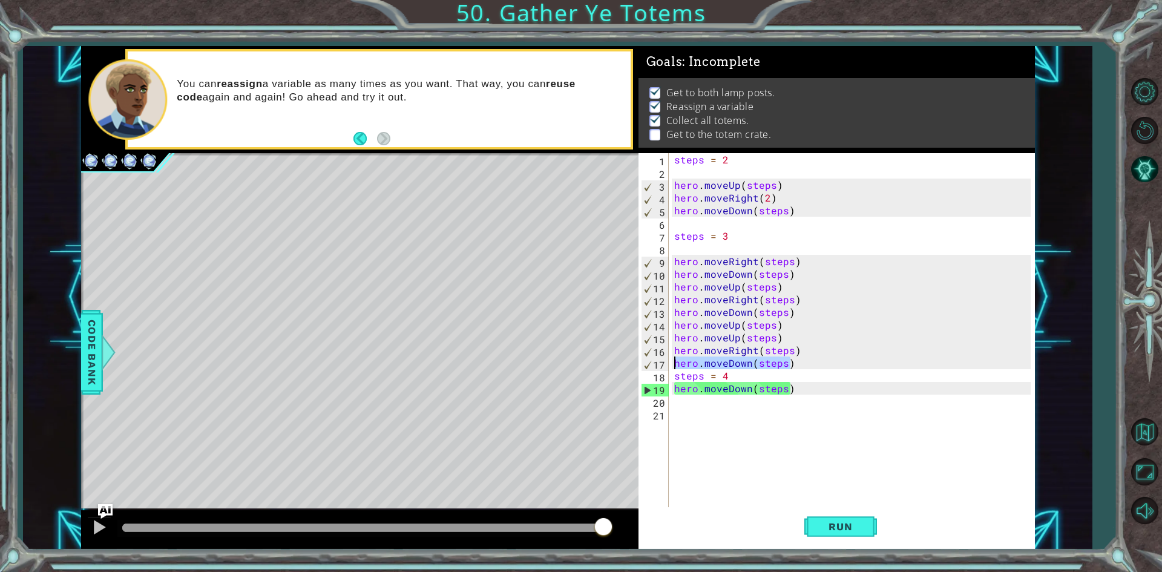
drag, startPoint x: 789, startPoint y: 358, endPoint x: 672, endPoint y: 361, distance: 116.3
click at [672, 361] on div "steps = 2 hero . moveUp ( steps ) hero . moveRight ( 2 ) hero . moveDown ( step…" at bounding box center [854, 343] width 365 height 381
type textarea "hero.moveDown(steps)"
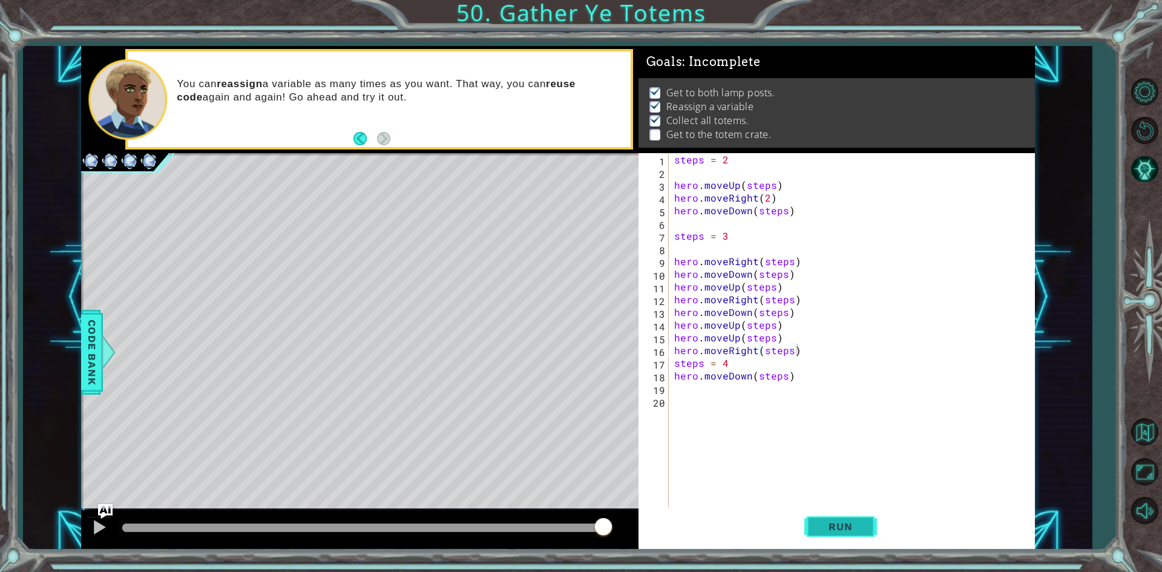
click at [829, 527] on span "Run" at bounding box center [840, 526] width 48 height 12
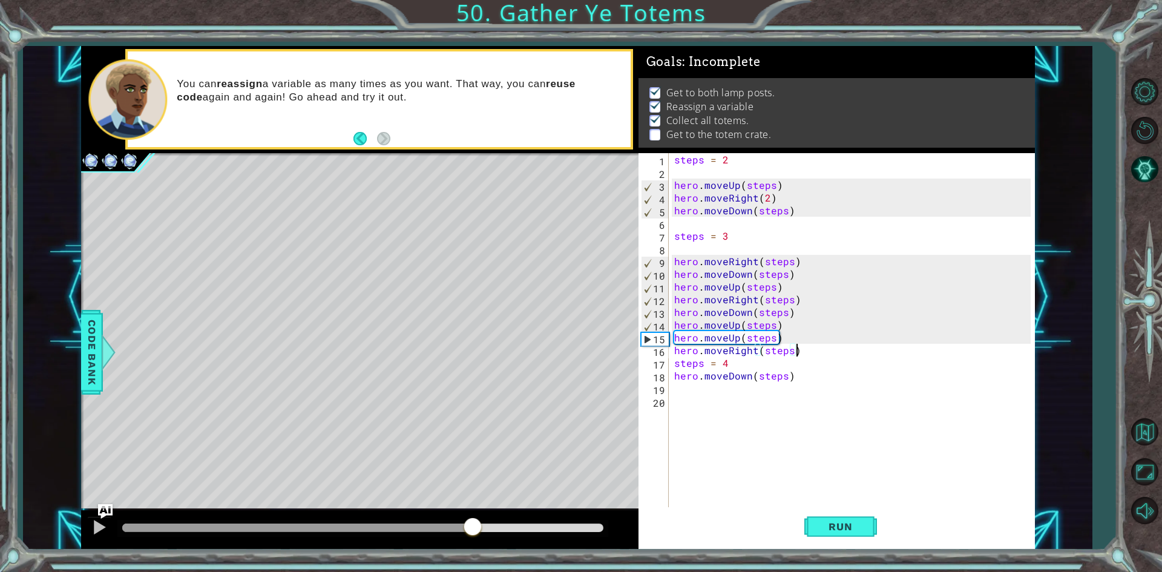
drag, startPoint x: 147, startPoint y: 532, endPoint x: 478, endPoint y: 543, distance: 330.6
click at [478, 544] on div at bounding box center [359, 529] width 557 height 39
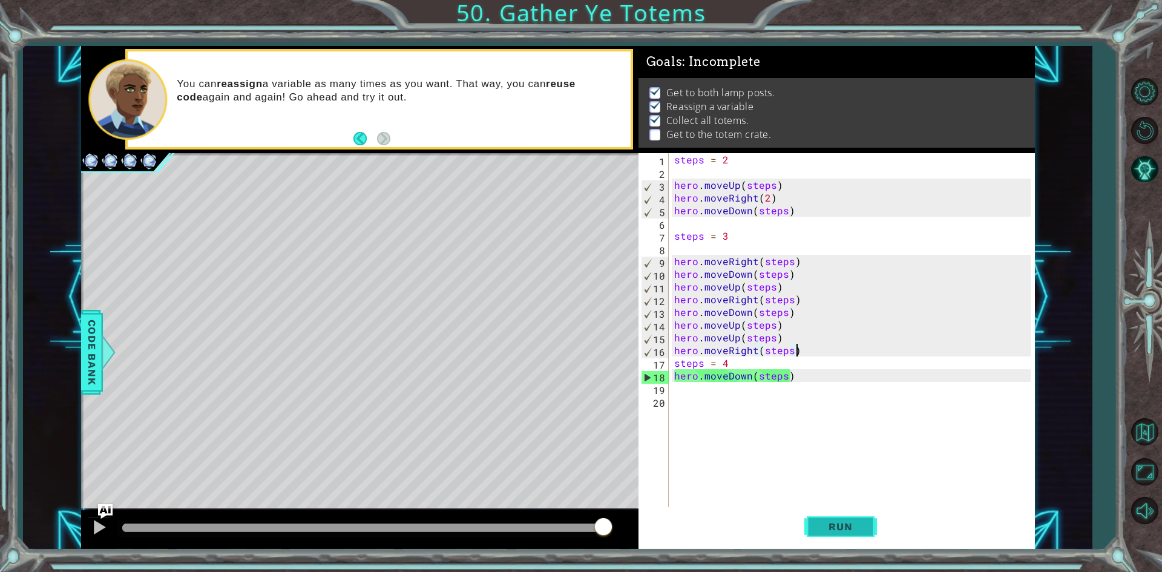
click at [851, 520] on span "Run" at bounding box center [840, 526] width 48 height 12
click at [578, 479] on div "methods hero use(thing) moveUp(steps) moveDown(steps) moveLeft(steps) moveRight…" at bounding box center [558, 298] width 954 height 504
click at [738, 363] on div "steps = 2 hero . moveUp ( steps ) hero . moveRight ( 2 ) hero . moveDown ( step…" at bounding box center [854, 343] width 365 height 381
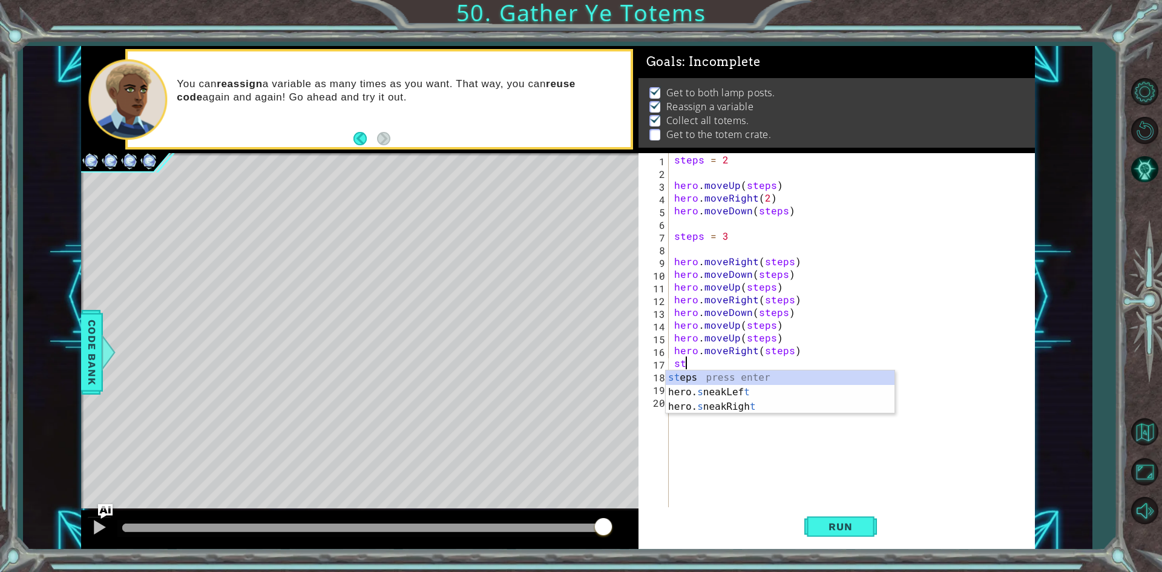
type textarea "s"
click at [822, 539] on button "Run" at bounding box center [840, 526] width 73 height 39
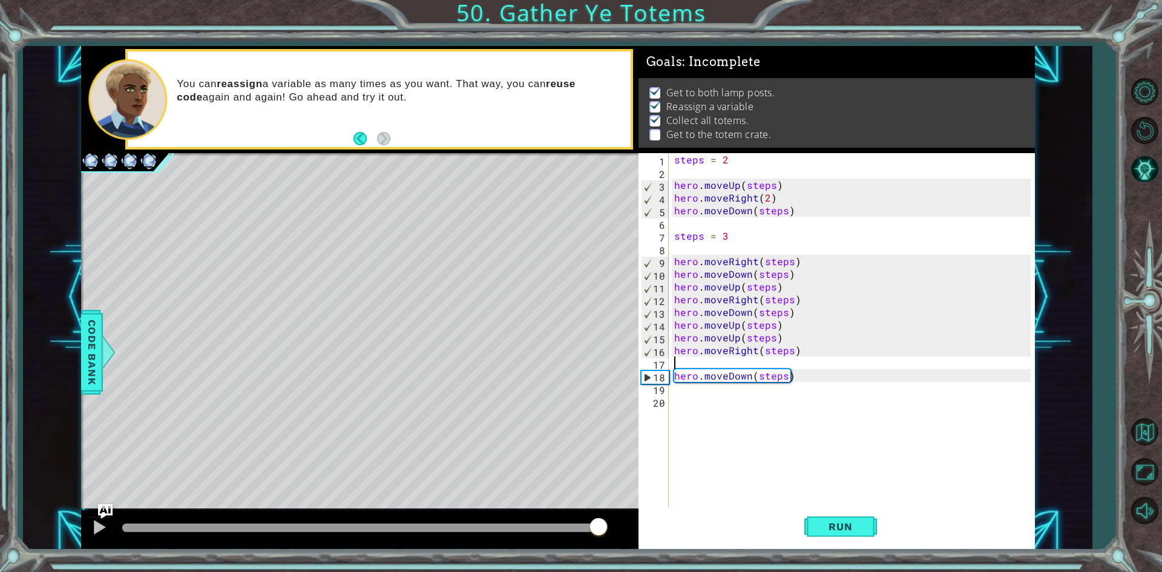
drag, startPoint x: 143, startPoint y: 530, endPoint x: 599, endPoint y: 534, distance: 455.8
click at [599, 534] on div at bounding box center [599, 528] width 22 height 22
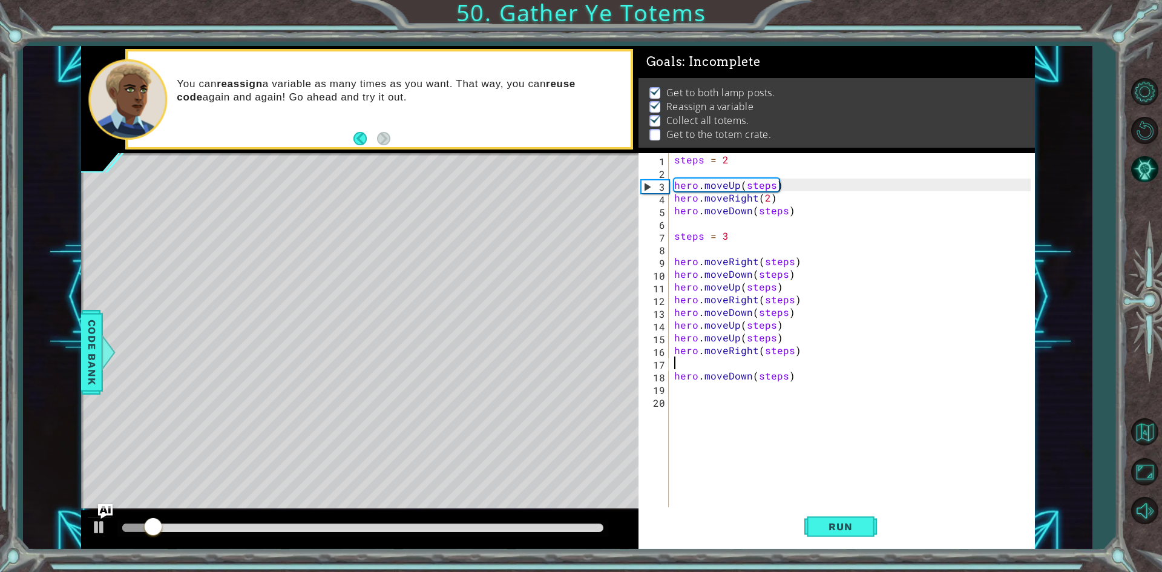
click at [686, 393] on div "steps = 2 hero . moveUp ( steps ) hero . moveRight ( 2 ) hero . moveDown ( step…" at bounding box center [854, 343] width 365 height 381
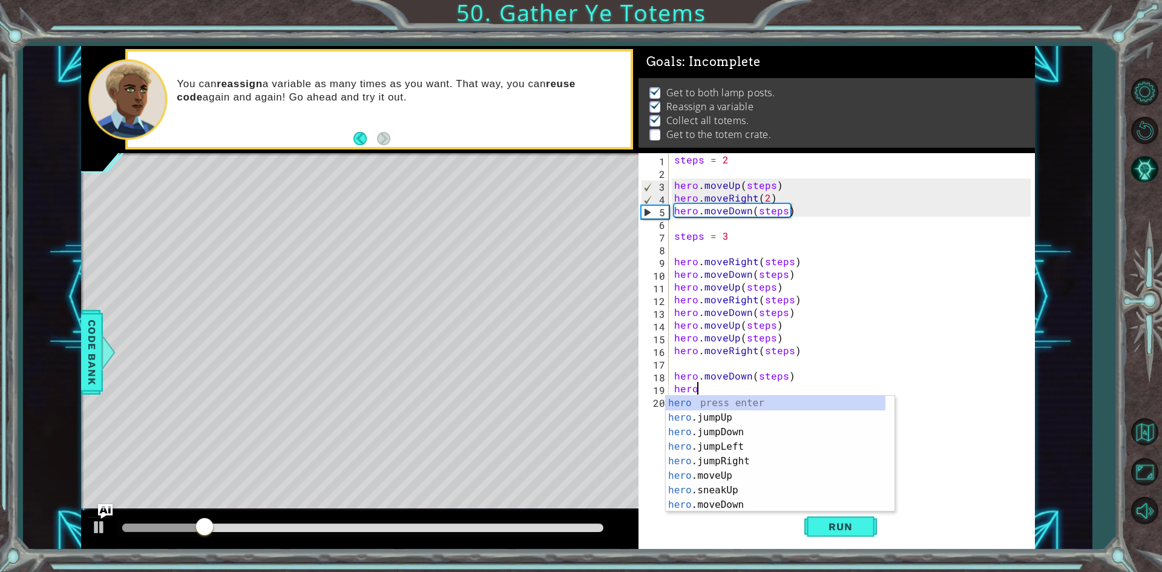
scroll to position [0, 1]
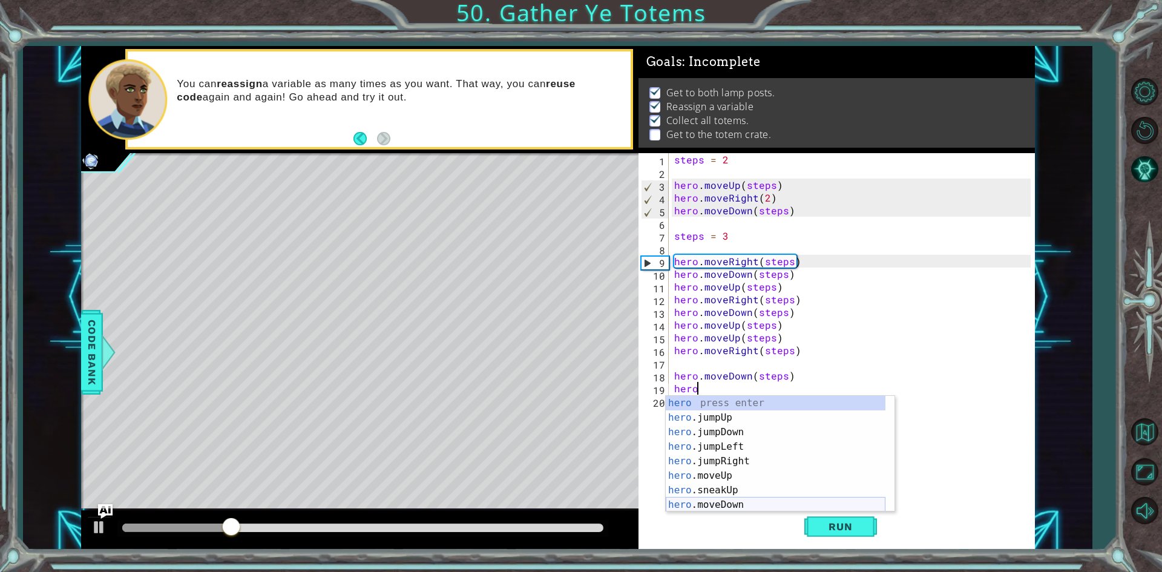
click at [711, 503] on div "hero press enter hero .jumpUp press enter hero .jumpDown press enter hero .jump…" at bounding box center [776, 468] width 220 height 145
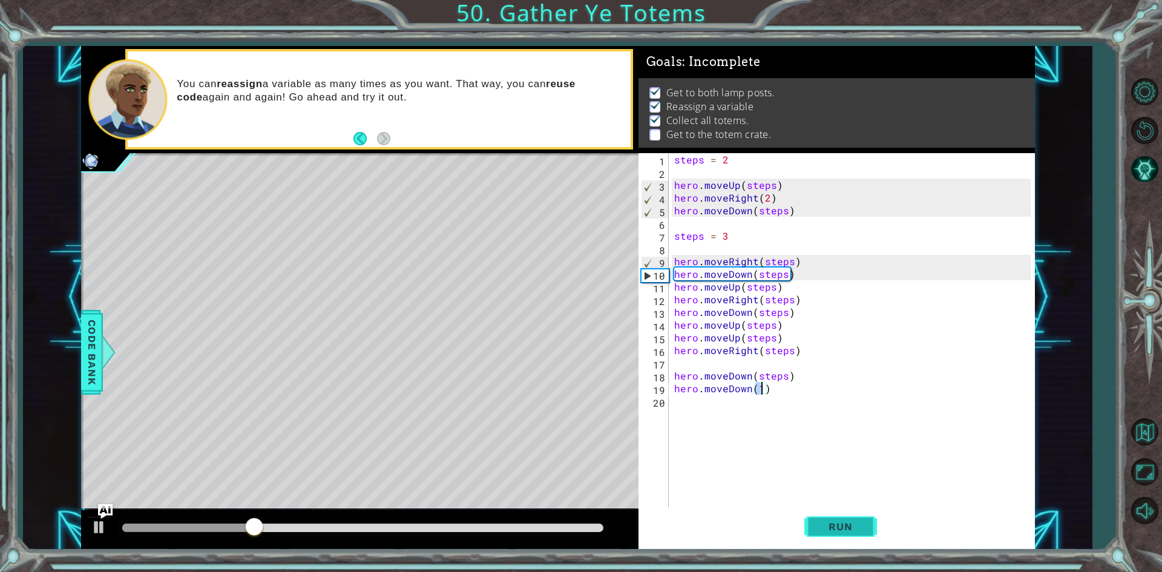
type textarea "hero.moveDown(1)"
click at [825, 522] on span "Run" at bounding box center [840, 526] width 48 height 12
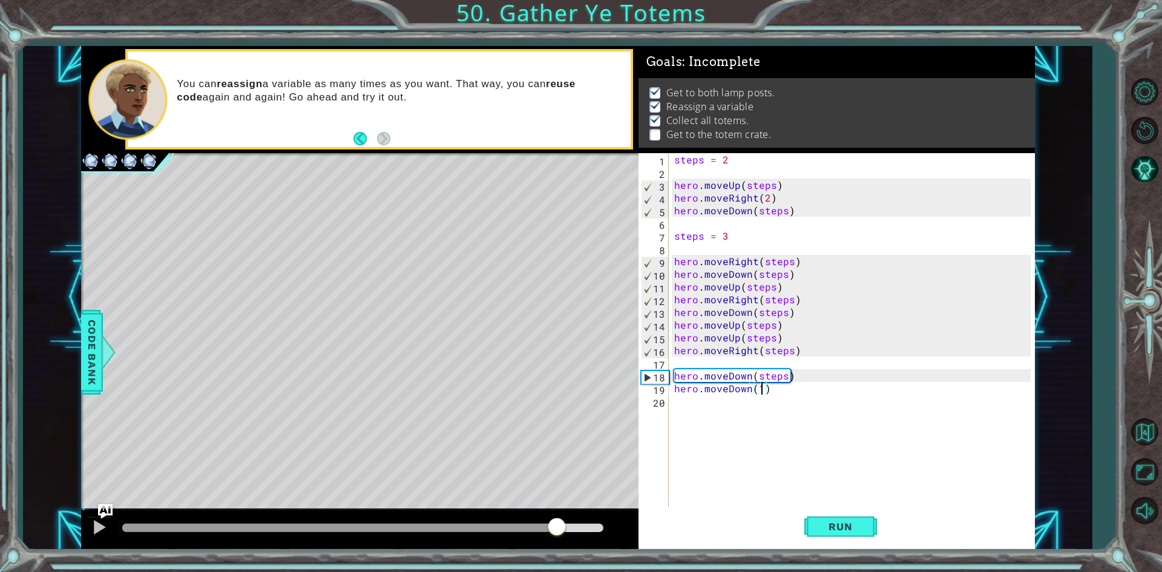
click at [556, 484] on div "methods hero use(thing) moveUp(steps) moveDown(steps) moveLeft(steps) moveRight…" at bounding box center [558, 298] width 954 height 504
